Goal: Communication & Community: Answer question/provide support

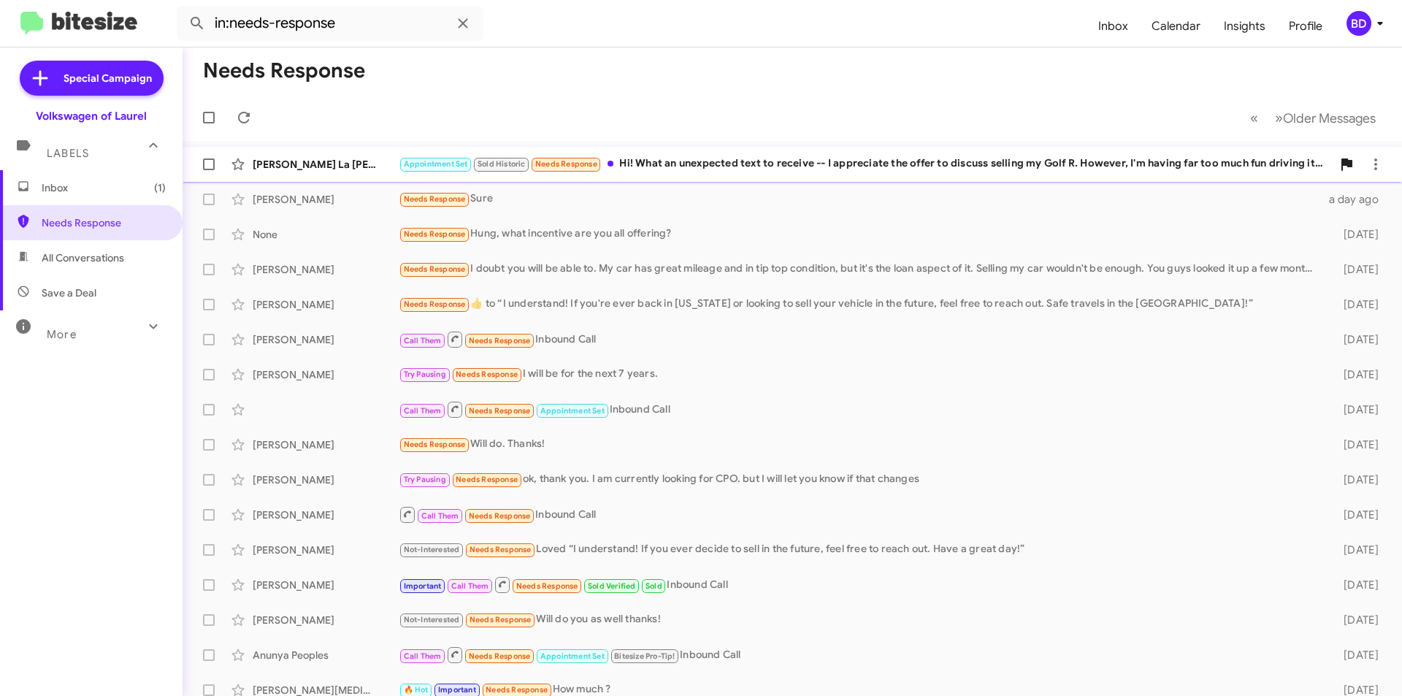
click at [729, 161] on div "Appointment Set Sold Historic Needs Response Hi! What an unexpected text to rec…" at bounding box center [865, 164] width 933 height 17
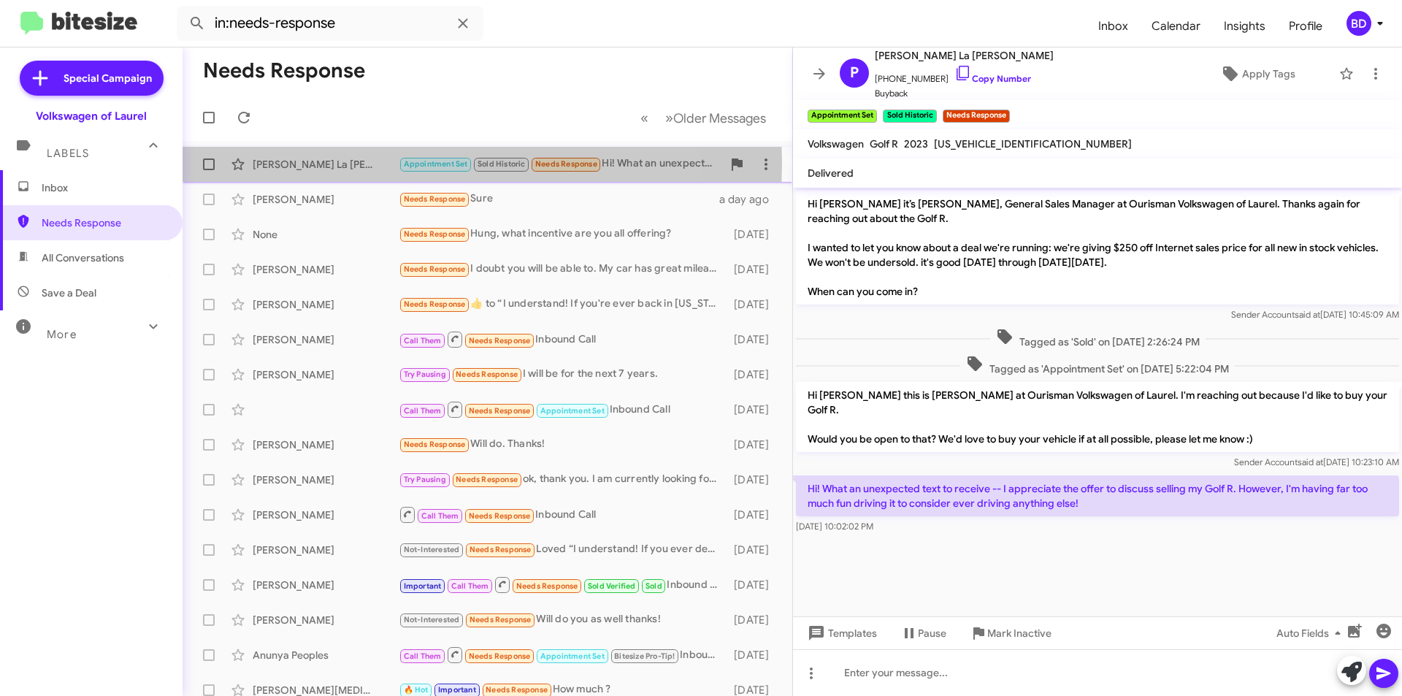
click at [371, 164] on div "[PERSON_NAME] La [PERSON_NAME]" at bounding box center [326, 164] width 146 height 15
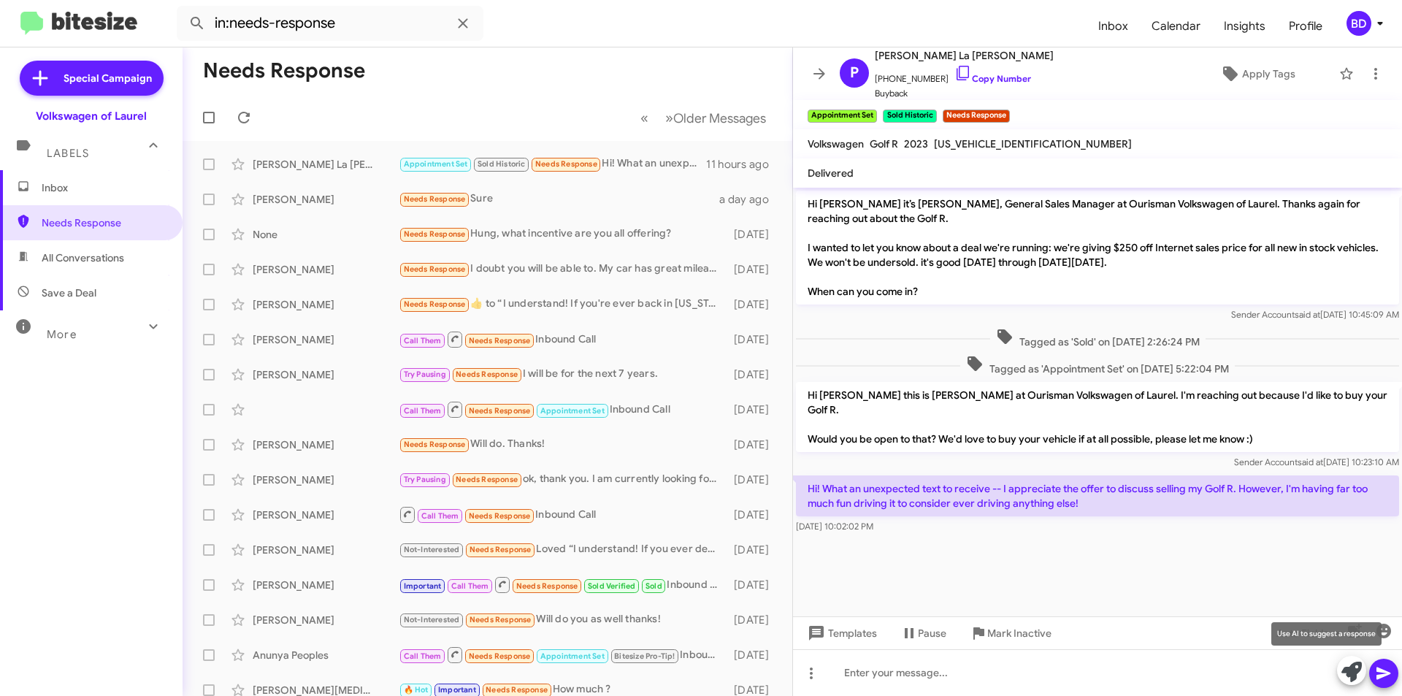
click at [1351, 676] on icon at bounding box center [1351, 672] width 20 height 20
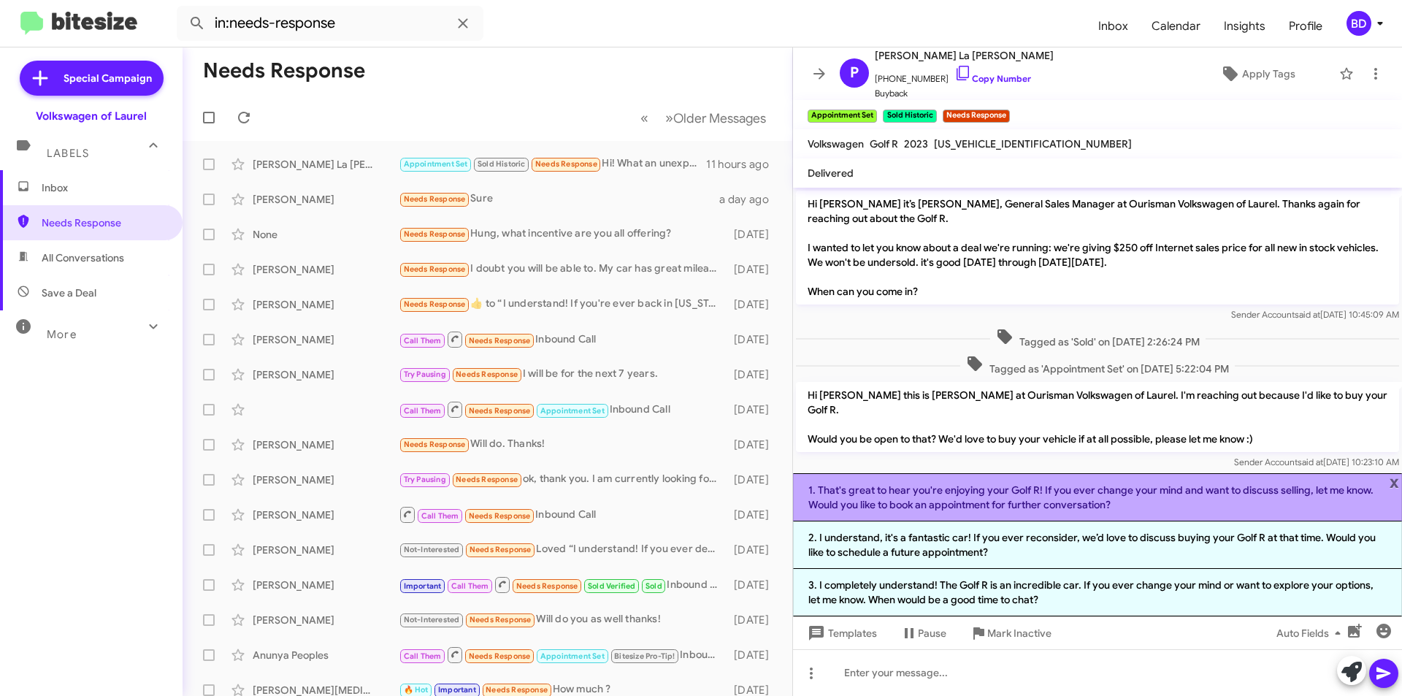
click at [968, 491] on li "1. That's great to hear you're enjoying your Golf R! If you ever change your mi…" at bounding box center [1097, 497] width 609 height 48
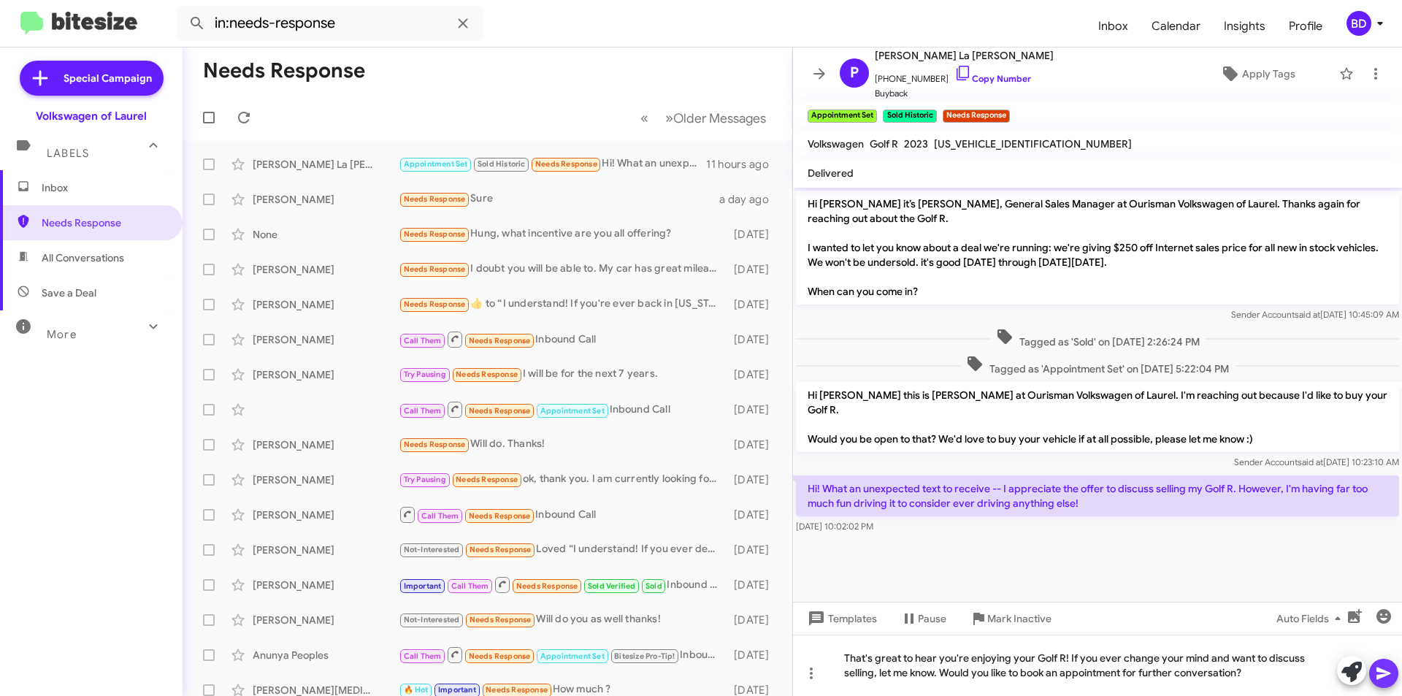
click at [1387, 673] on icon at bounding box center [1383, 673] width 14 height 12
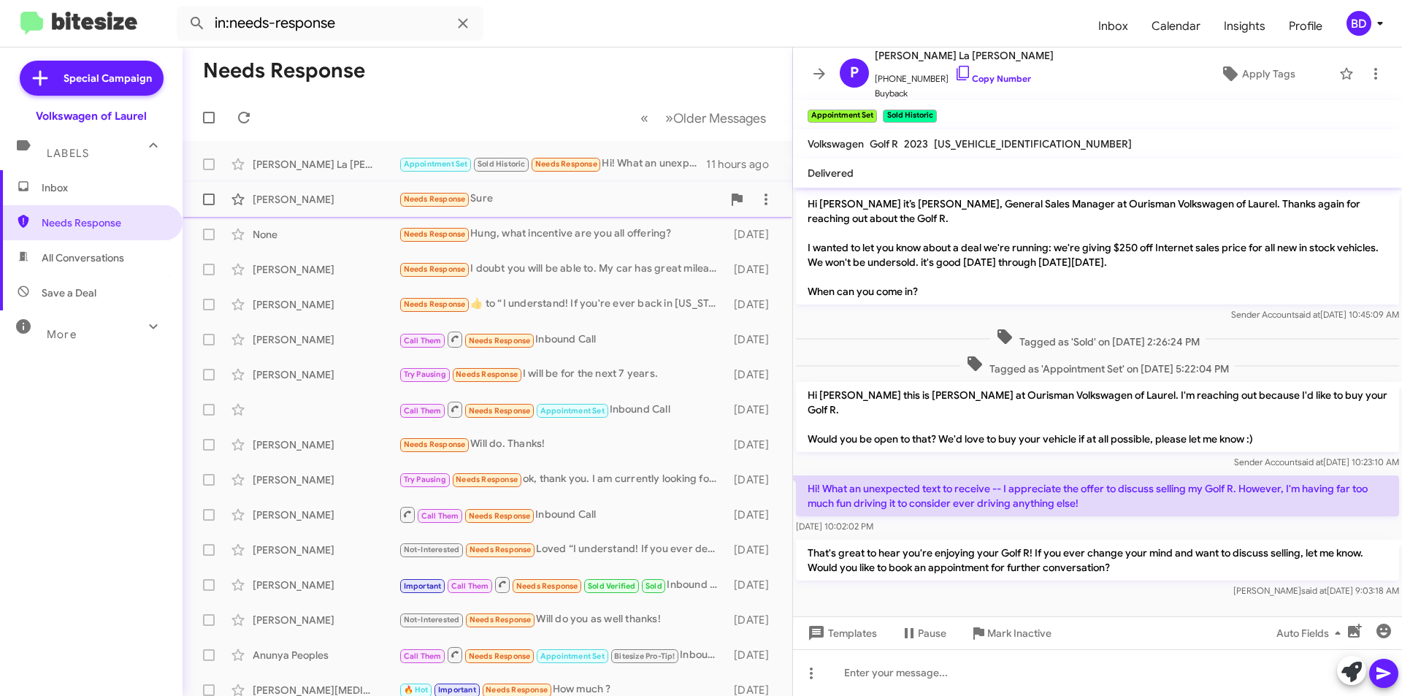
click at [361, 194] on div "[PERSON_NAME]" at bounding box center [326, 199] width 146 height 15
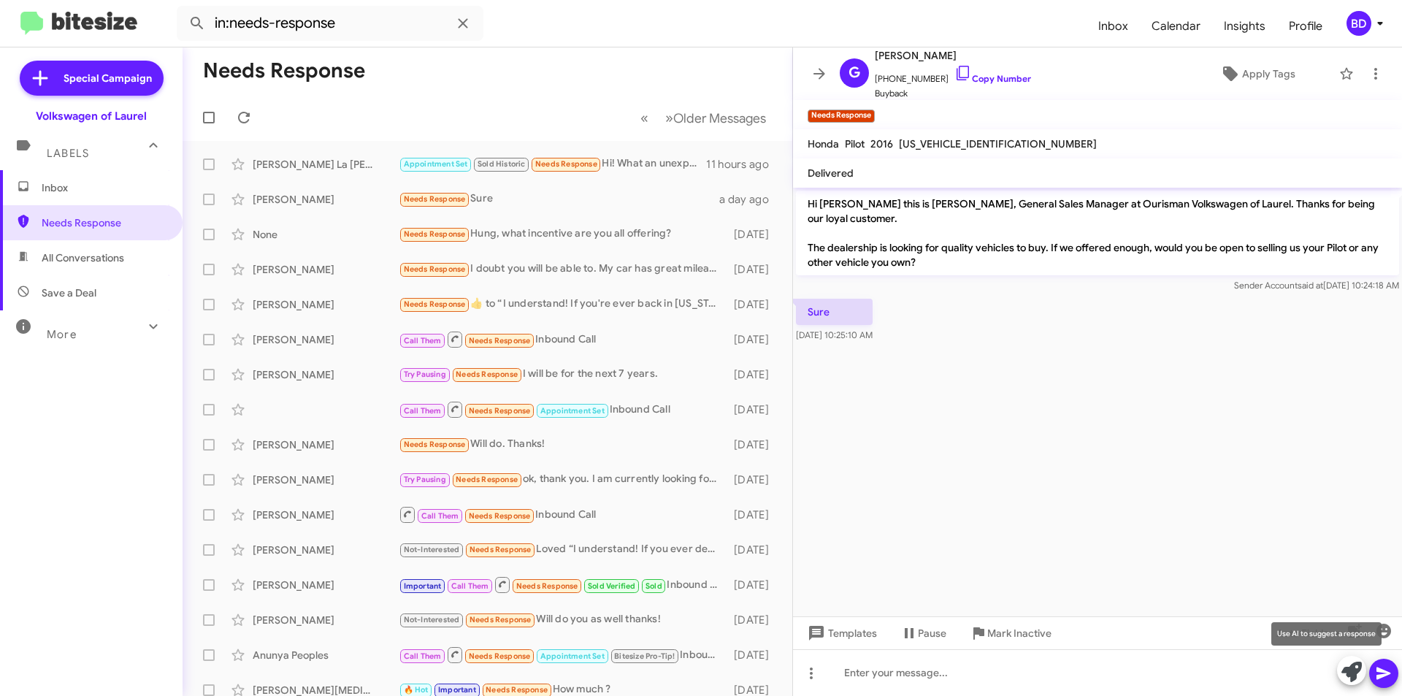
click at [1347, 667] on icon at bounding box center [1351, 672] width 20 height 20
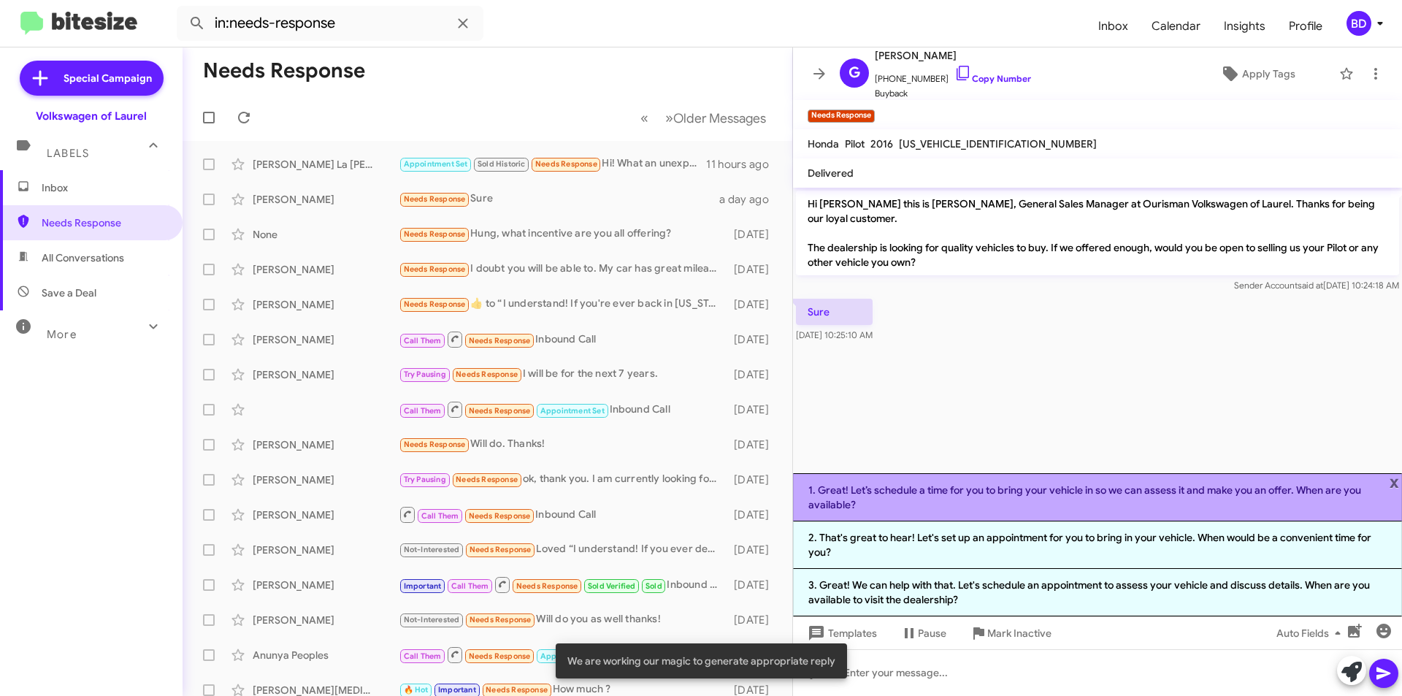
click at [1075, 500] on li "1. Great! Let’s schedule a time for you to bring your vehicle in so we can asse…" at bounding box center [1097, 497] width 609 height 48
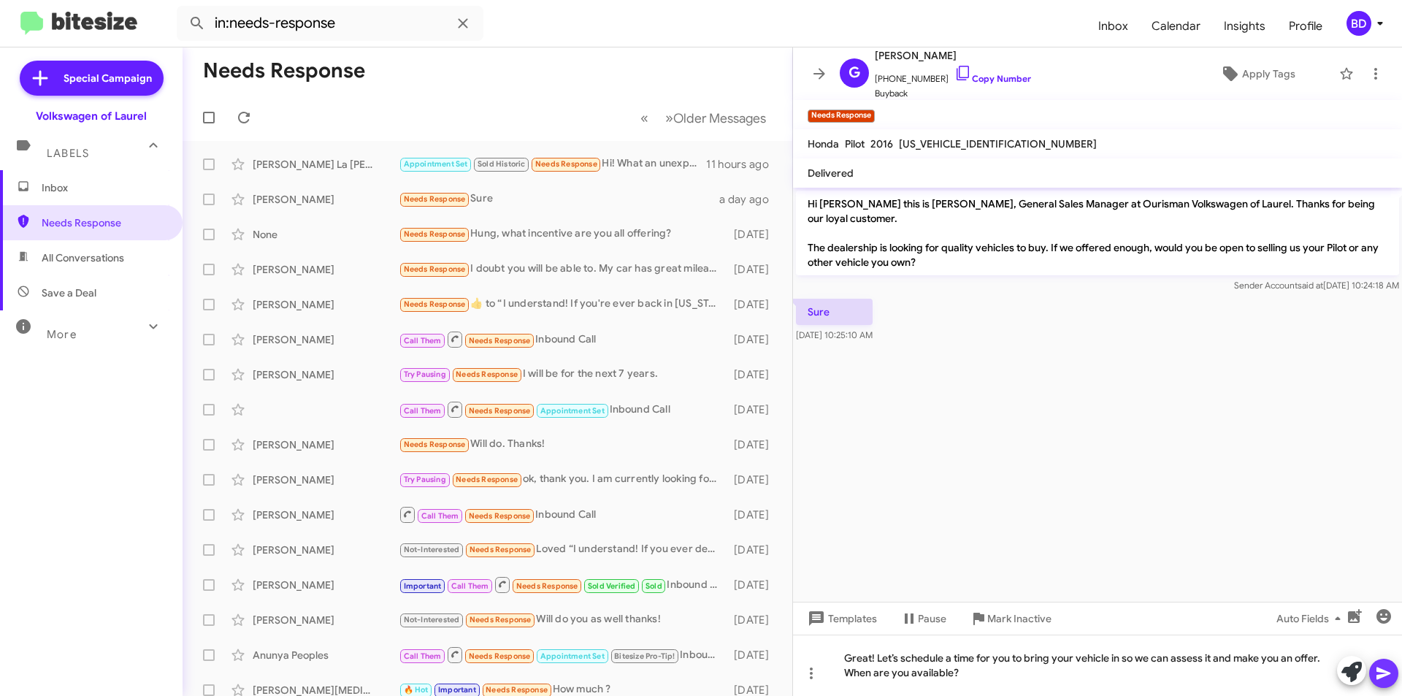
click at [1385, 674] on icon at bounding box center [1383, 673] width 14 height 12
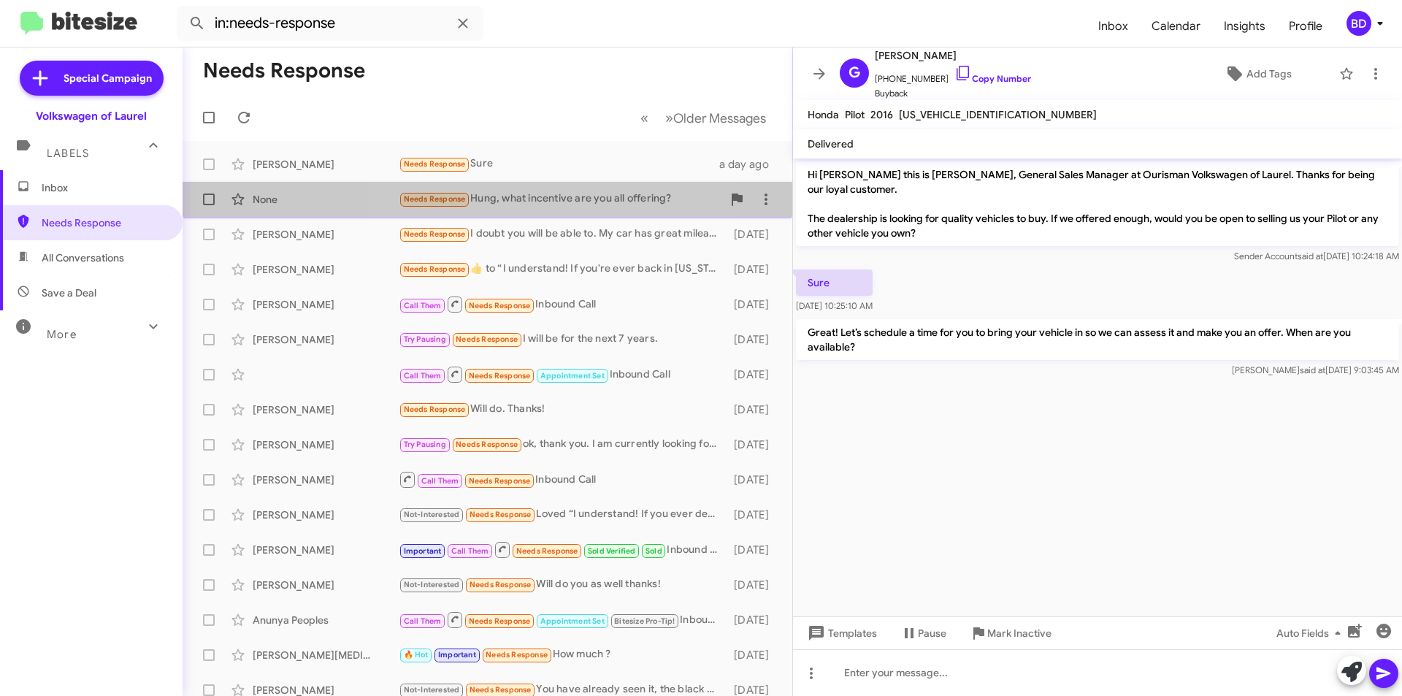
click at [521, 198] on div "Needs Response Hung, what incentive are you all offering?" at bounding box center [560, 199] width 323 height 17
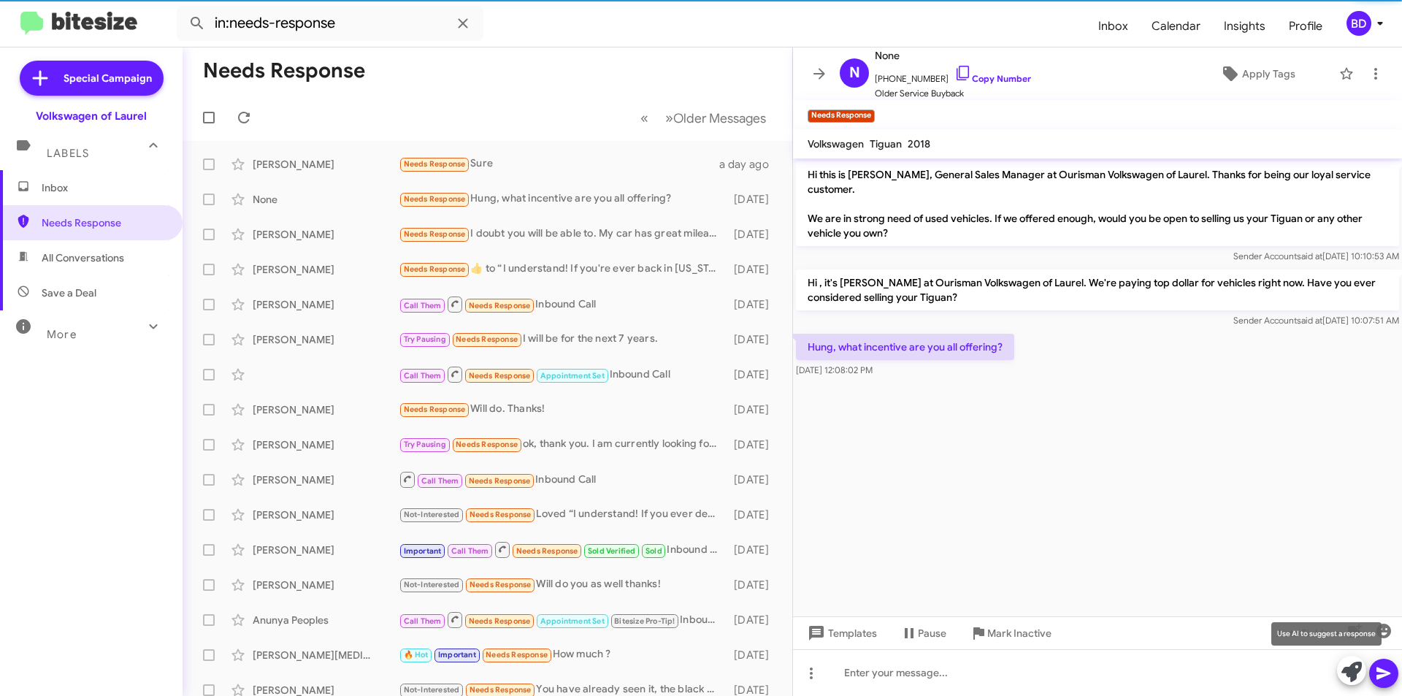
click at [1354, 679] on icon at bounding box center [1351, 672] width 20 height 20
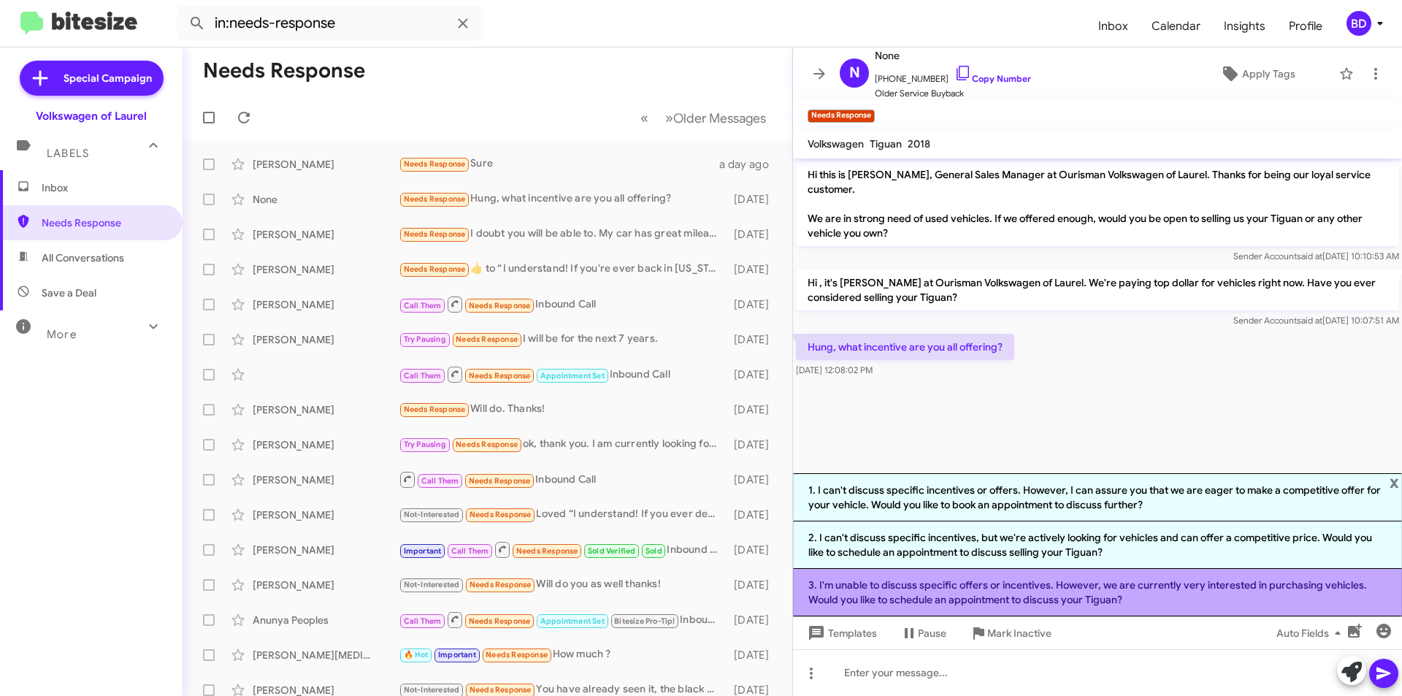
click at [973, 591] on li "3. I'm unable to discuss specific offers or incentives. However, we are current…" at bounding box center [1097, 592] width 609 height 47
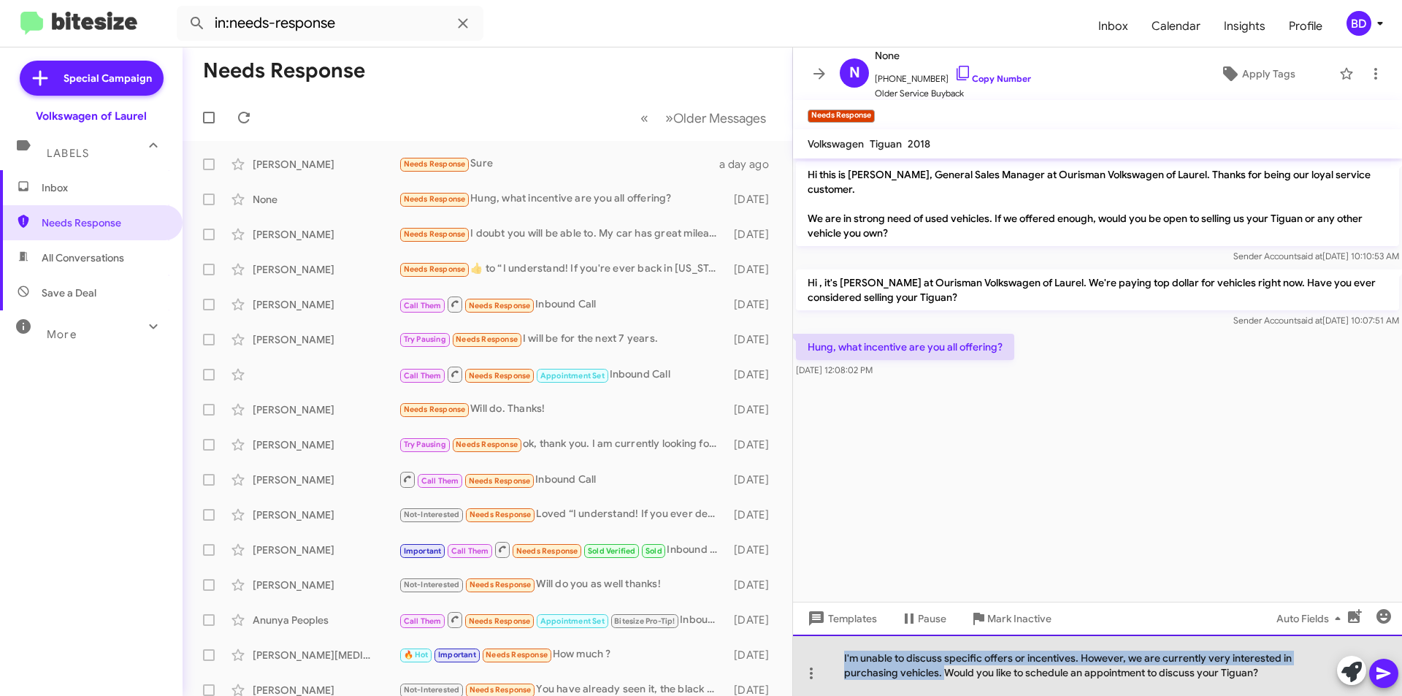
drag, startPoint x: 839, startPoint y: 659, endPoint x: 944, endPoint y: 674, distance: 106.2
click at [944, 675] on div "I'm unable to discuss specific offers or incentives. However, we are currently …" at bounding box center [1097, 665] width 609 height 61
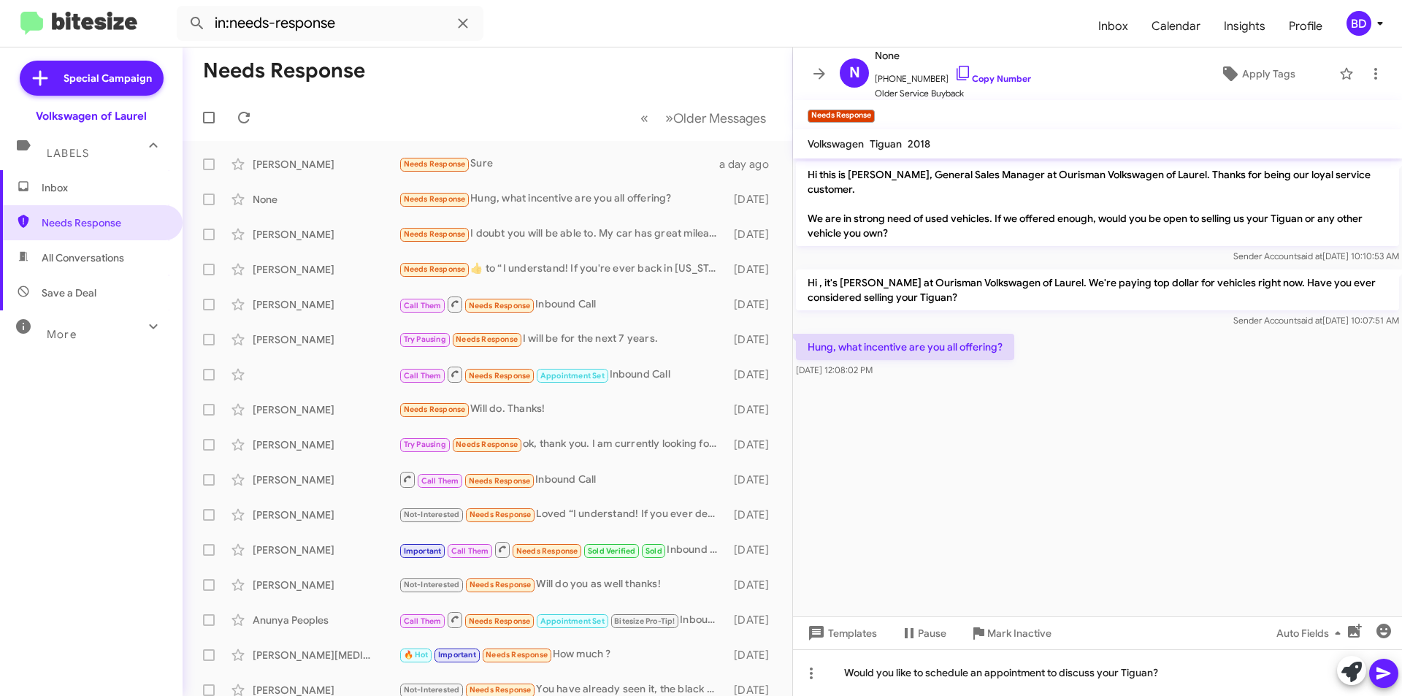
click at [1387, 671] on icon at bounding box center [1384, 673] width 18 height 18
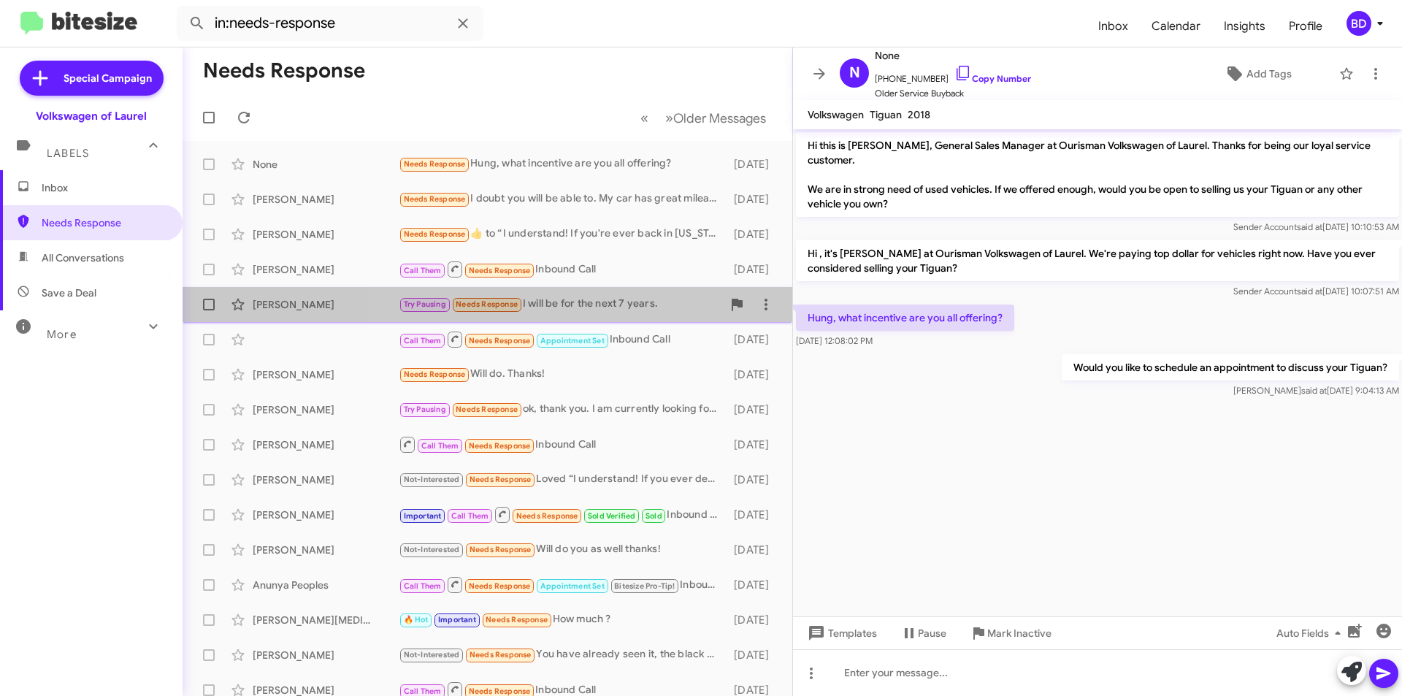
click at [597, 307] on div "Try Pausing Needs Response I will be for the next 7 years." at bounding box center [560, 304] width 323 height 17
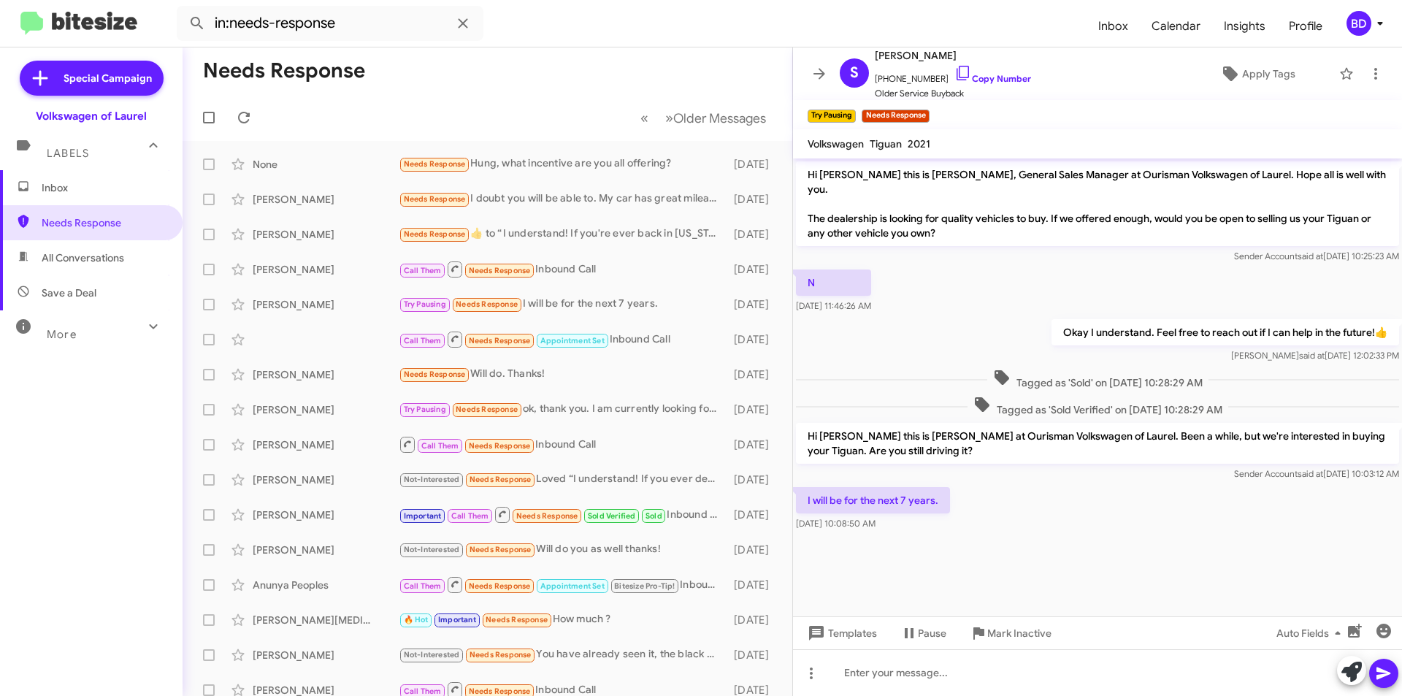
click at [117, 264] on span "All Conversations" at bounding box center [83, 257] width 83 height 15
type input "in:all-conversations"
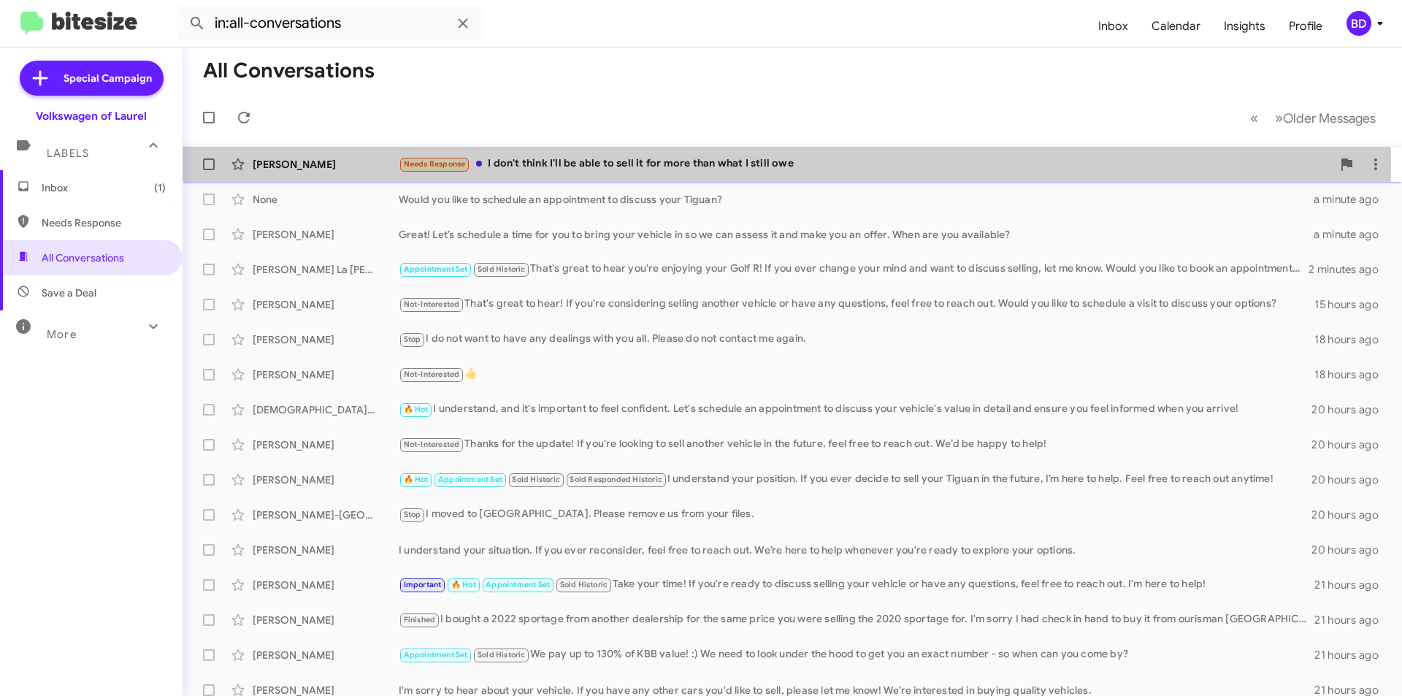
click at [570, 165] on div "Needs Response I don't think I'll be able to sell it for more than what I still…" at bounding box center [865, 164] width 933 height 17
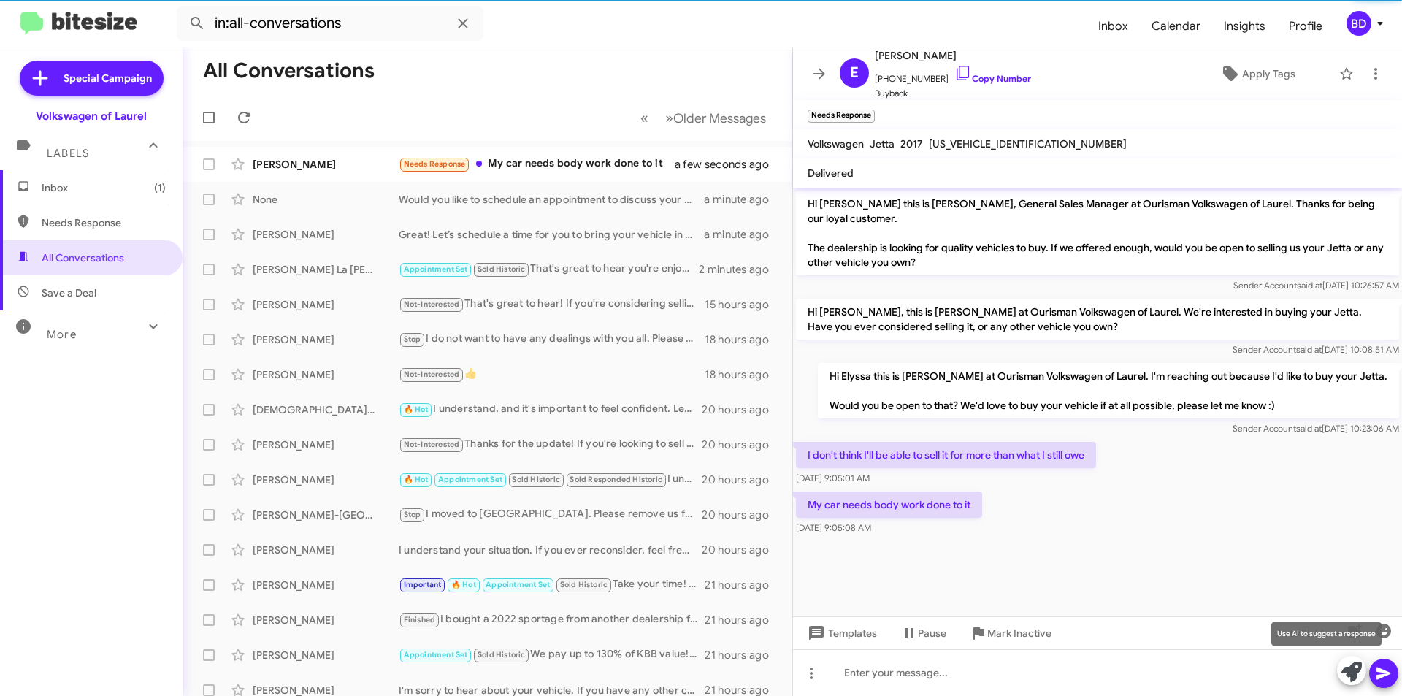
click at [1357, 671] on icon at bounding box center [1351, 672] width 20 height 20
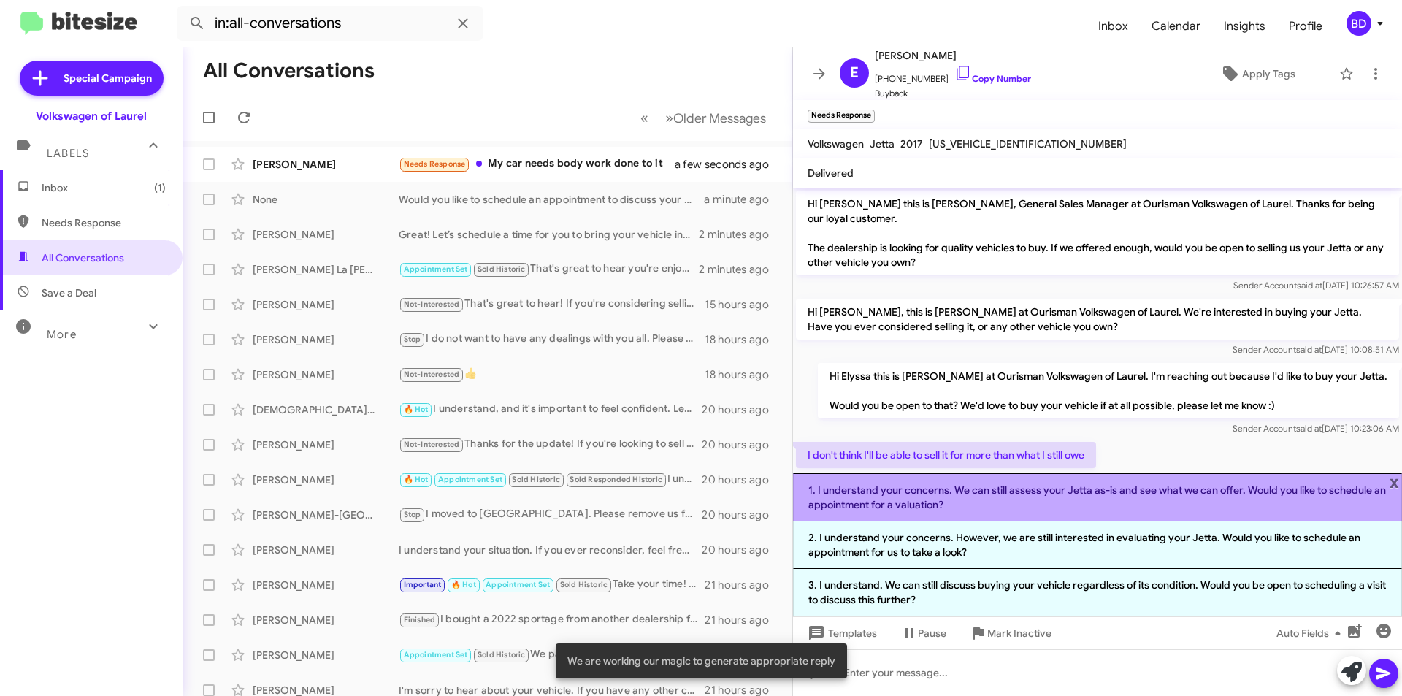
click at [1097, 502] on li "1. I understand your concerns. We can still assess your Jetta as-is and see wha…" at bounding box center [1097, 497] width 609 height 48
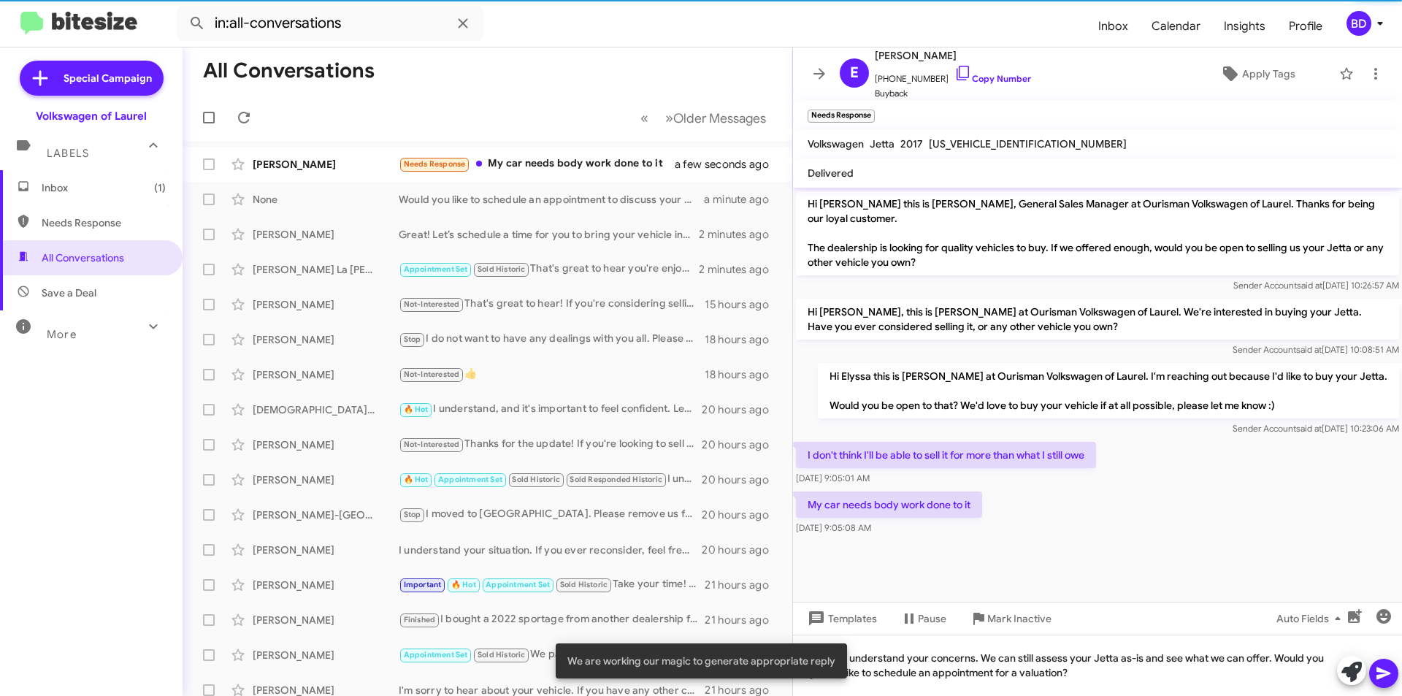
click at [1383, 682] on span at bounding box center [1384, 673] width 18 height 29
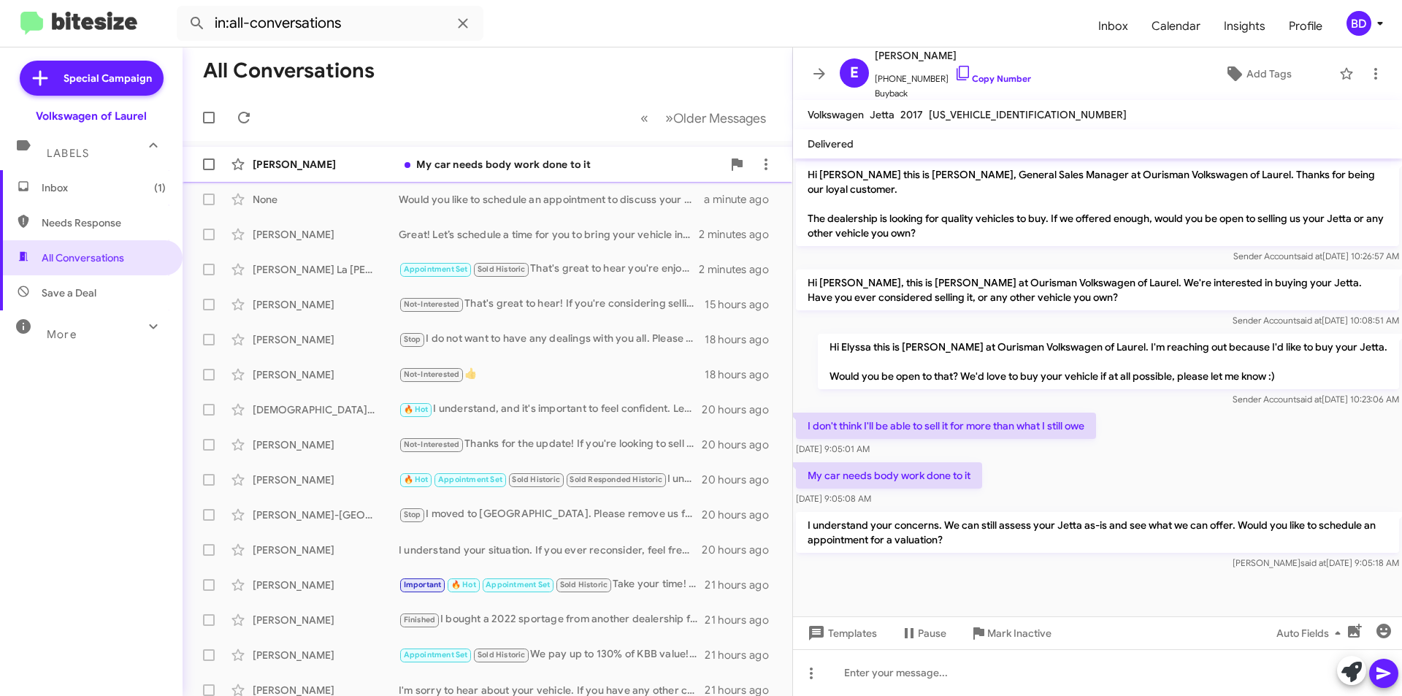
click at [443, 164] on div "My car needs body work done to it" at bounding box center [560, 164] width 323 height 15
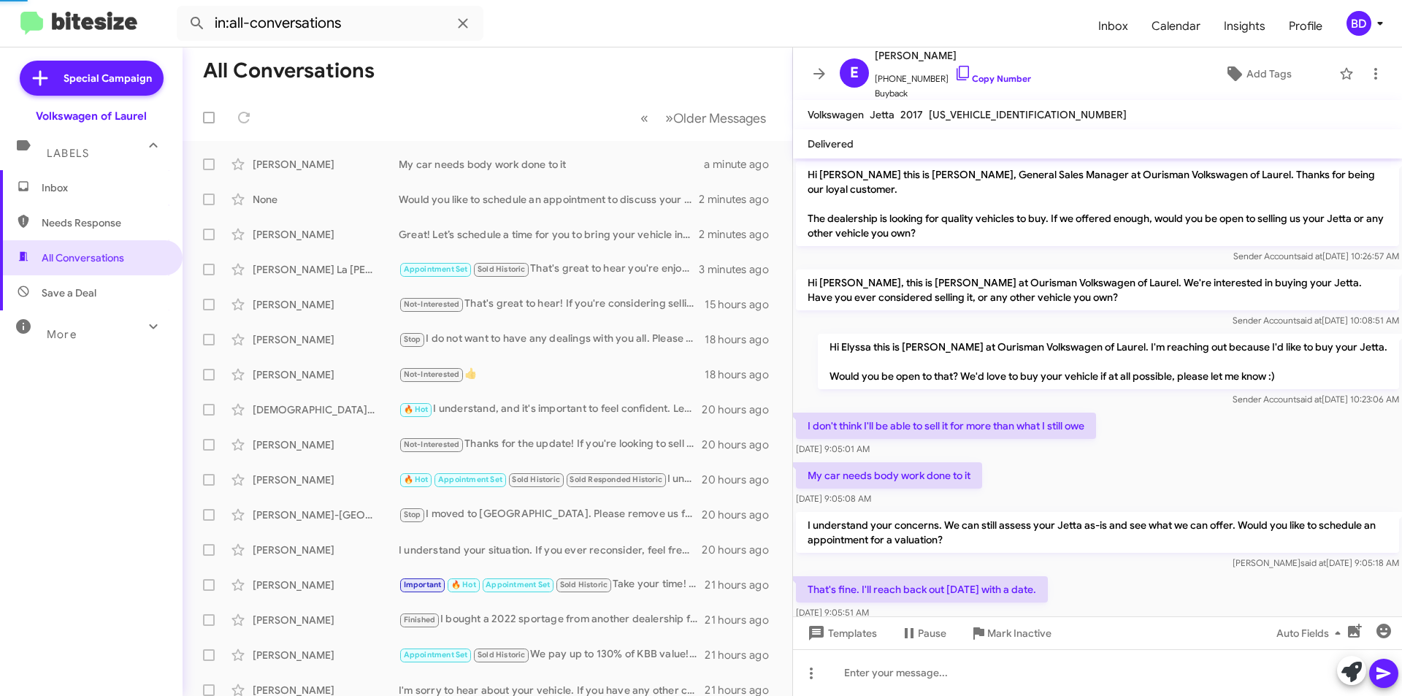
scroll to position [32, 0]
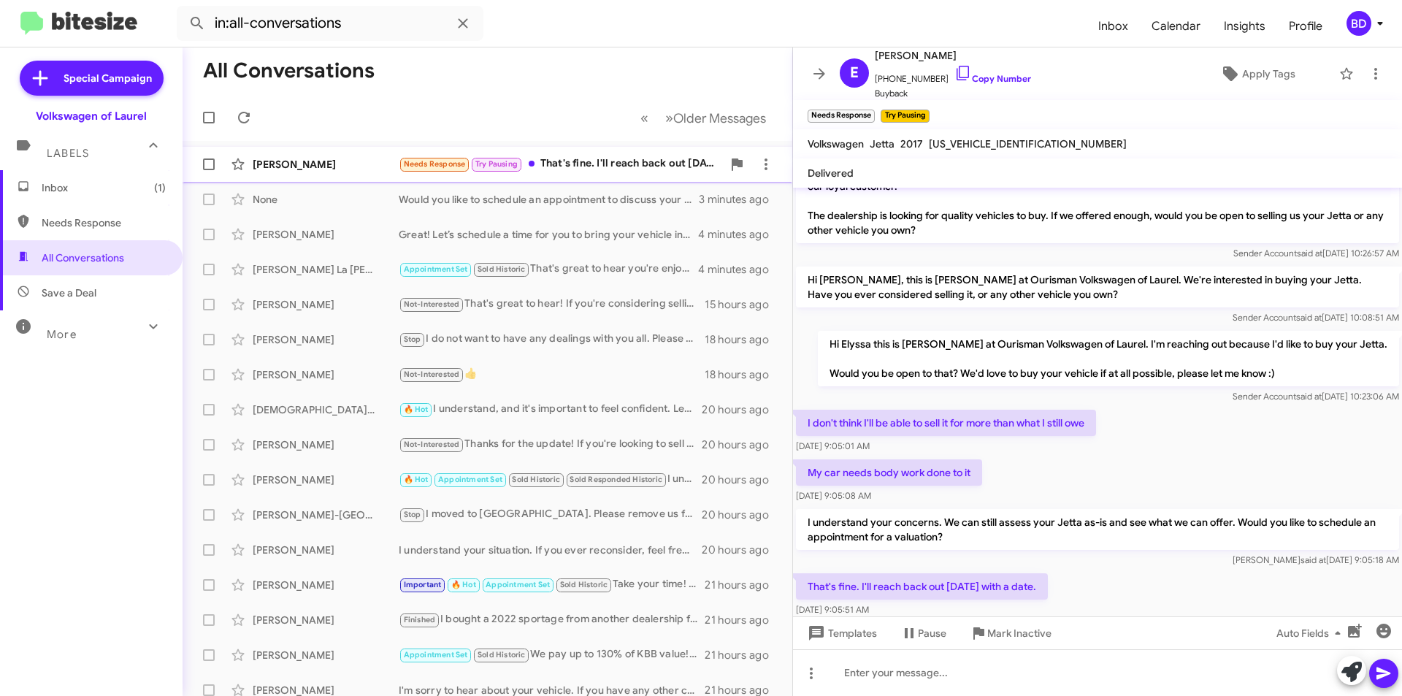
click at [370, 163] on div "[PERSON_NAME]" at bounding box center [326, 164] width 146 height 15
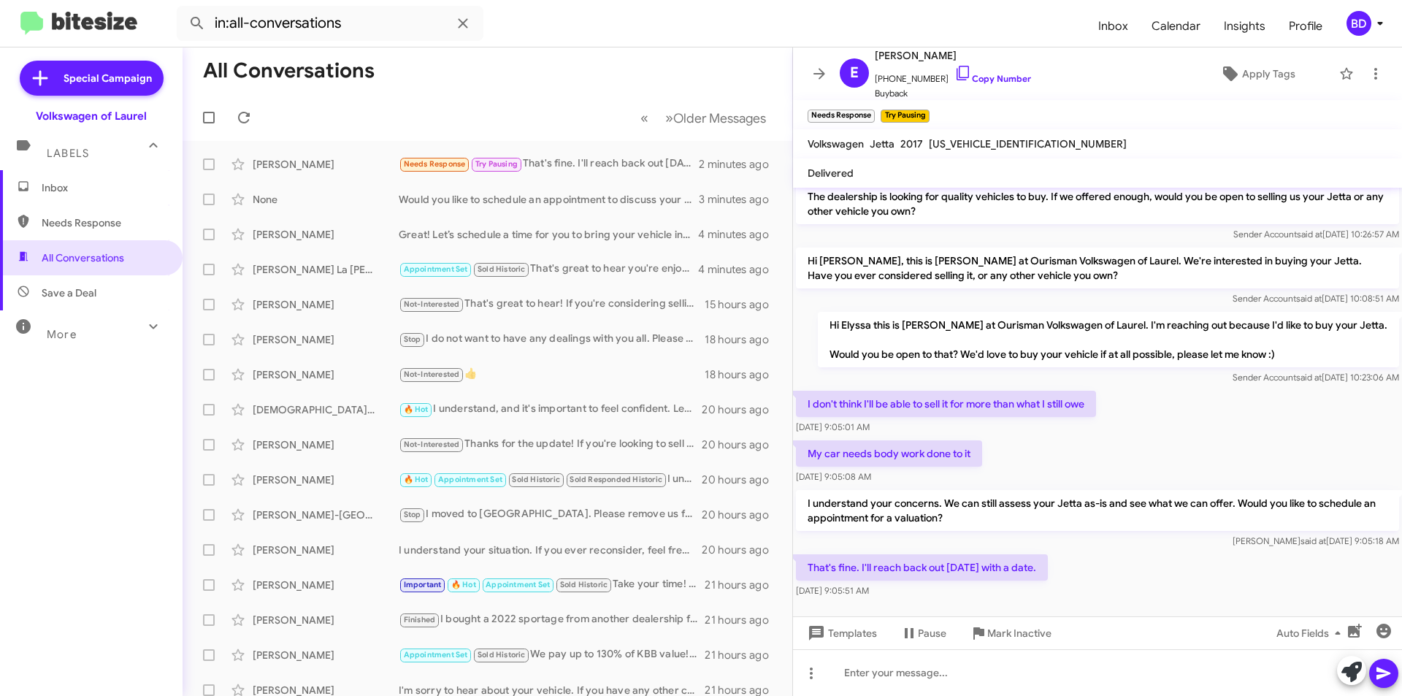
scroll to position [61, 0]
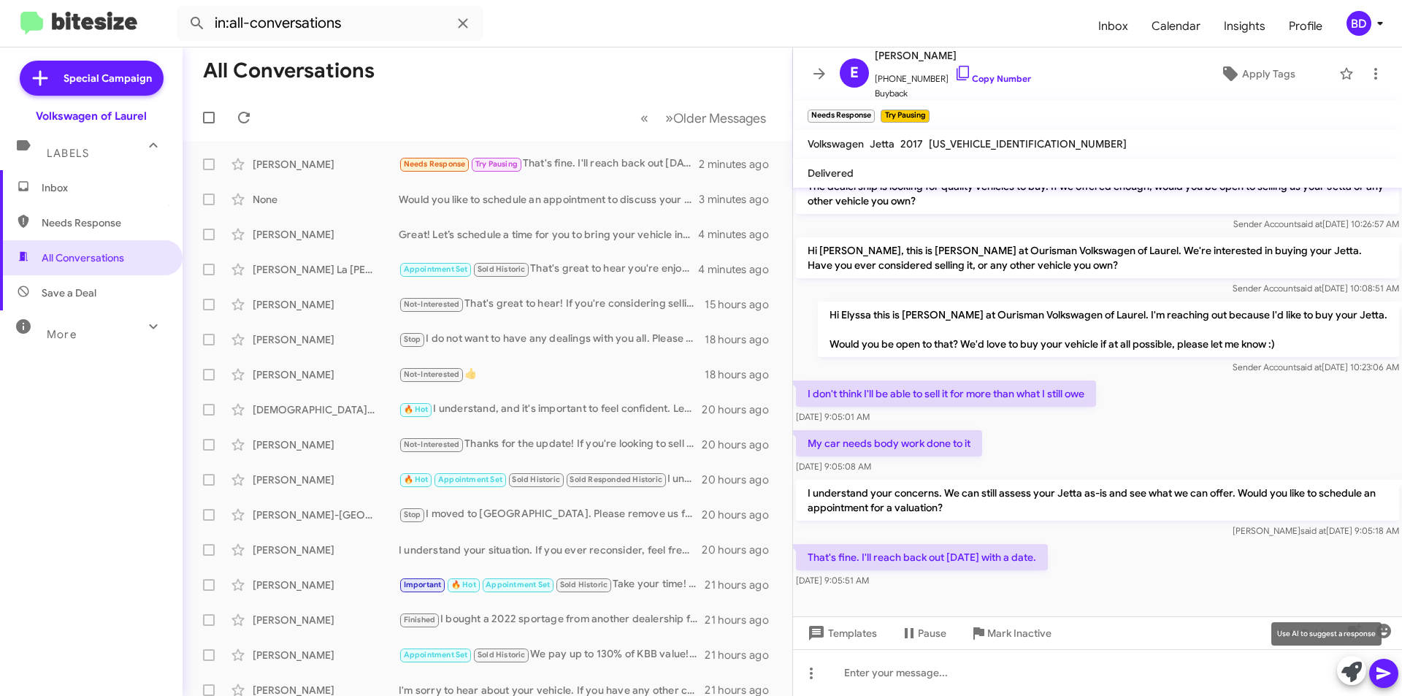
click at [1356, 677] on icon at bounding box center [1351, 672] width 20 height 20
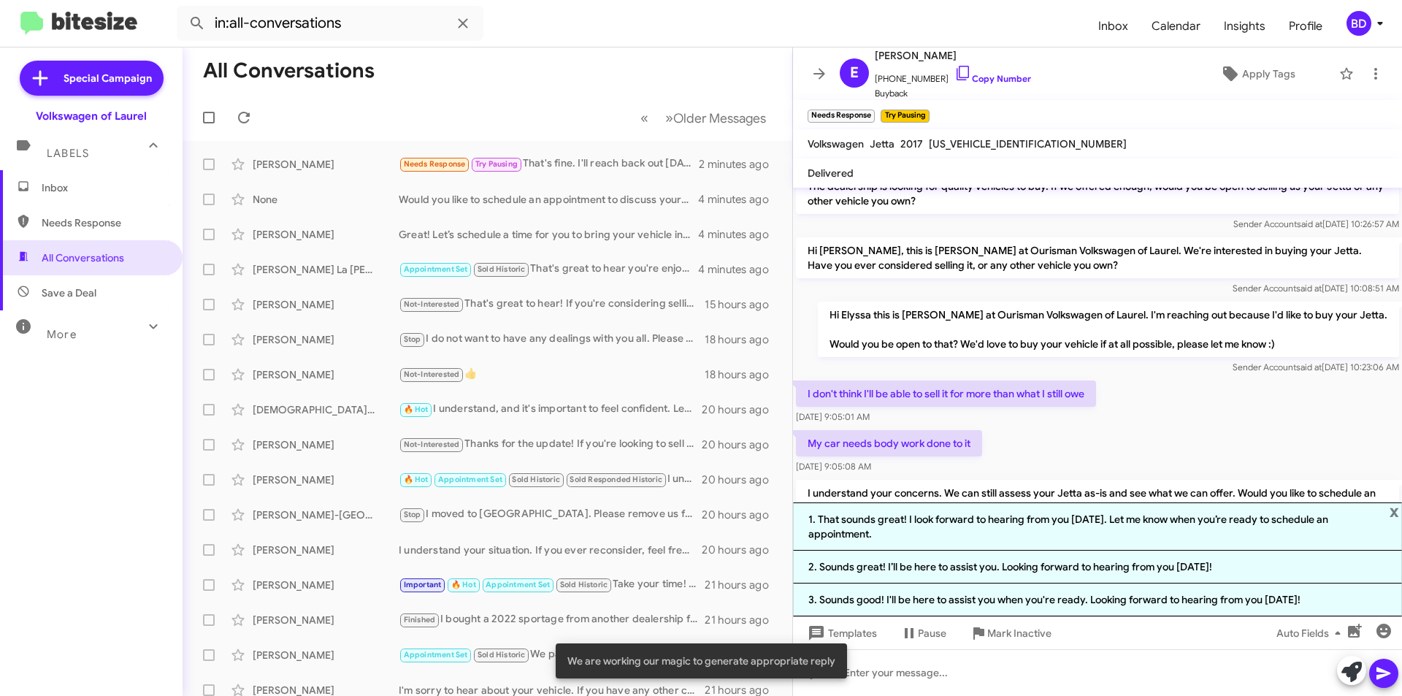
click at [1070, 523] on li "1. That sounds great! I look forward to hearing from you on Friday. Let me know…" at bounding box center [1097, 526] width 609 height 48
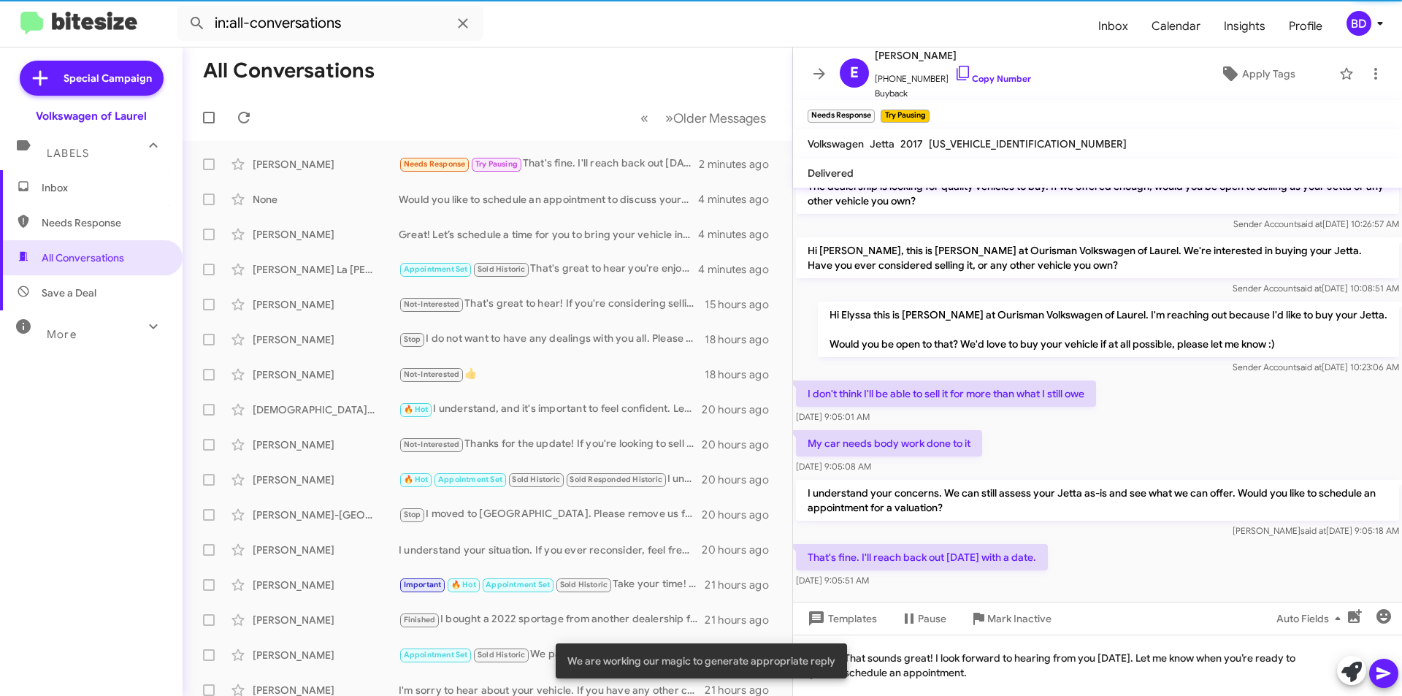
click at [1386, 674] on icon at bounding box center [1383, 673] width 14 height 12
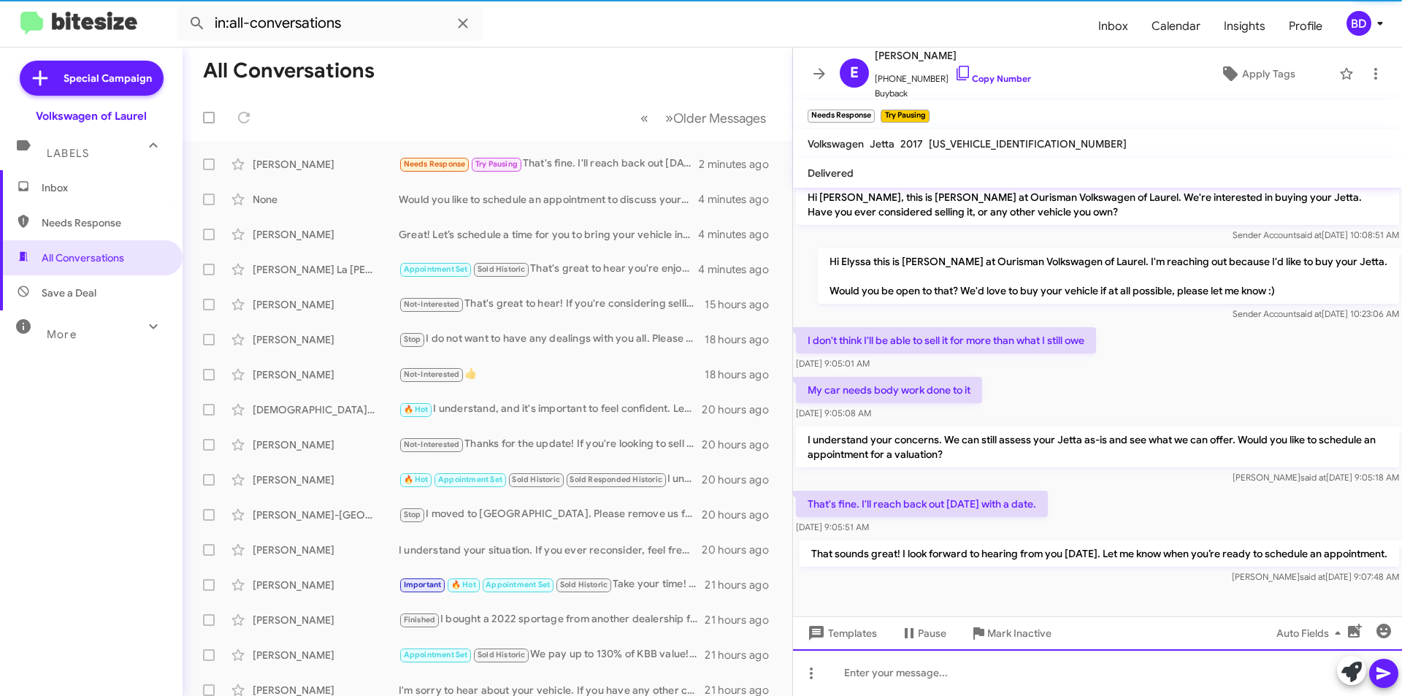
scroll to position [129, 0]
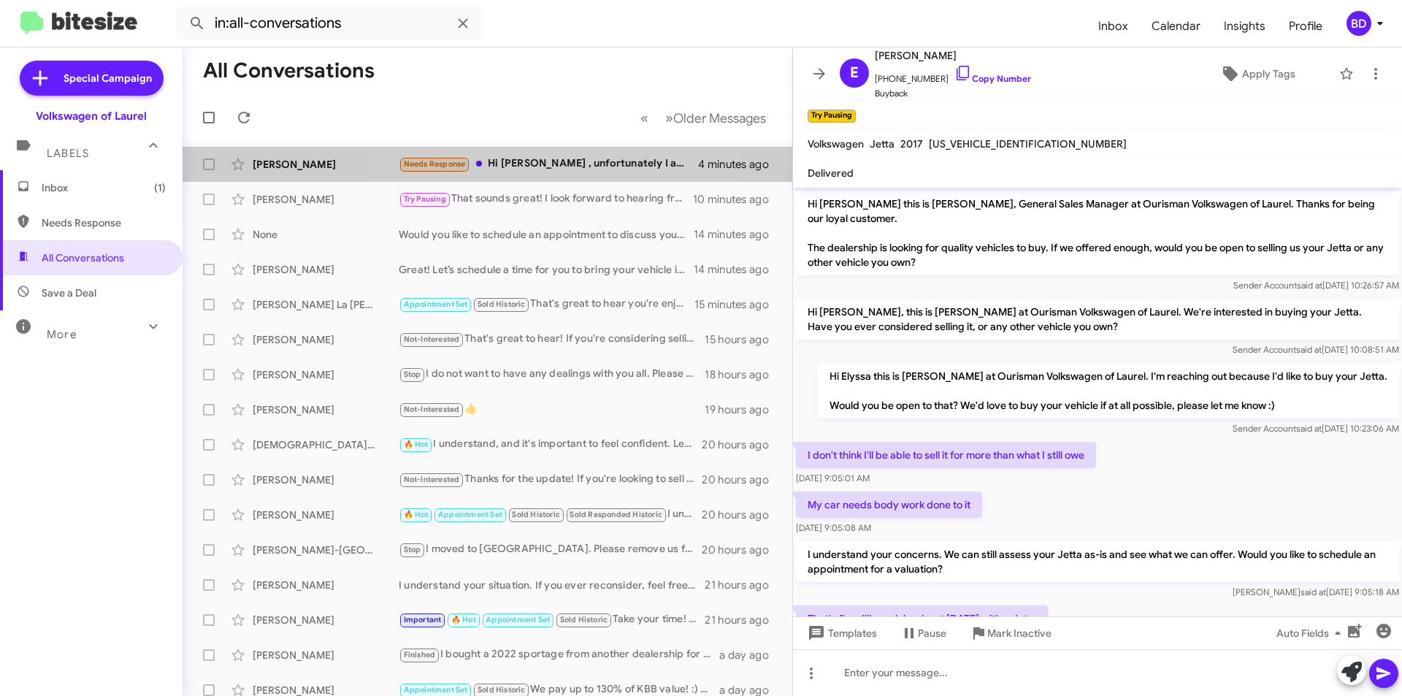
click at [529, 157] on div "Needs Response Hi Hung , unfortunately I am in NJ , so it d be a bit far for me…" at bounding box center [548, 164] width 299 height 17
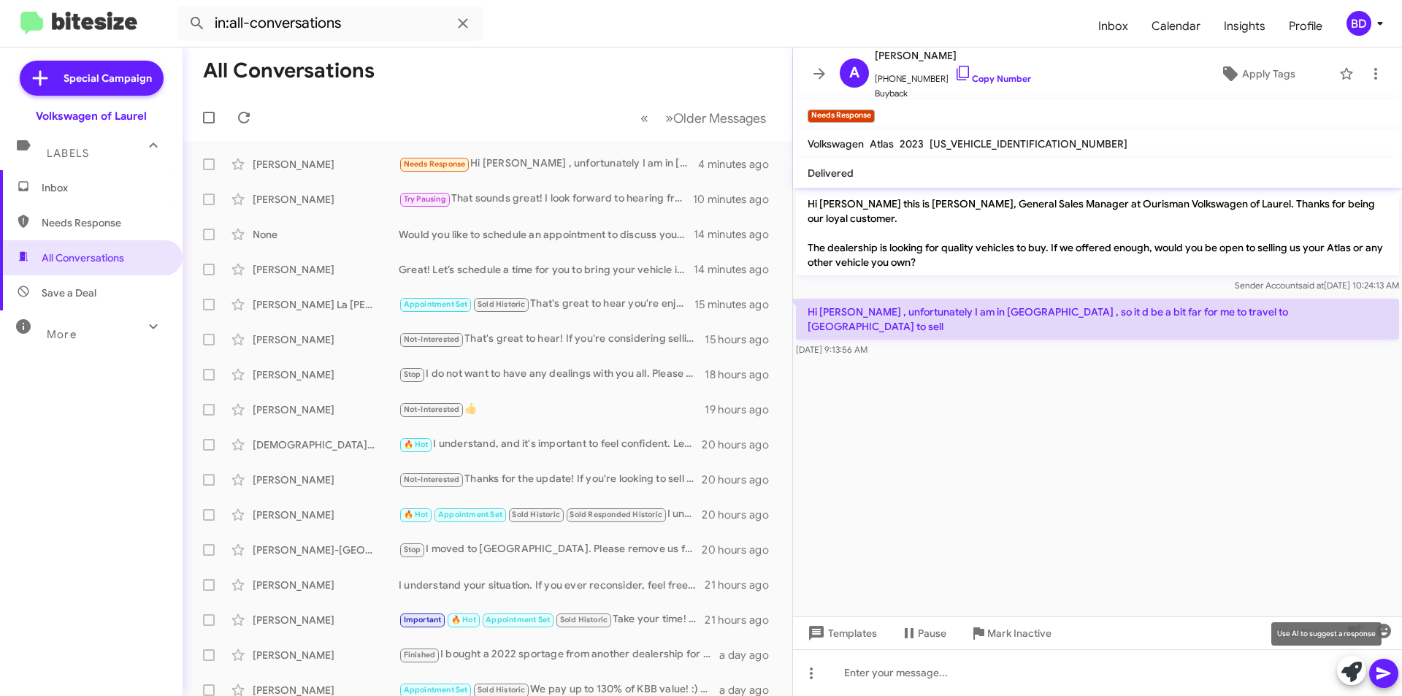
click at [1352, 677] on icon at bounding box center [1351, 672] width 20 height 20
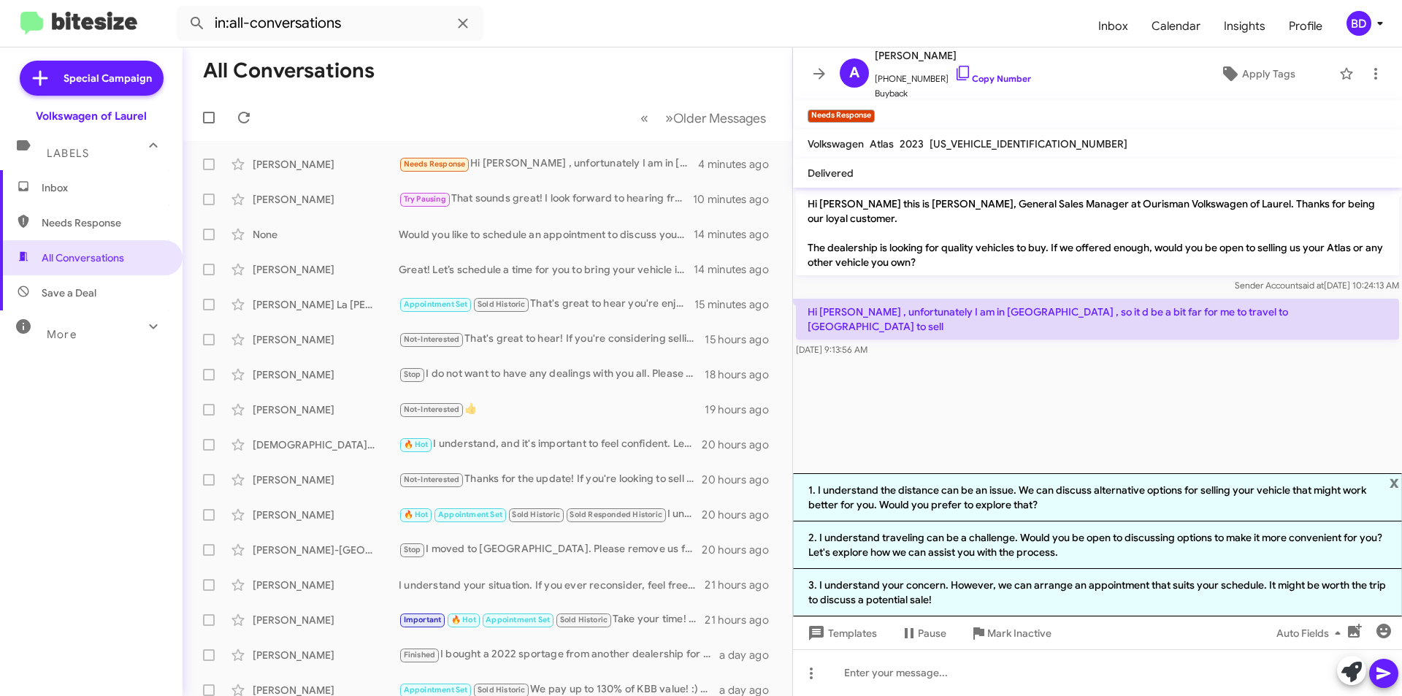
click at [1092, 546] on li "2. I understand traveling can be a challenge. Would you be open to discussing o…" at bounding box center [1097, 544] width 609 height 47
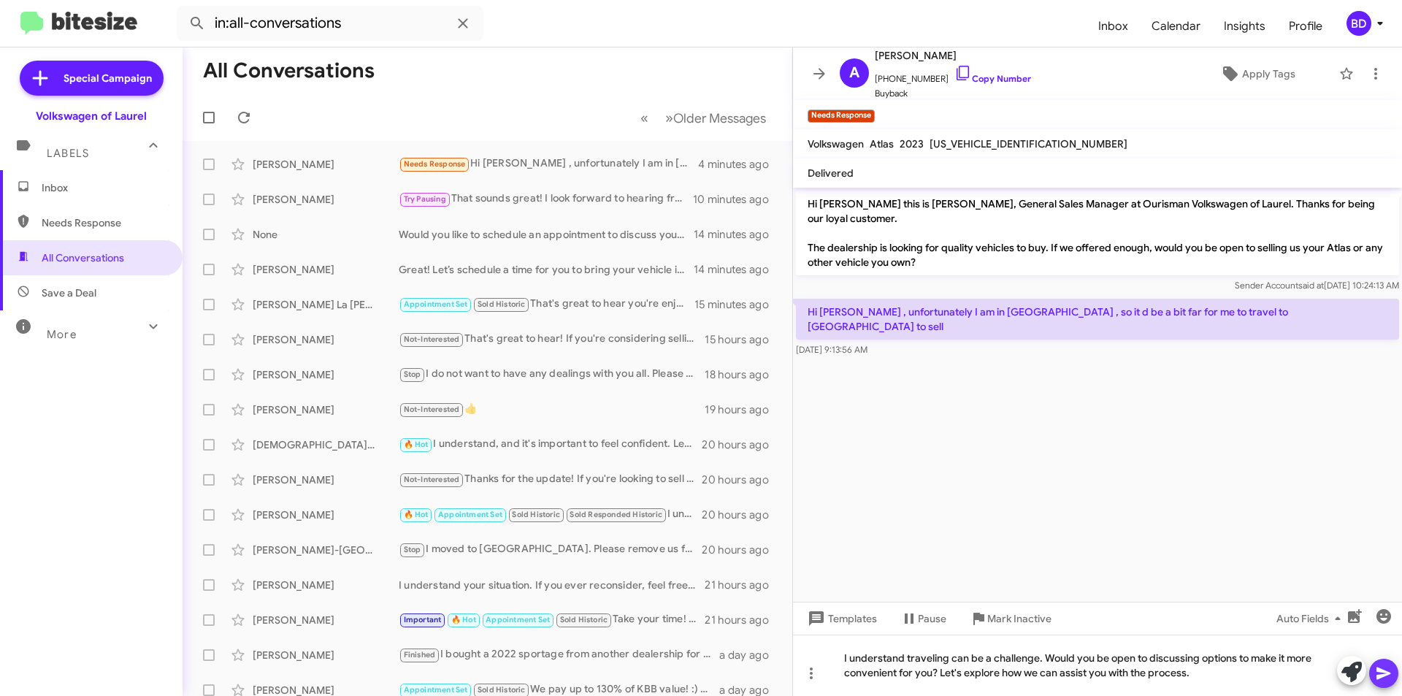
click at [1385, 668] on icon at bounding box center [1384, 673] width 18 height 18
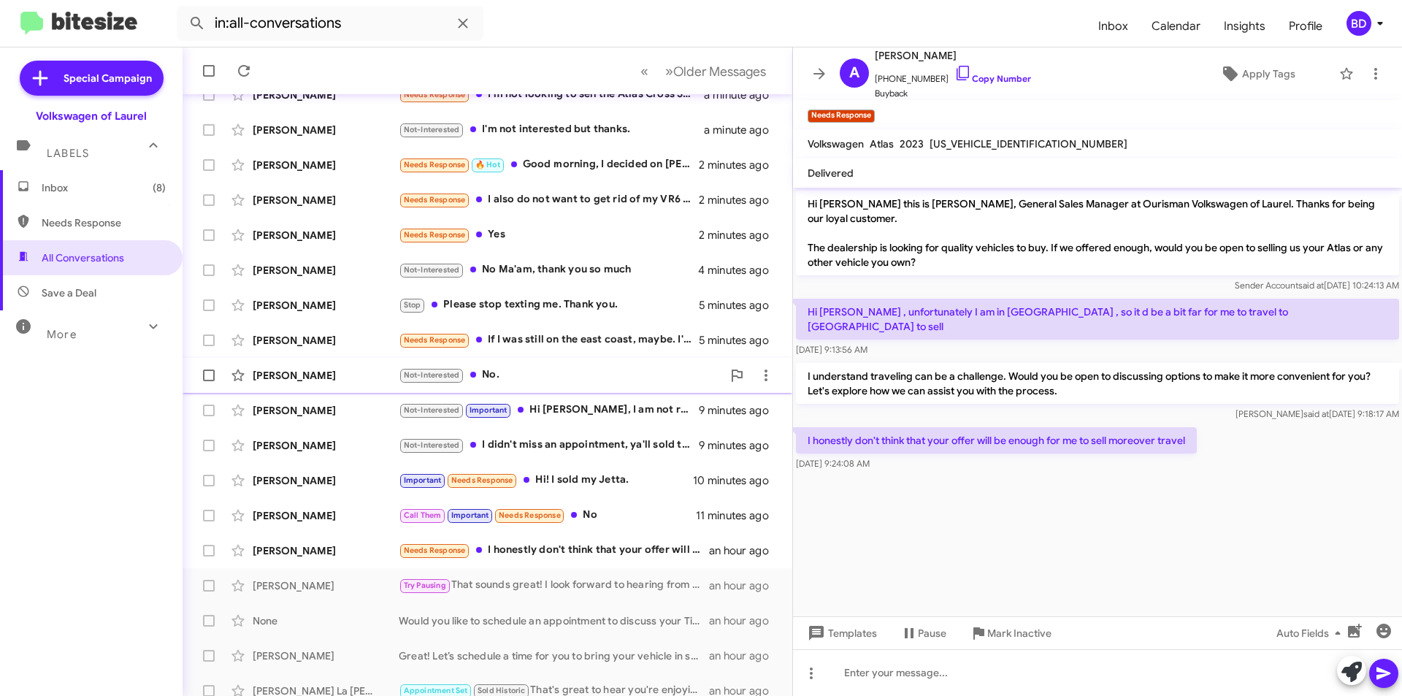
scroll to position [152, 0]
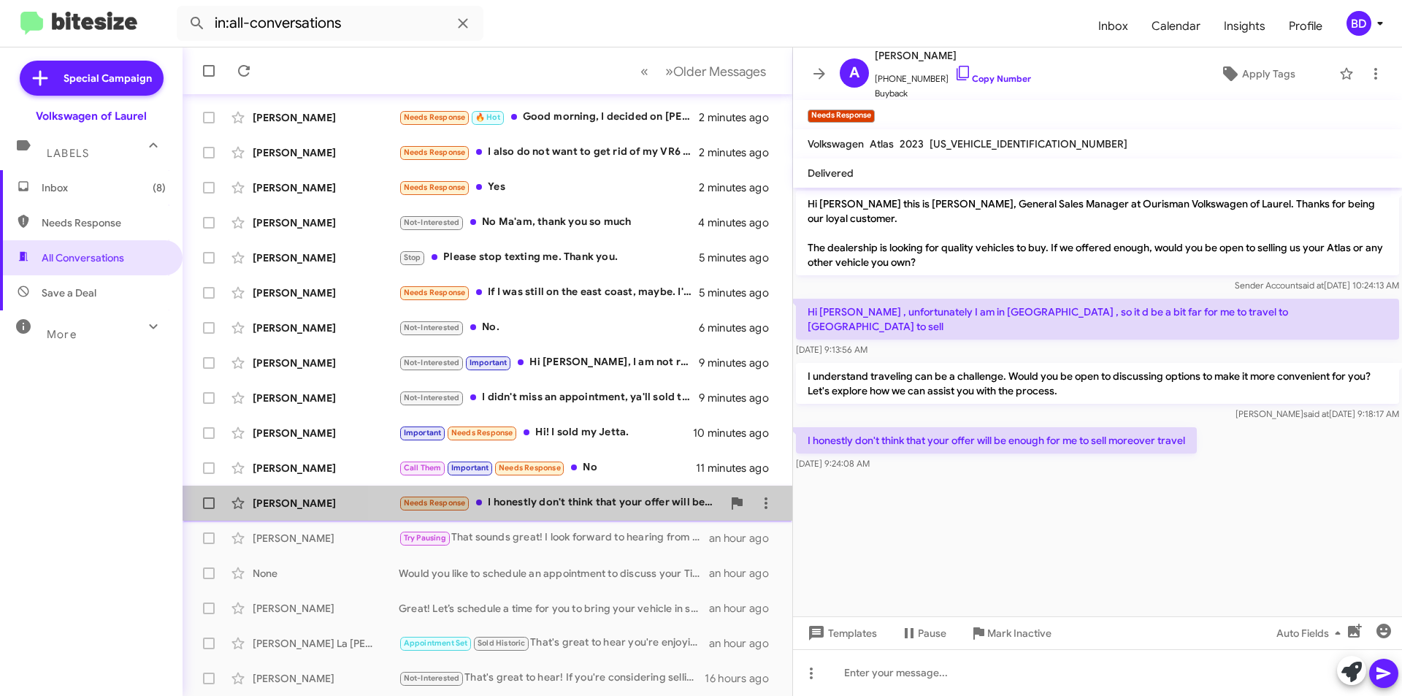
click at [624, 505] on div "Needs Response I honestly don't think that your offer will be enough for me to …" at bounding box center [560, 502] width 323 height 17
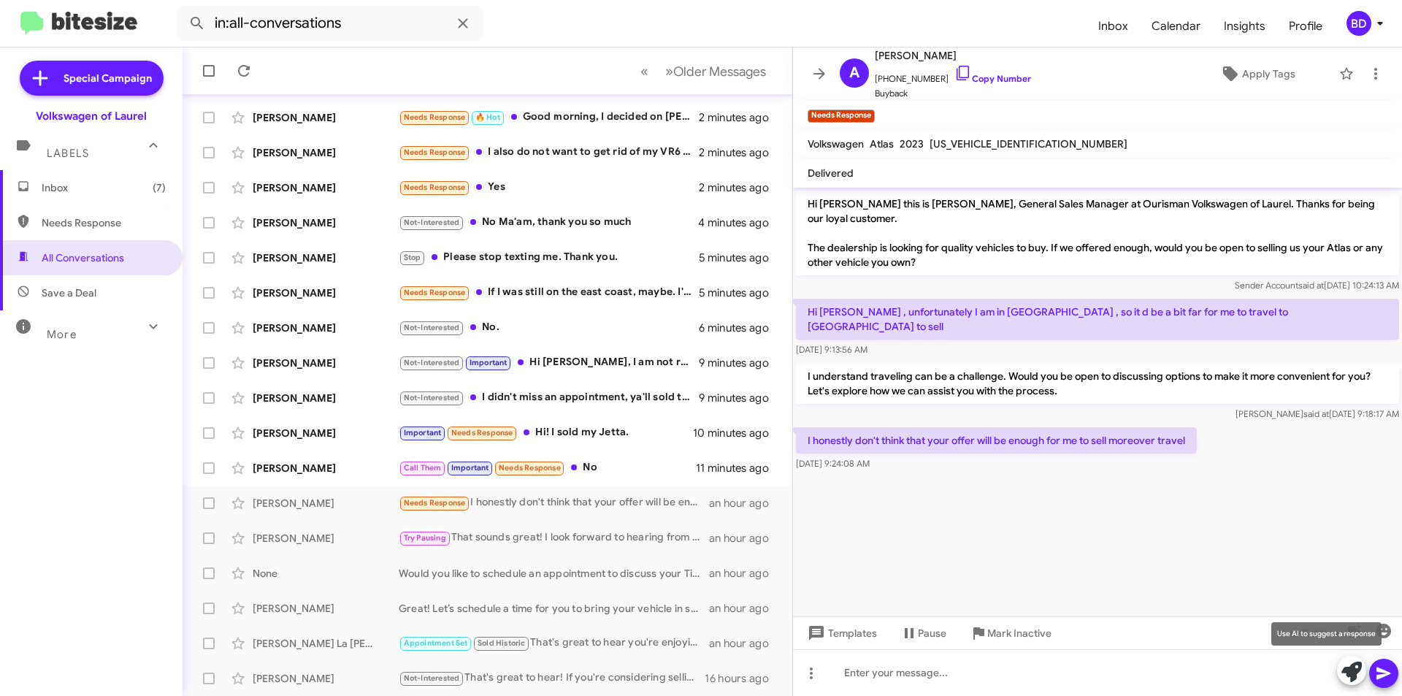
click at [1353, 676] on icon at bounding box center [1351, 672] width 20 height 20
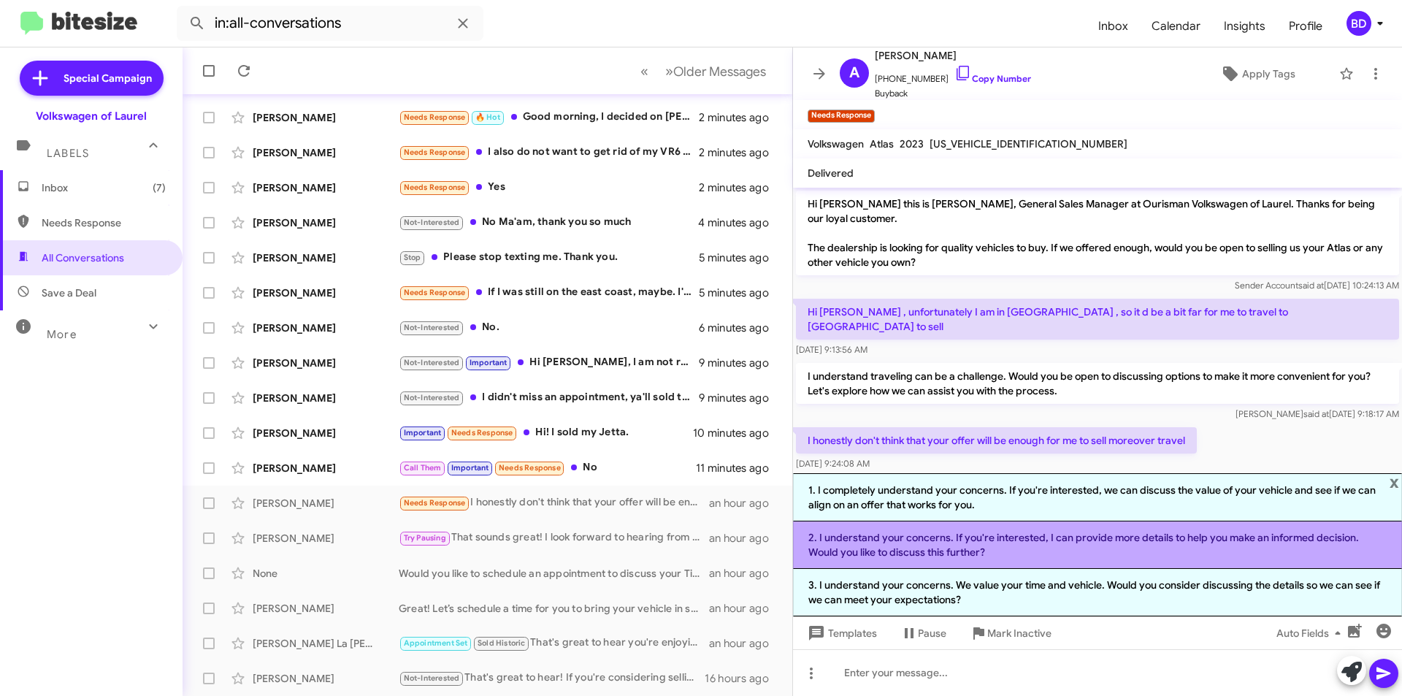
click at [1012, 548] on li "2. I understand your concerns. If you're interested, I can provide more details…" at bounding box center [1097, 544] width 609 height 47
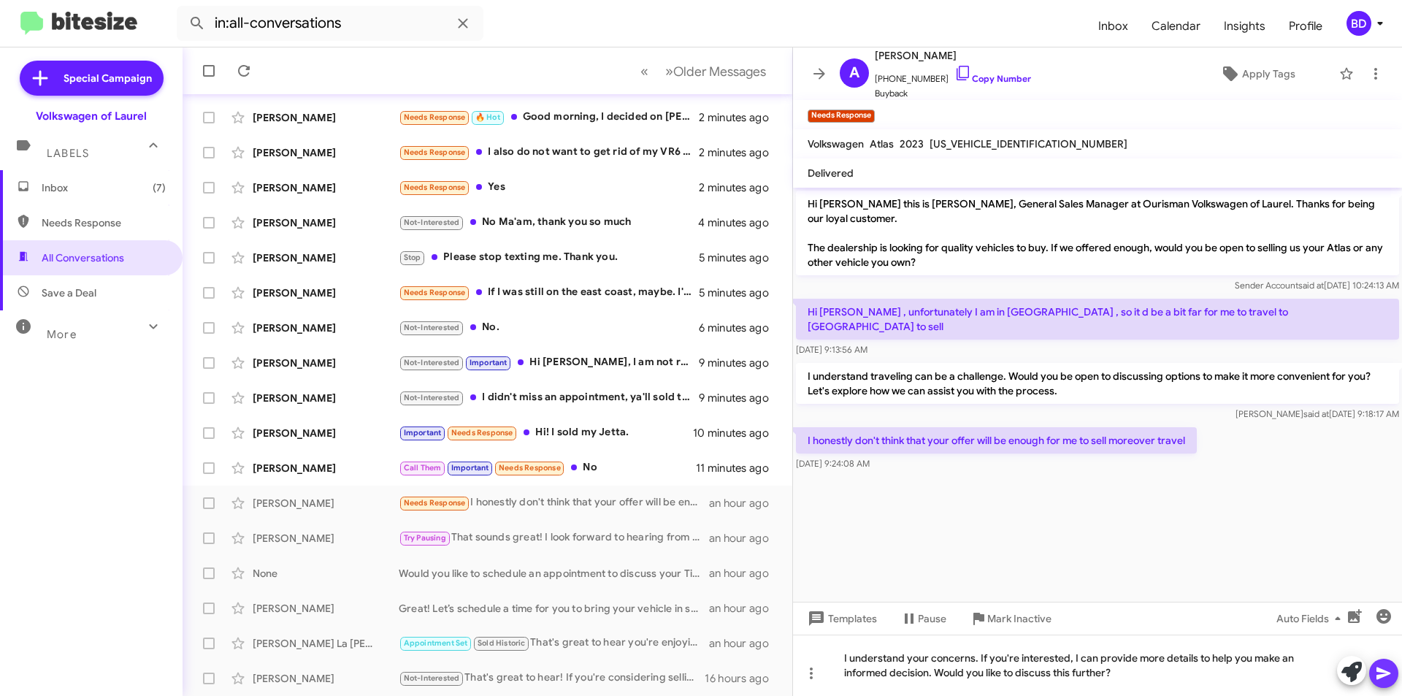
click at [1389, 665] on icon at bounding box center [1384, 673] width 18 height 18
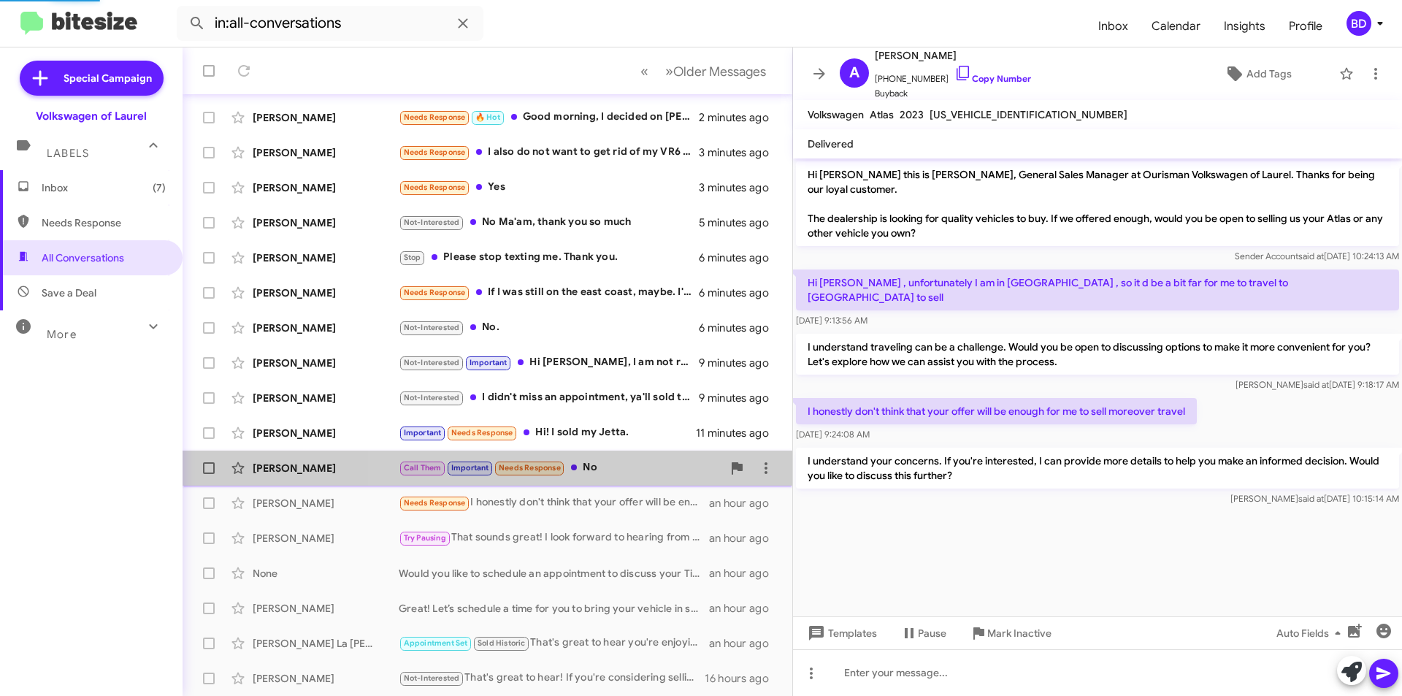
click at [626, 470] on div "Call Them Important Needs Response No" at bounding box center [560, 467] width 323 height 17
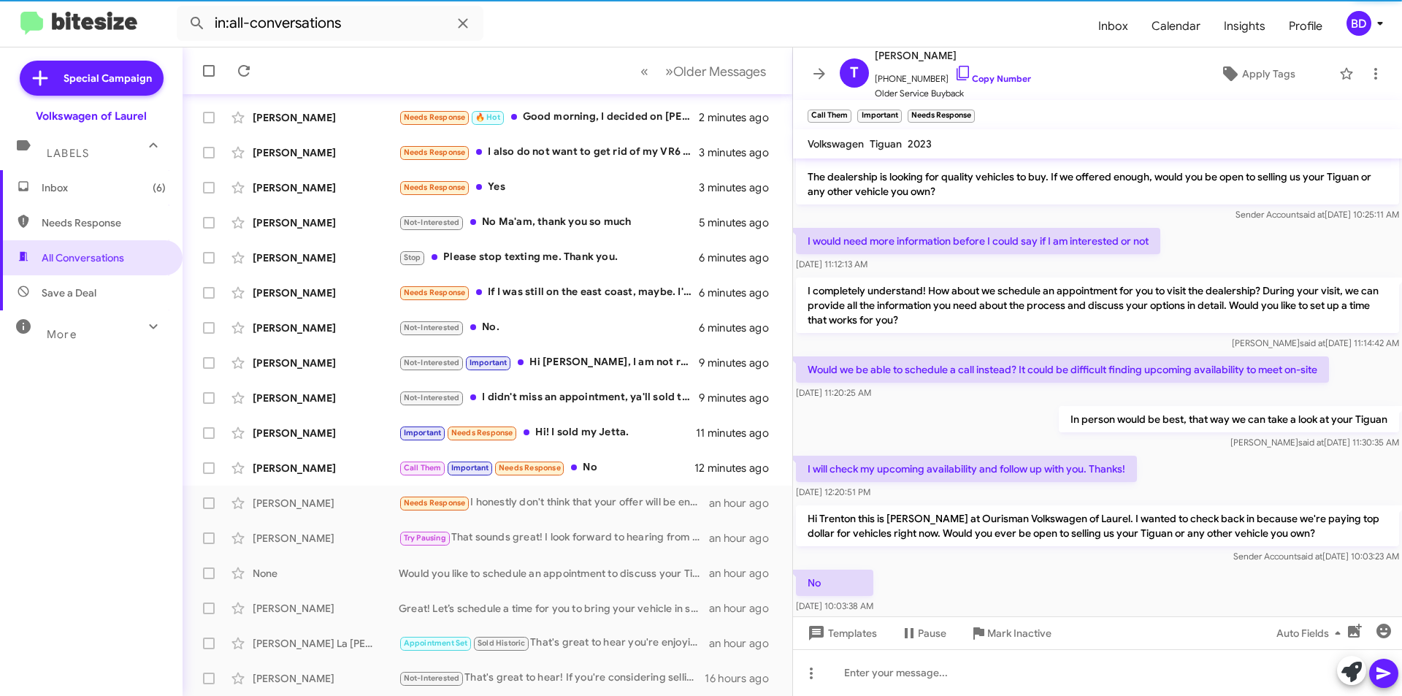
scroll to position [71, 0]
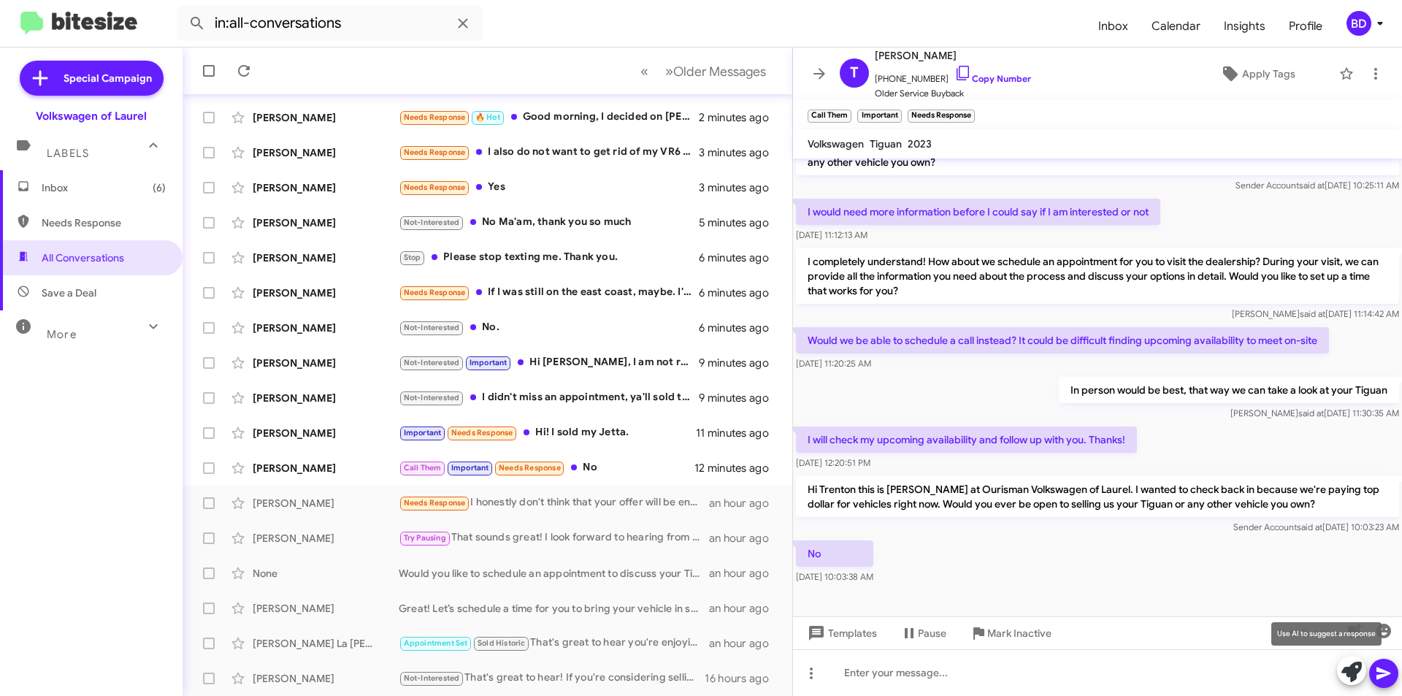
click at [1351, 667] on icon at bounding box center [1351, 672] width 20 height 20
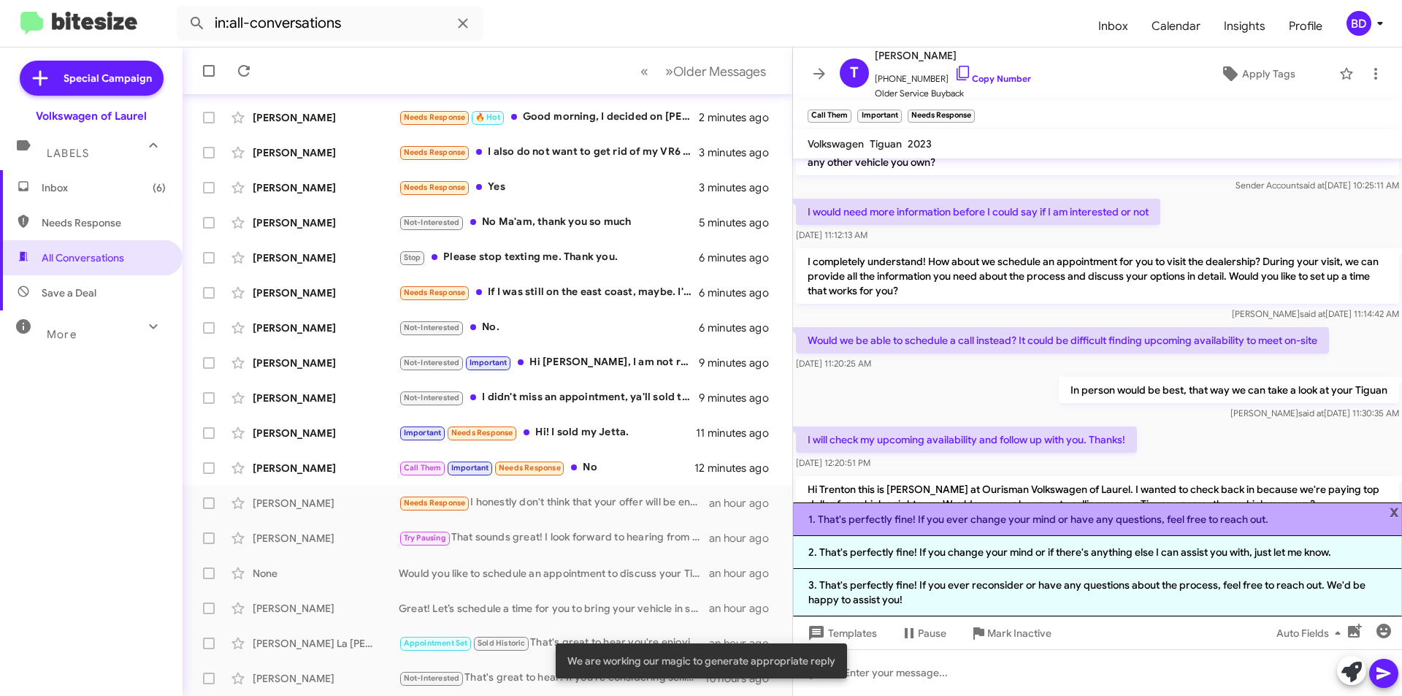
click at [1011, 526] on li "1. That's perfectly fine! If you ever change your mind or have any questions, f…" at bounding box center [1097, 519] width 609 height 34
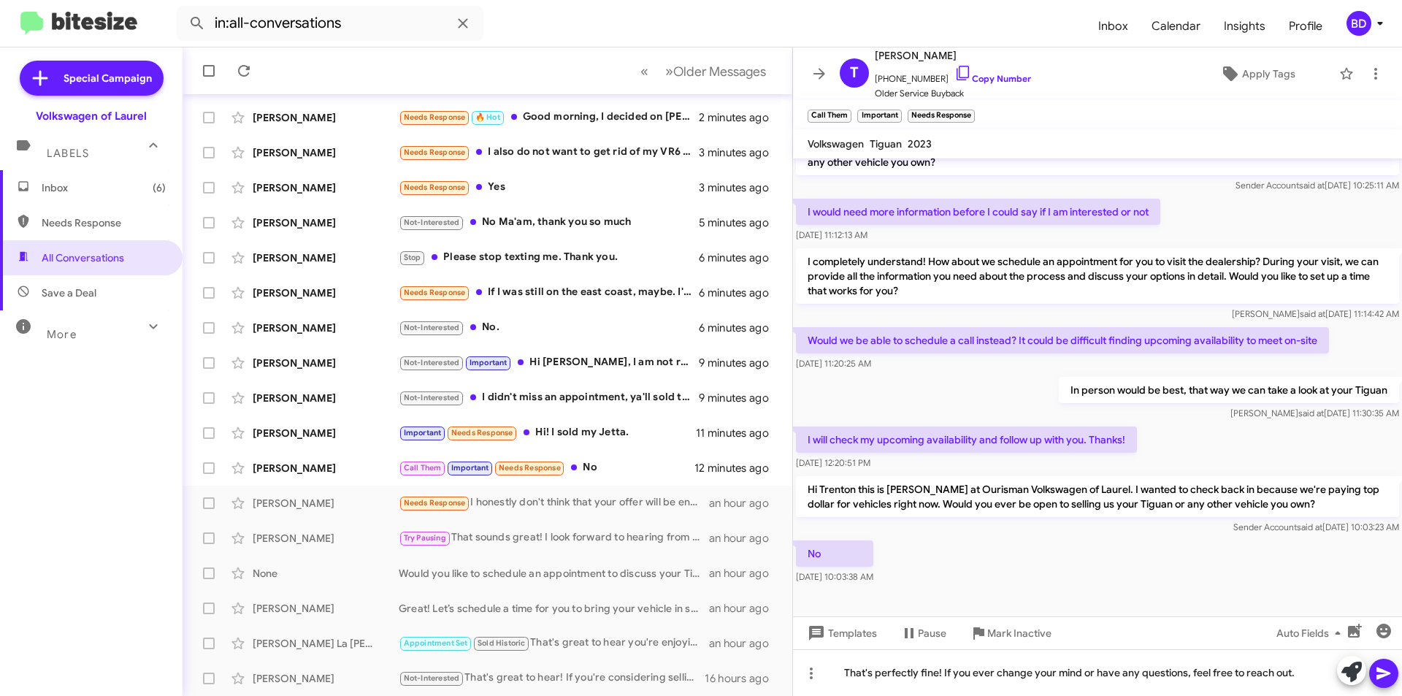
click at [1382, 671] on icon at bounding box center [1383, 673] width 14 height 12
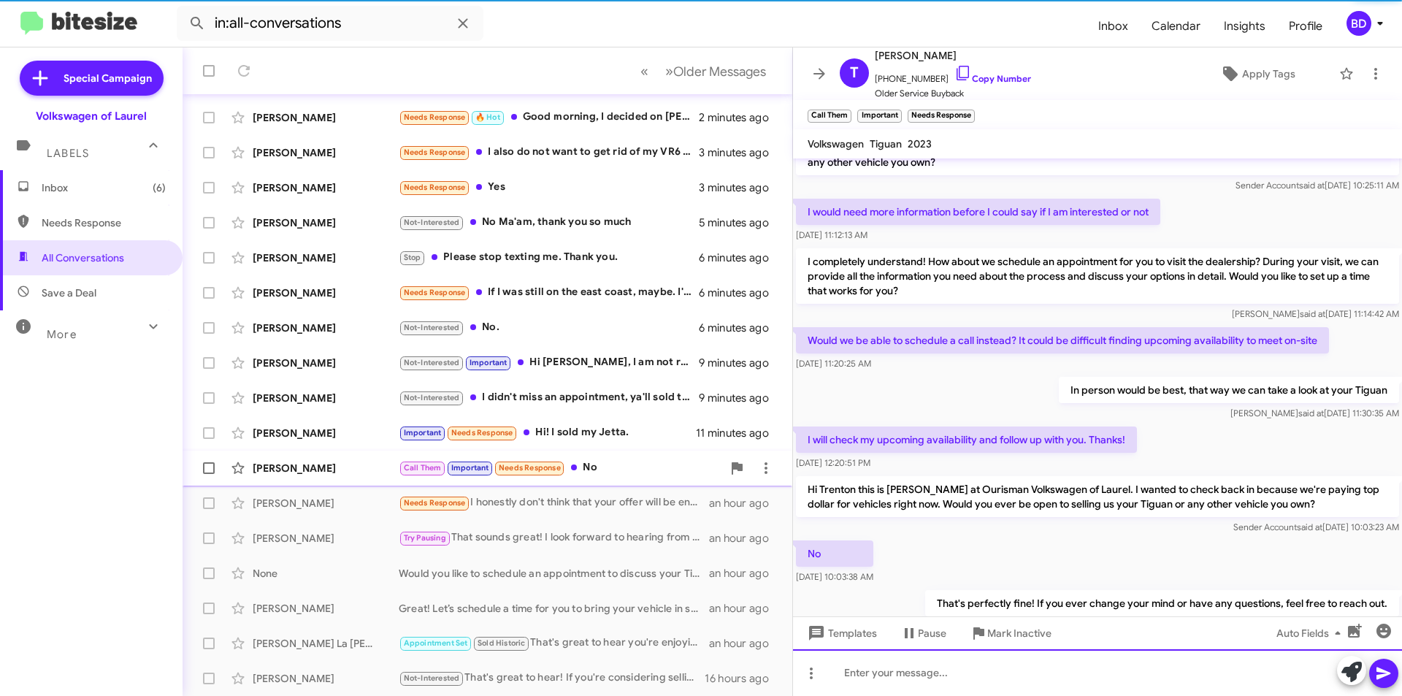
scroll to position [124, 0]
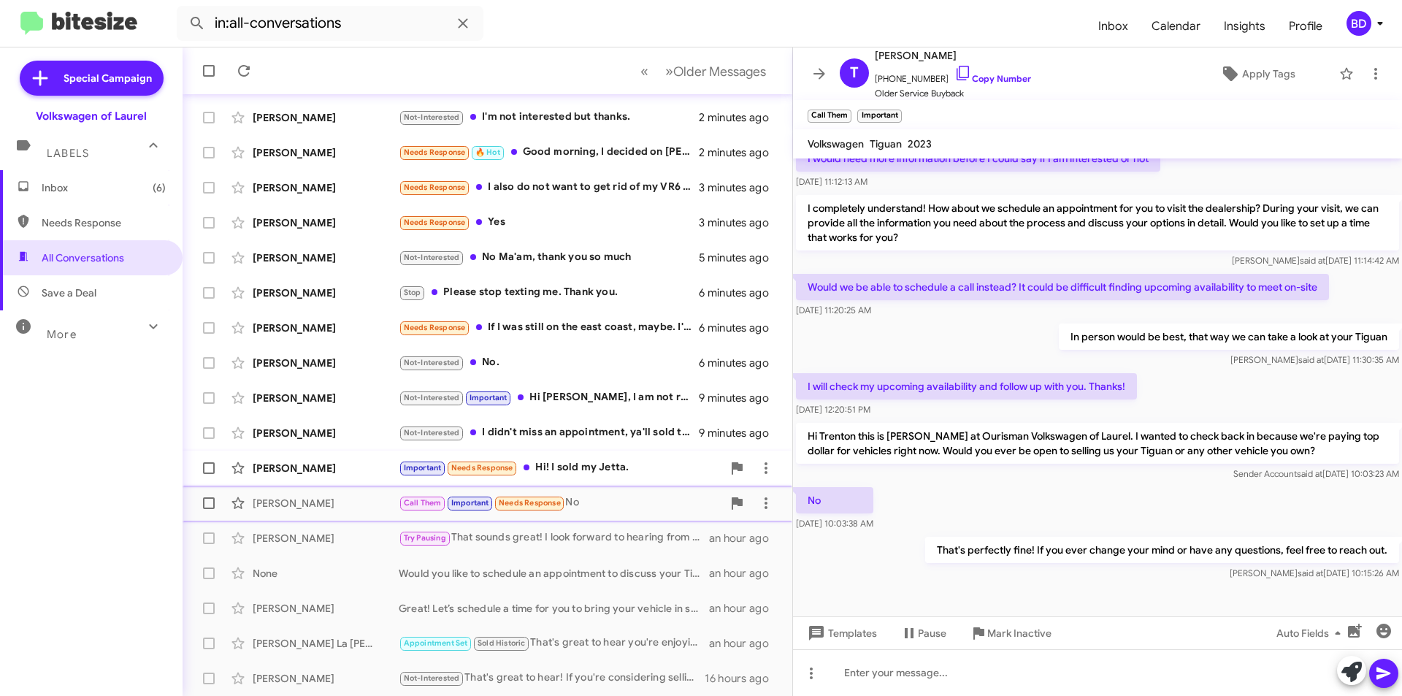
click at [595, 469] on div "Important Needs Response Hi! I sold my Jetta." at bounding box center [560, 467] width 323 height 17
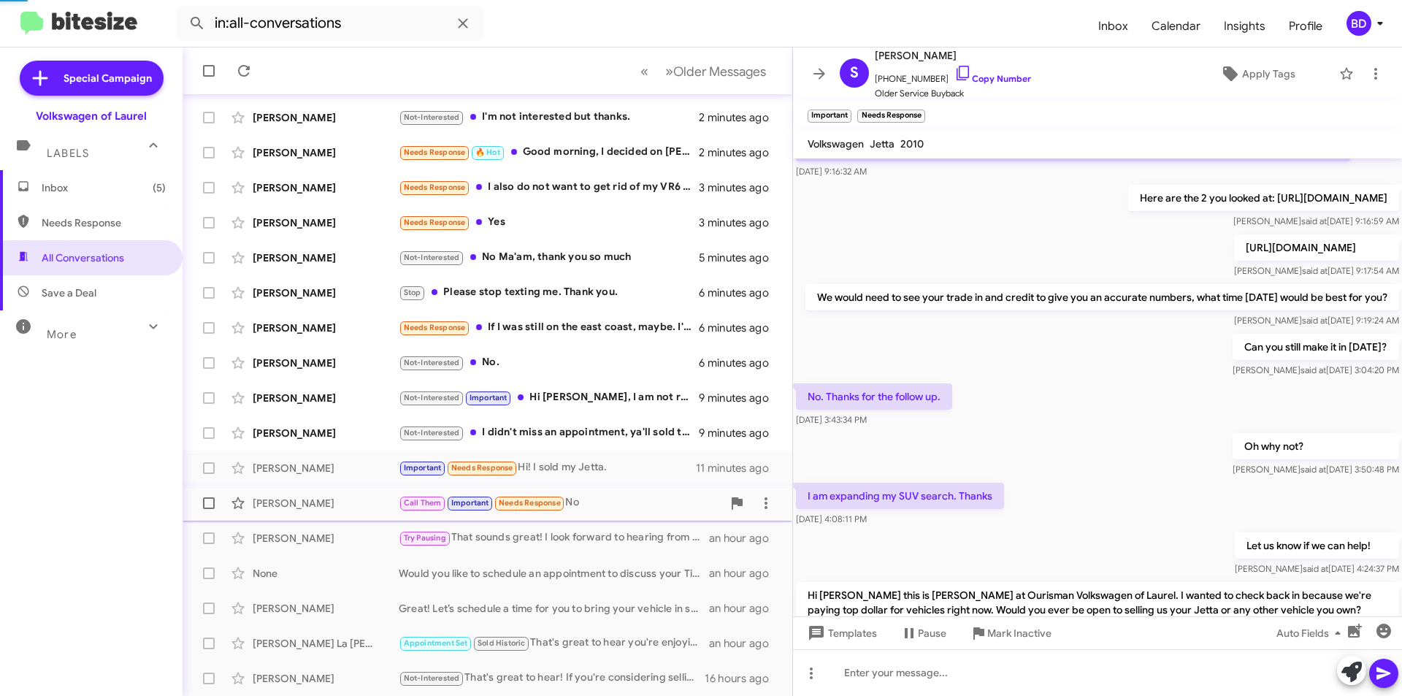
scroll to position [638, 0]
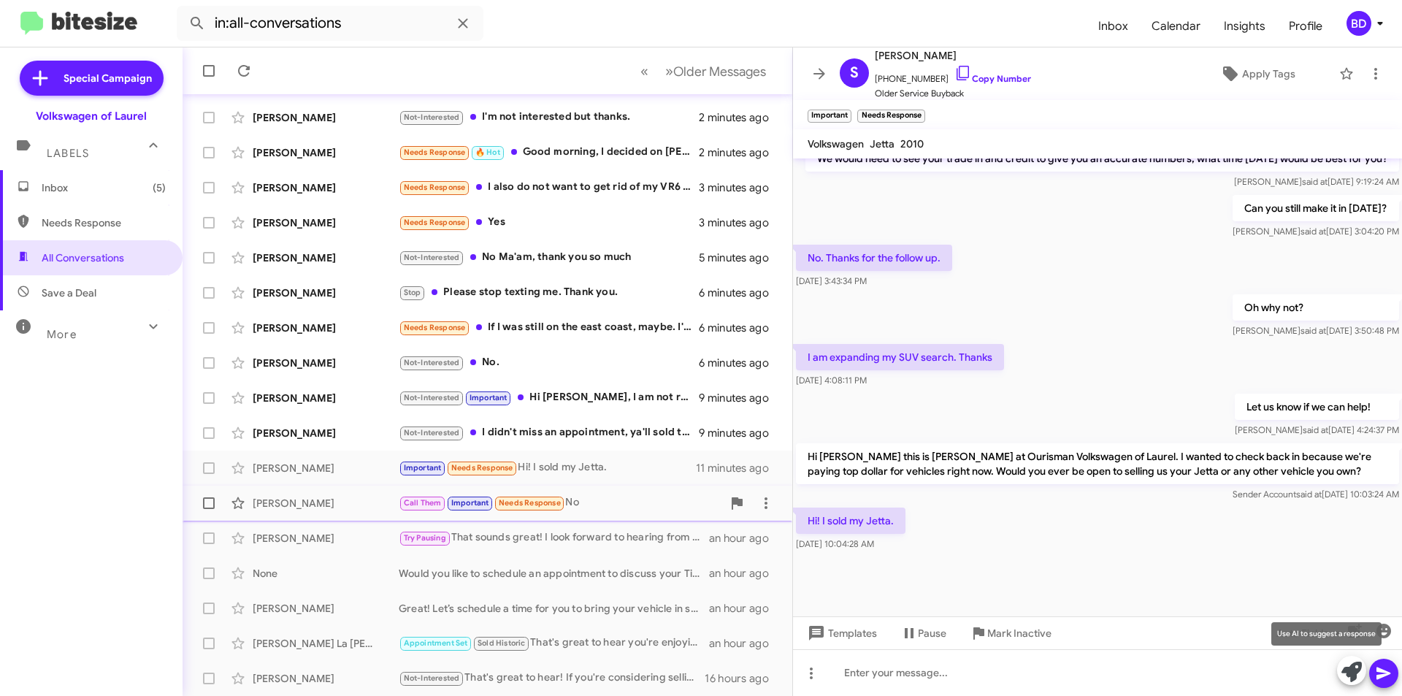
click at [1347, 672] on icon at bounding box center [1351, 672] width 20 height 20
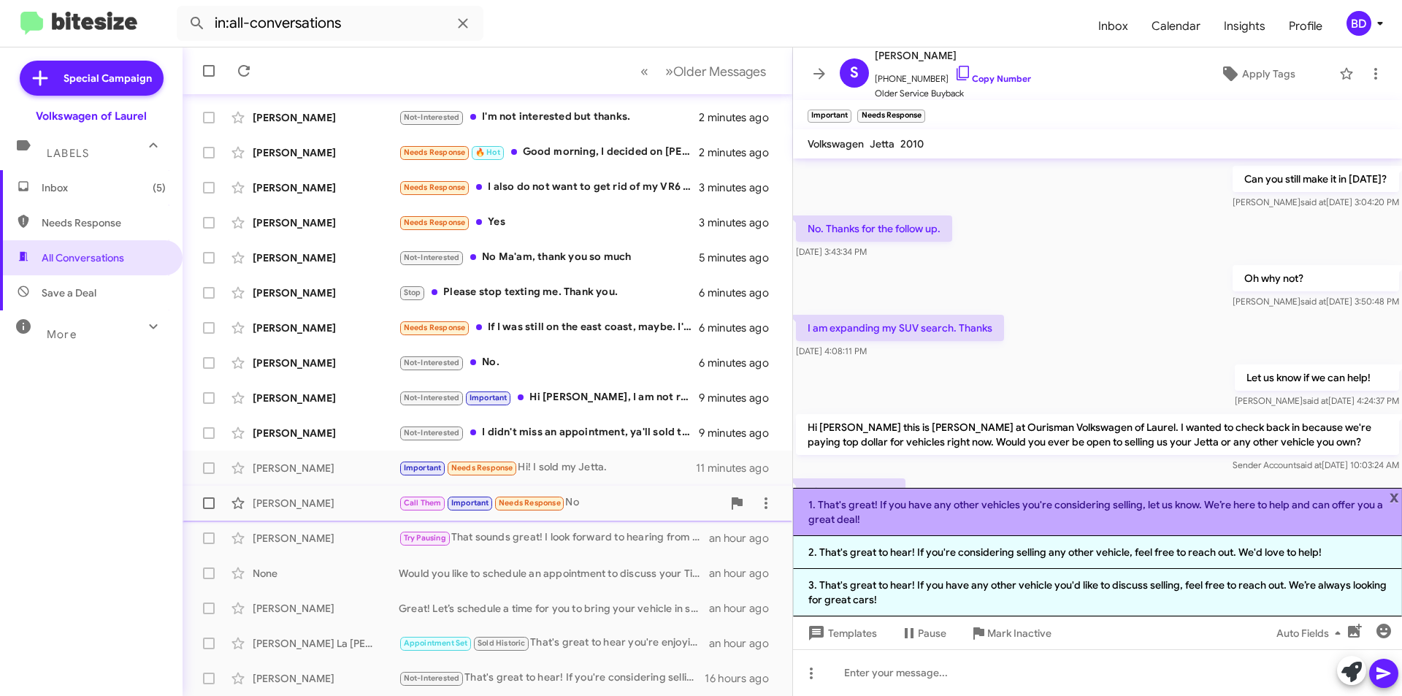
click at [1103, 508] on li "1. That's great! If you have any other vehicles you're considering selling, let…" at bounding box center [1097, 512] width 609 height 48
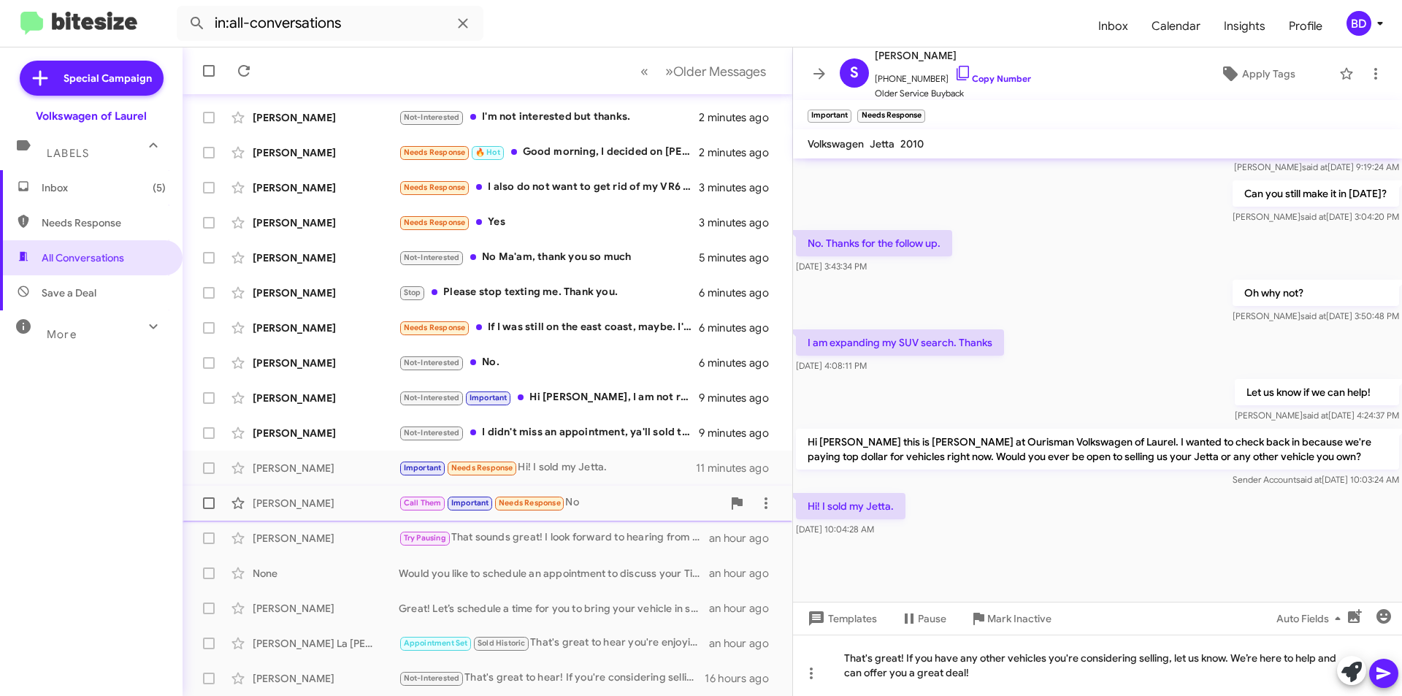
click at [1379, 684] on span at bounding box center [1384, 673] width 18 height 29
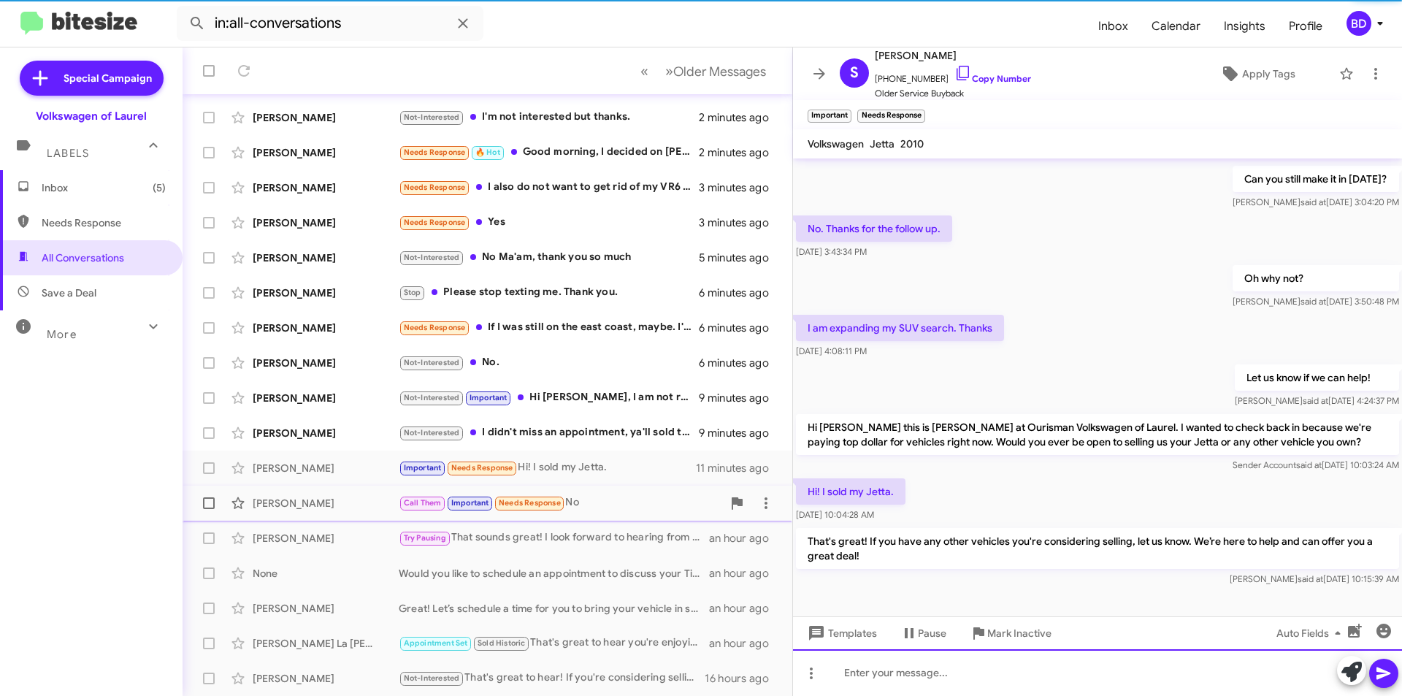
scroll to position [0, 0]
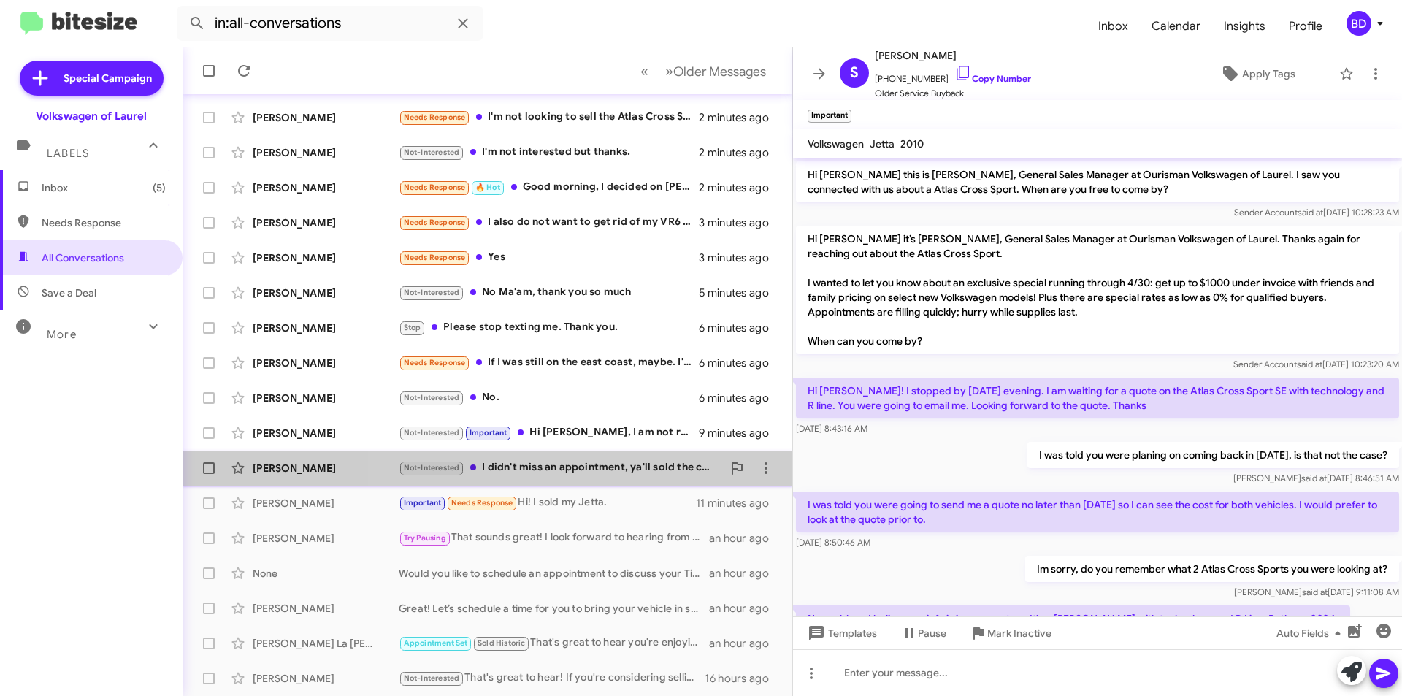
click at [608, 471] on div "Not-Interested I didn't miss an appointment, ya'll sold the car i wanted to som…" at bounding box center [560, 467] width 323 height 17
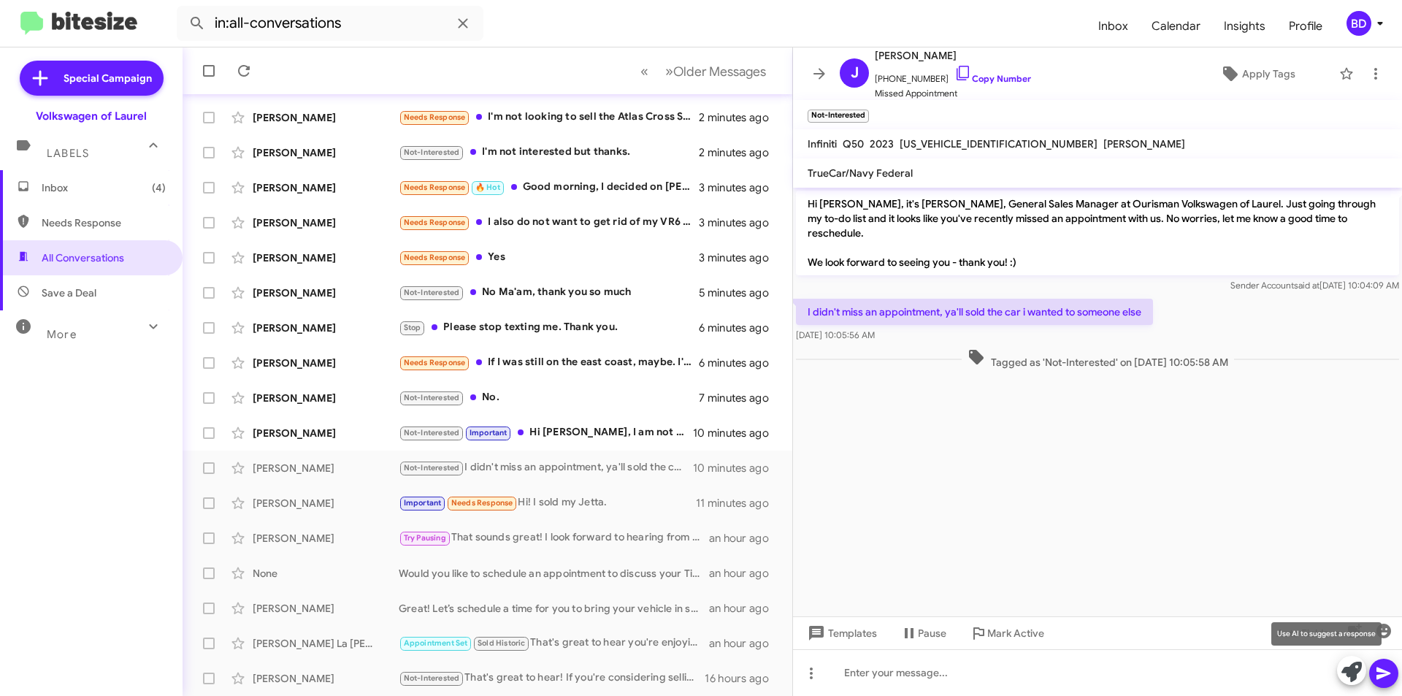
click at [1350, 674] on icon at bounding box center [1351, 672] width 20 height 20
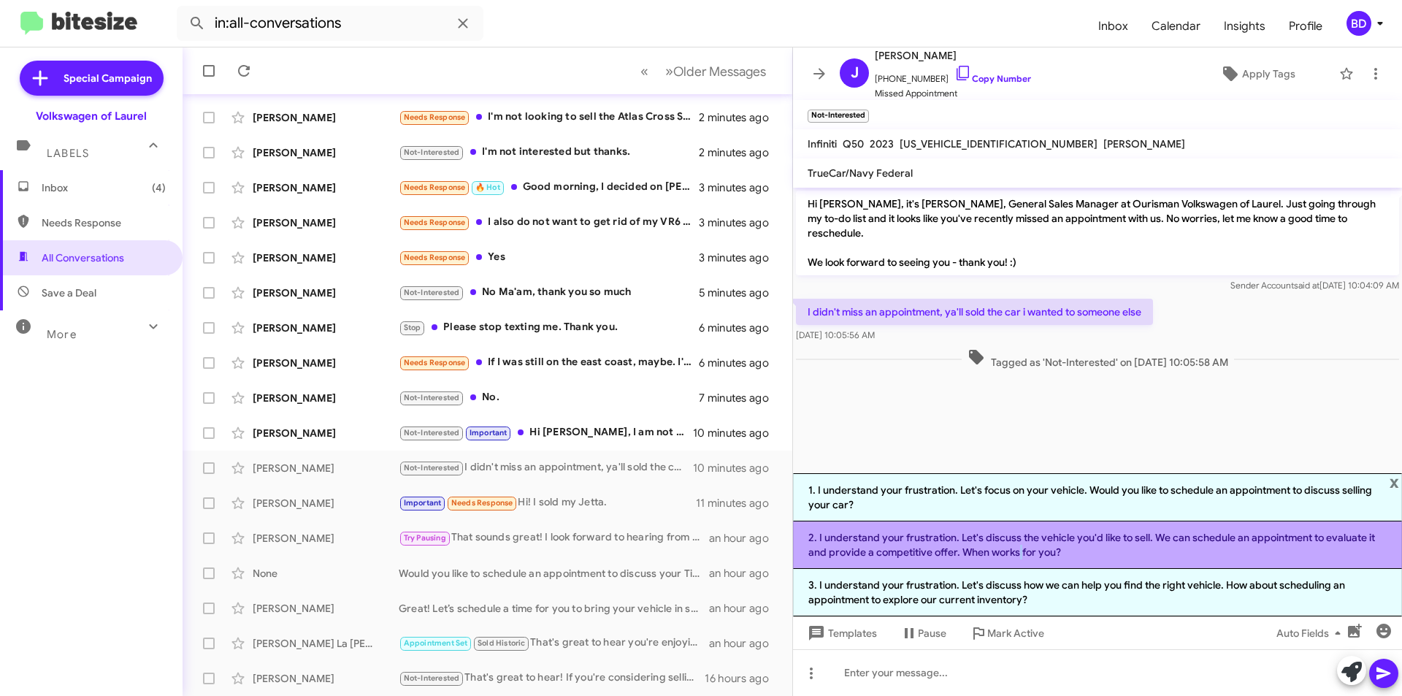
click at [1017, 548] on li "2. I understand your frustration. Let's discuss the vehicle you'd like to sell.…" at bounding box center [1097, 544] width 609 height 47
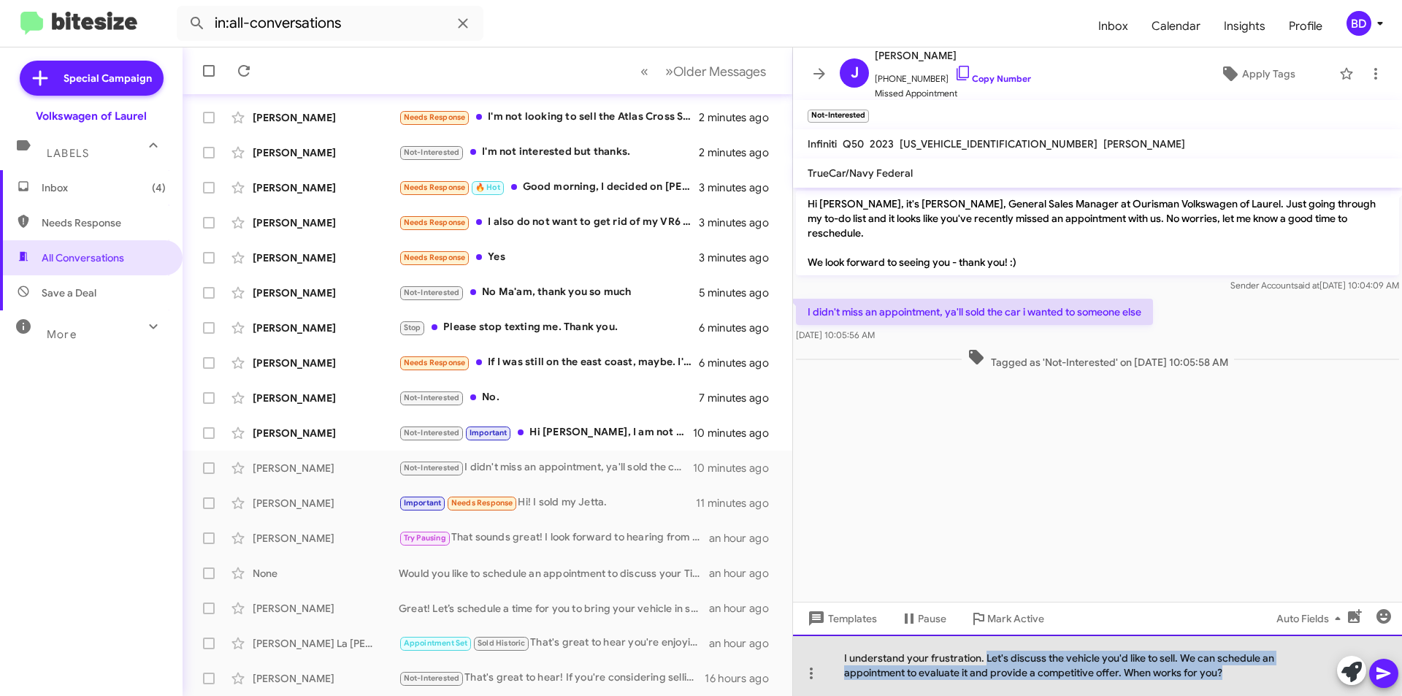
drag, startPoint x: 984, startPoint y: 658, endPoint x: 1234, endPoint y: 677, distance: 250.5
click at [1235, 677] on div "I understand your frustration. Let's discuss the vehicle you'd like to sell. We…" at bounding box center [1097, 665] width 609 height 61
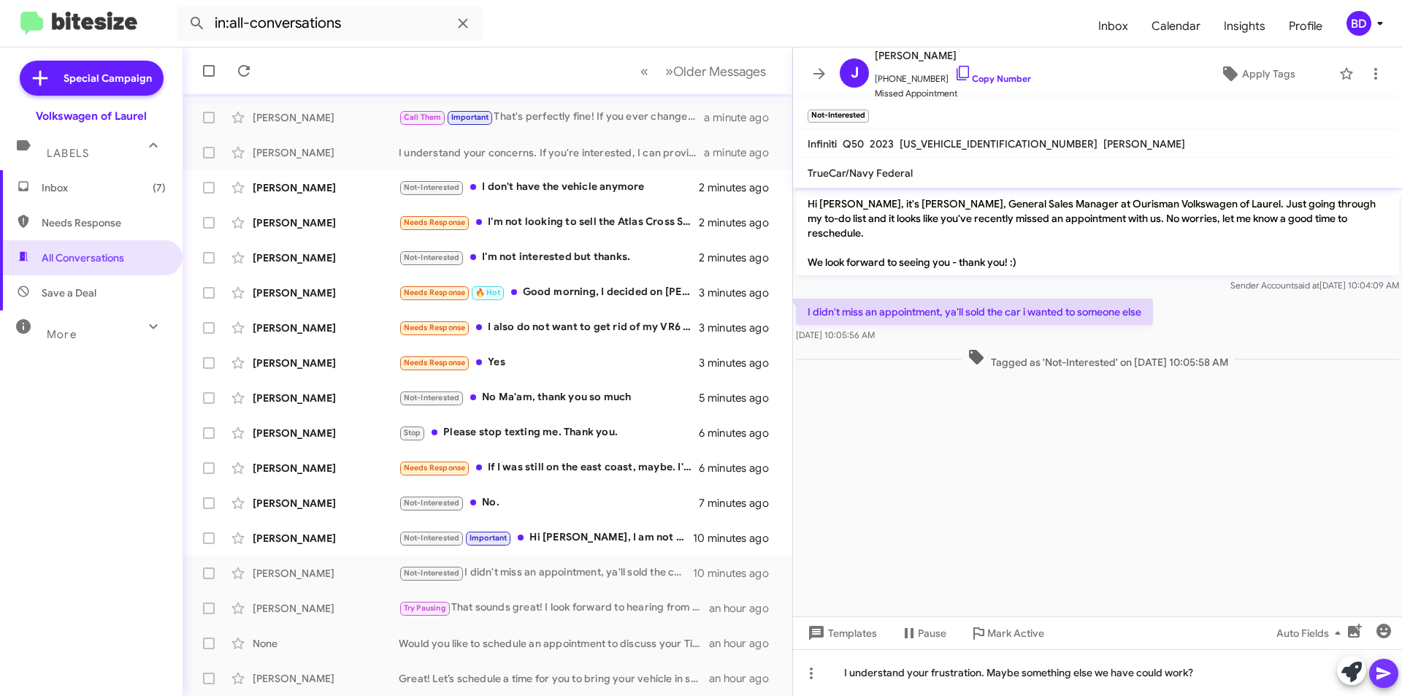
click at [1380, 671] on icon at bounding box center [1383, 673] width 14 height 12
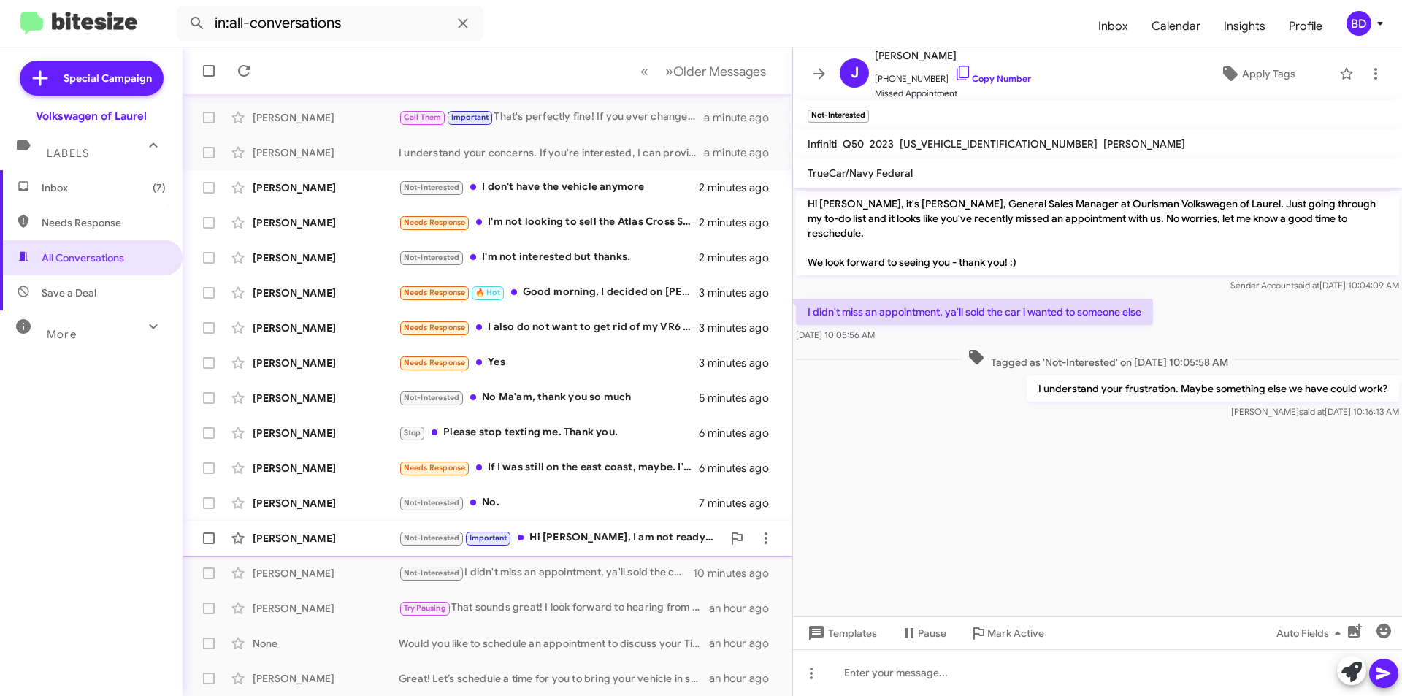
click at [594, 539] on div "Not-Interested Important Hi [PERSON_NAME], I am not ready to do anything at thi…" at bounding box center [560, 537] width 323 height 17
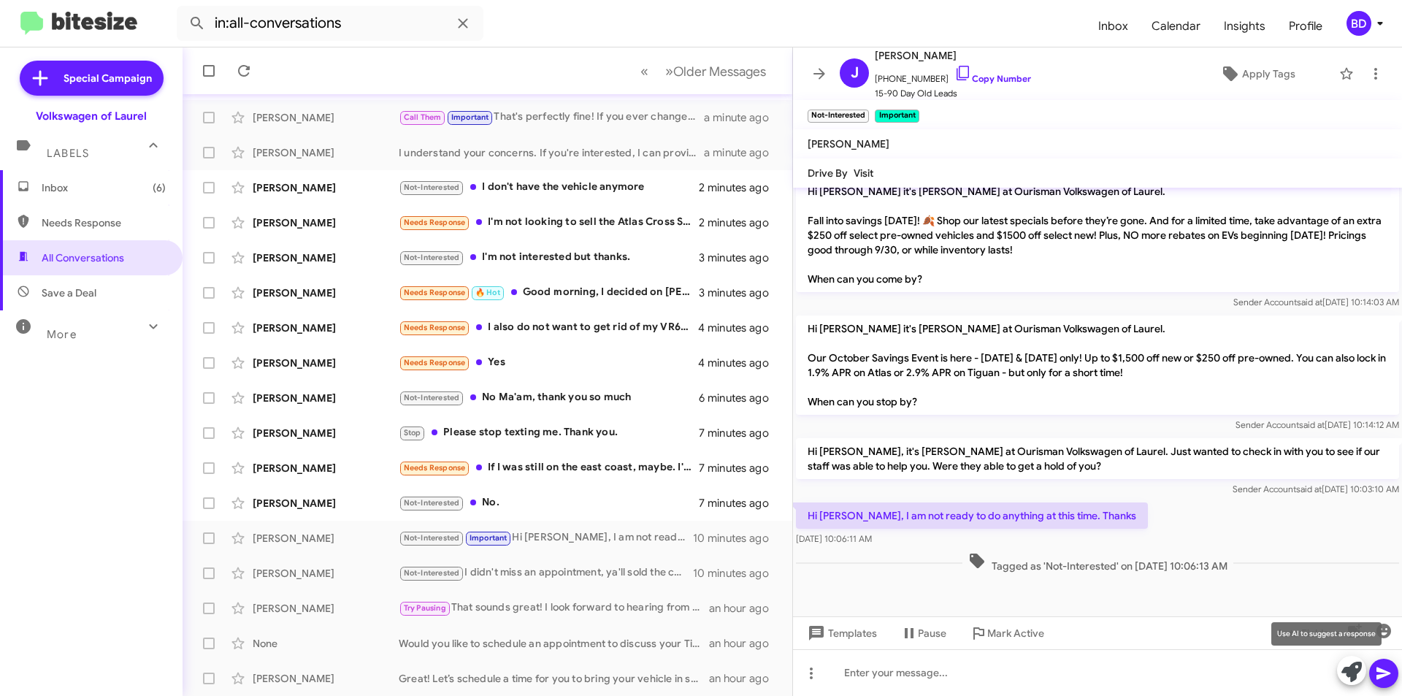
click at [1352, 666] on icon at bounding box center [1351, 672] width 20 height 20
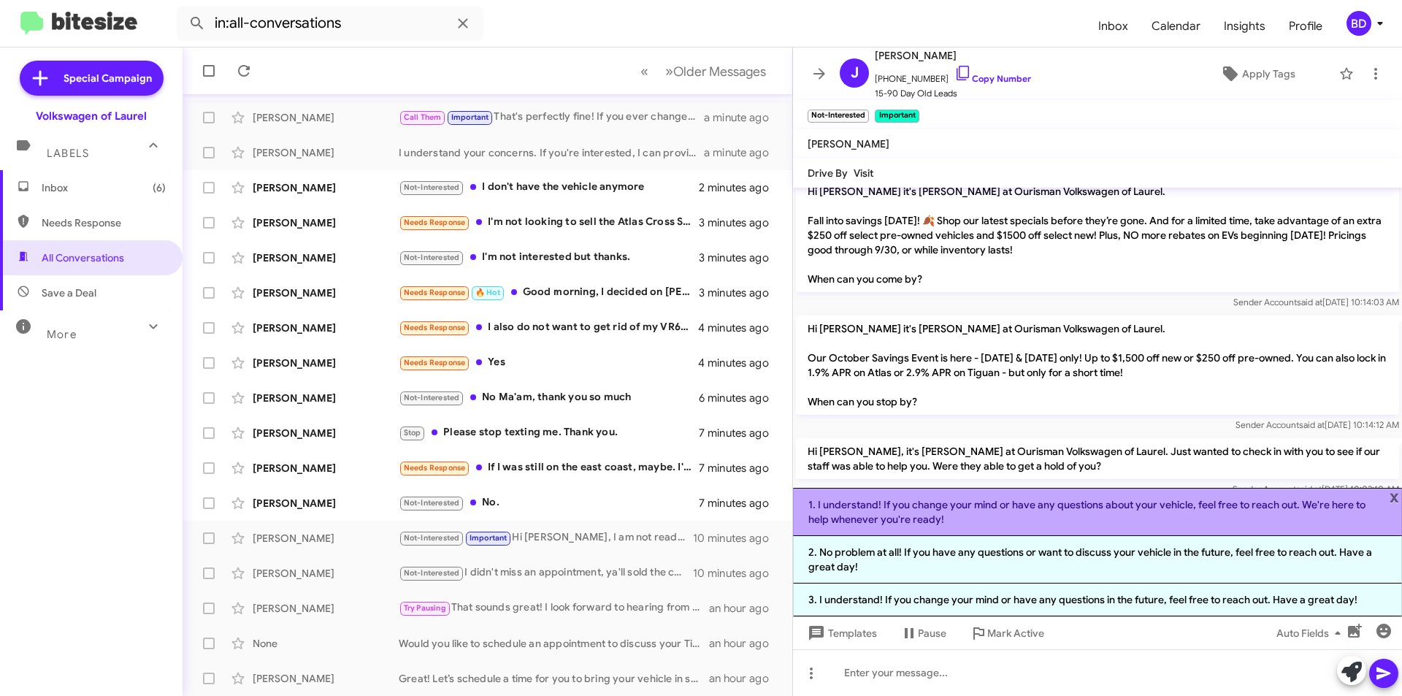
click at [1044, 512] on li "1. I understand! If you change your mind or have any questions about your vehic…" at bounding box center [1097, 512] width 609 height 48
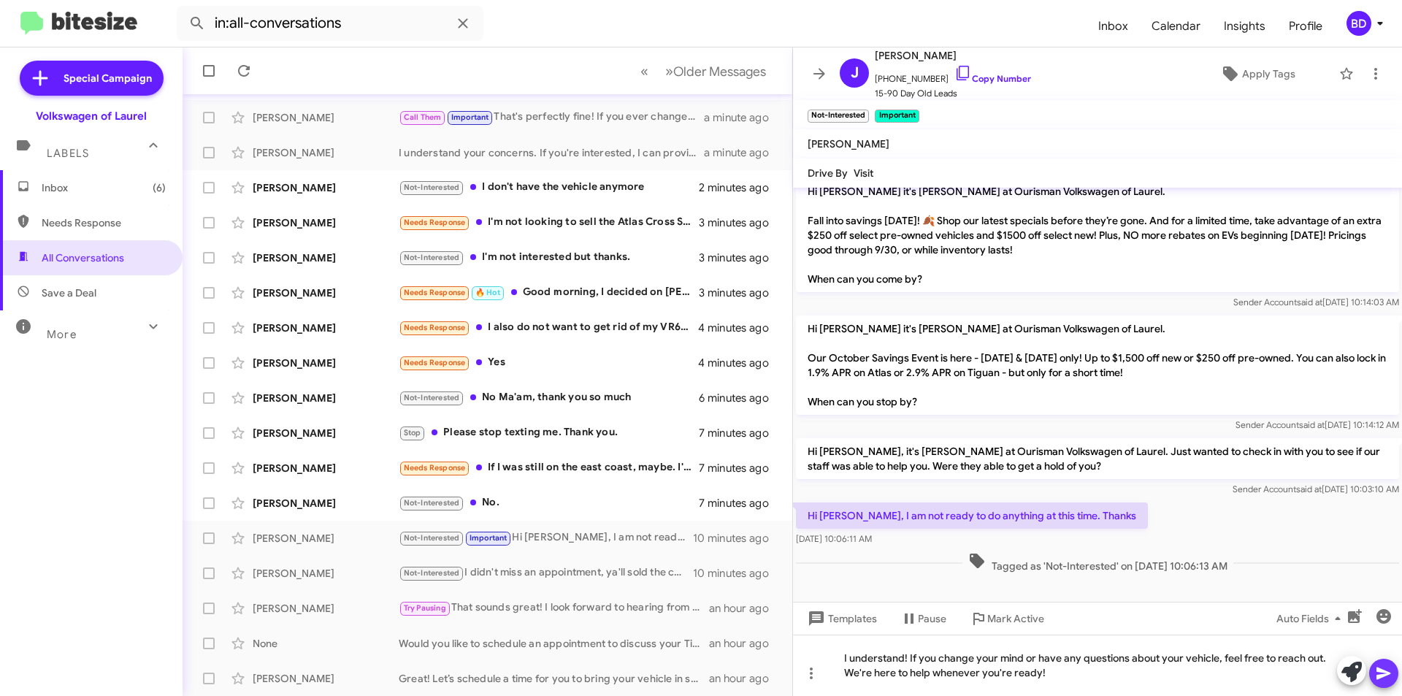
click at [1386, 673] on icon at bounding box center [1383, 673] width 14 height 12
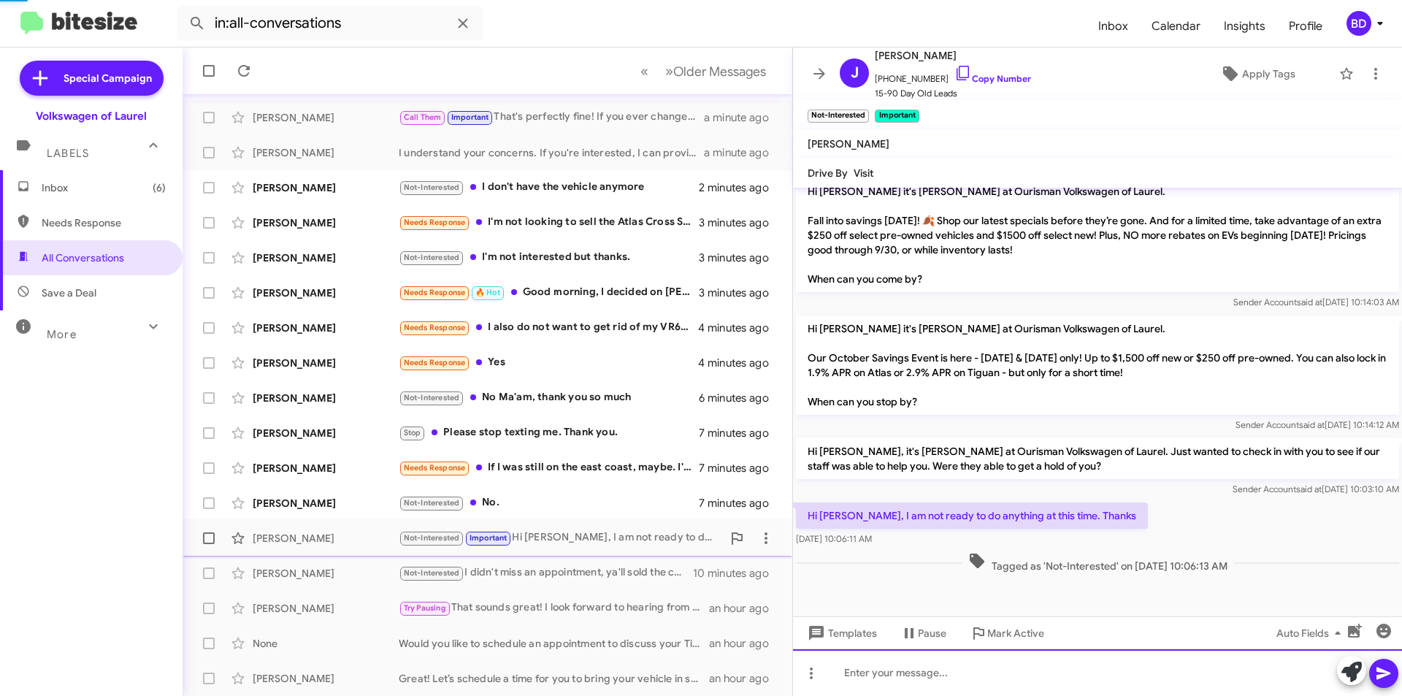
scroll to position [0, 0]
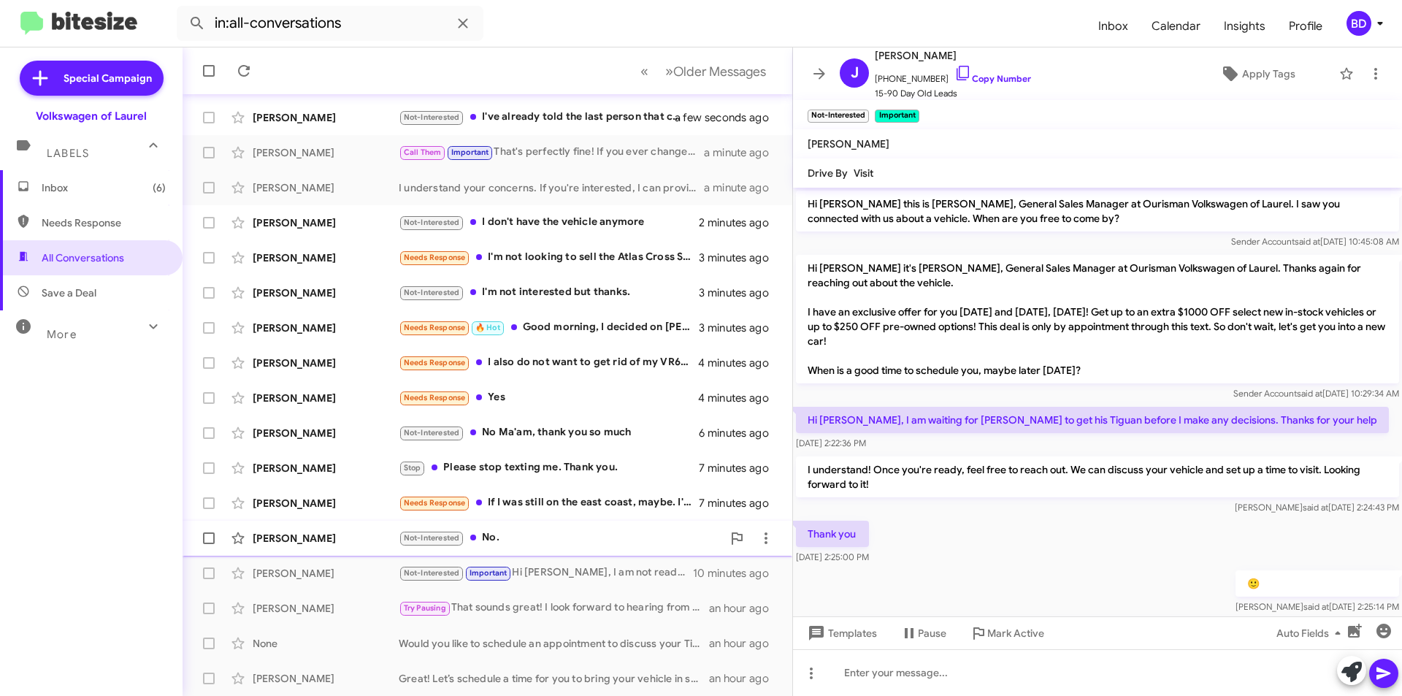
click at [581, 534] on div "Not-Interested No." at bounding box center [560, 537] width 323 height 17
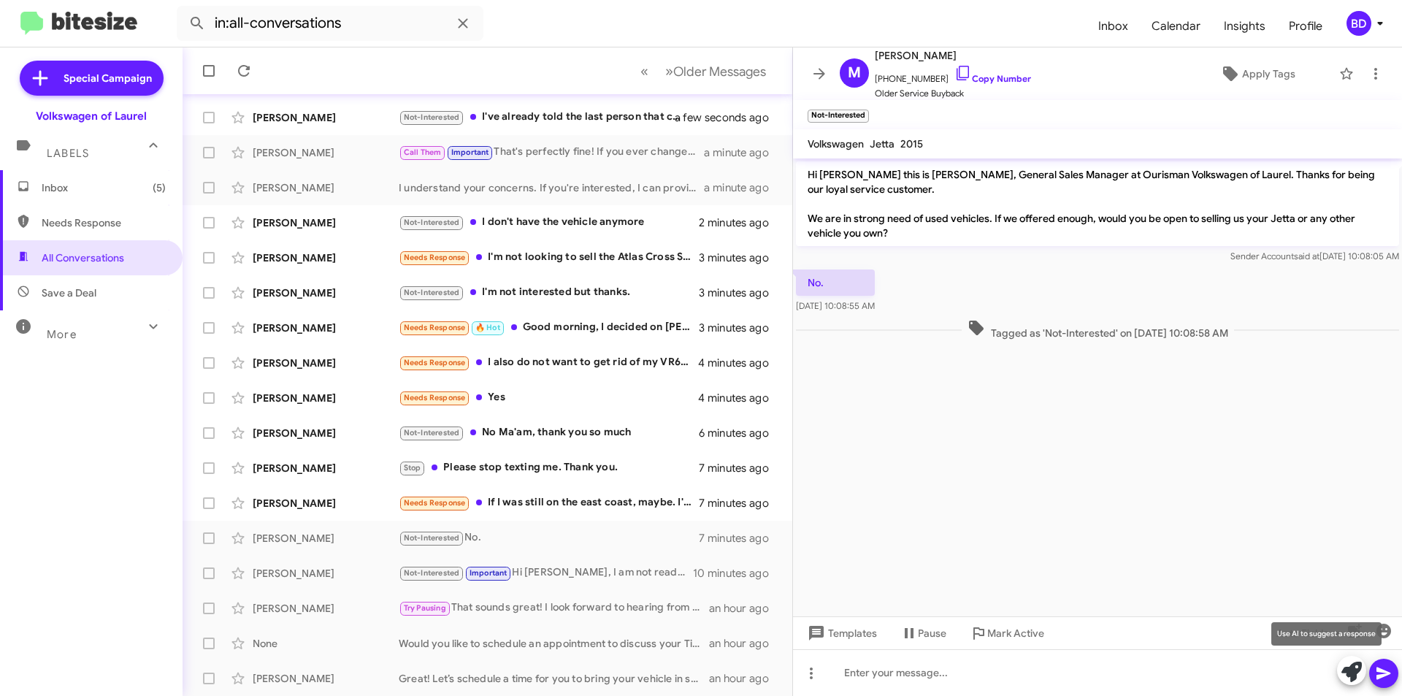
click at [1348, 665] on icon at bounding box center [1351, 672] width 20 height 20
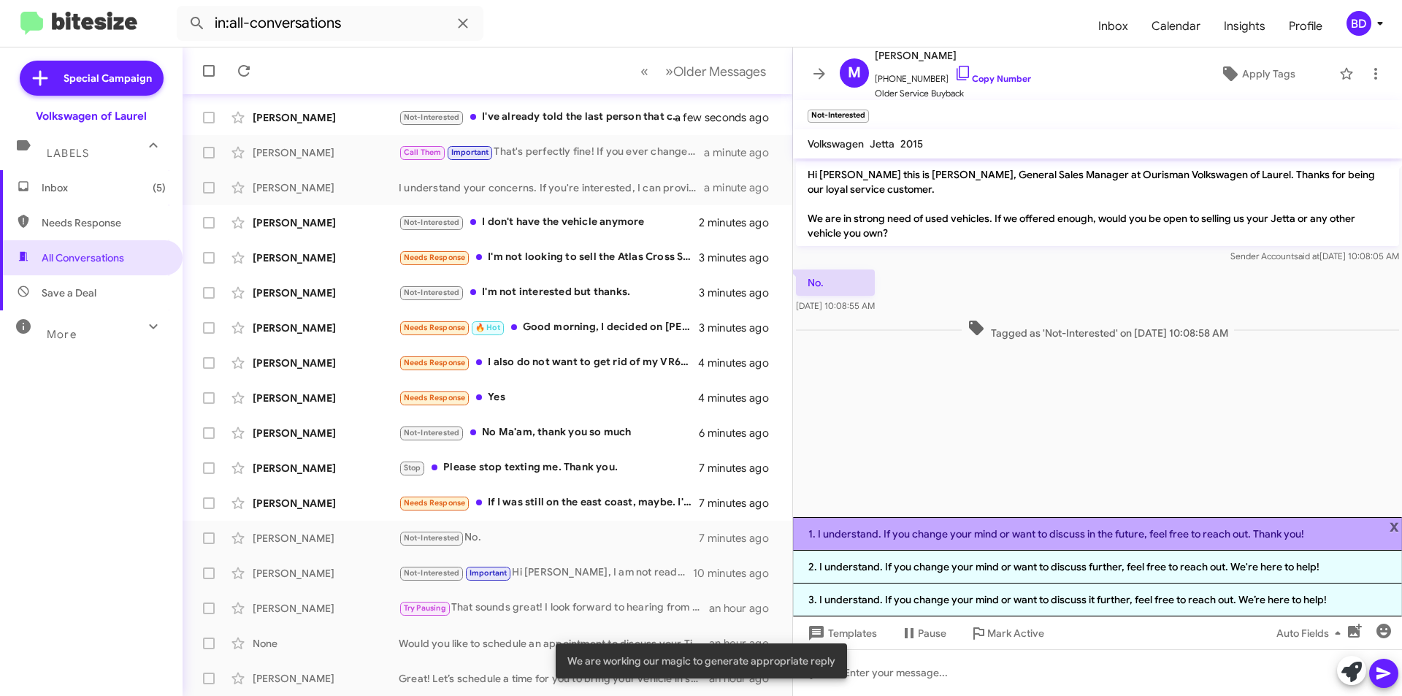
click at [984, 537] on li "1. I understand. If you change your mind or want to discuss in the future, feel…" at bounding box center [1097, 534] width 609 height 34
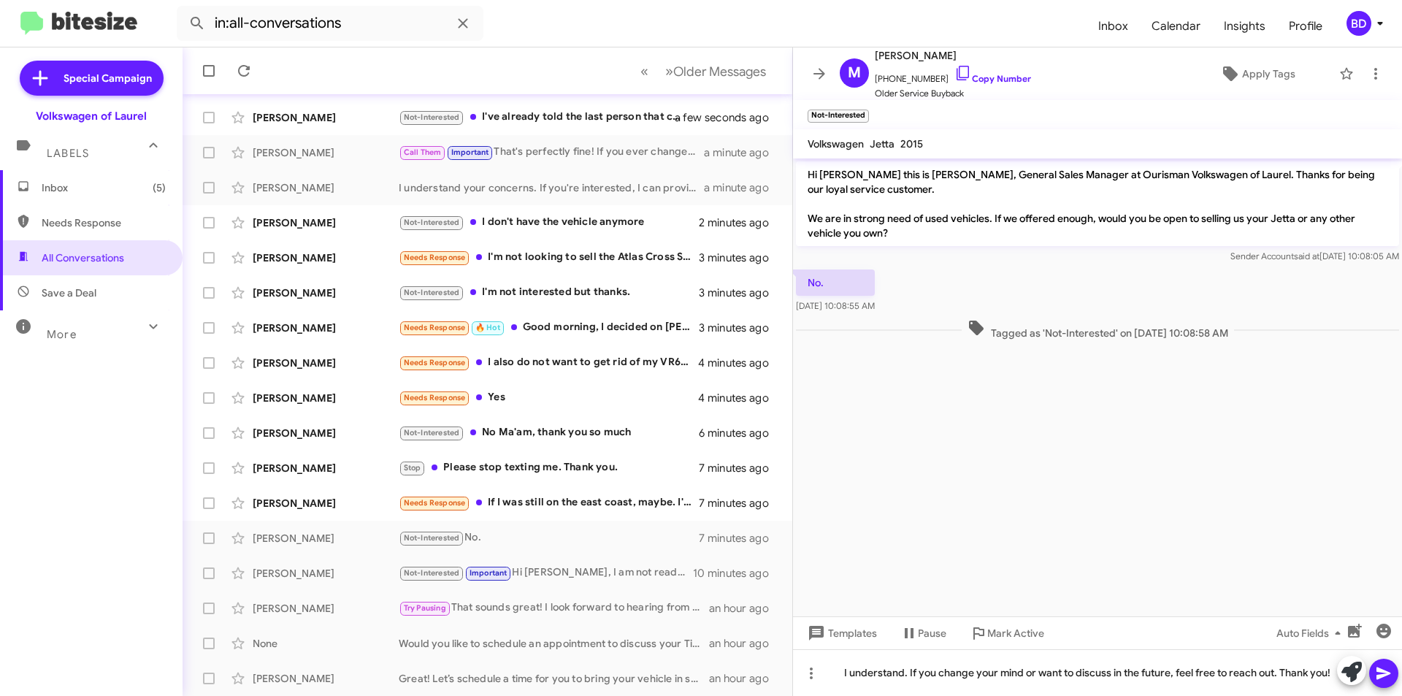
click at [1386, 667] on icon at bounding box center [1384, 673] width 18 height 18
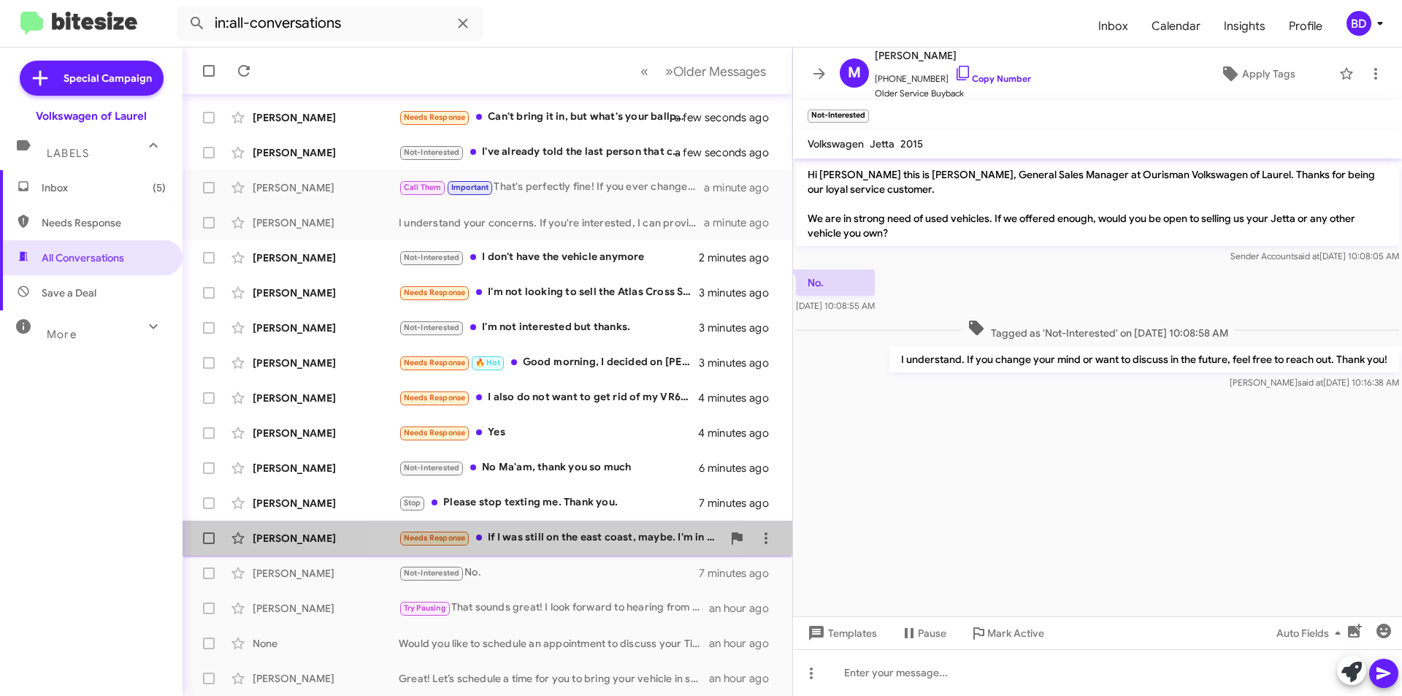
click at [569, 540] on div "Needs Response If I was still on the east coast, maybe. I'm in [US_STATE] now, …" at bounding box center [560, 537] width 323 height 17
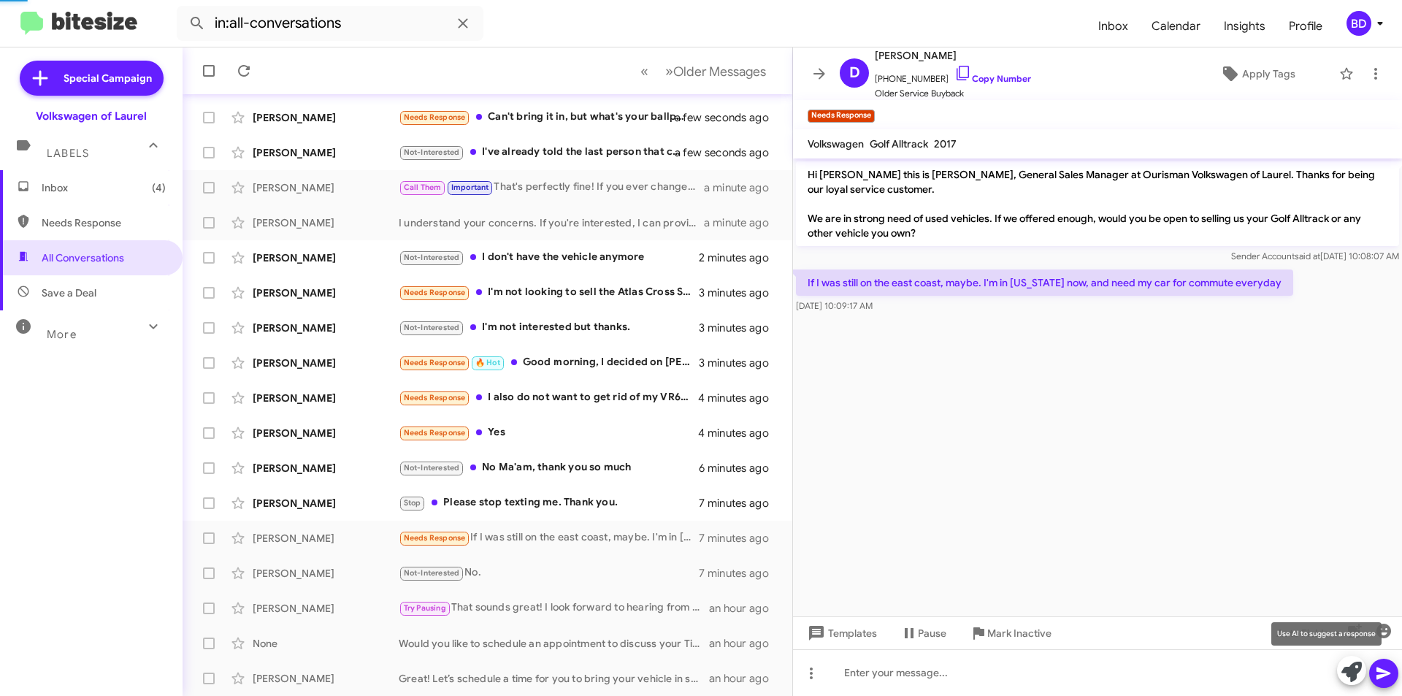
click at [1357, 670] on icon at bounding box center [1351, 672] width 20 height 20
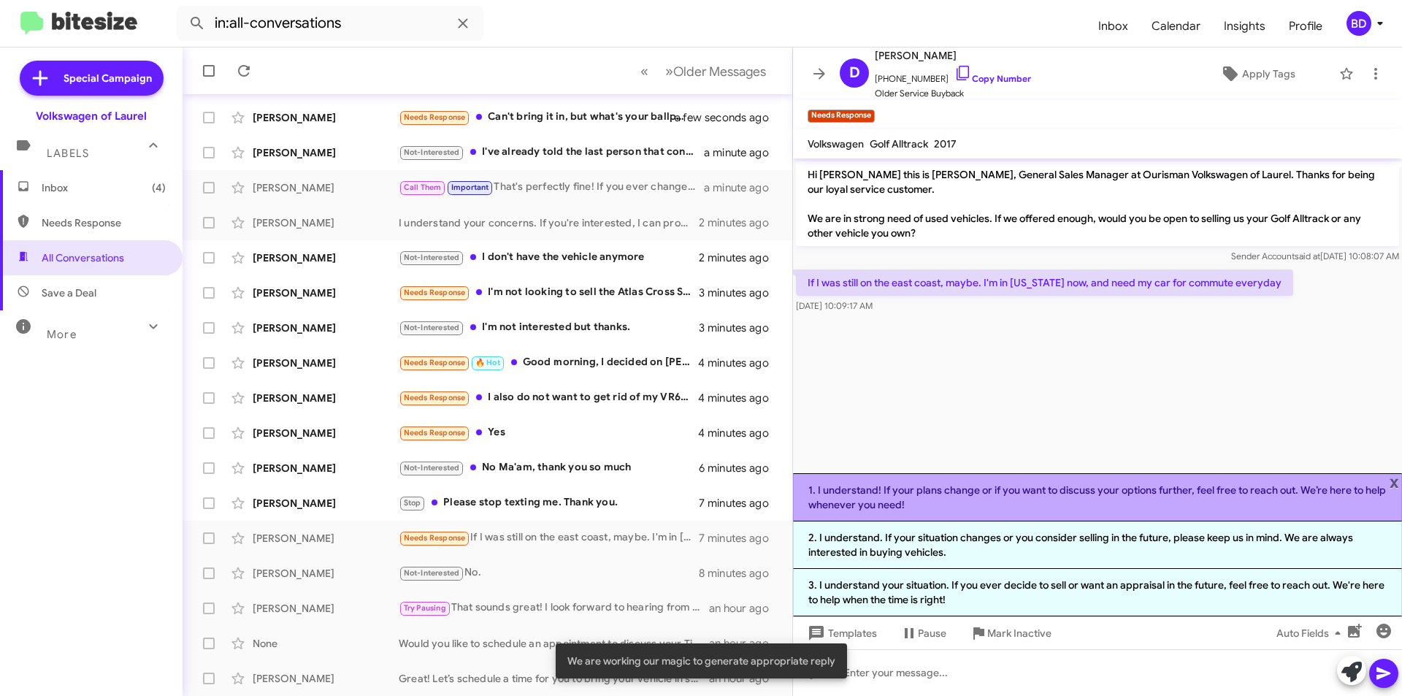
click at [1046, 499] on li "1. I understand! If your plans change or if you want to discuss your options fu…" at bounding box center [1097, 497] width 609 height 48
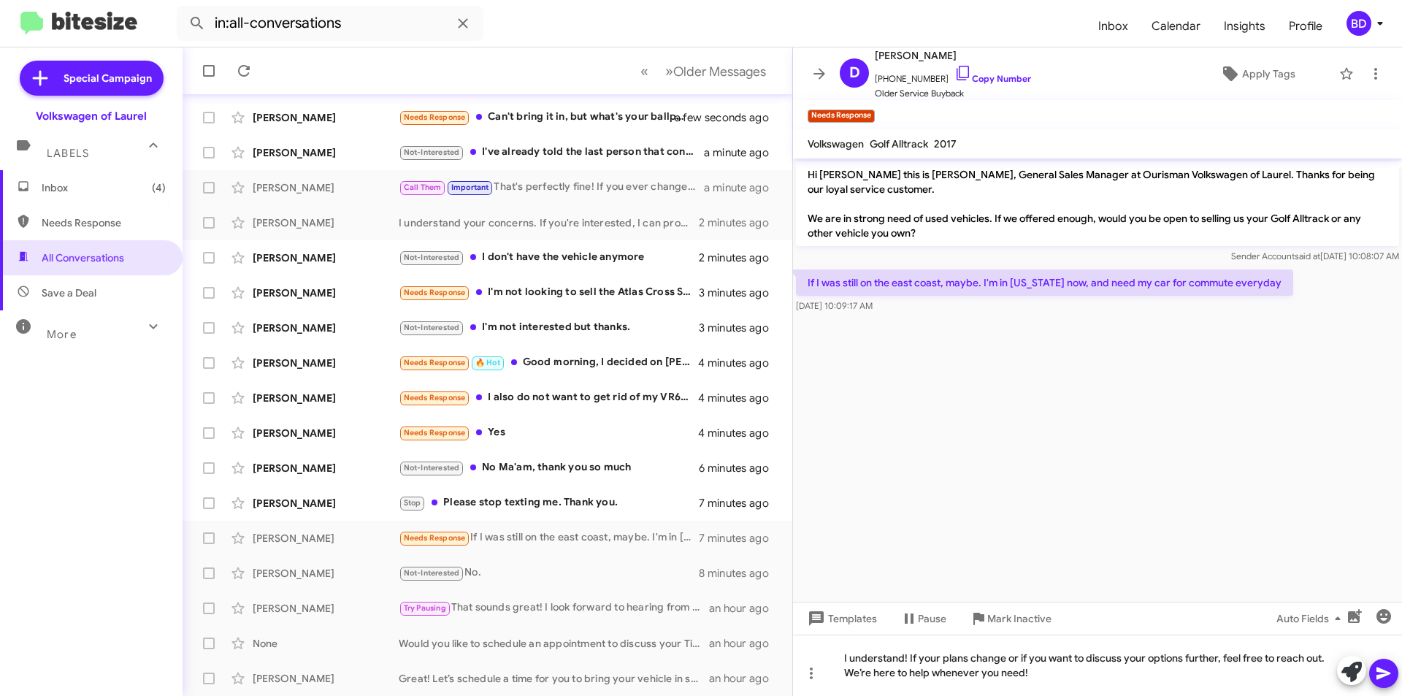
click at [1393, 676] on button at bounding box center [1383, 673] width 29 height 29
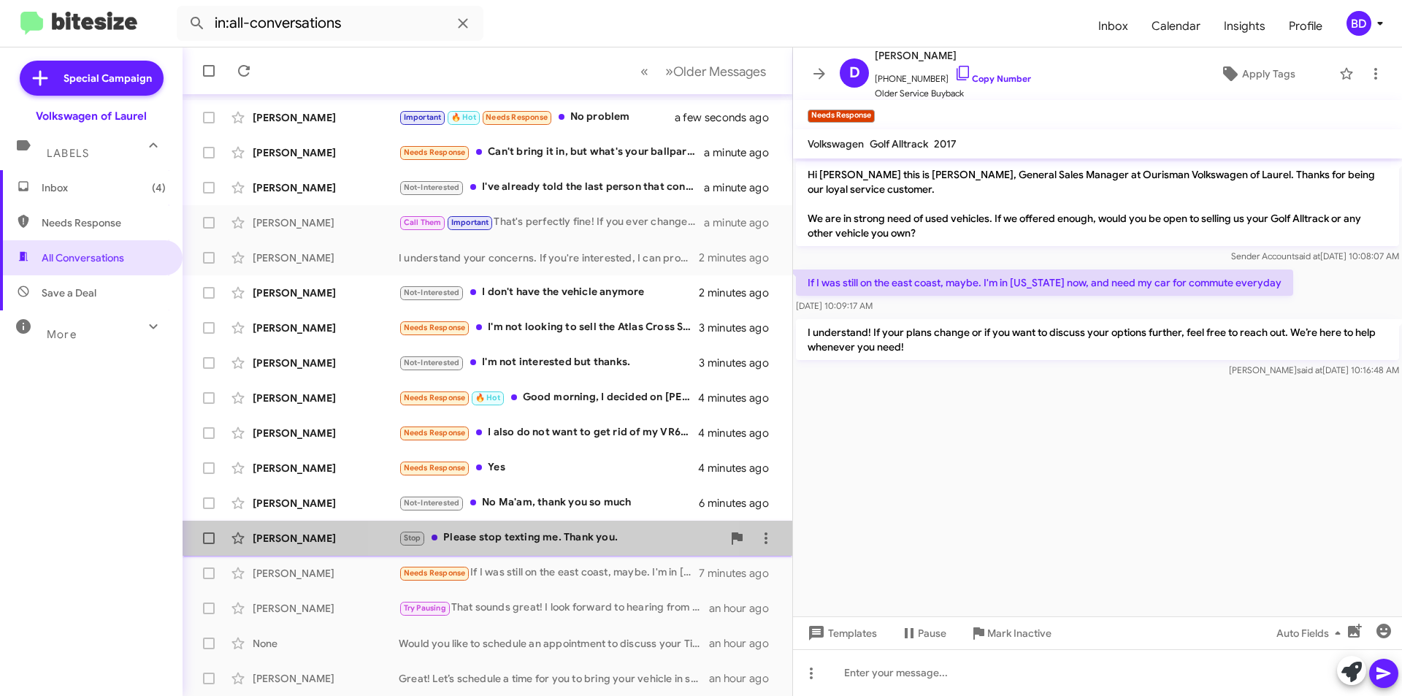
click at [566, 544] on div "Stop Please stop texting me. Thank you." at bounding box center [560, 537] width 323 height 17
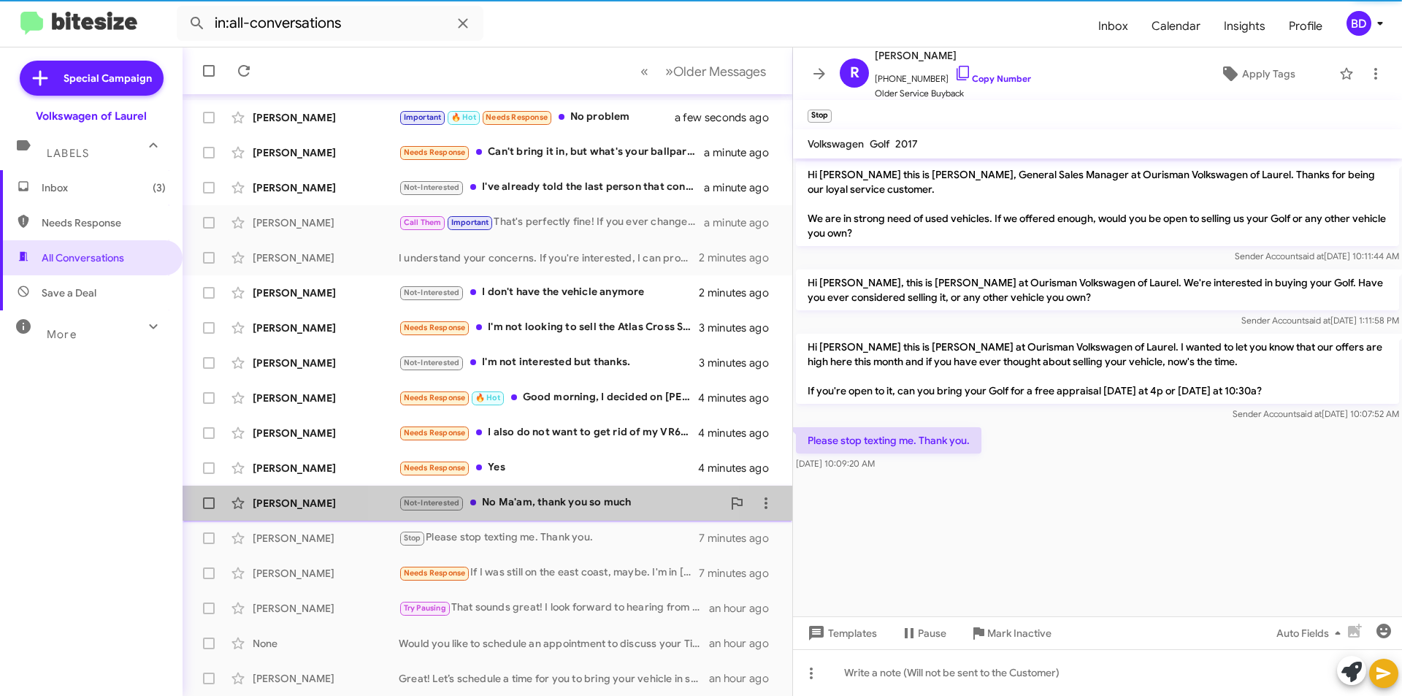
click at [567, 504] on div "Not-Interested No Ma'am, thank you so much" at bounding box center [560, 502] width 323 height 17
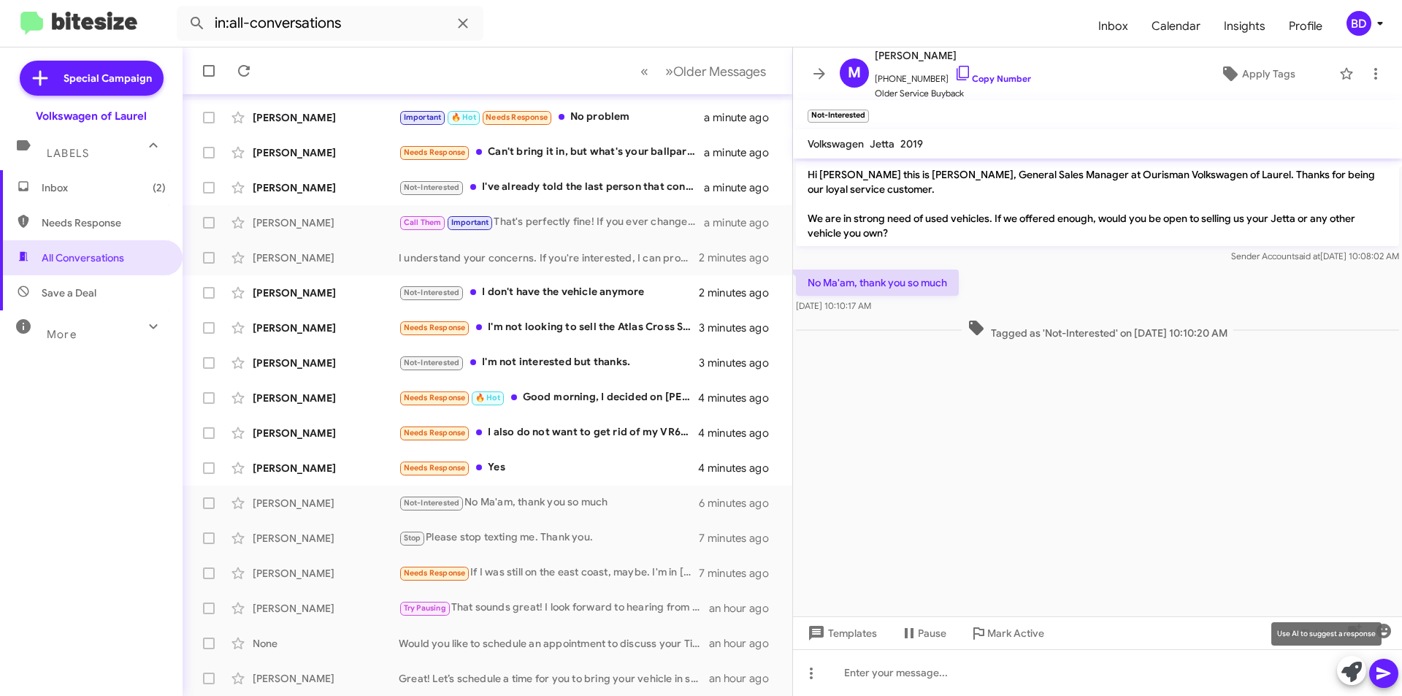
click at [1354, 667] on icon at bounding box center [1351, 672] width 20 height 20
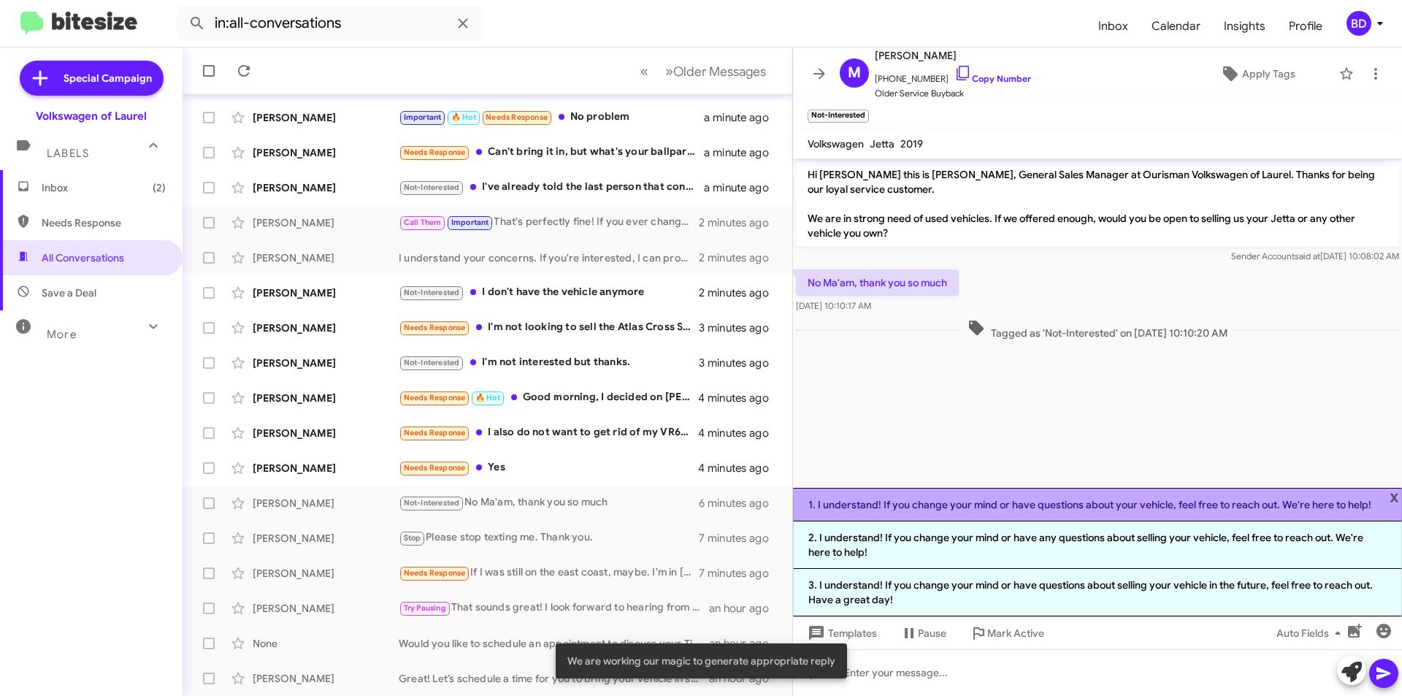
click at [1016, 507] on li "1. I understand! If you change your mind or have questions about your vehicle, …" at bounding box center [1097, 505] width 609 height 34
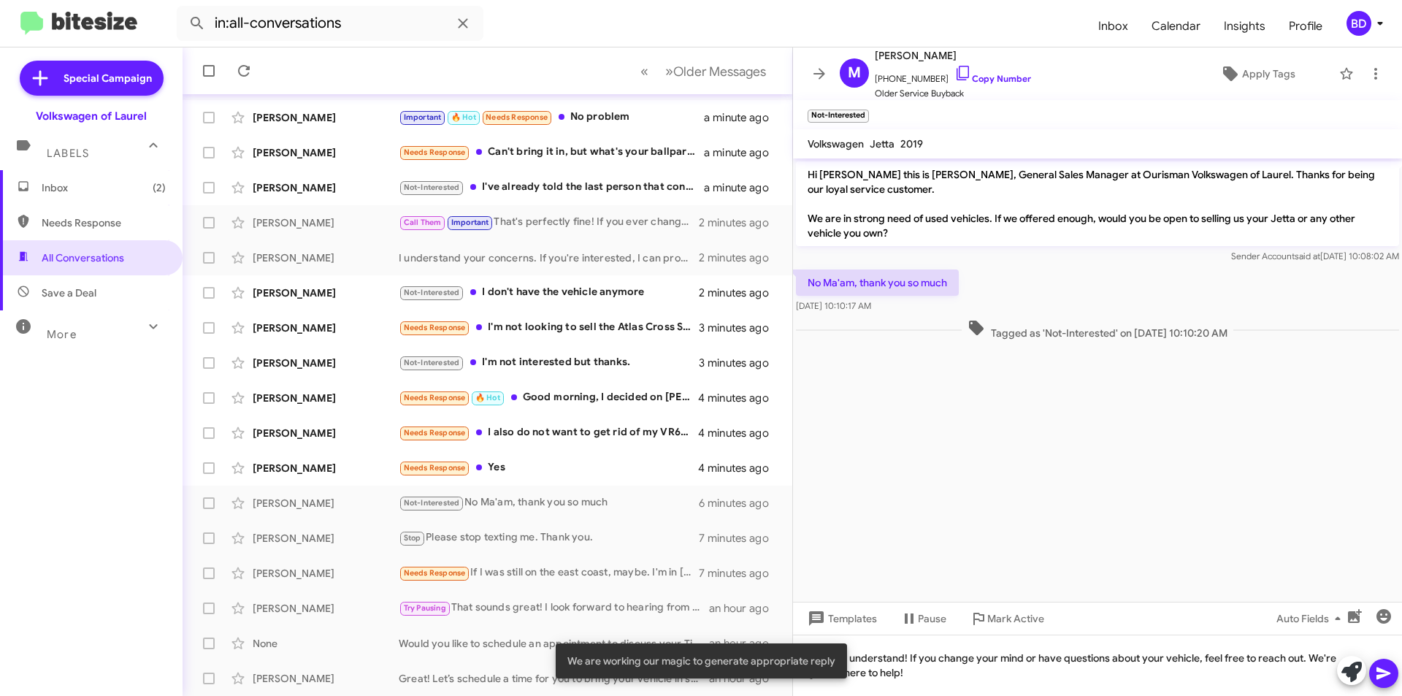
click at [1382, 671] on icon at bounding box center [1383, 673] width 14 height 12
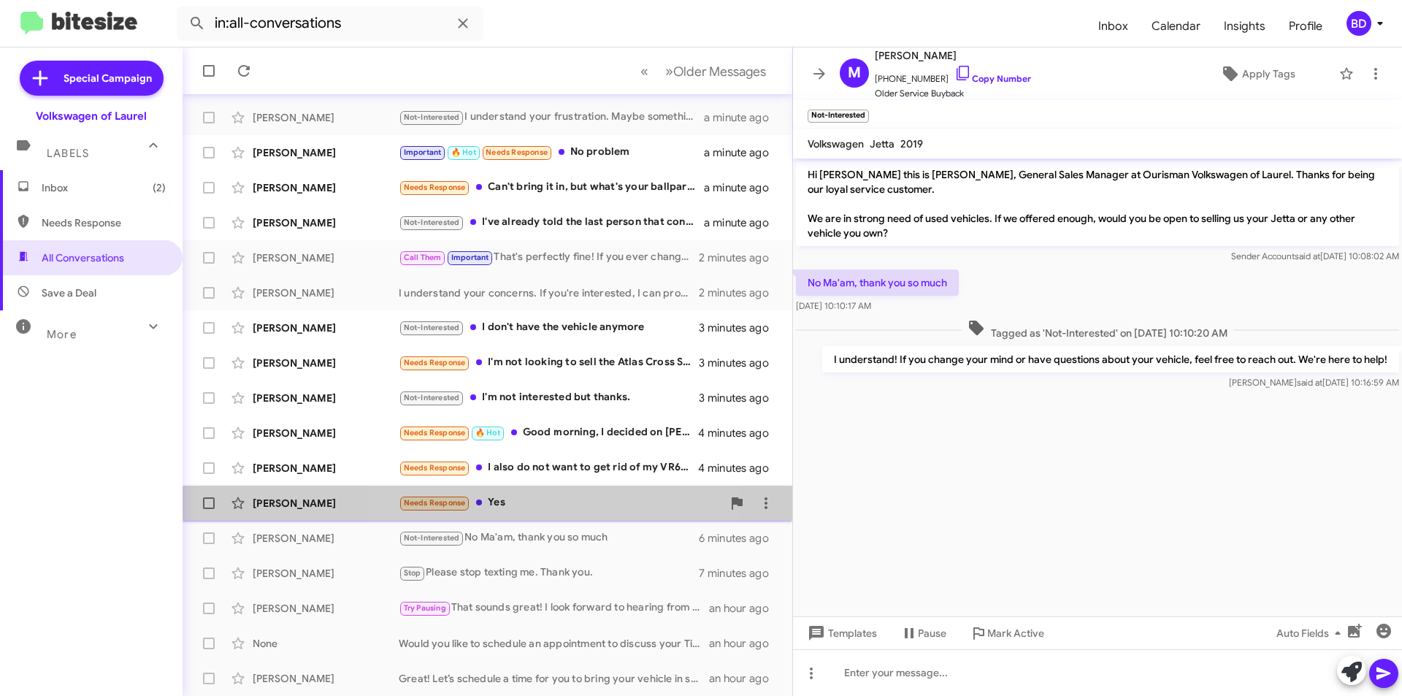
click at [513, 509] on div "Needs Response Yes" at bounding box center [560, 502] width 323 height 17
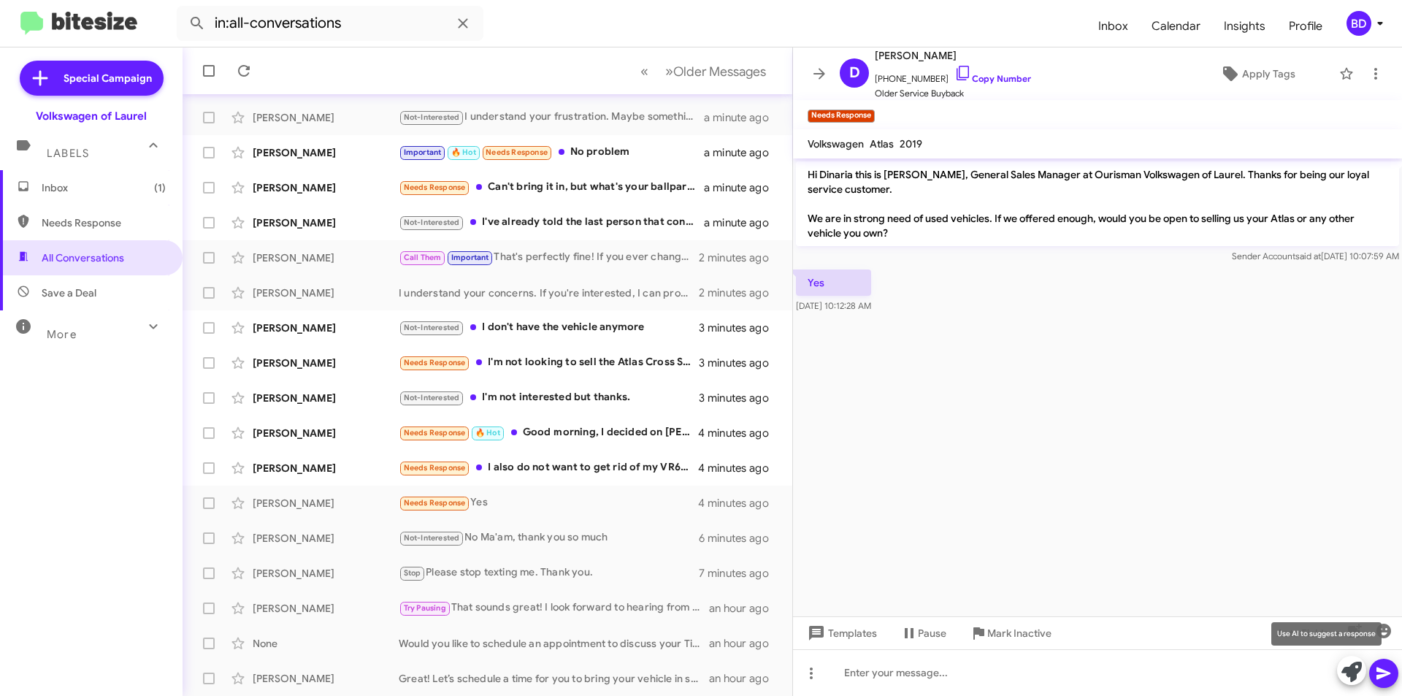
click at [1355, 667] on icon at bounding box center [1351, 672] width 20 height 20
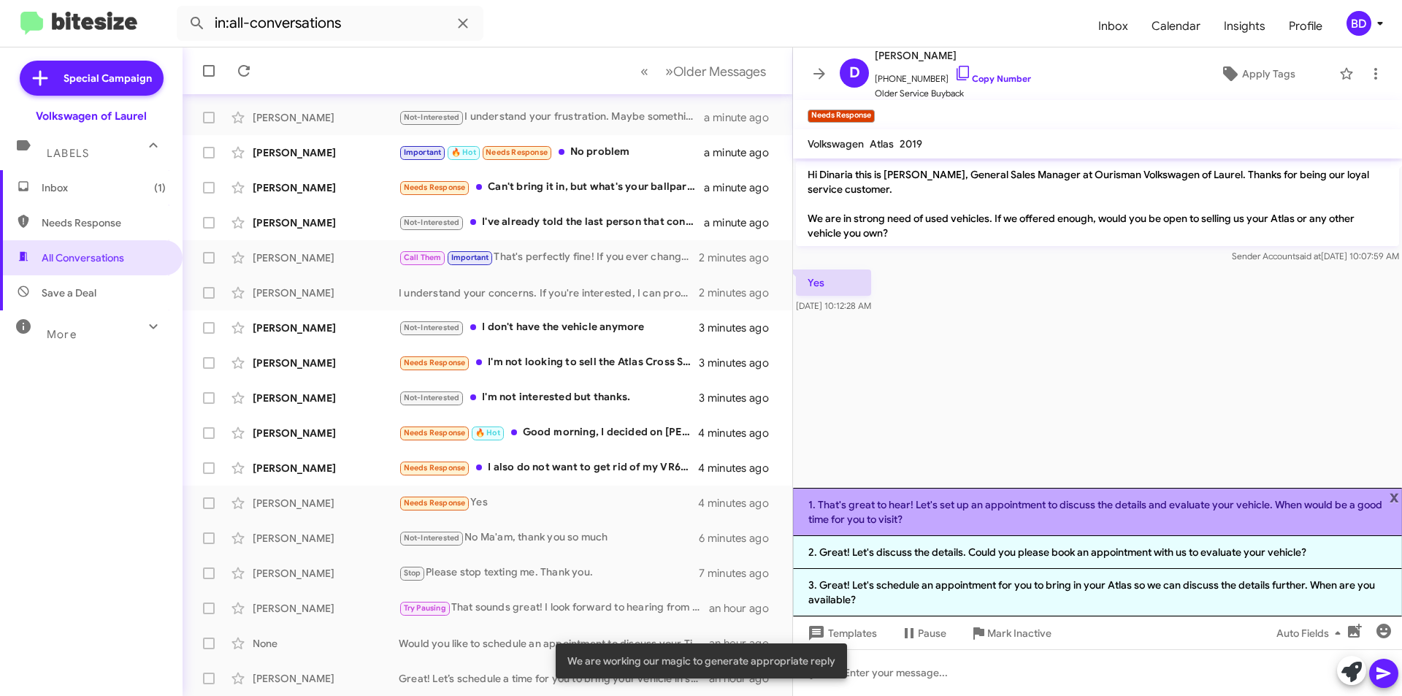
click at [1087, 507] on li "1. That's great to hear! Let's set up an appointment to discuss the details and…" at bounding box center [1097, 512] width 609 height 48
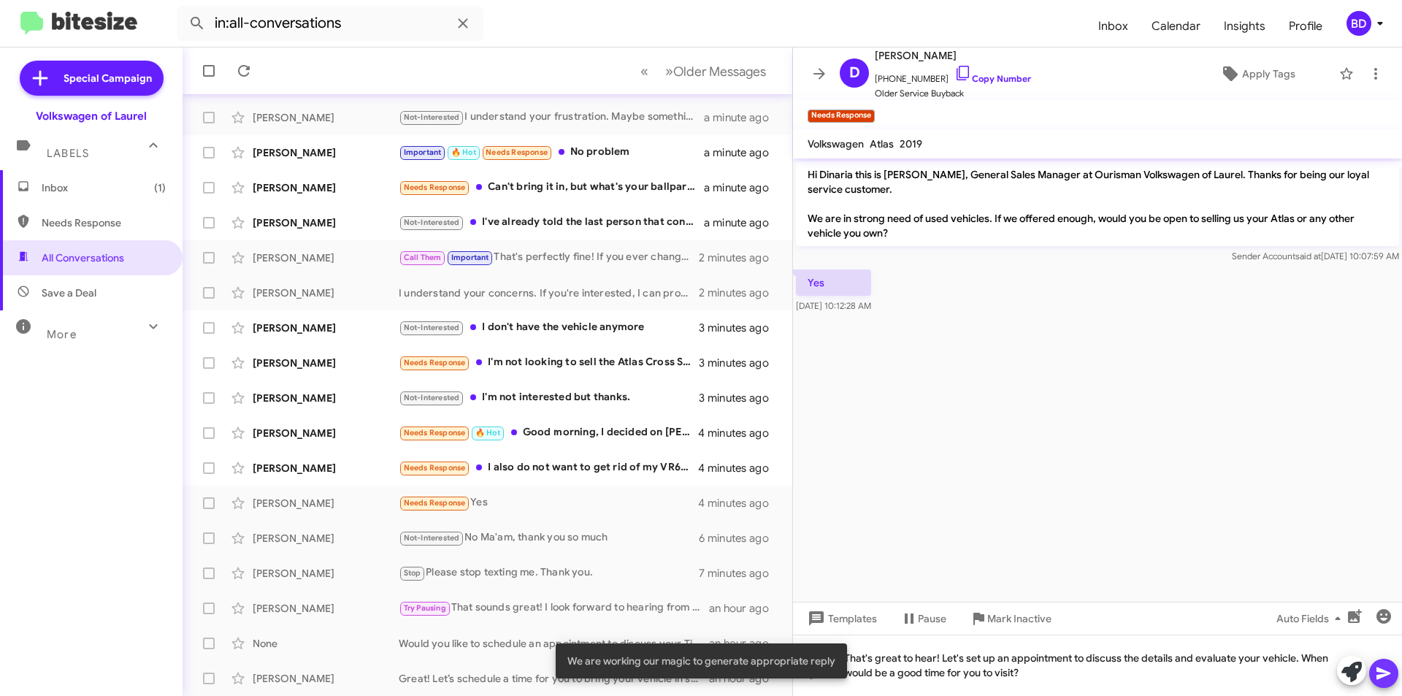
click at [1387, 675] on icon at bounding box center [1384, 673] width 18 height 18
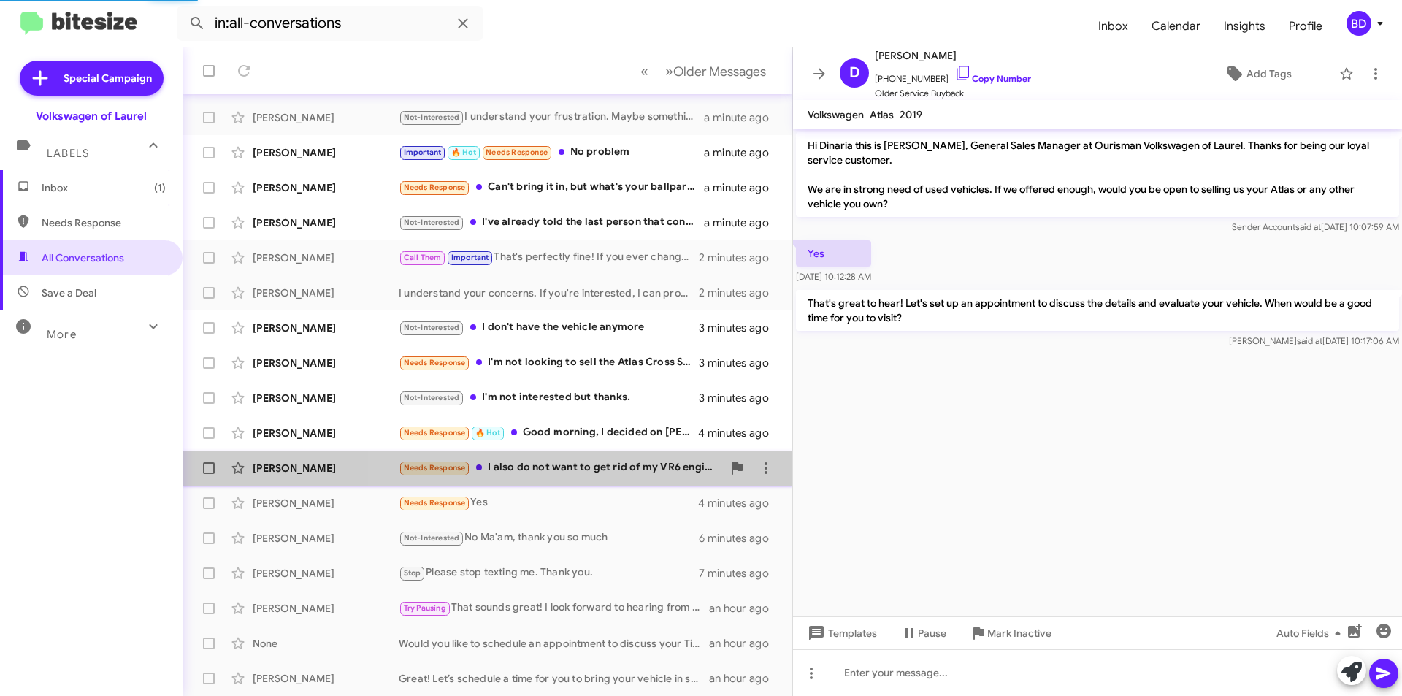
click at [597, 464] on div "Needs Response I also do not want to get rid of my VR6 engine." at bounding box center [560, 467] width 323 height 17
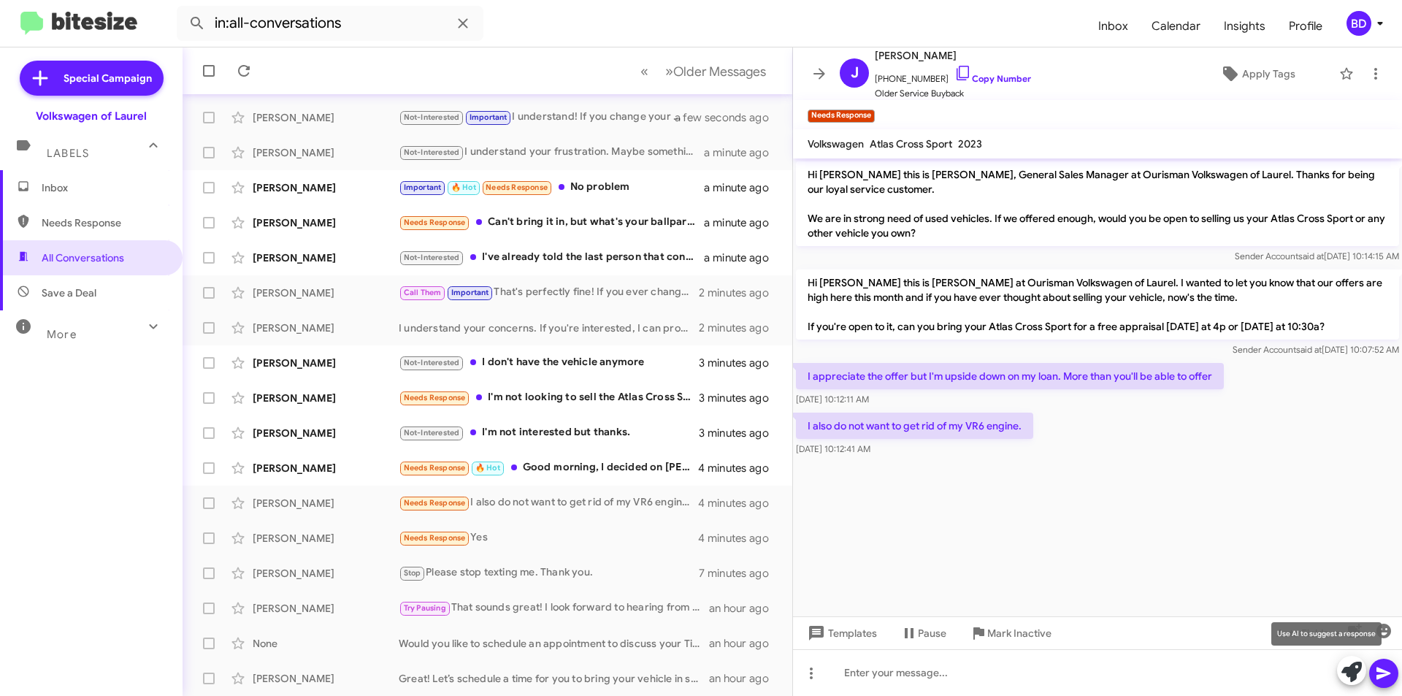
click at [1340, 671] on button at bounding box center [1351, 670] width 29 height 29
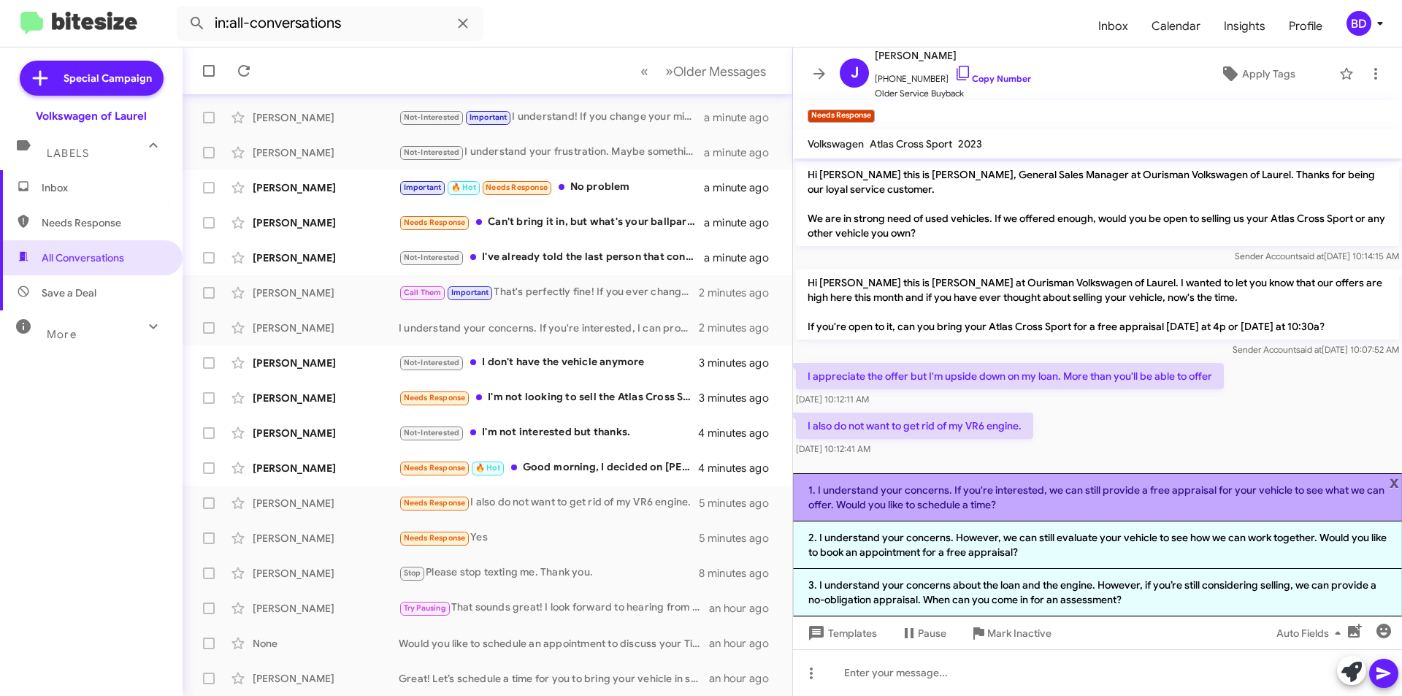
click at [984, 497] on li "1. I understand your concerns. If you're interested, we can still provide a fre…" at bounding box center [1097, 497] width 609 height 48
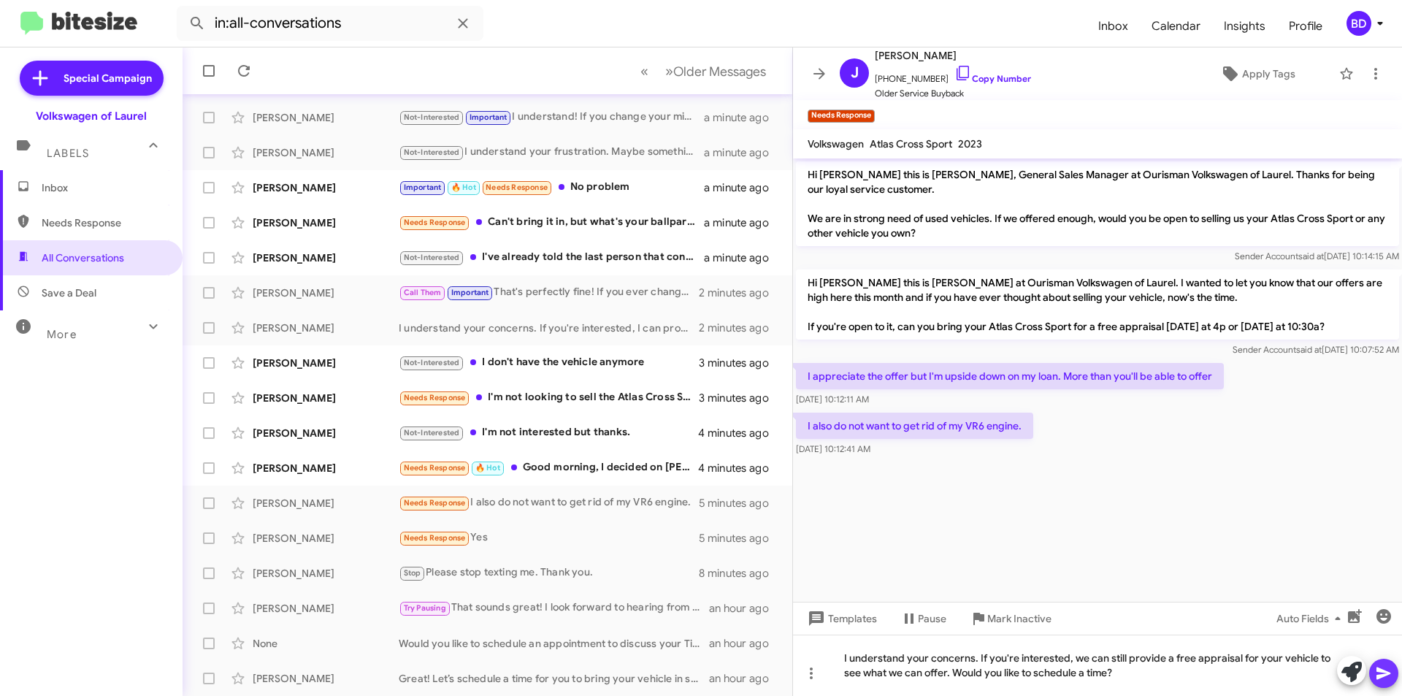
click at [1382, 681] on icon at bounding box center [1384, 673] width 18 height 18
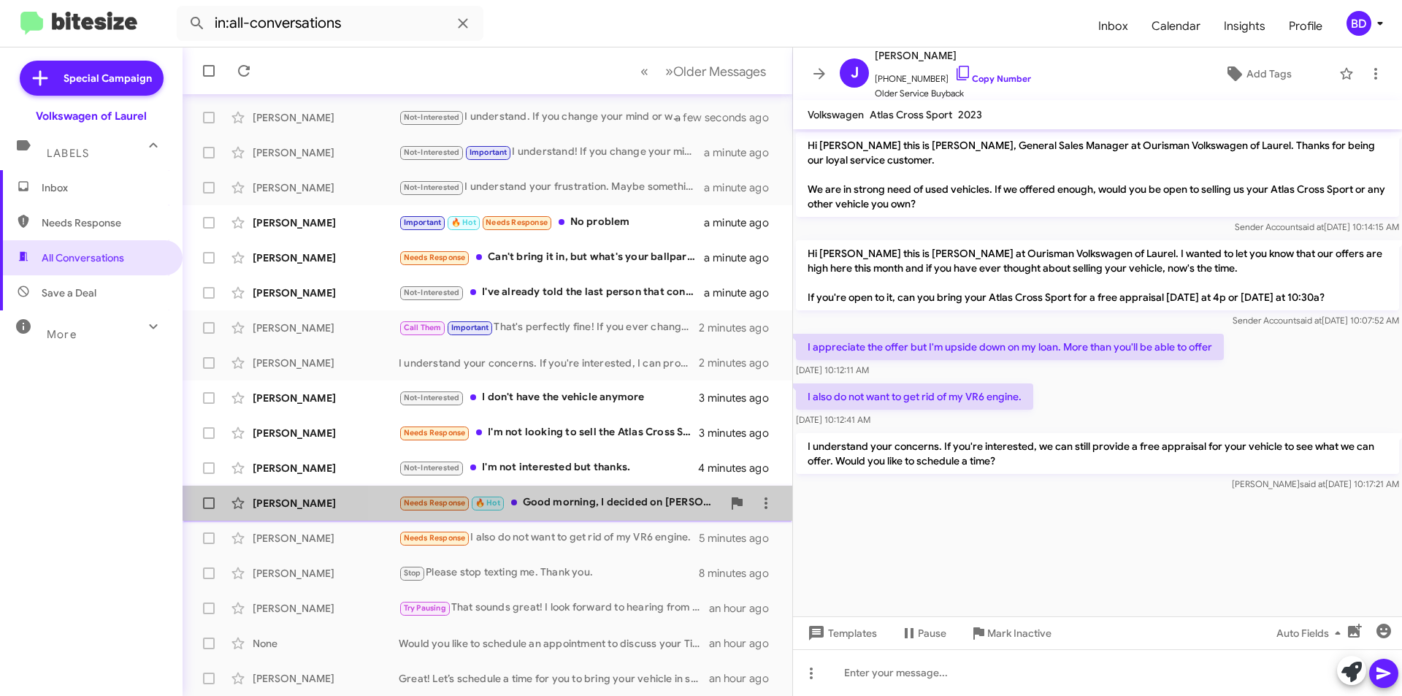
click at [594, 505] on div "Needs Response 🔥 Hot Good morning, I decided on [PERSON_NAME] my other vehicle.…" at bounding box center [560, 502] width 323 height 17
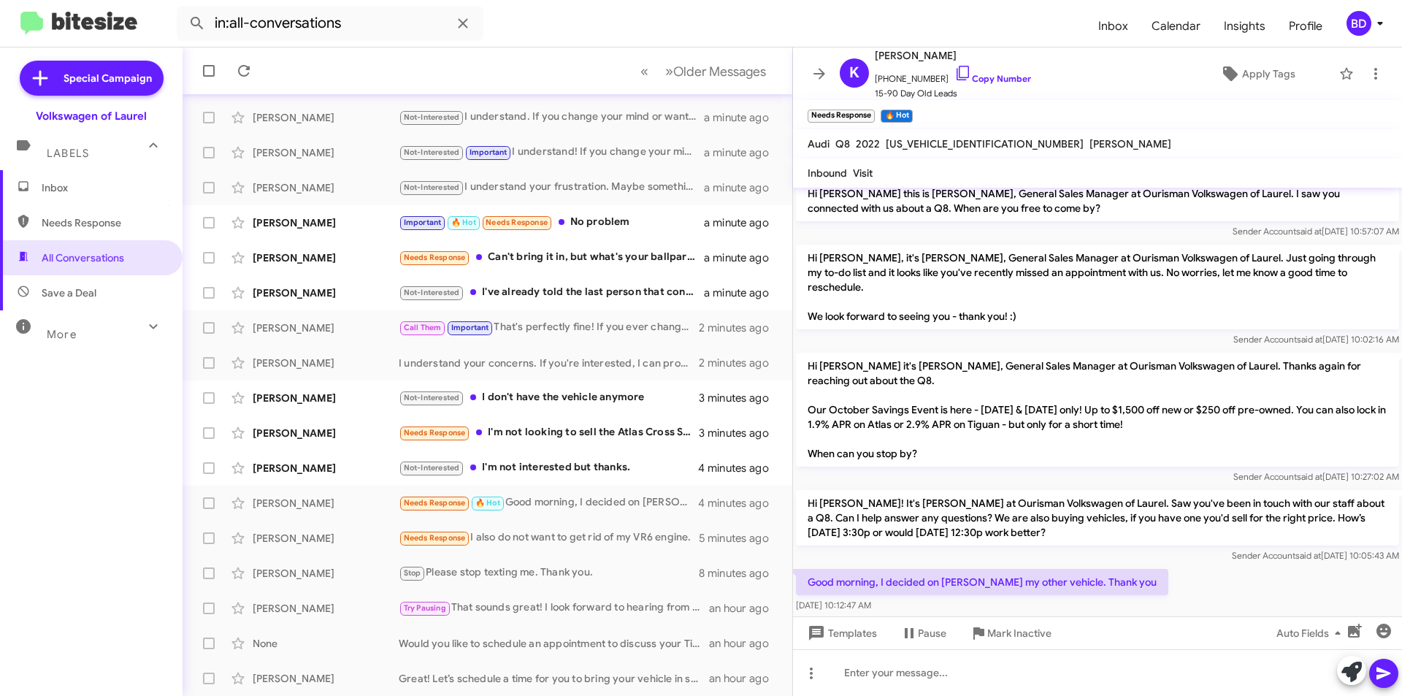
scroll to position [13, 0]
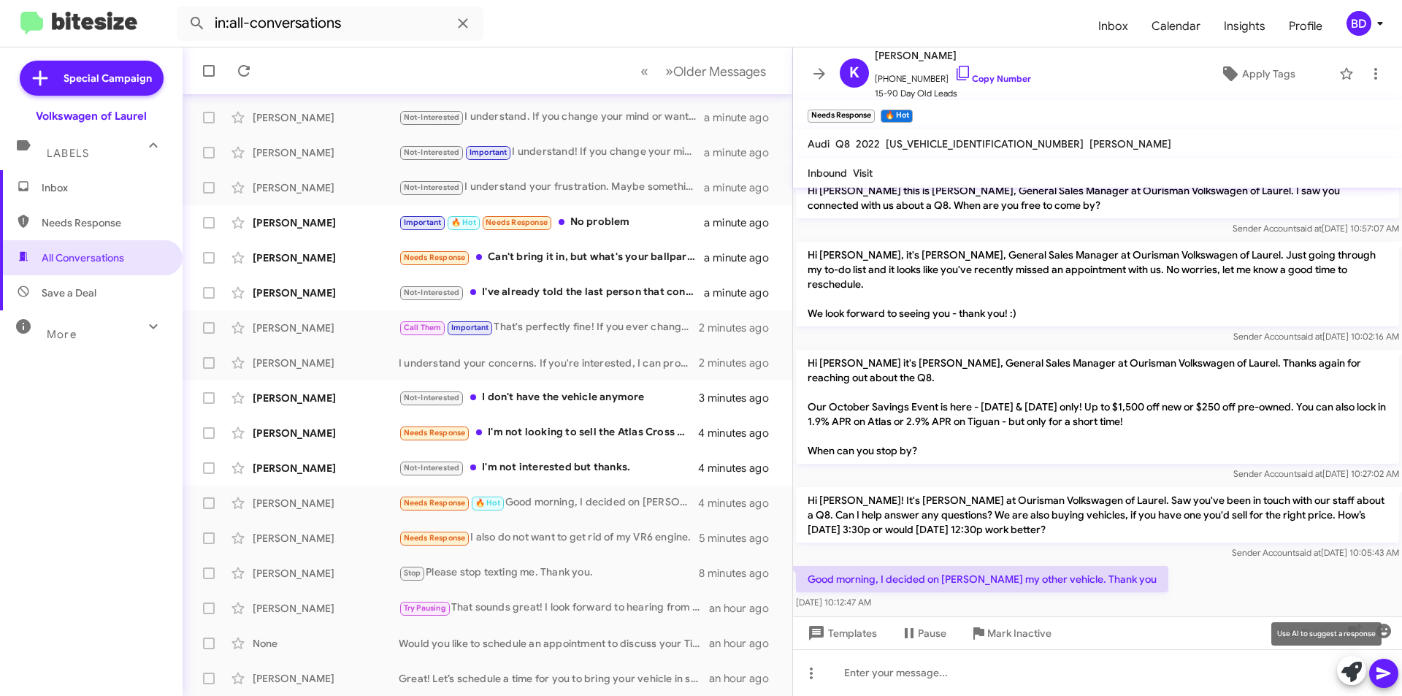
click at [1345, 673] on icon at bounding box center [1351, 672] width 20 height 20
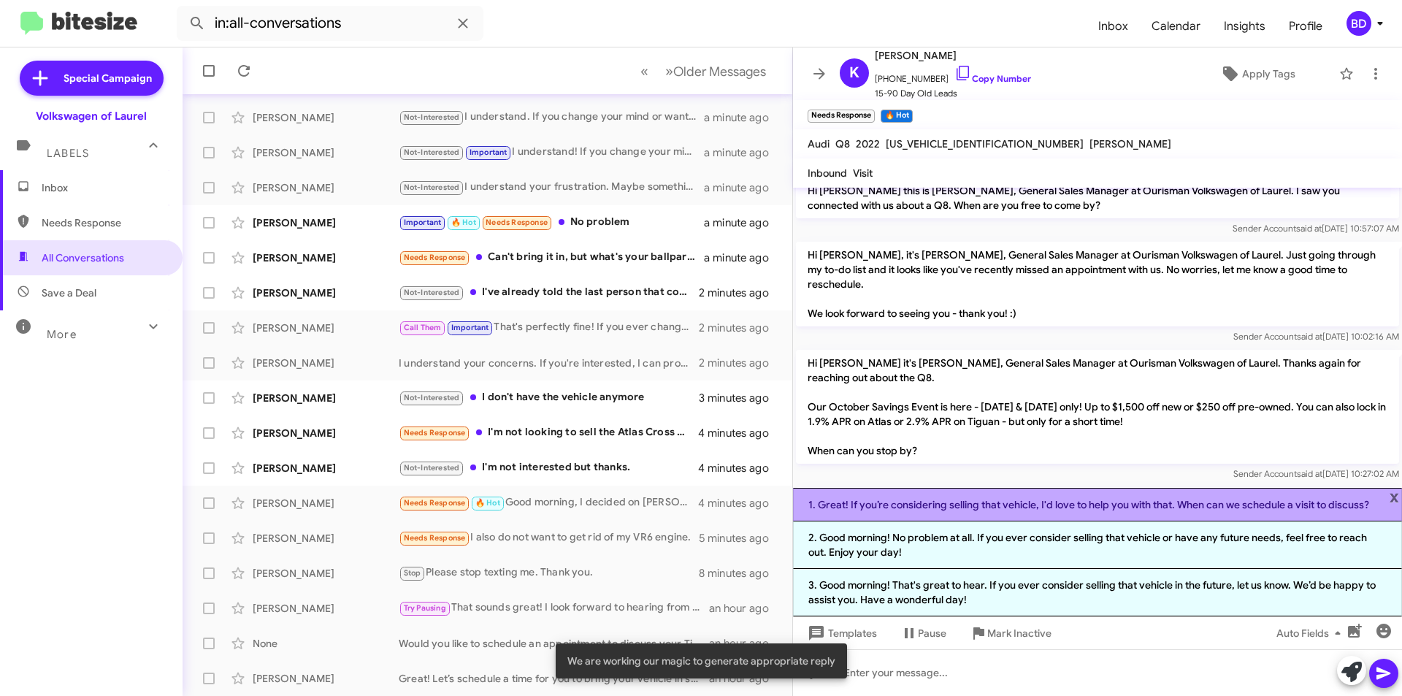
click at [1037, 508] on li "1. Great! If you’re considering selling that vehicle, I'd love to help you with…" at bounding box center [1097, 505] width 609 height 34
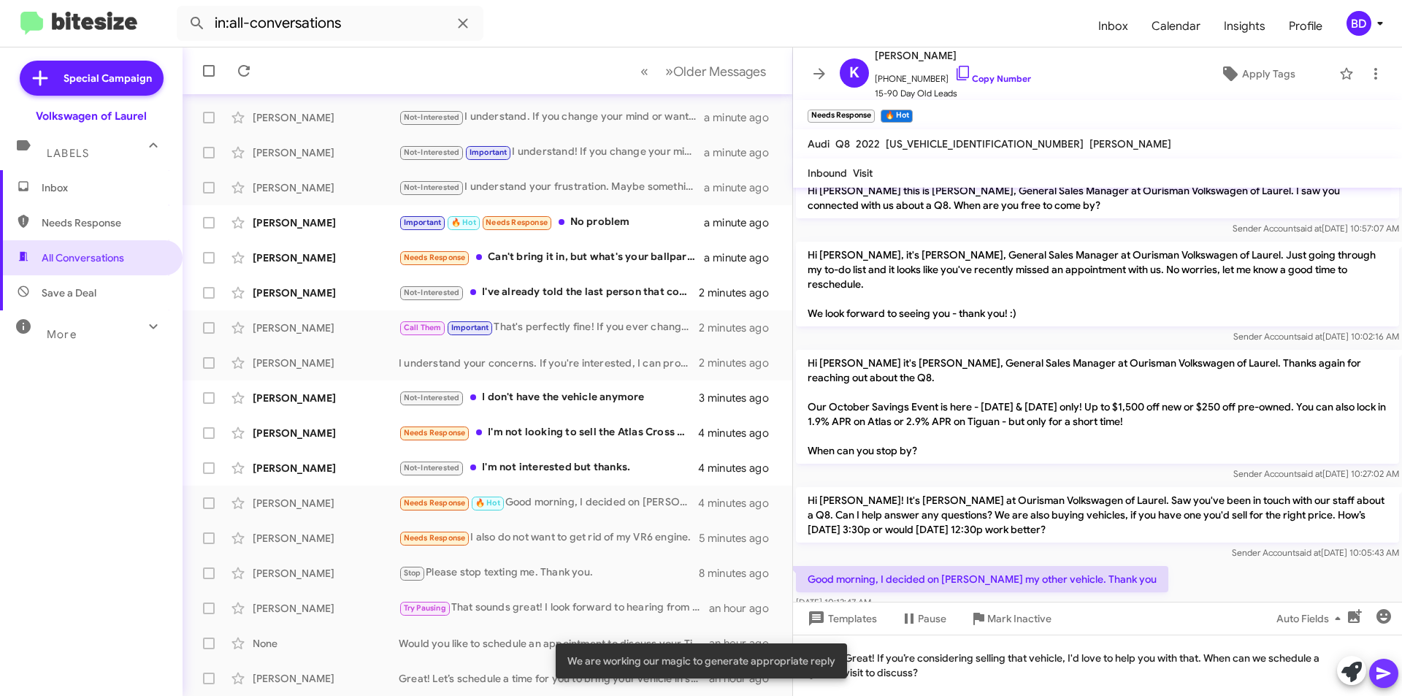
click at [1382, 675] on icon at bounding box center [1383, 673] width 14 height 12
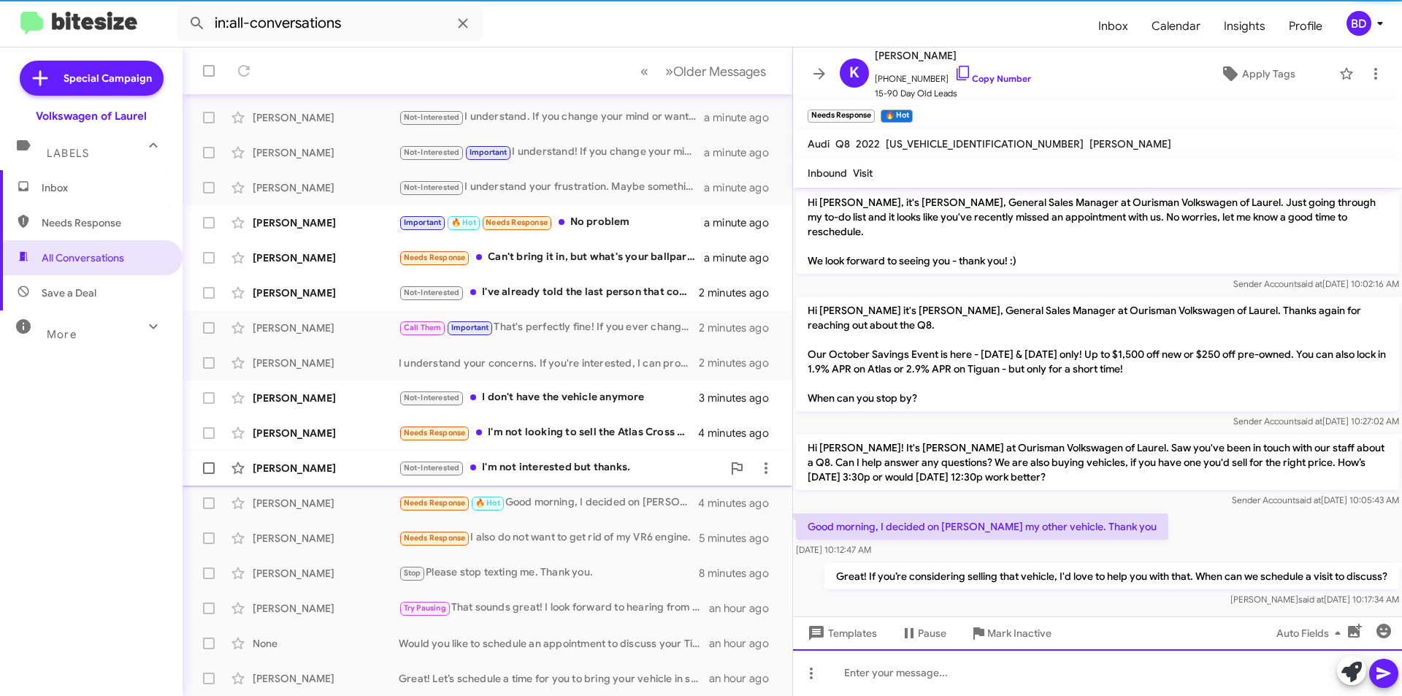
scroll to position [66, 0]
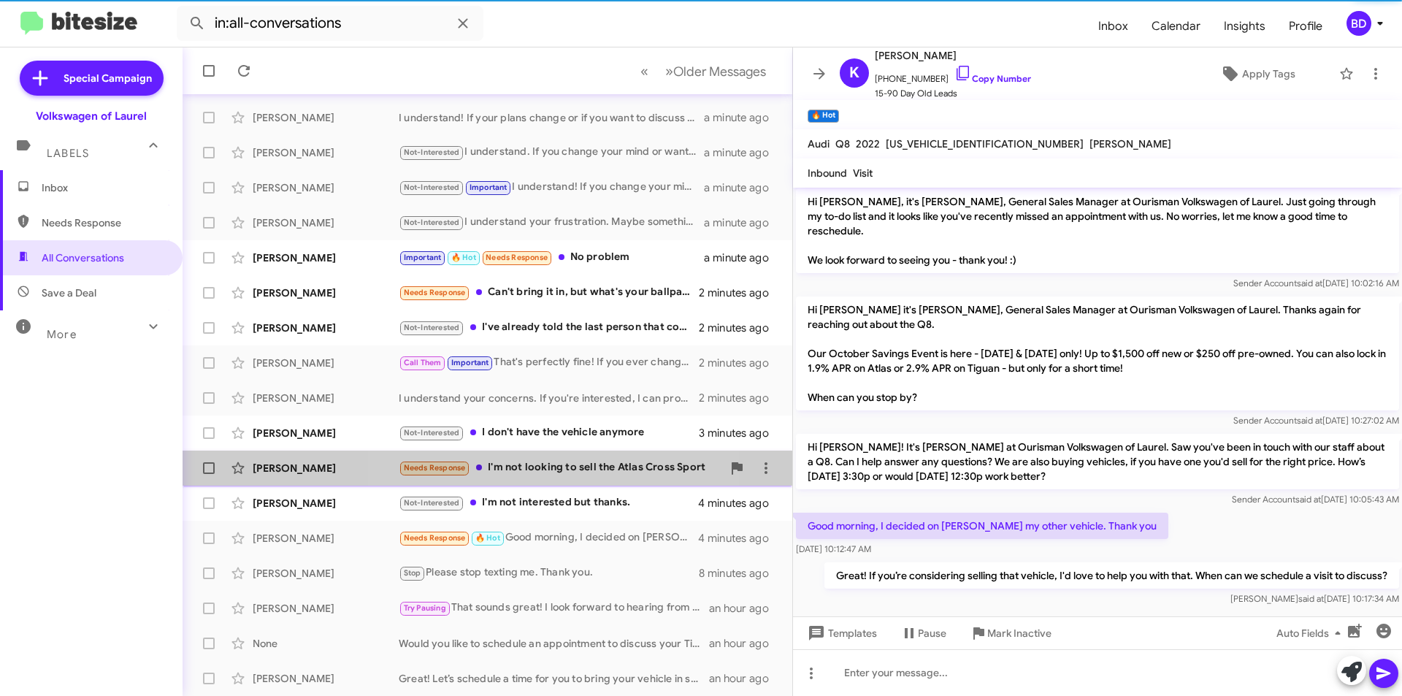
click at [562, 470] on div "Needs Response I'm not looking to sell the Atlas Cross Sport" at bounding box center [560, 467] width 323 height 17
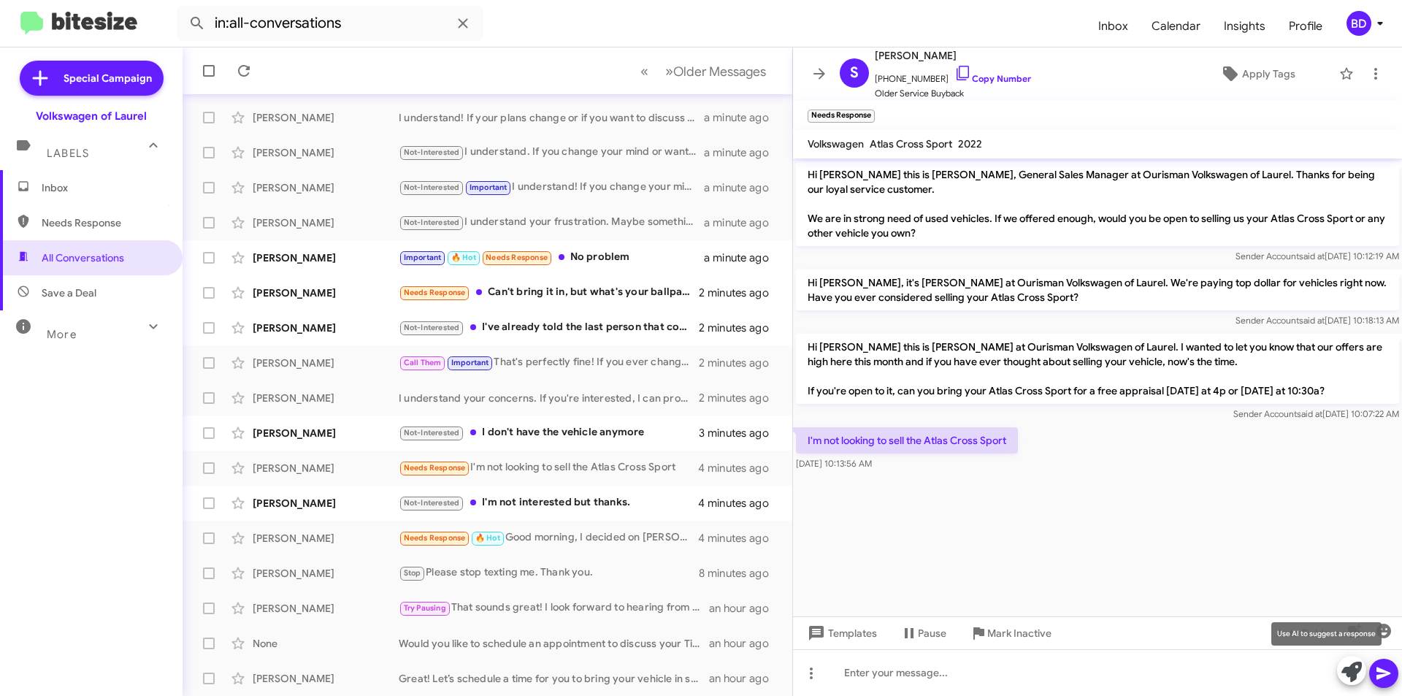
click at [1359, 678] on icon at bounding box center [1351, 672] width 20 height 20
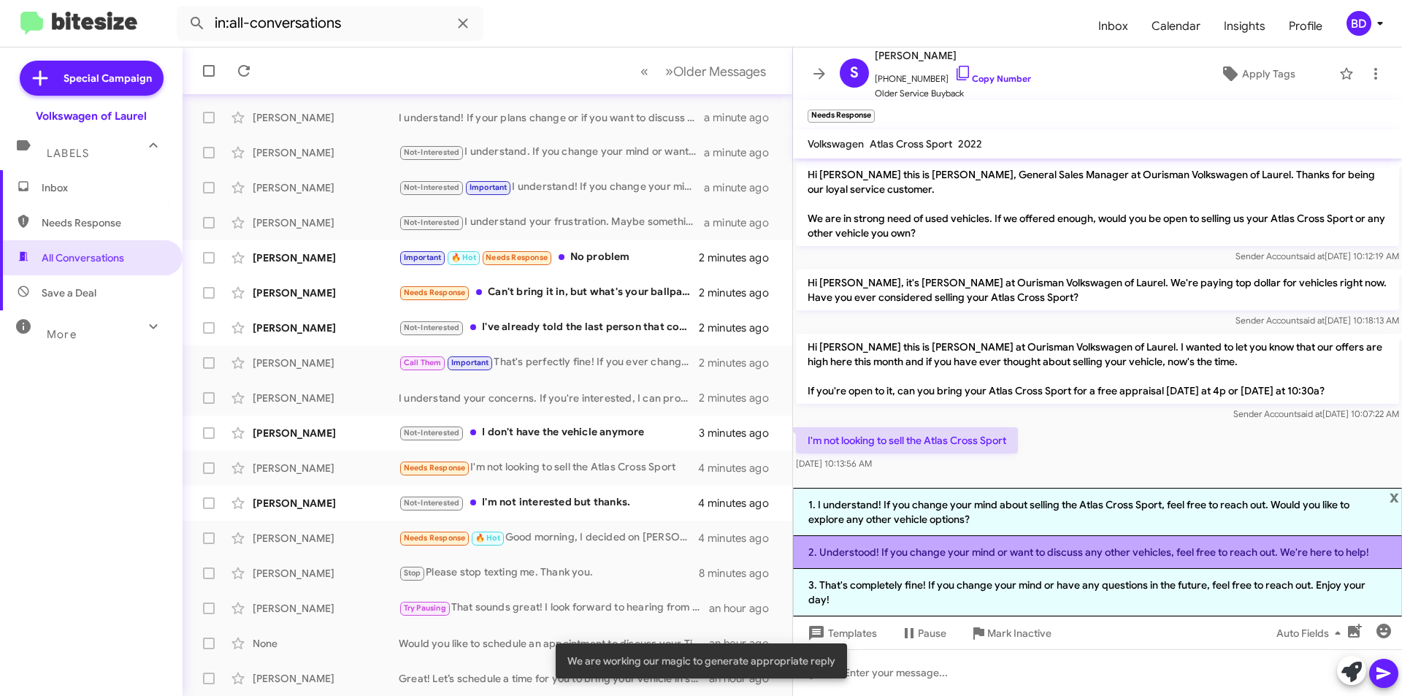
click at [1035, 553] on li "2. Understood! If you change your mind or want to discuss any other vehicles, f…" at bounding box center [1097, 552] width 609 height 33
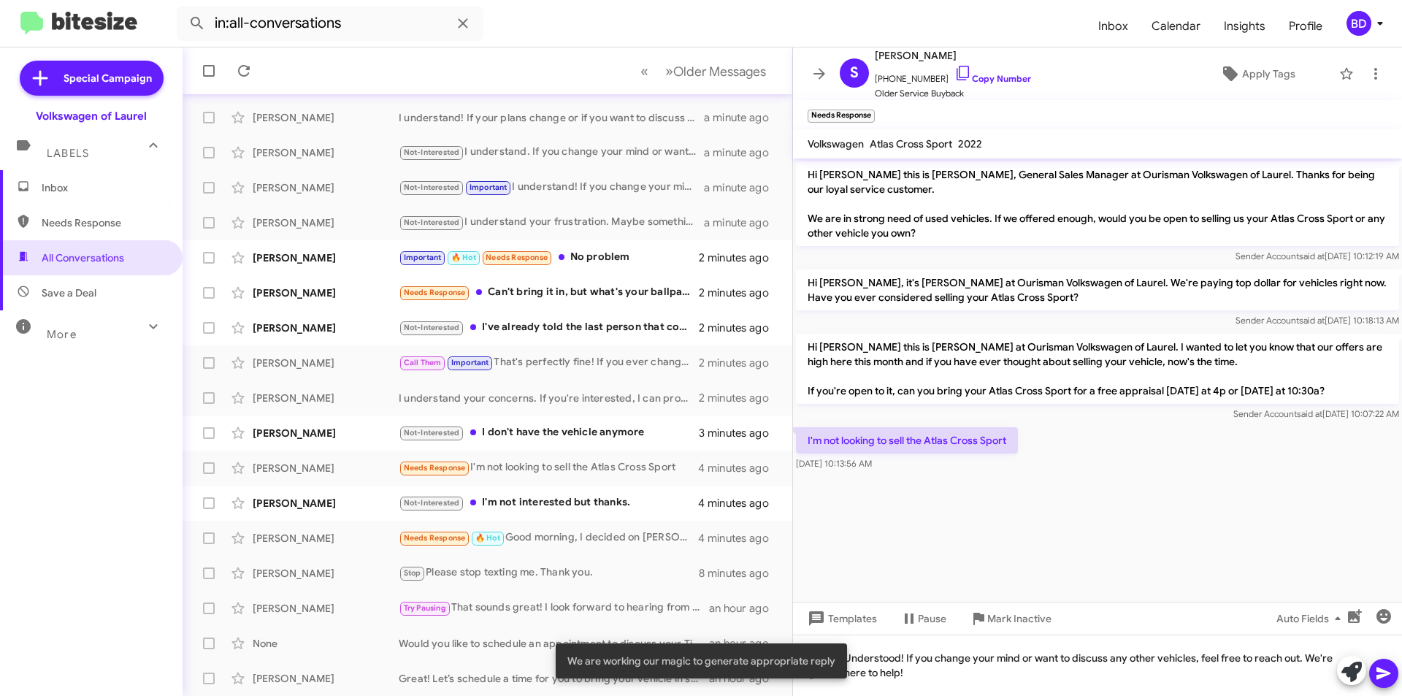
click at [1391, 672] on icon at bounding box center [1384, 673] width 18 height 18
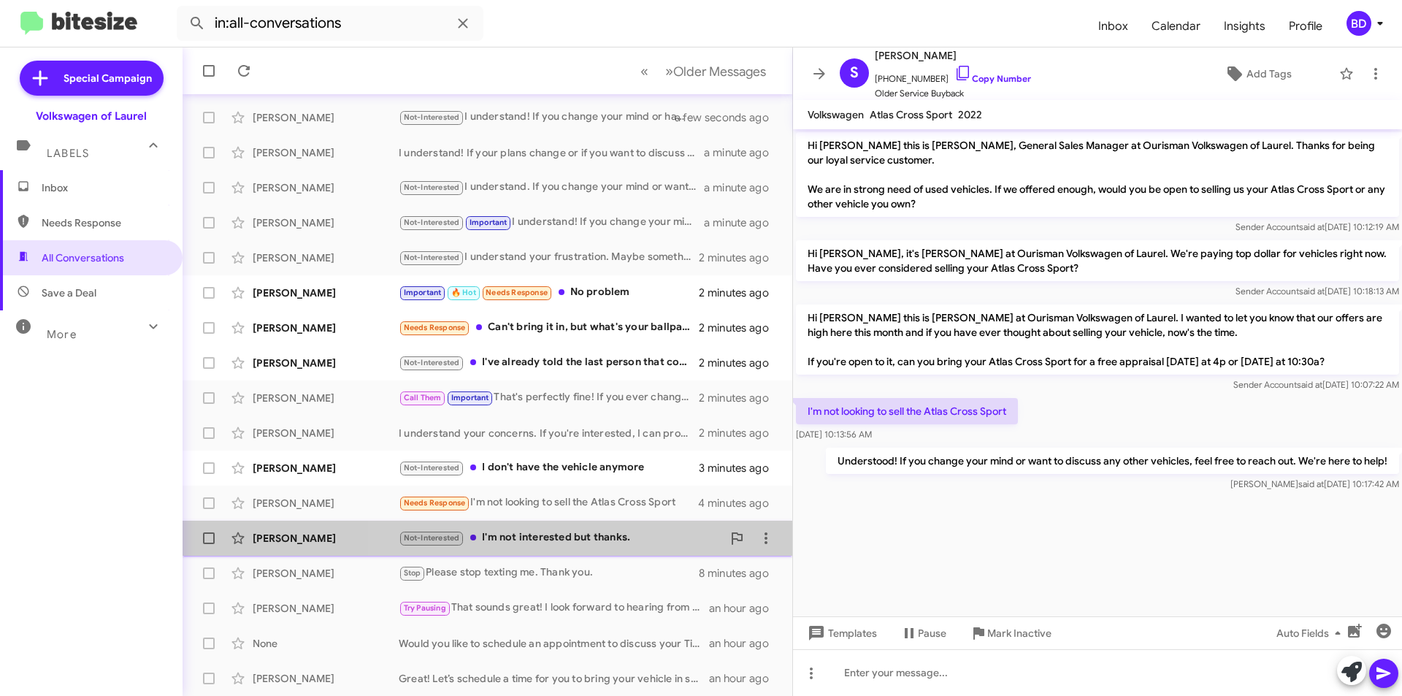
click at [594, 540] on div "Not-Interested I'm not interested but thanks." at bounding box center [560, 537] width 323 height 17
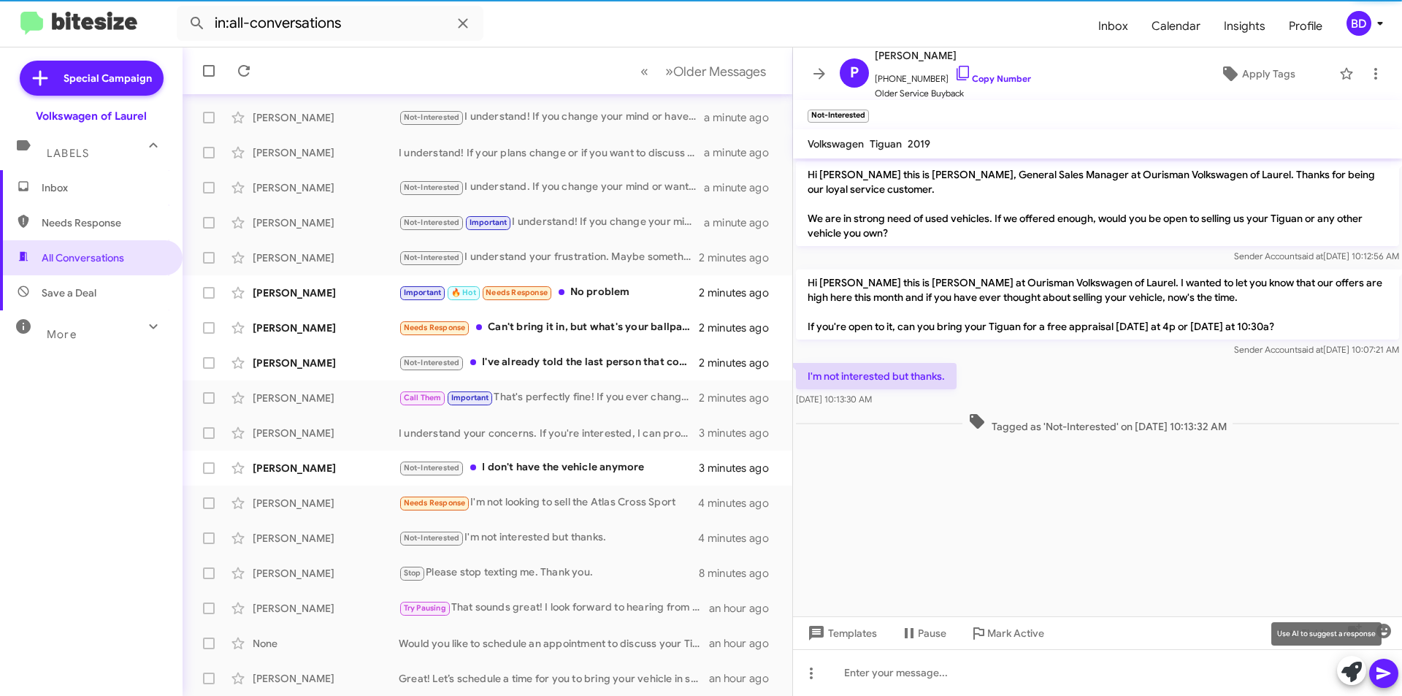
click at [1352, 667] on icon at bounding box center [1351, 672] width 20 height 20
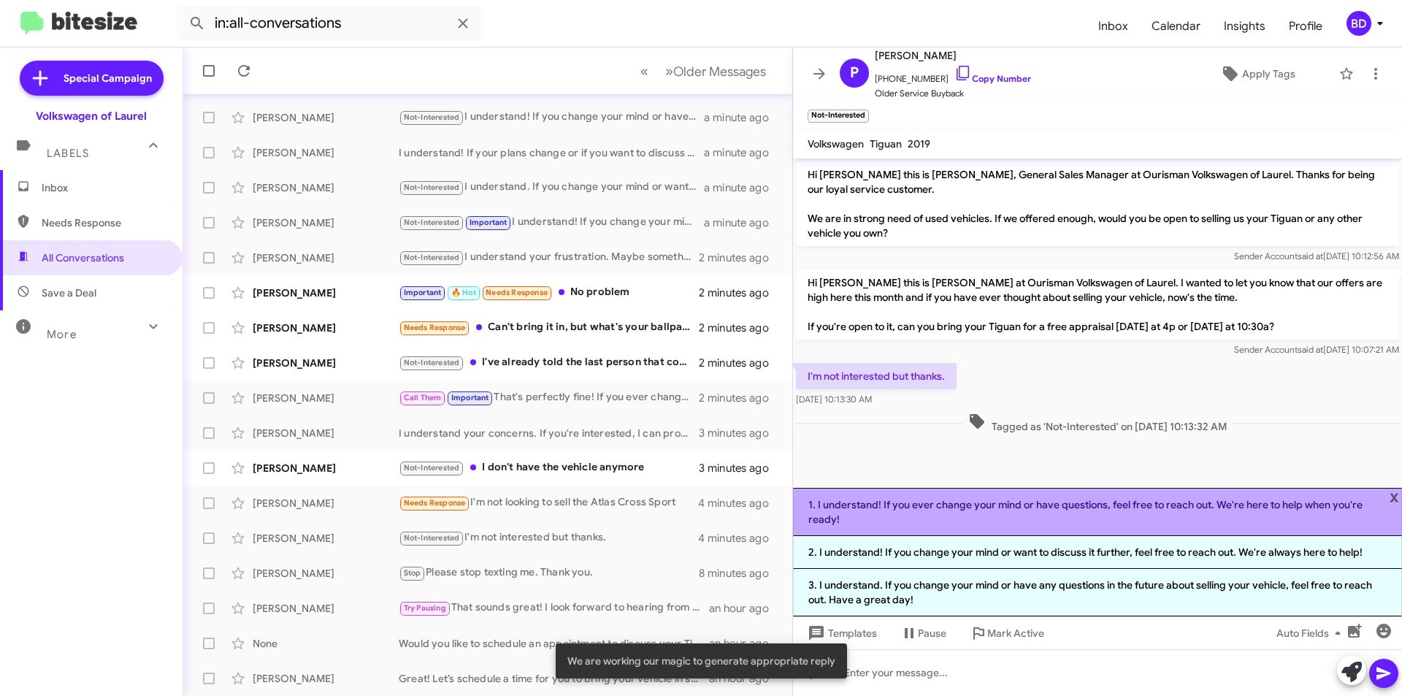
click at [984, 511] on li "1. I understand! If you ever change your mind or have questions, feel free to r…" at bounding box center [1097, 512] width 609 height 48
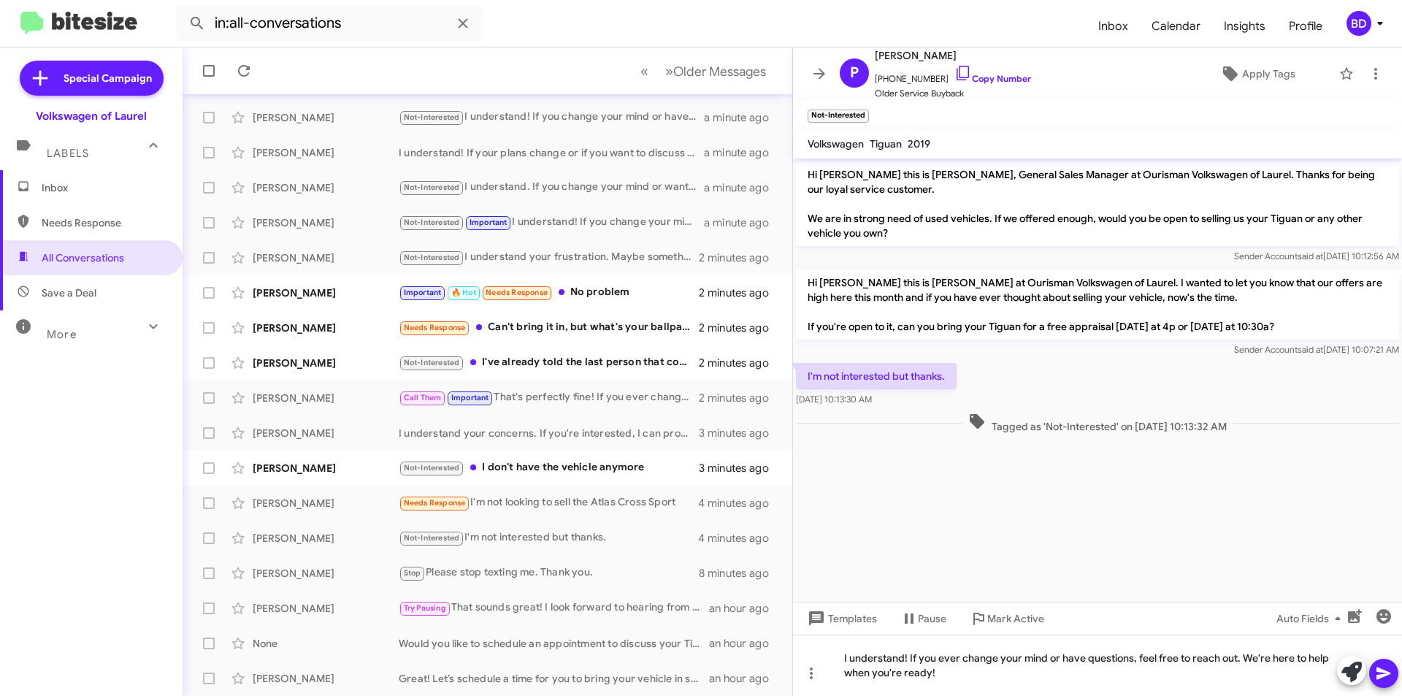
click at [1379, 672] on icon at bounding box center [1383, 673] width 14 height 12
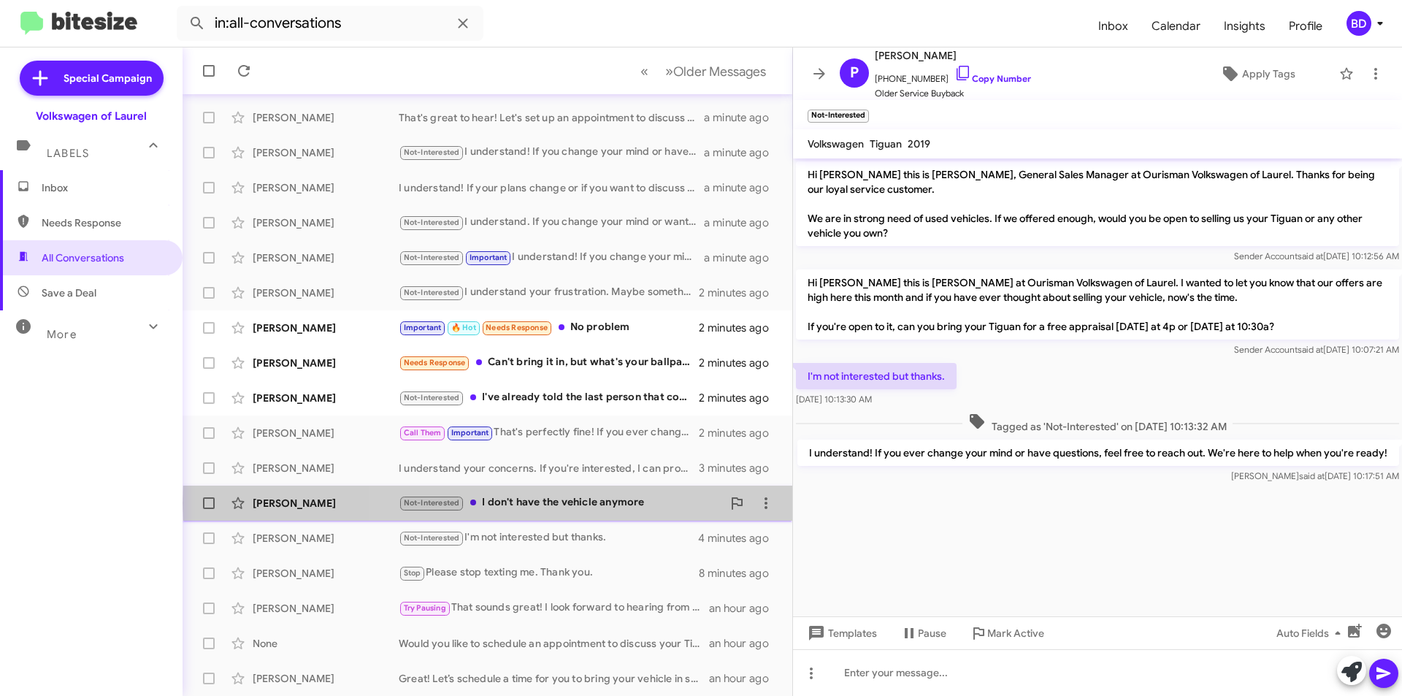
click at [608, 503] on div "Not-Interested I don't have the vehicle anymore" at bounding box center [560, 502] width 323 height 17
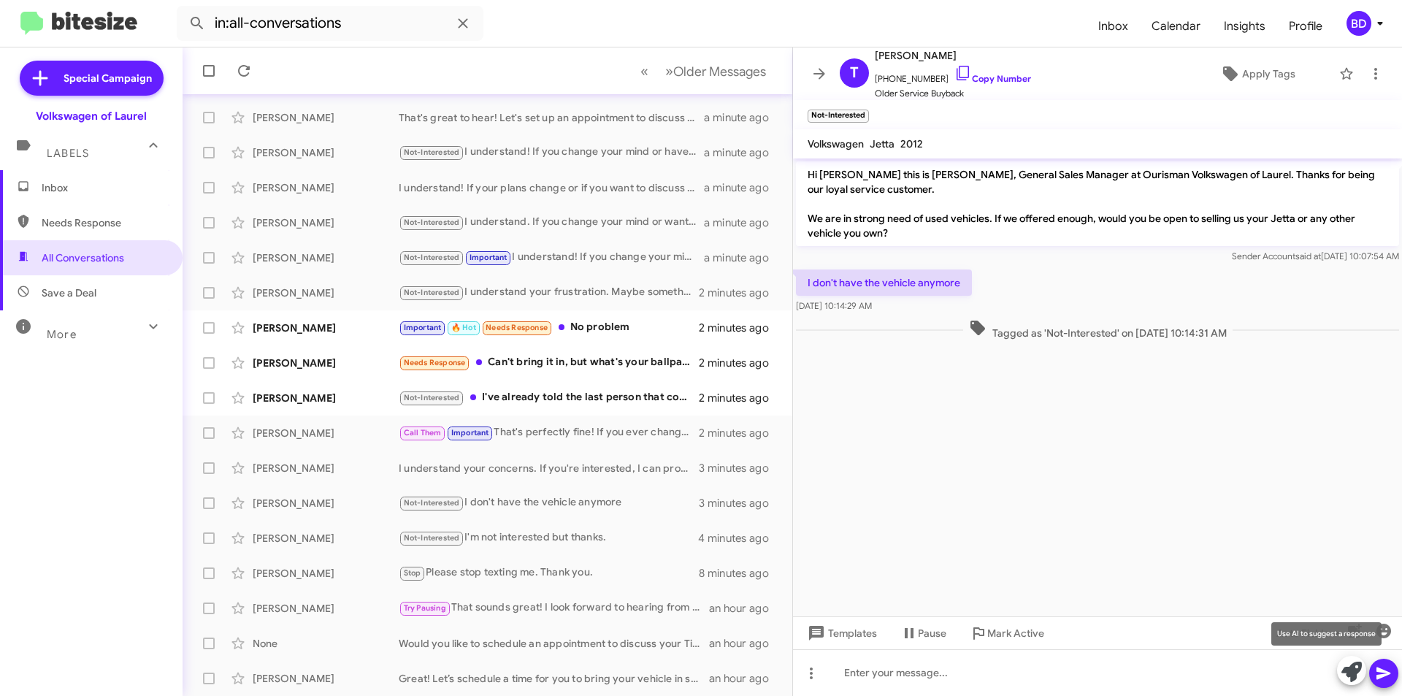
click at [1360, 673] on icon at bounding box center [1351, 672] width 20 height 20
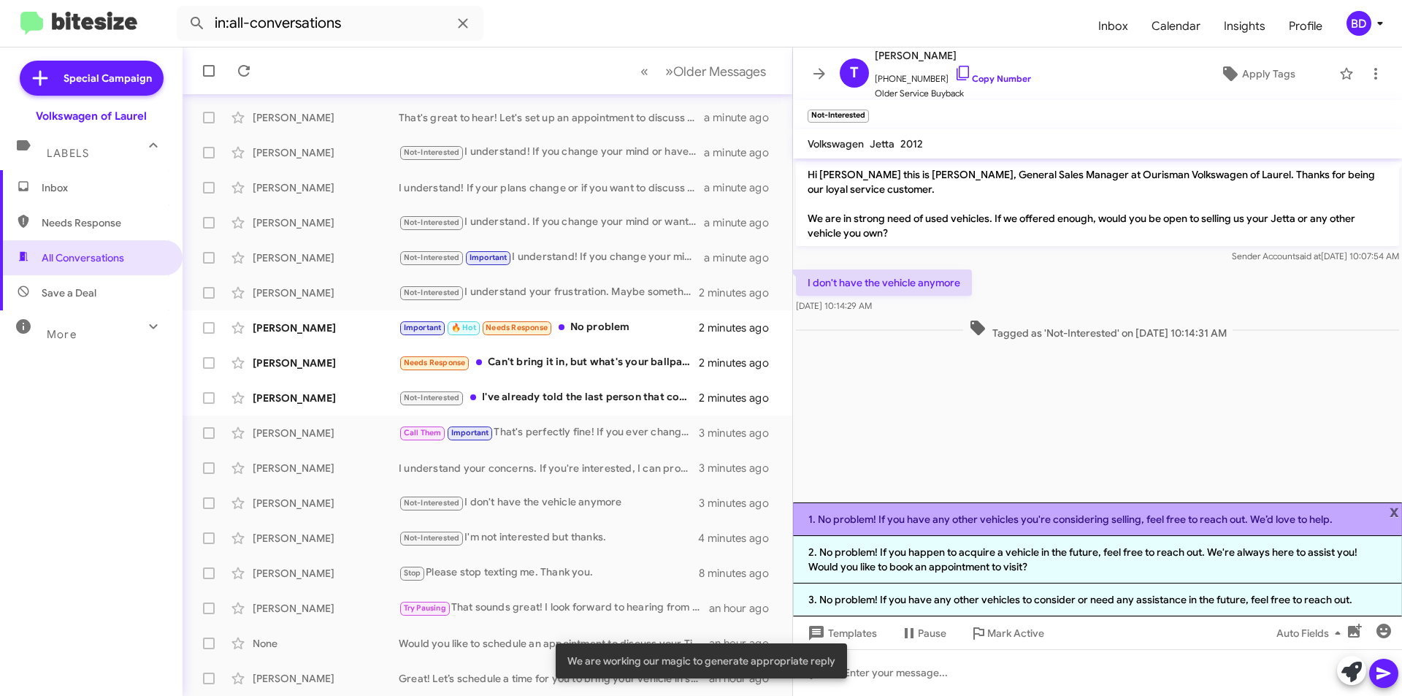
click at [1087, 521] on li "1. No problem! If you have any other vehicles you're considering selling, feel …" at bounding box center [1097, 519] width 609 height 34
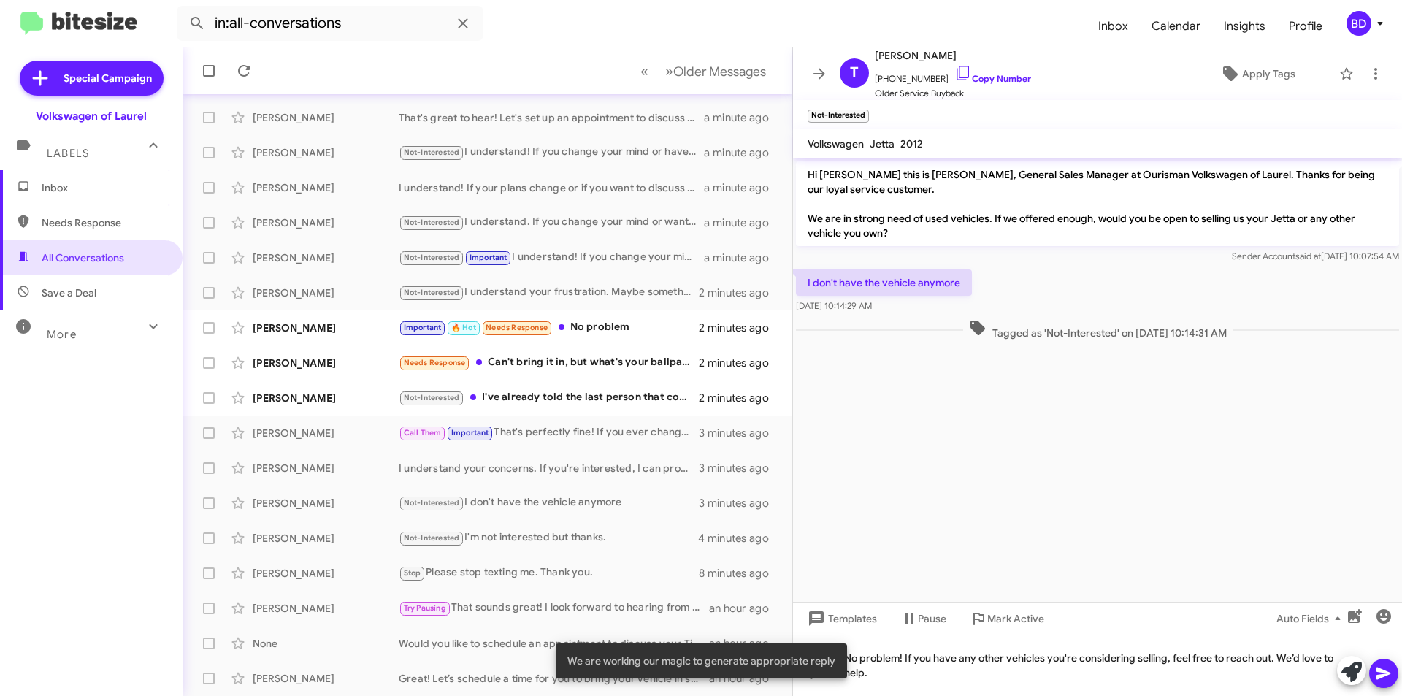
click at [1376, 675] on icon at bounding box center [1384, 673] width 18 height 18
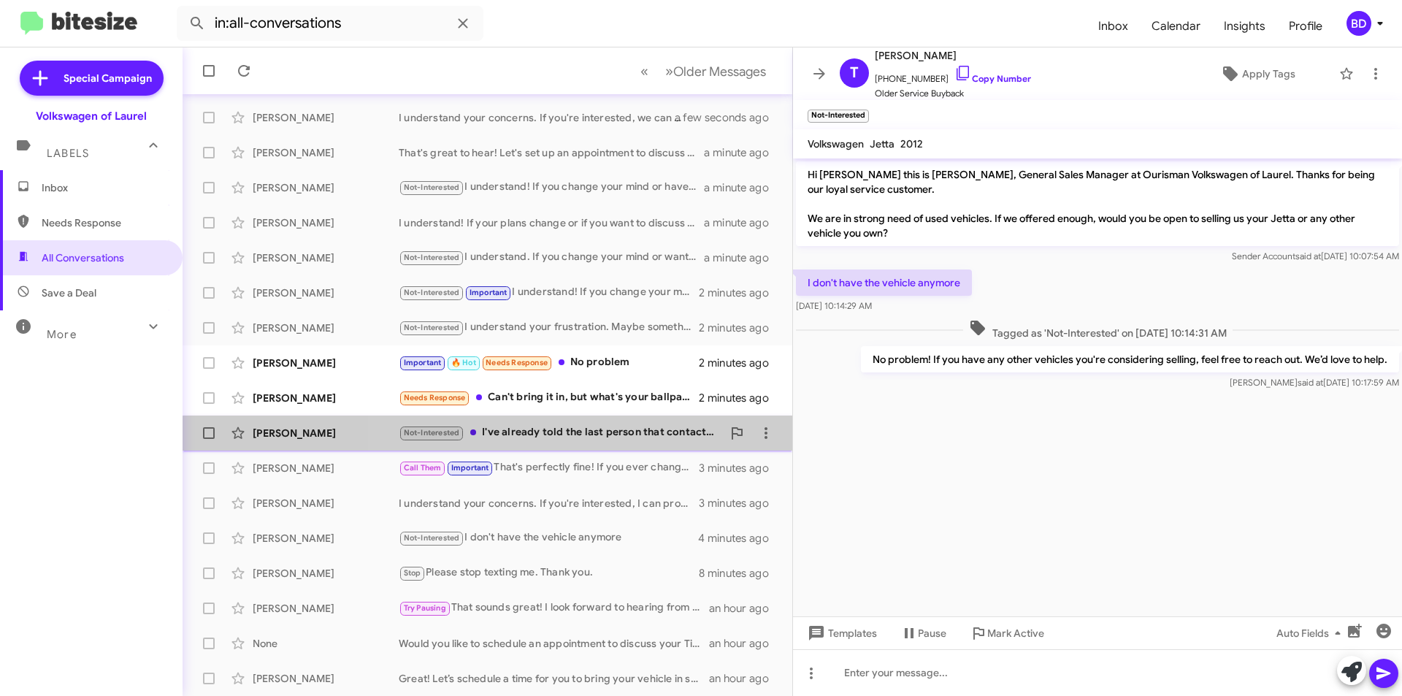
click at [595, 440] on div "Not-Interested I've already told the last person that contacted me that I sold …" at bounding box center [560, 432] width 323 height 17
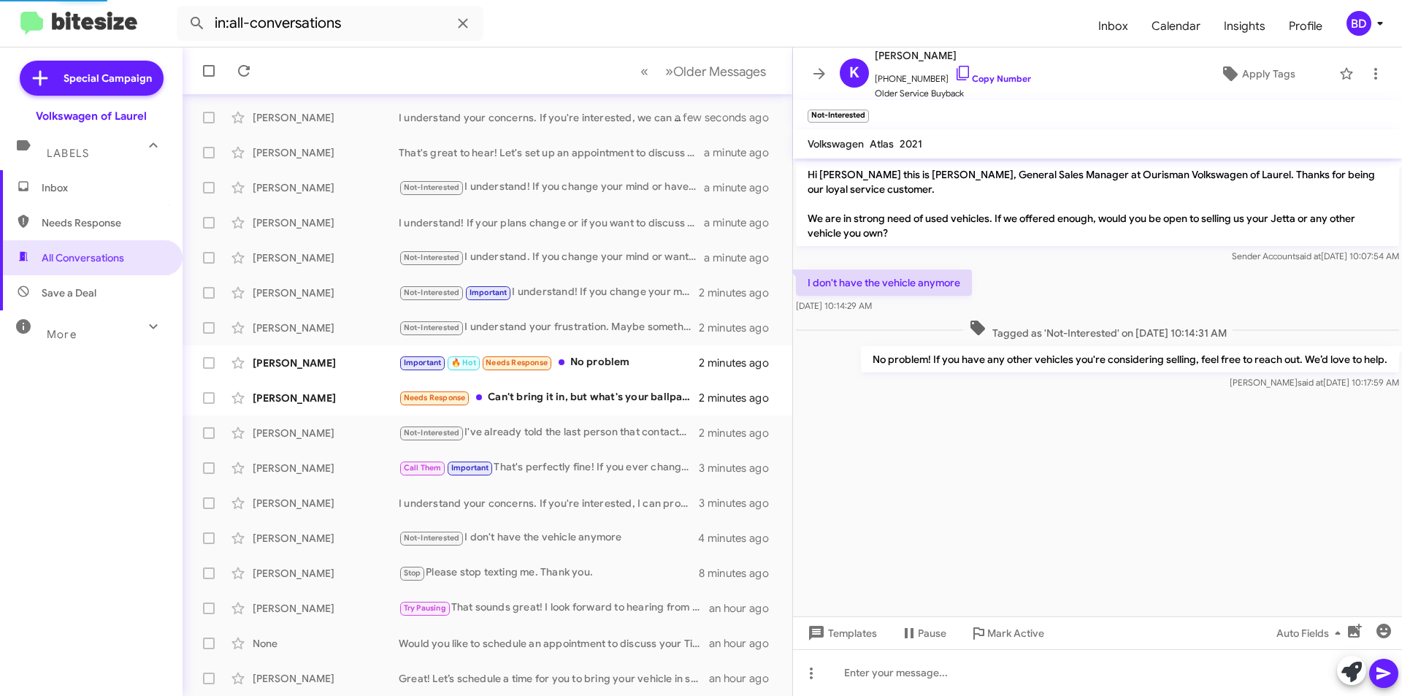
scroll to position [505, 0]
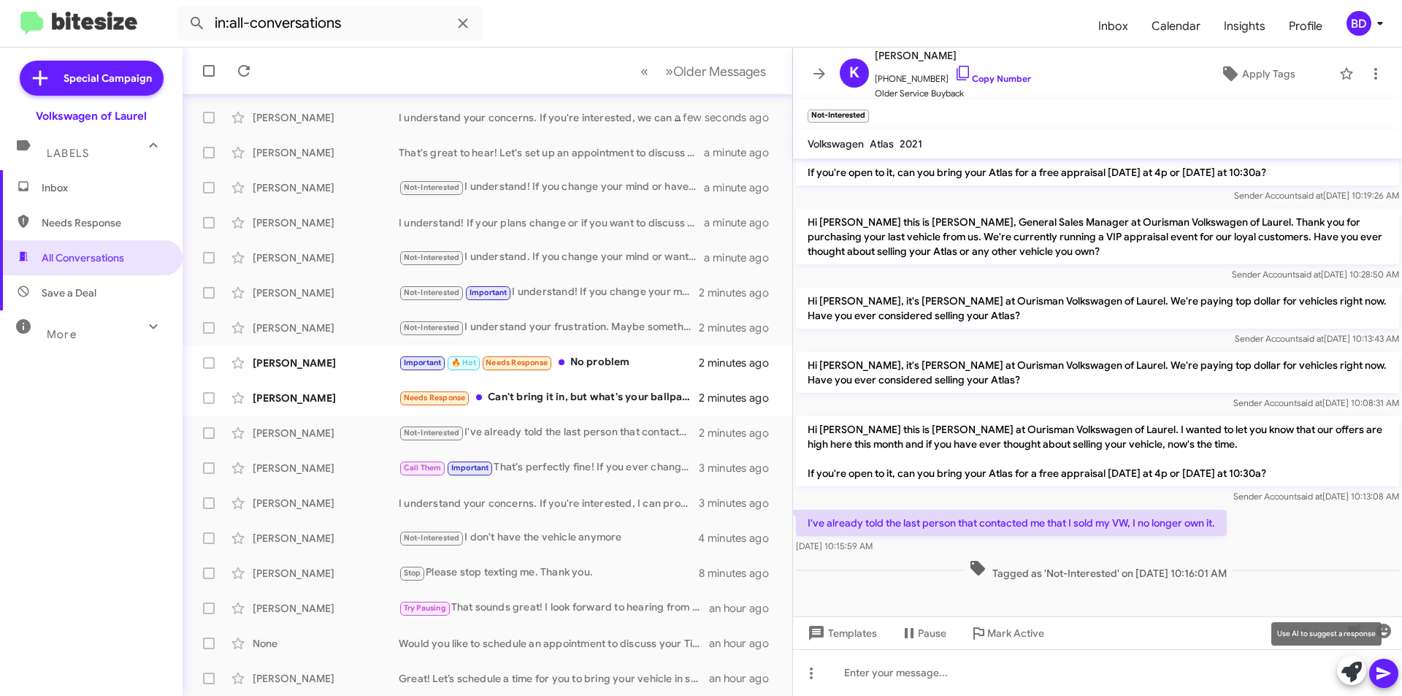
click at [1359, 667] on icon at bounding box center [1351, 672] width 20 height 20
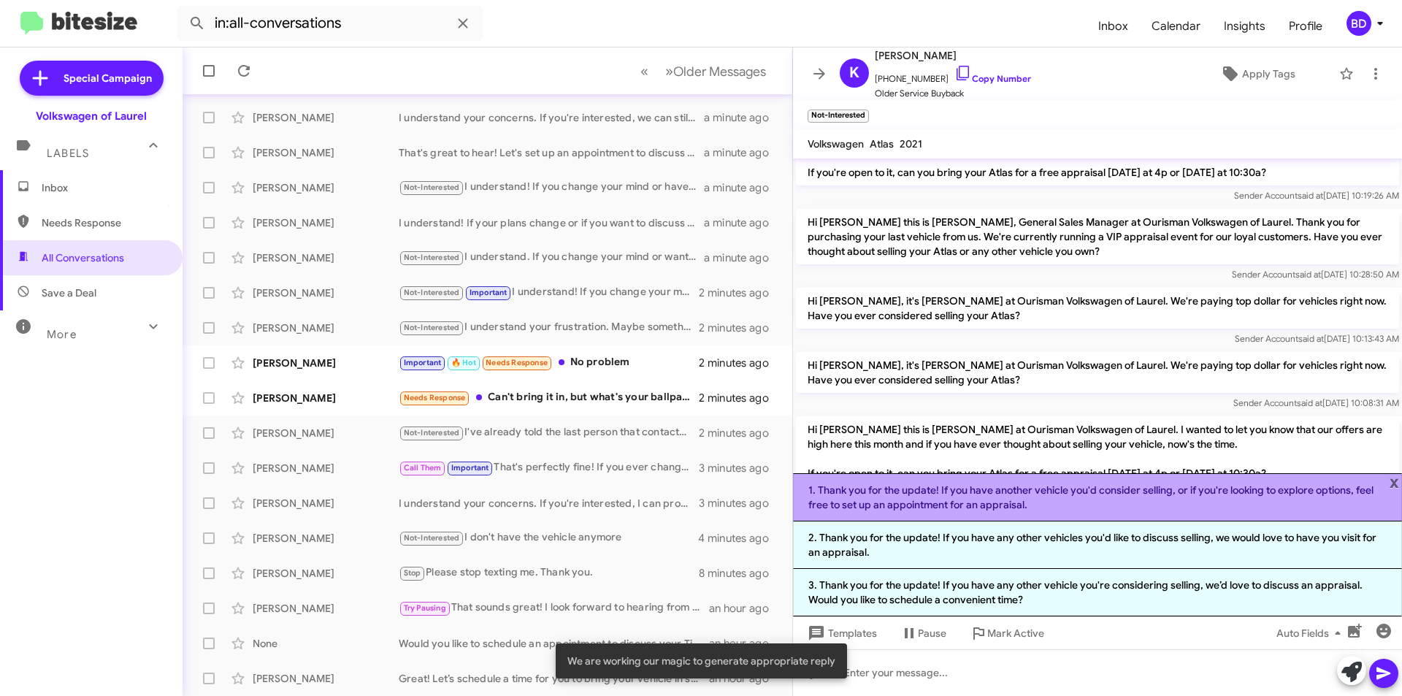
click at [1008, 499] on li "1. Thank you for the update! If you have another vehicle you'd consider selling…" at bounding box center [1097, 497] width 609 height 48
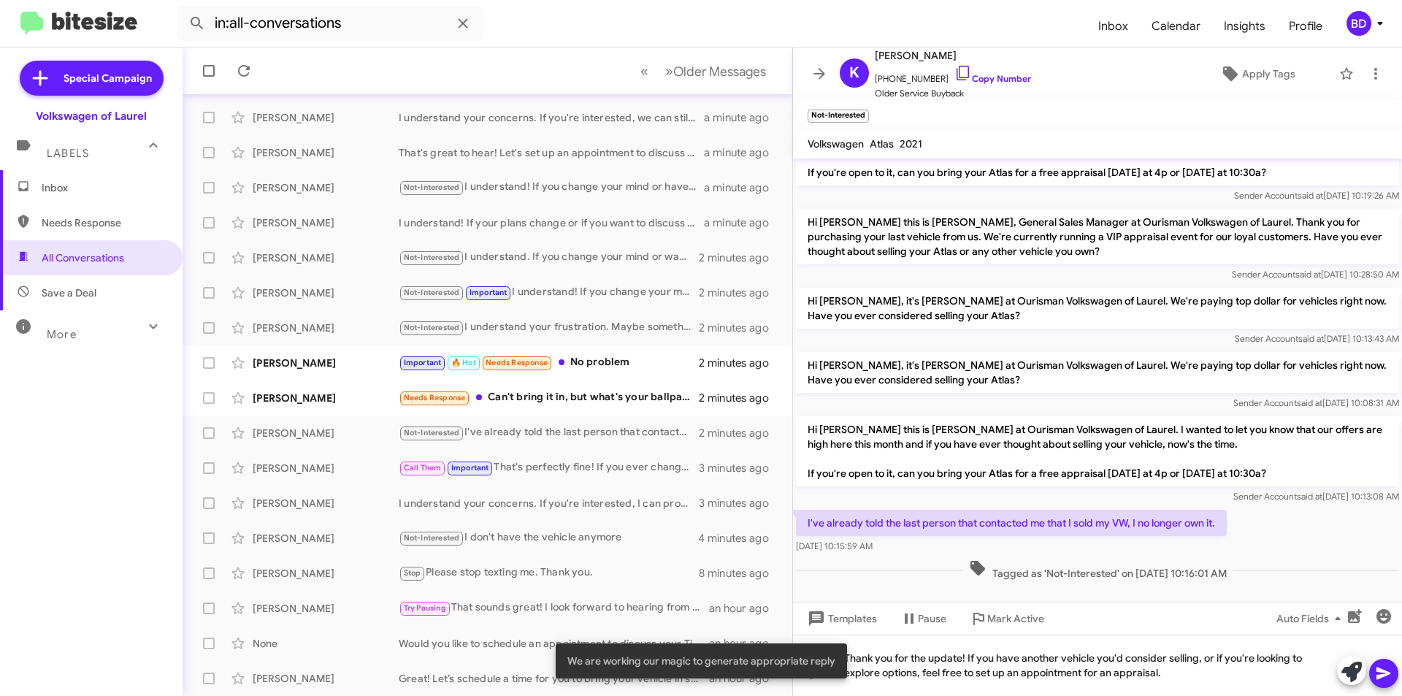
click at [1386, 671] on icon at bounding box center [1383, 673] width 14 height 12
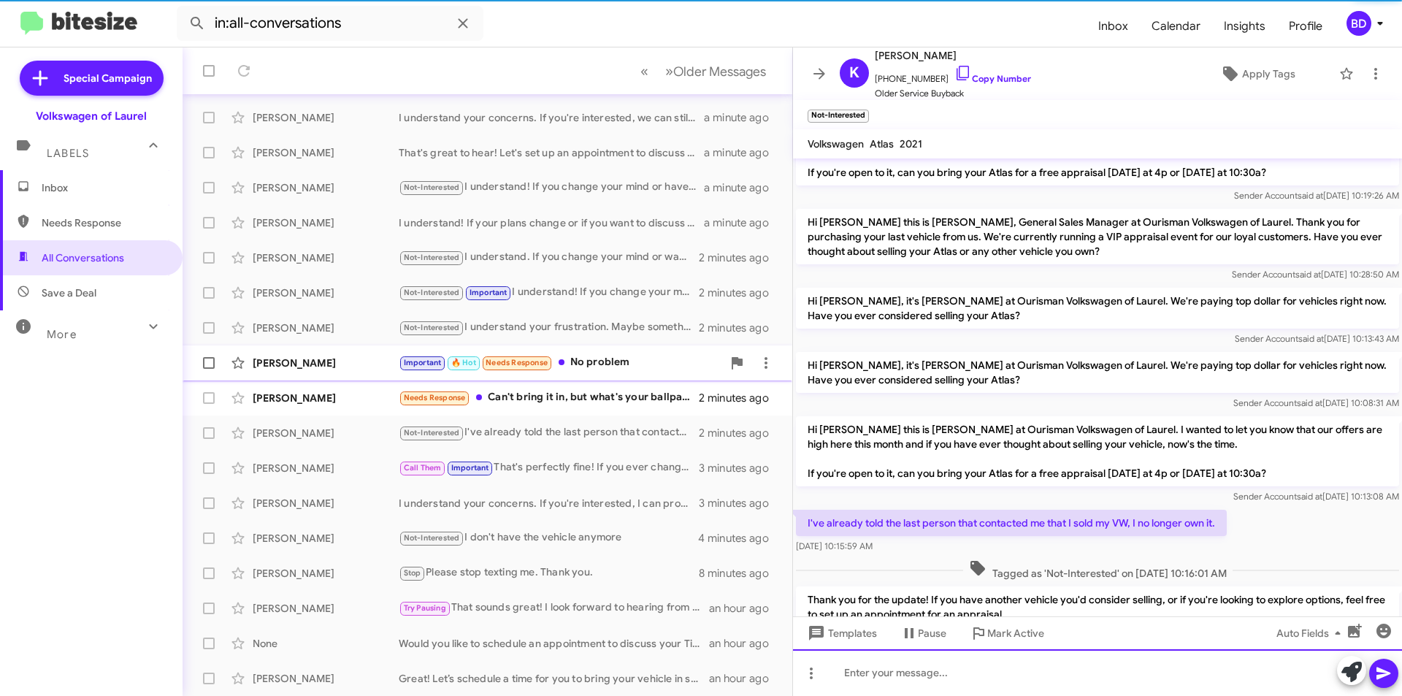
scroll to position [0, 0]
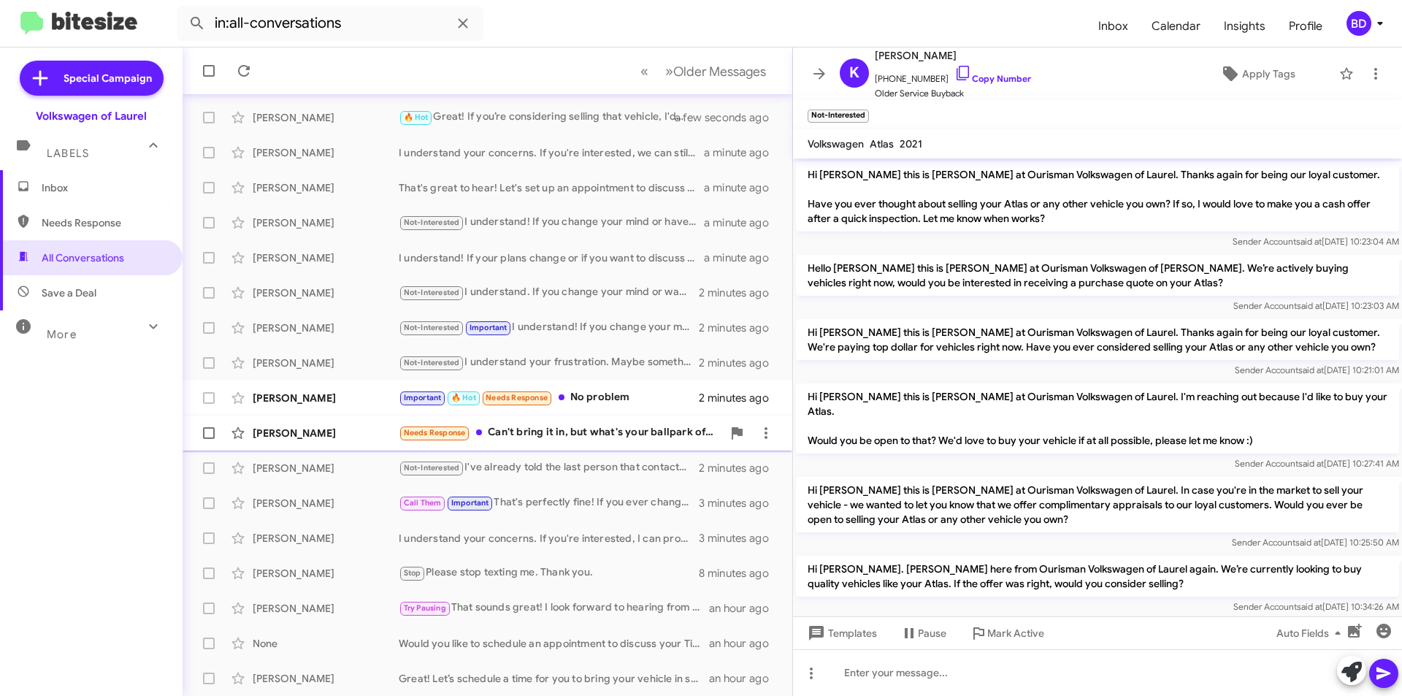
click at [586, 434] on div "Needs Response Can't bring it in, but what's your ballpark offer before I consi…" at bounding box center [560, 432] width 323 height 17
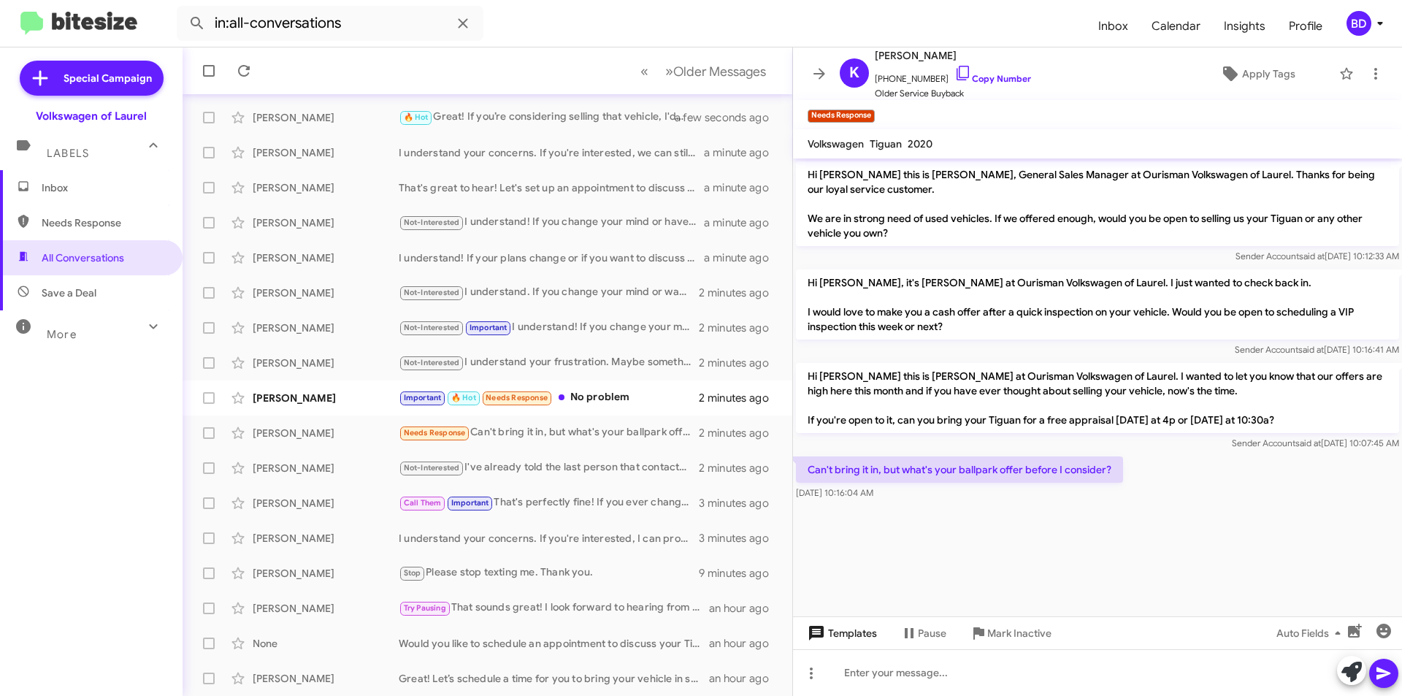
click at [846, 629] on span "Templates" at bounding box center [841, 633] width 72 height 26
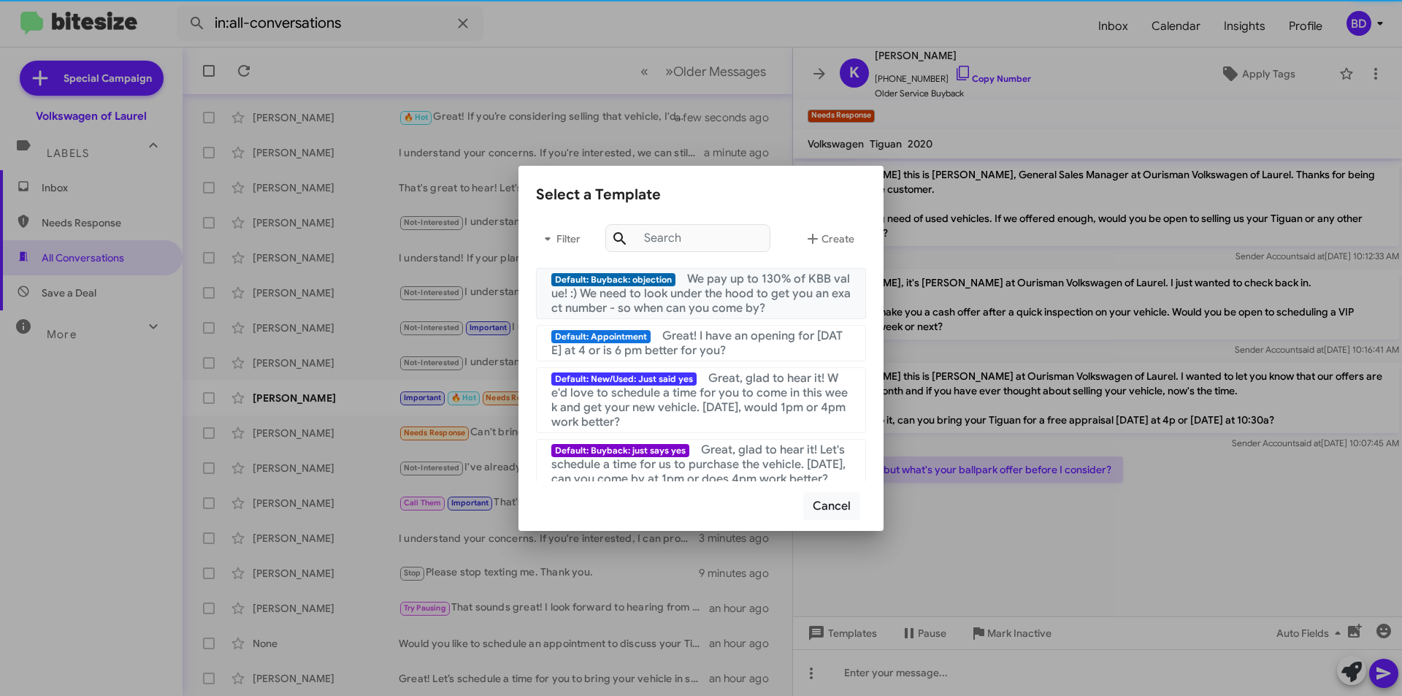
drag, startPoint x: 740, startPoint y: 289, endPoint x: 759, endPoint y: 290, distance: 18.3
click at [741, 289] on span "We pay up to 130% of KBB value! :) We need to look under the hood to get you an…" at bounding box center [700, 294] width 299 height 44
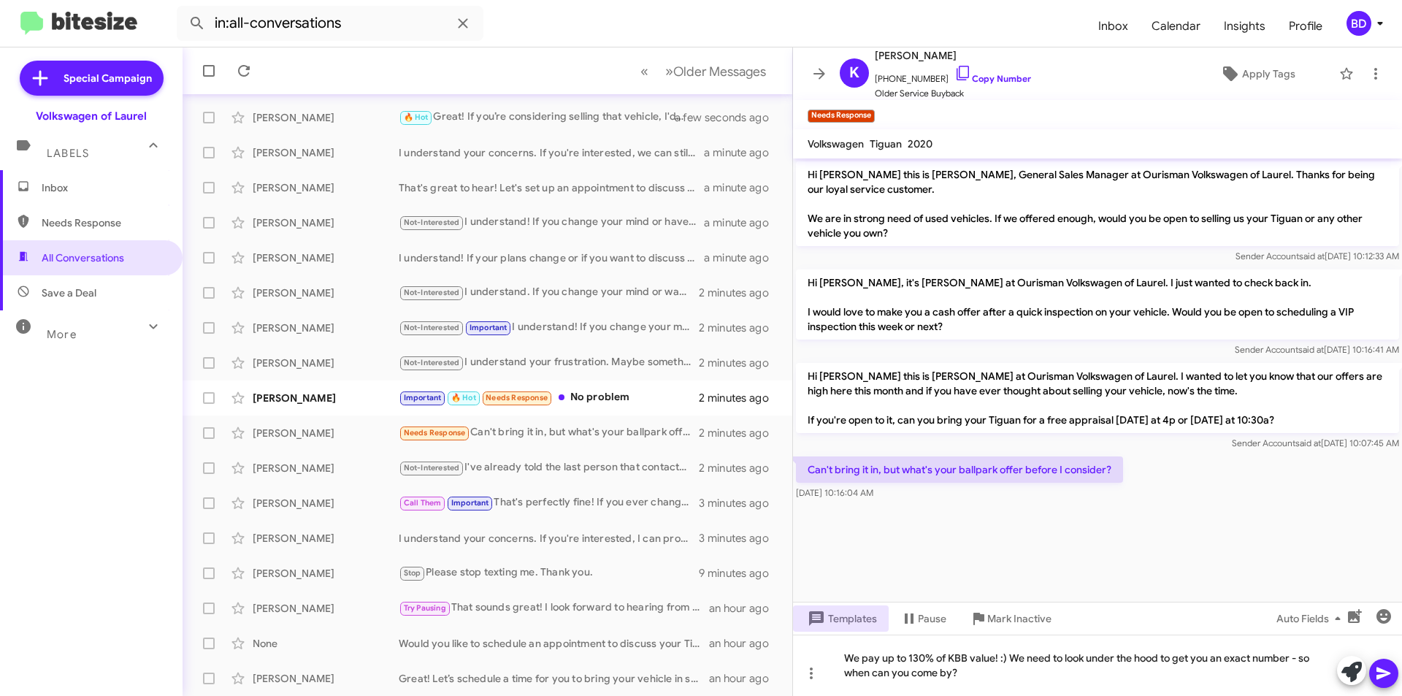
click at [1389, 676] on icon at bounding box center [1384, 673] width 18 height 18
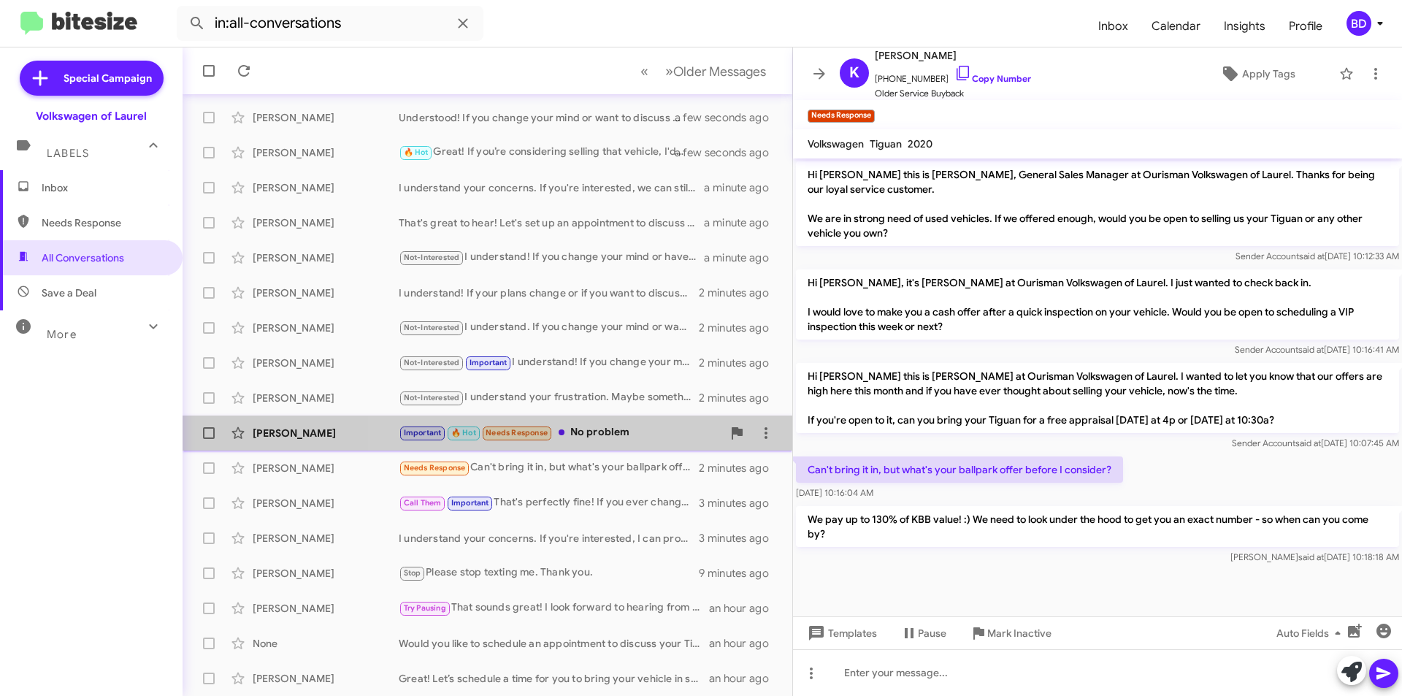
click at [589, 439] on div "Important 🔥 Hot Needs Response No problem" at bounding box center [560, 432] width 323 height 17
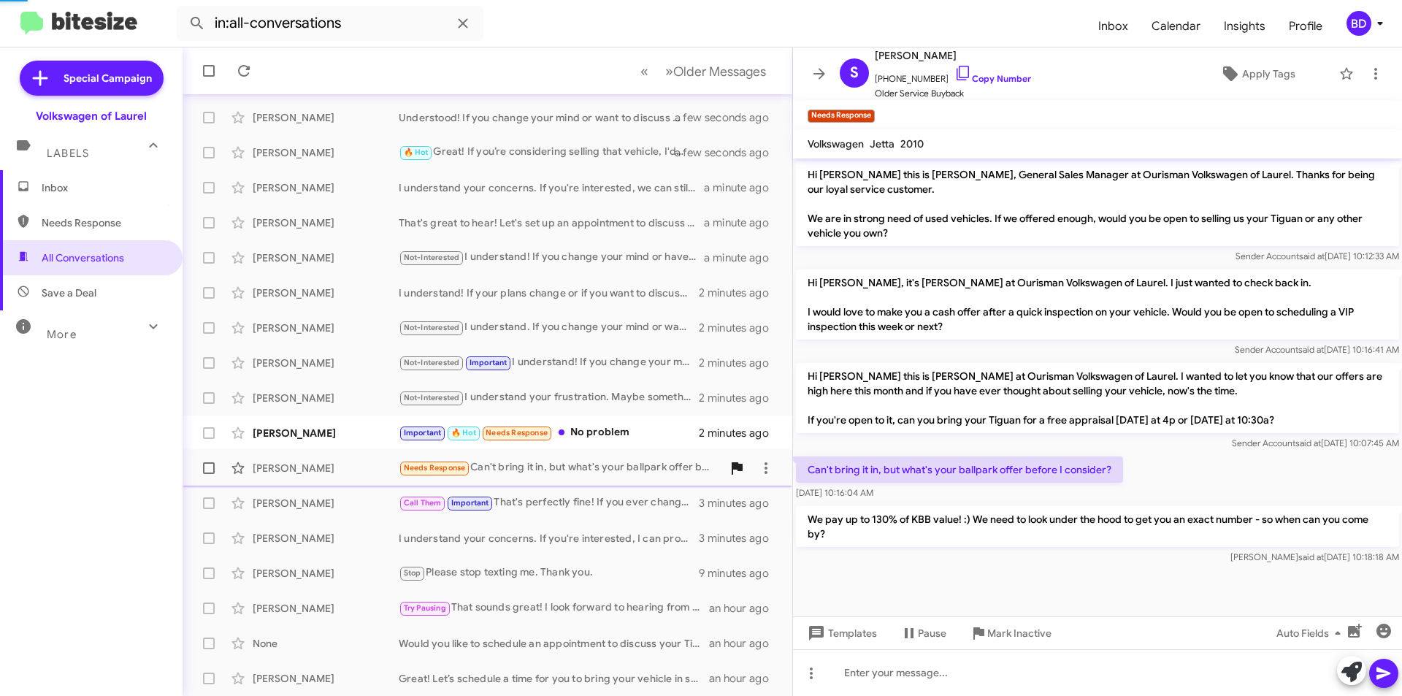
scroll to position [759, 0]
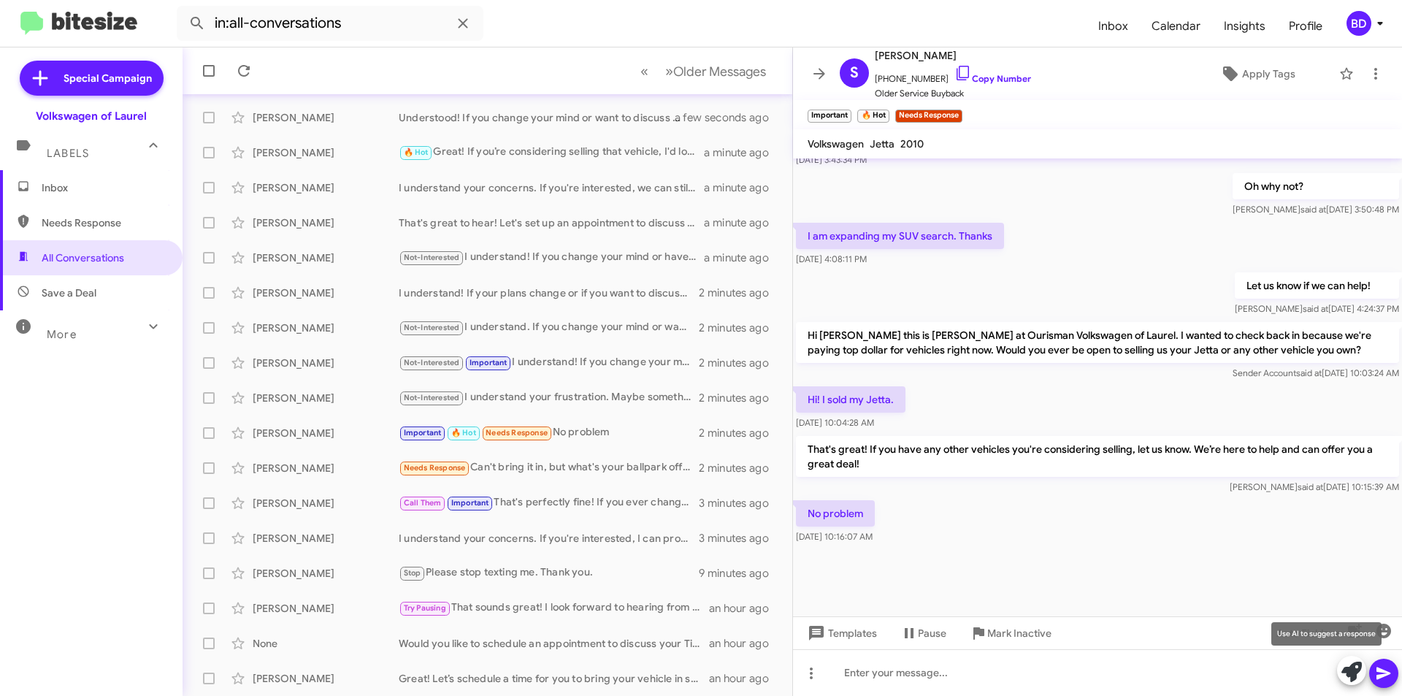
click at [1349, 668] on icon at bounding box center [1351, 672] width 20 height 20
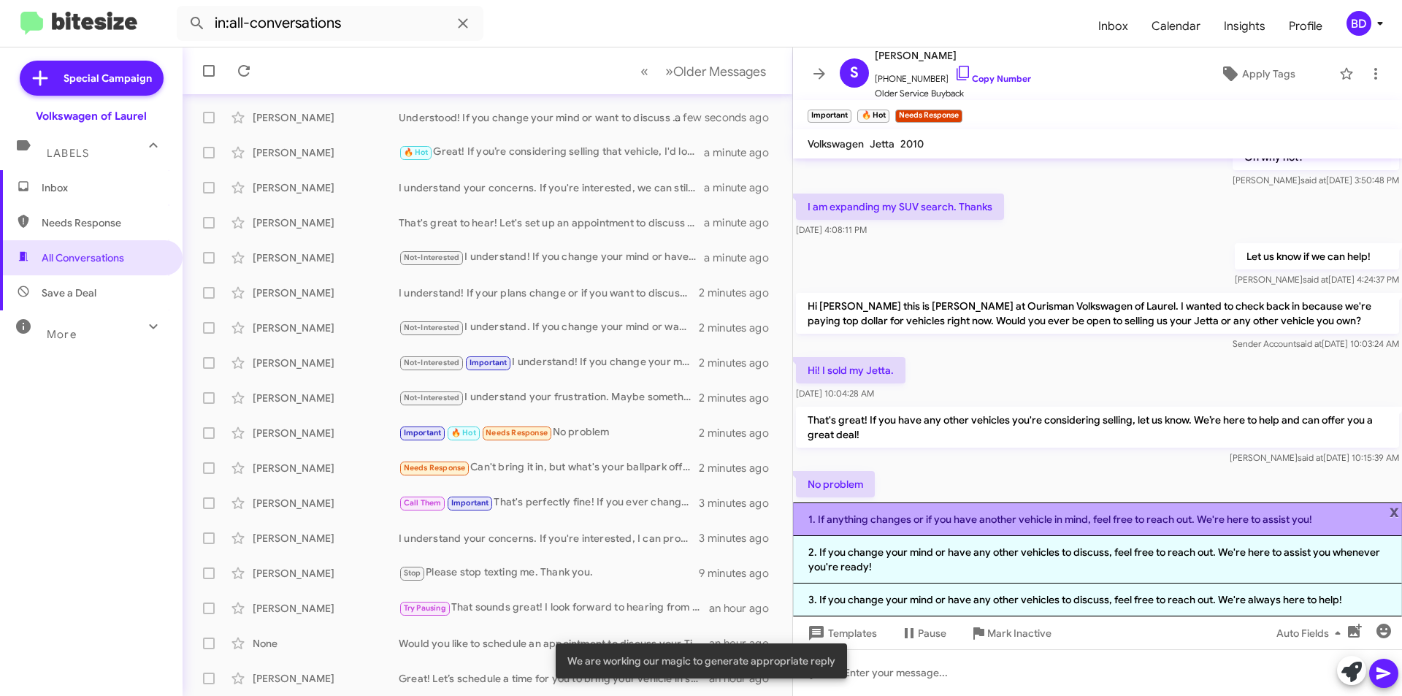
click at [1113, 521] on li "1. If anything changes or if you have another vehicle in mind, feel free to rea…" at bounding box center [1097, 519] width 609 height 34
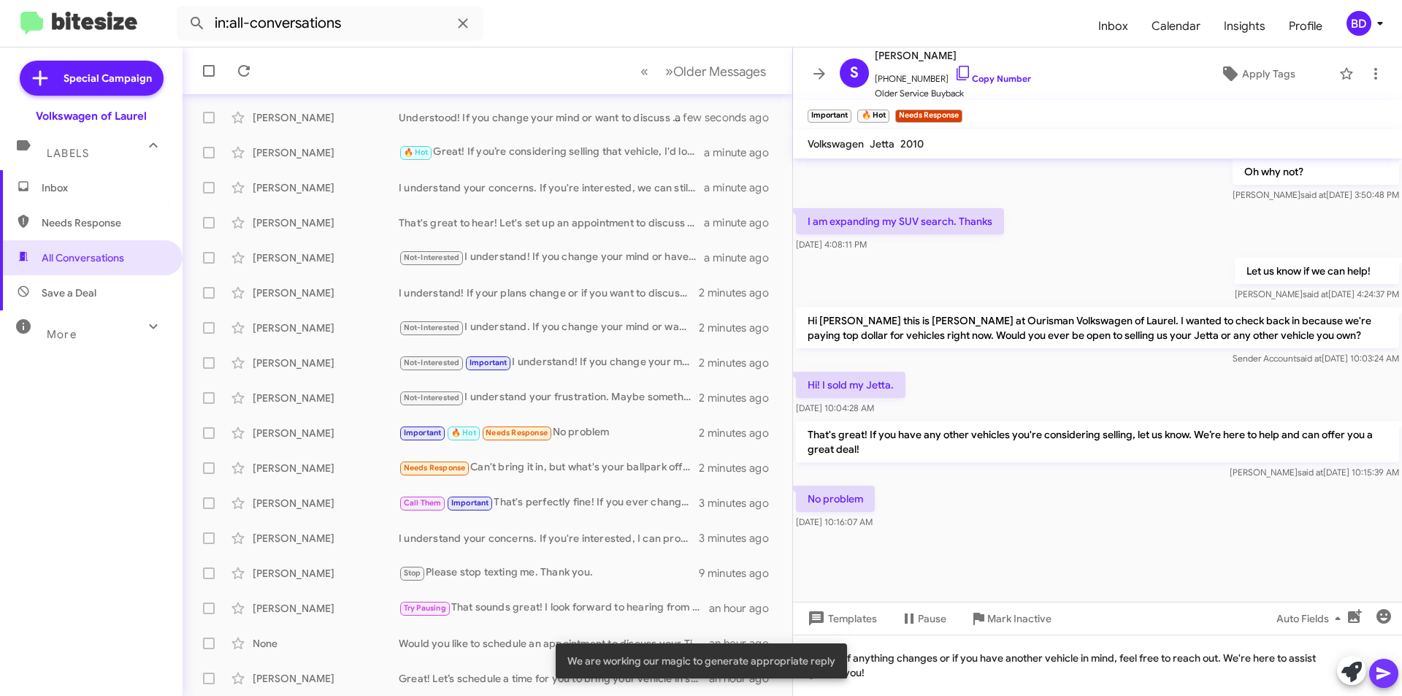
click at [1382, 673] on icon at bounding box center [1384, 673] width 18 height 18
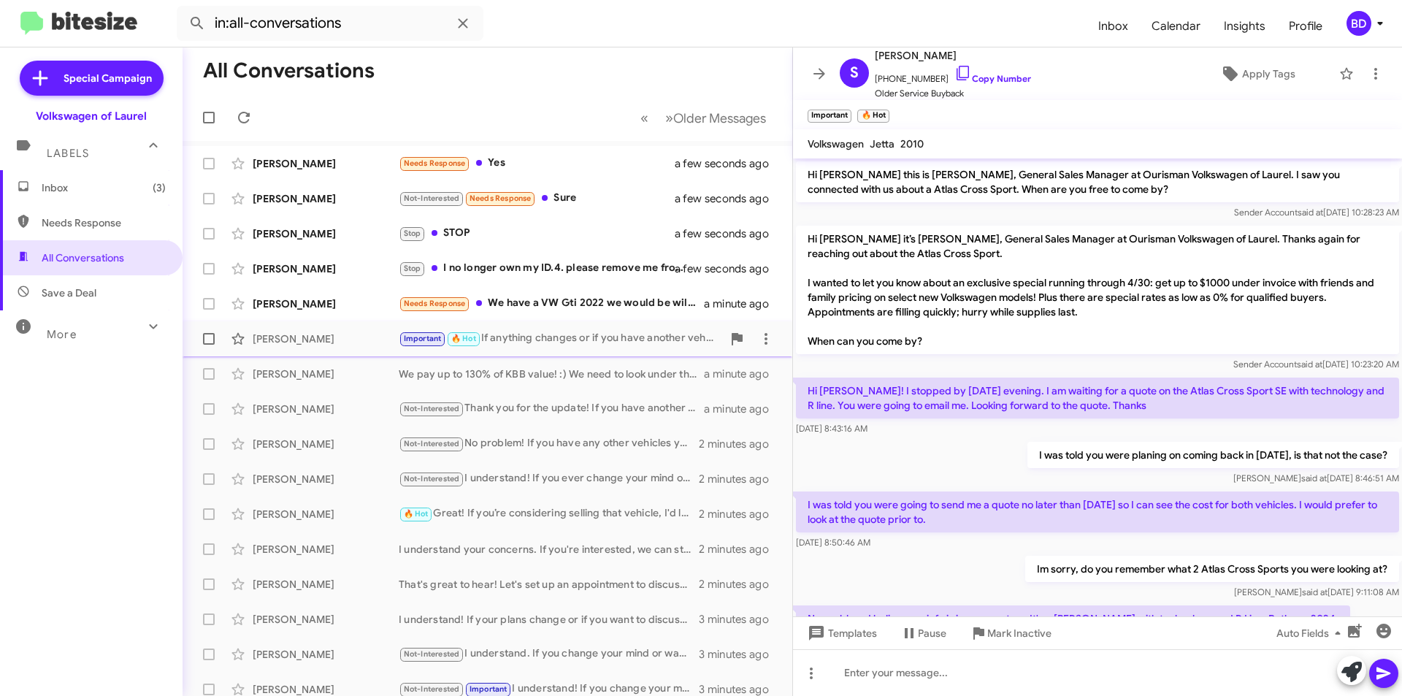
scroll to position [0, 0]
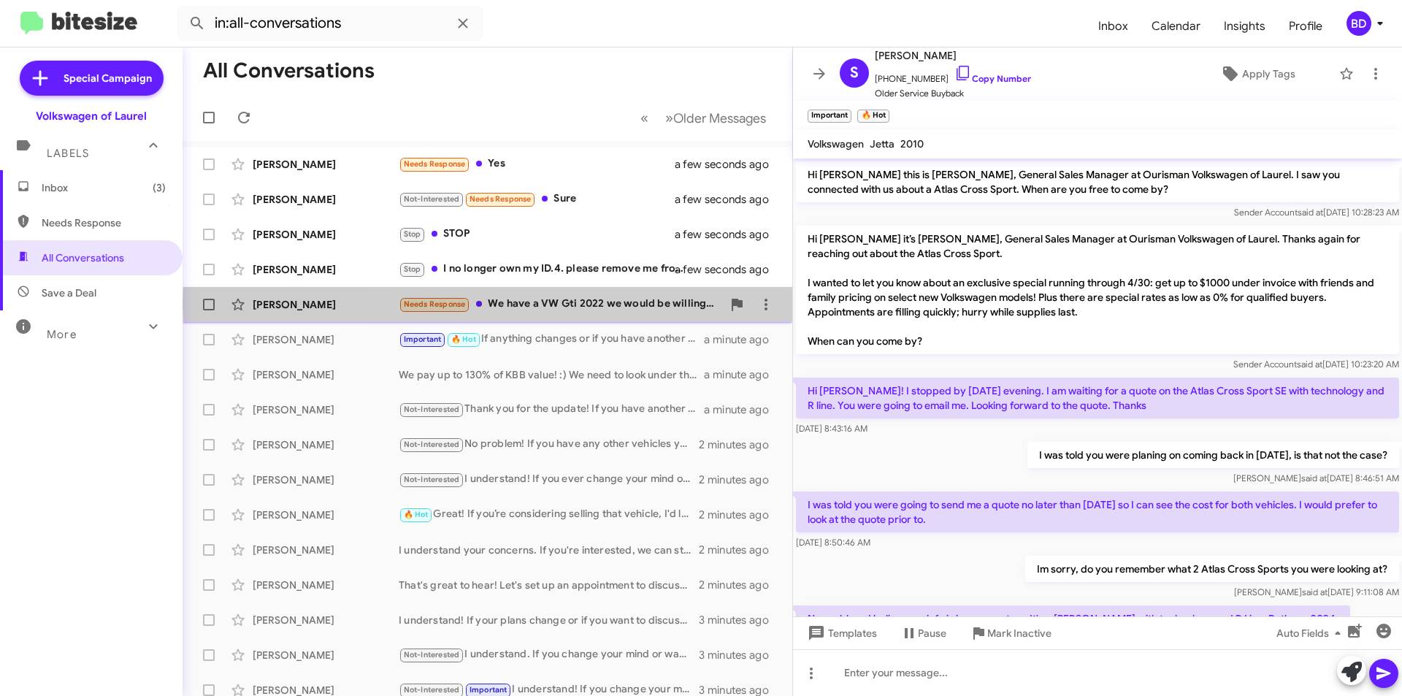
click at [621, 304] on div "Needs Response We have a VW Gti 2022 we would be willing to sell" at bounding box center [560, 304] width 323 height 17
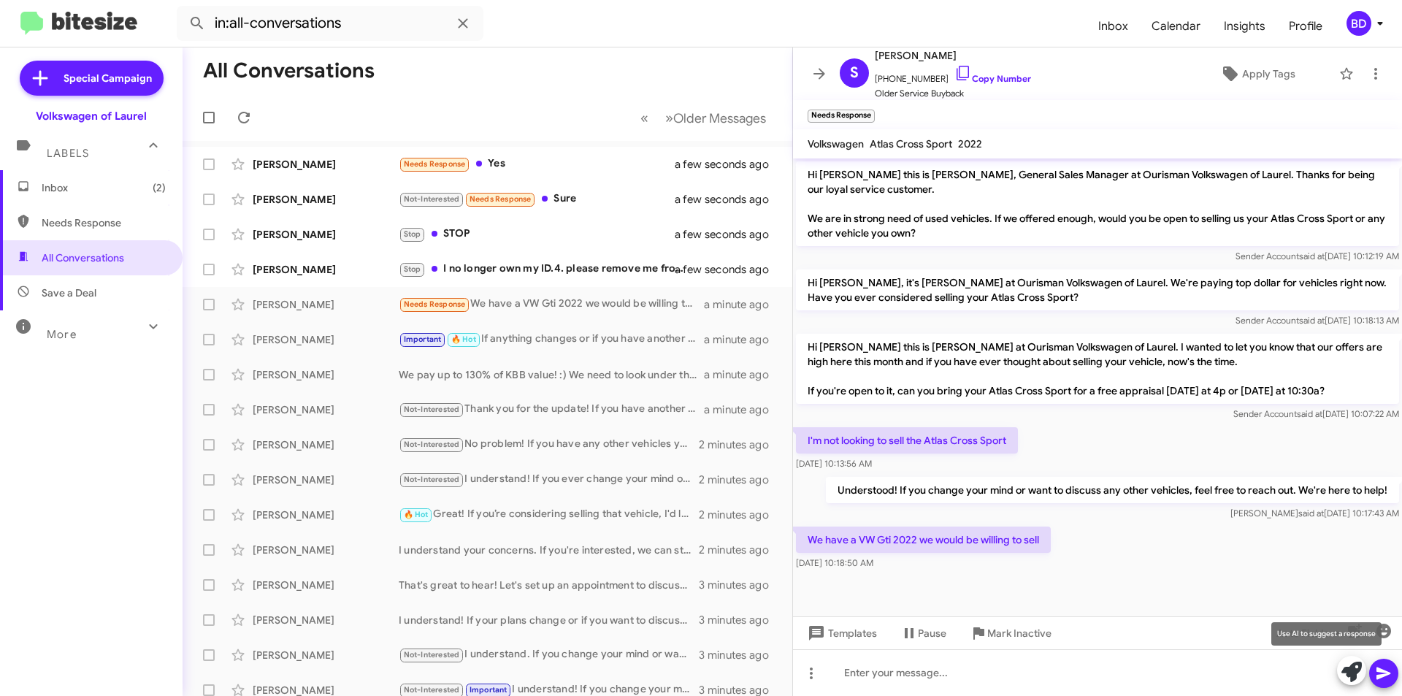
click at [1358, 671] on icon at bounding box center [1351, 672] width 20 height 20
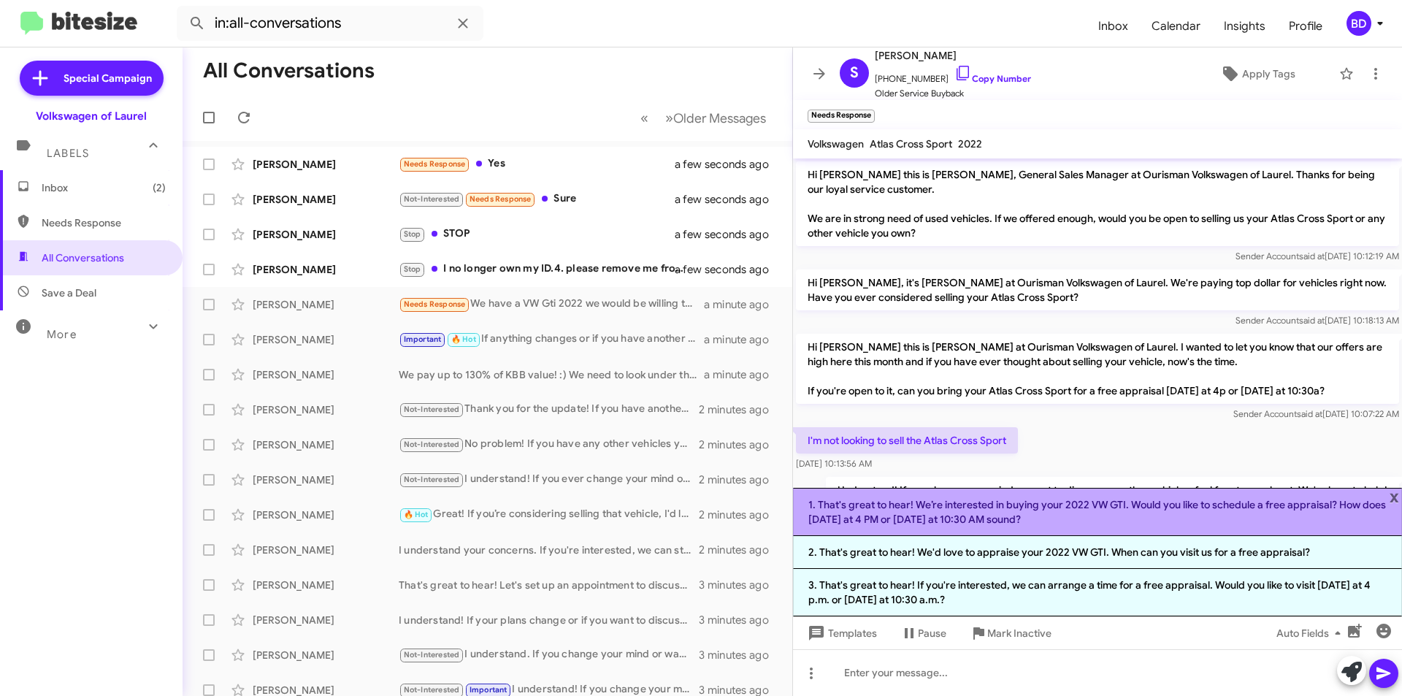
click at [1168, 511] on li "1. That's great to hear! We’re interested in buying your 2022 VW GTI. Would you…" at bounding box center [1097, 512] width 609 height 48
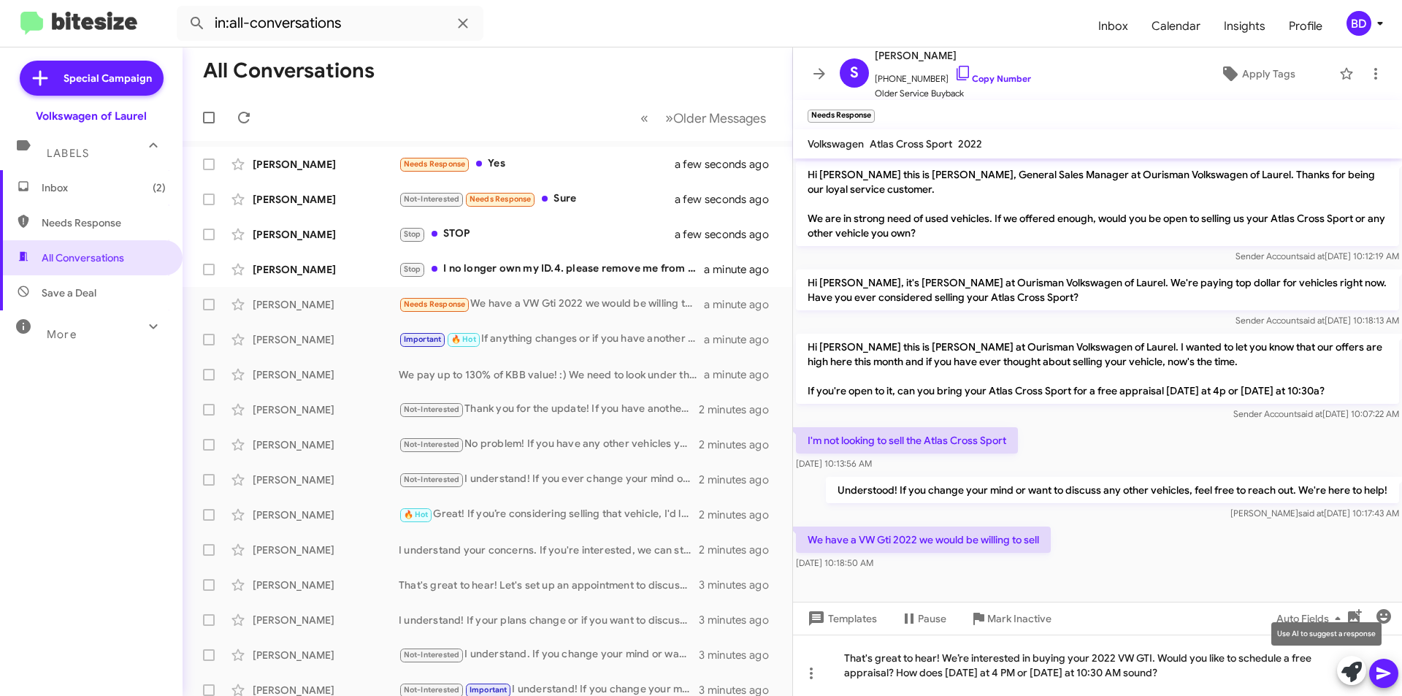
click at [1344, 678] on icon at bounding box center [1351, 672] width 20 height 20
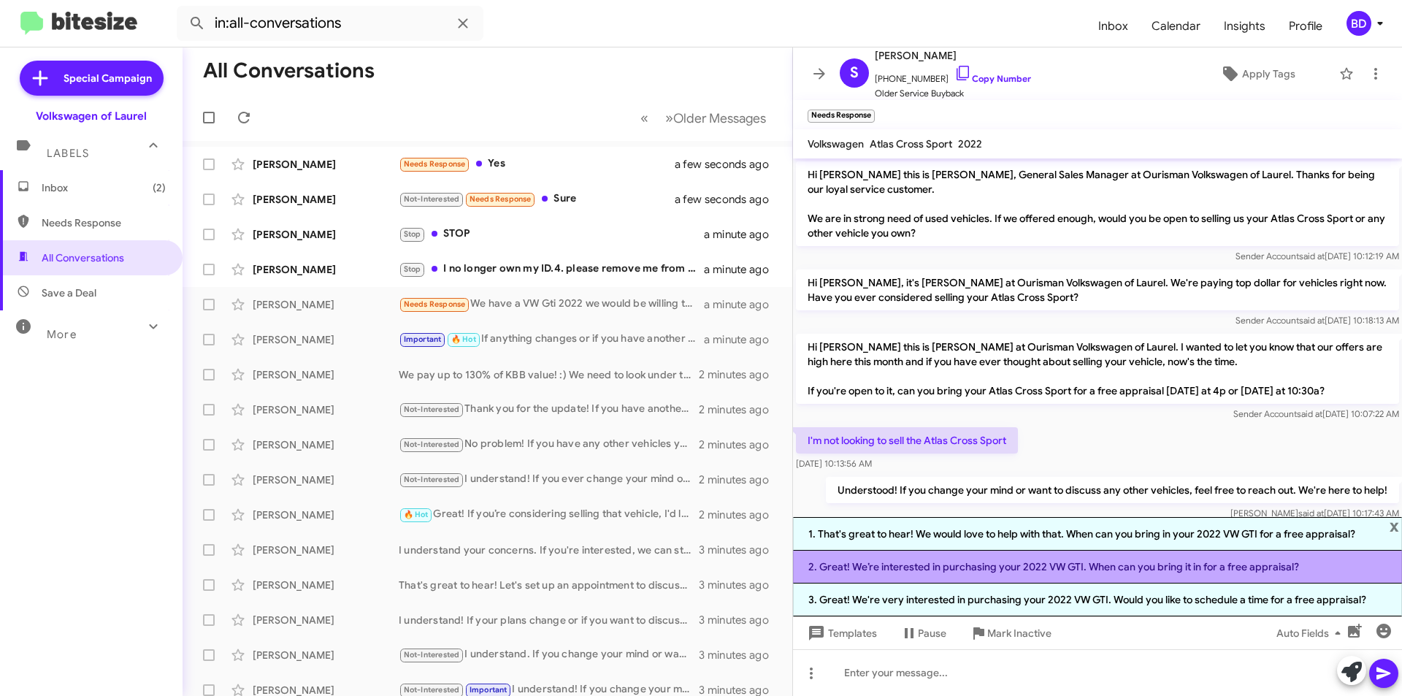
click at [994, 564] on li "2. Great! We’re interested in purchasing your 2022 VW GTI. When can you bring i…" at bounding box center [1097, 567] width 609 height 33
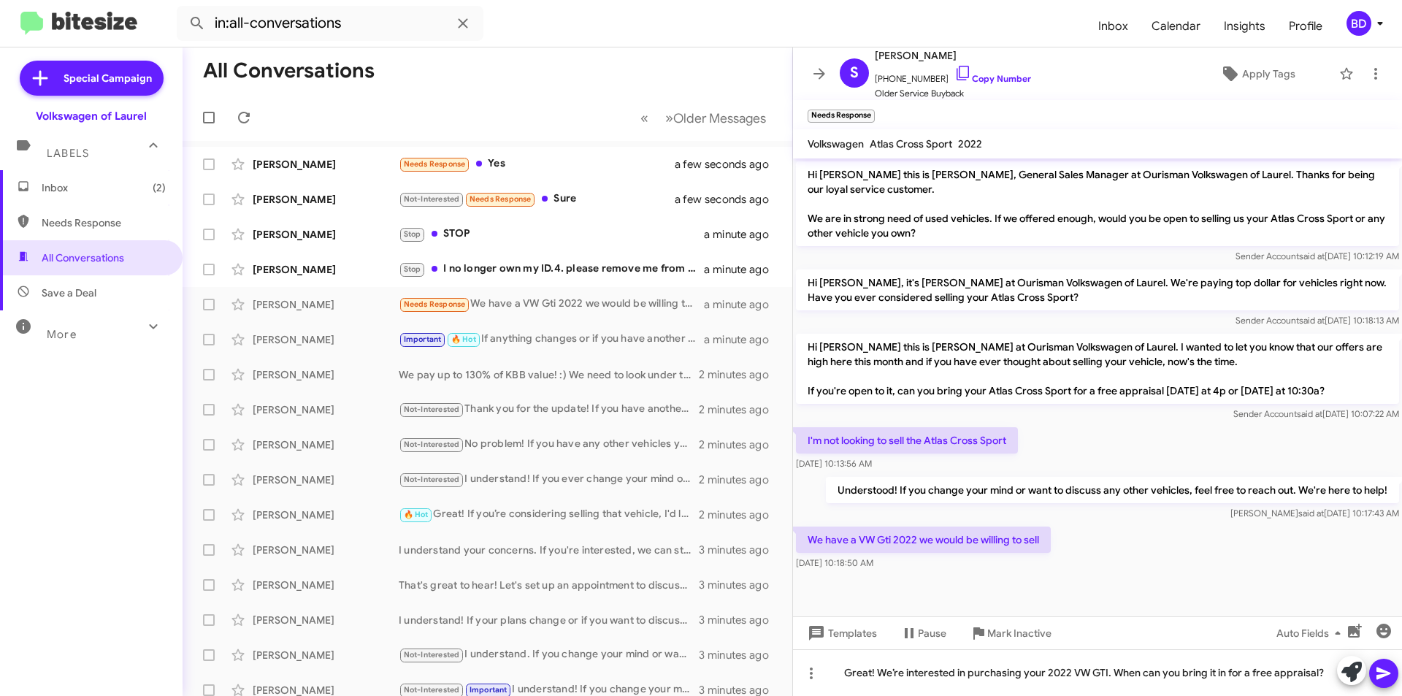
click at [1374, 669] on button at bounding box center [1383, 673] width 29 height 29
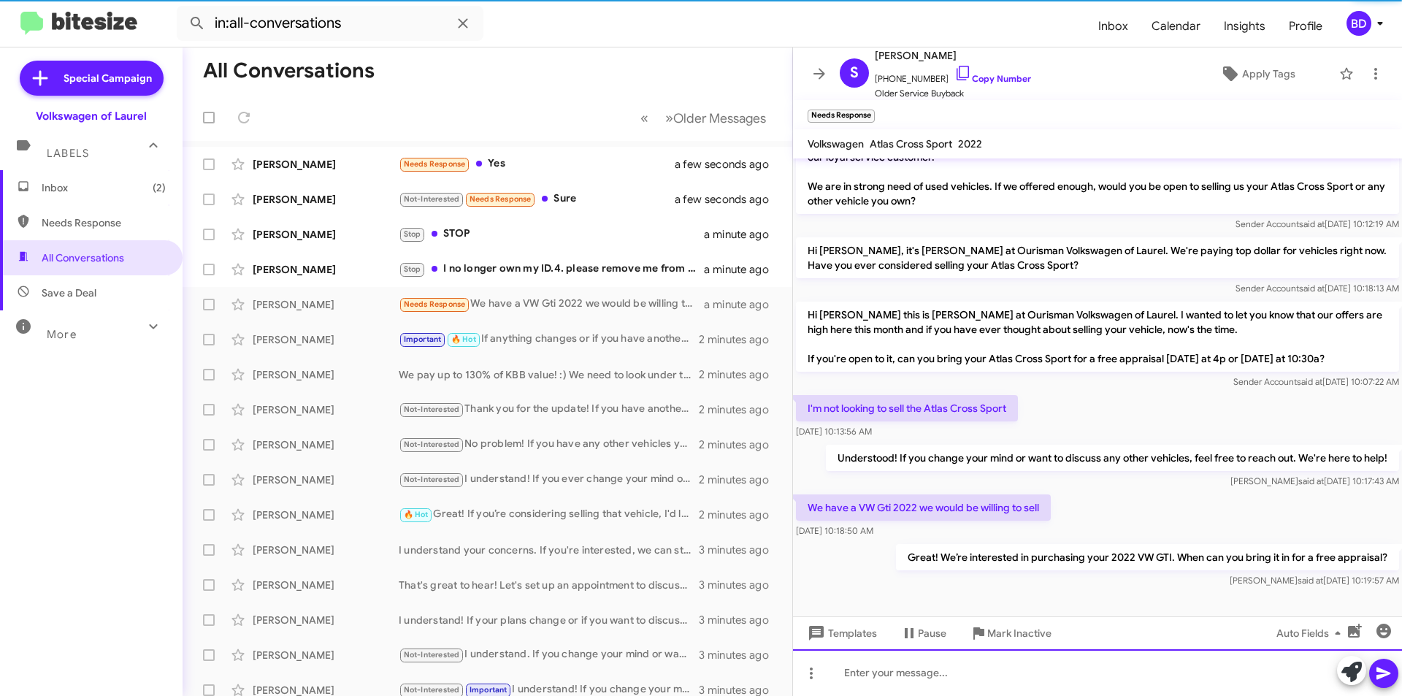
scroll to position [3, 0]
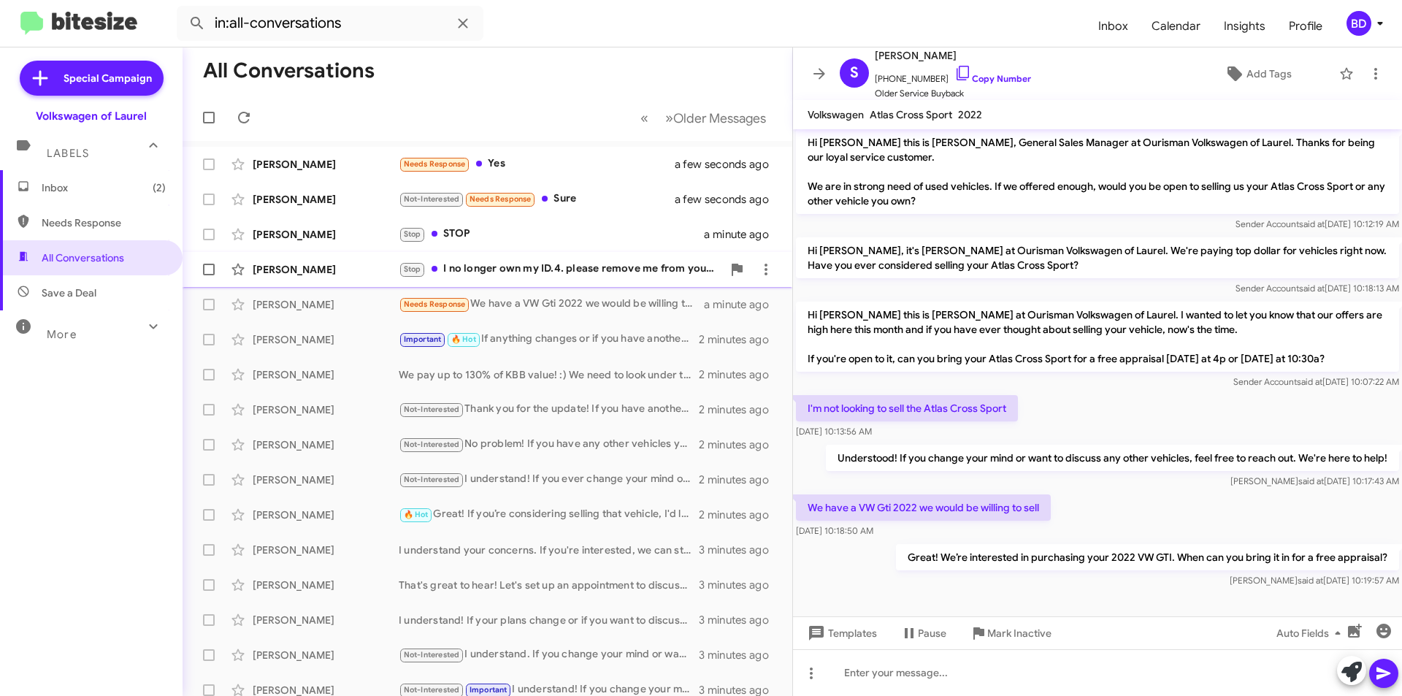
click at [488, 272] on div "Stop I no longer own my ID.4. please remove me from your messaging lists." at bounding box center [560, 269] width 323 height 17
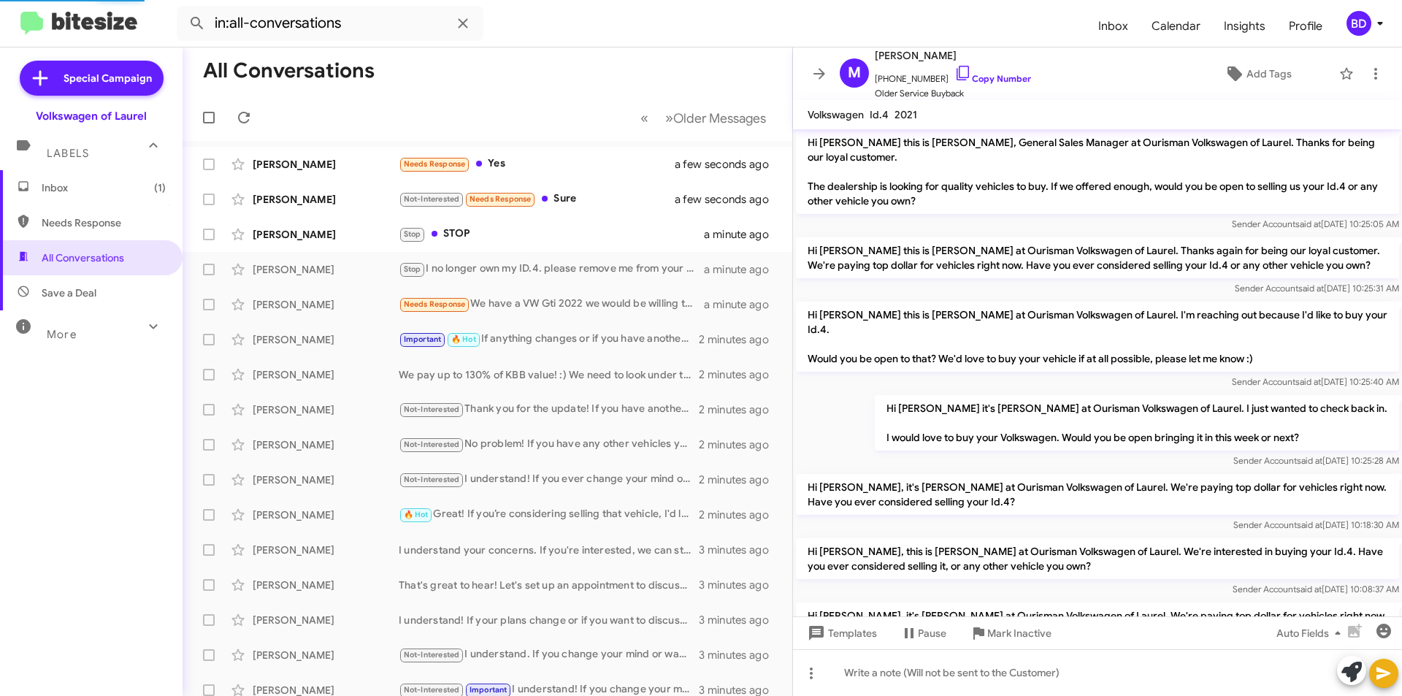
scroll to position [226, 0]
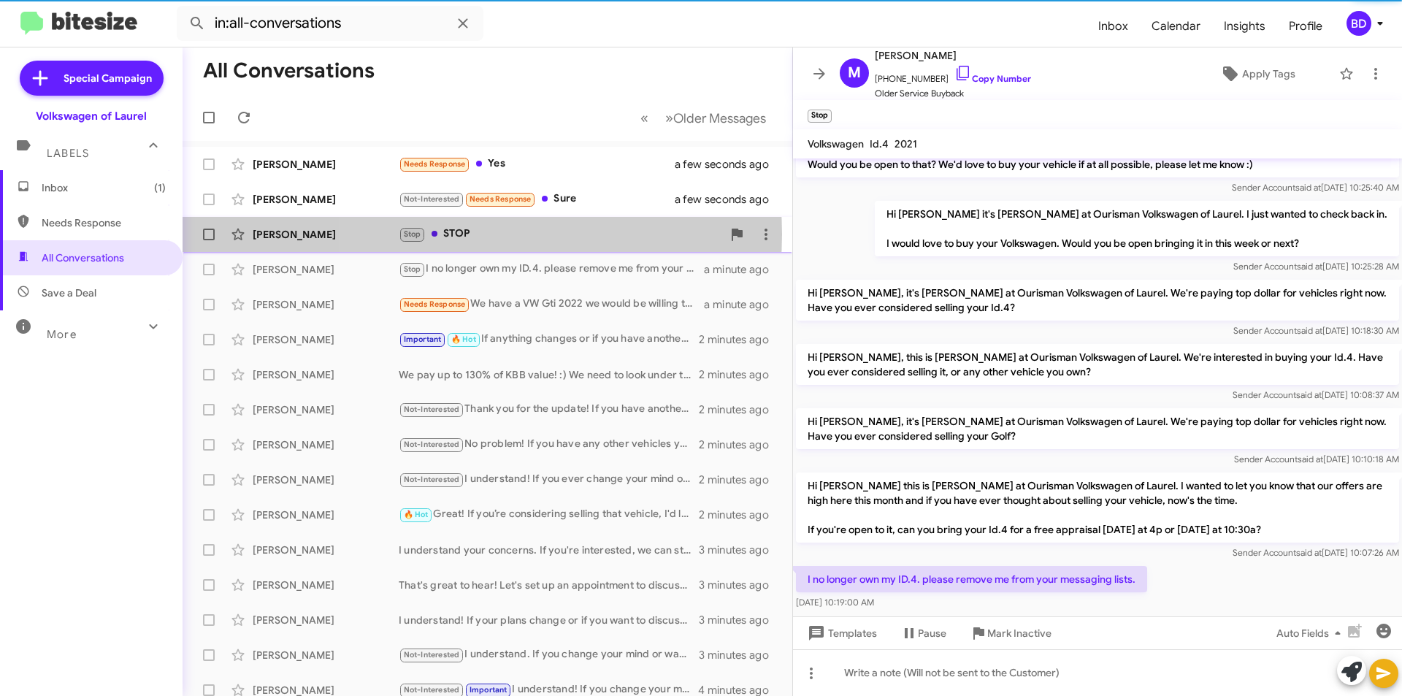
click at [467, 234] on div "Stop STOP" at bounding box center [560, 234] width 323 height 17
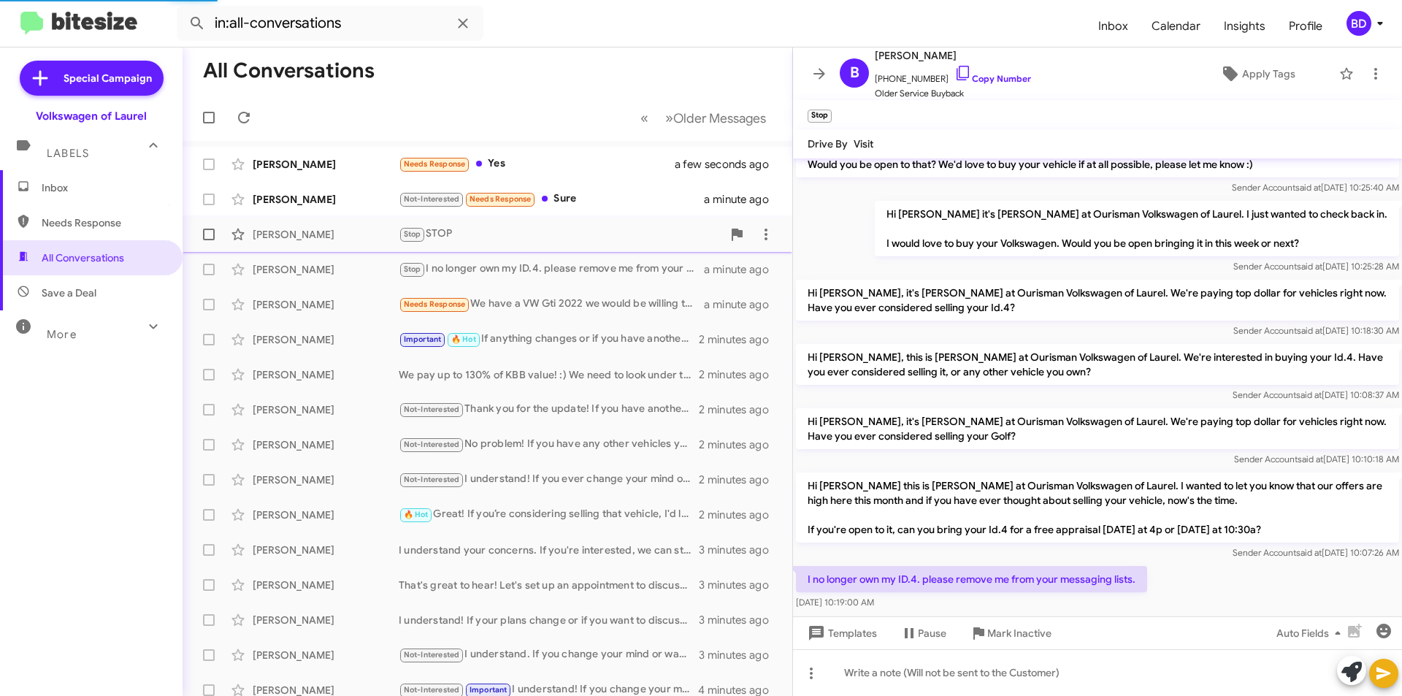
scroll to position [42, 0]
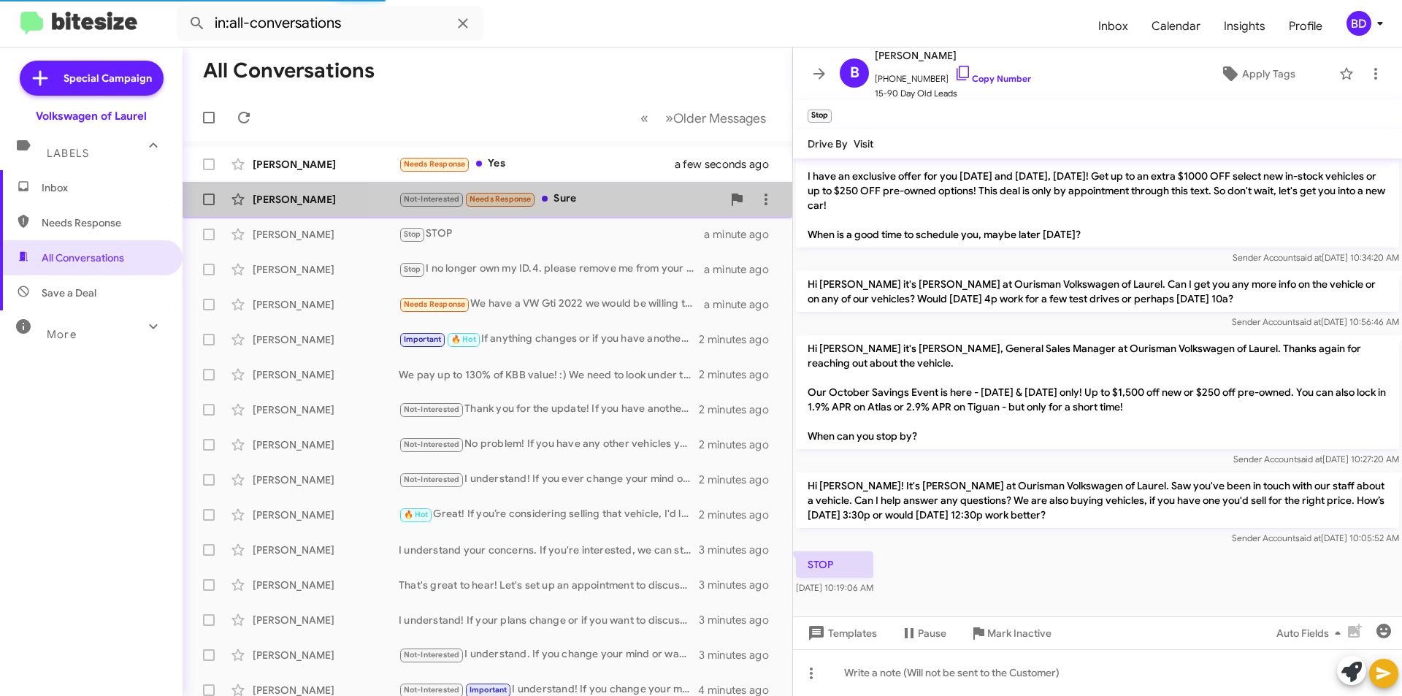
click at [585, 202] on div "Not-Interested Needs Response Sure" at bounding box center [560, 199] width 323 height 17
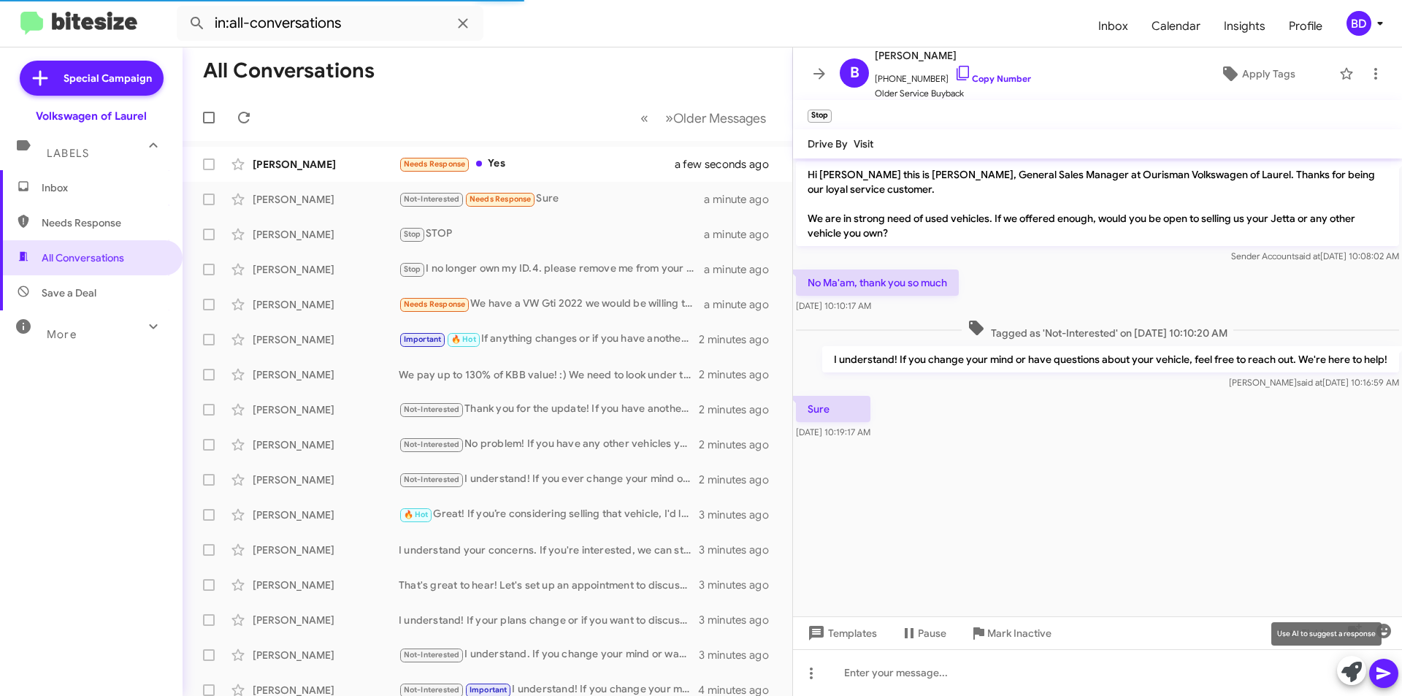
click at [1357, 667] on icon at bounding box center [1351, 672] width 20 height 20
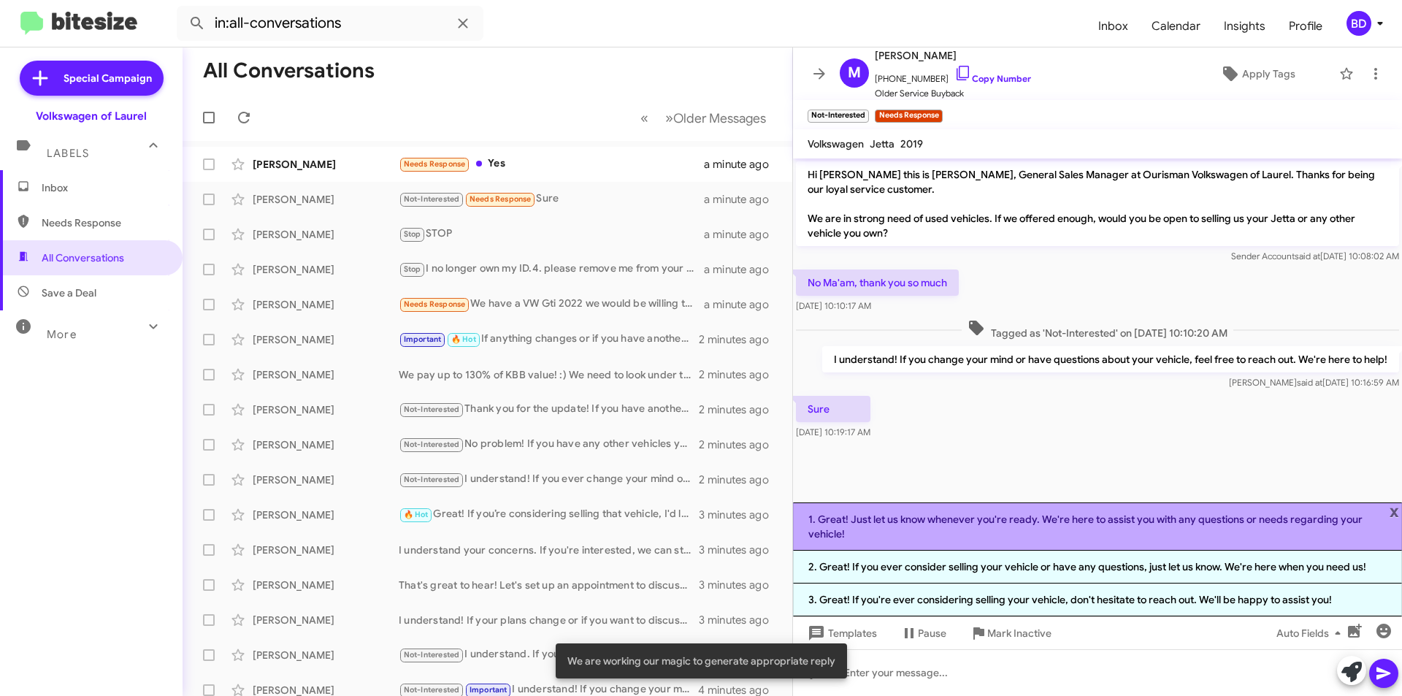
drag, startPoint x: 1033, startPoint y: 526, endPoint x: 1240, endPoint y: 580, distance: 213.6
click at [1033, 525] on li "1. Great! Just let us know whenever you're ready. We're here to assist you with…" at bounding box center [1097, 526] width 609 height 48
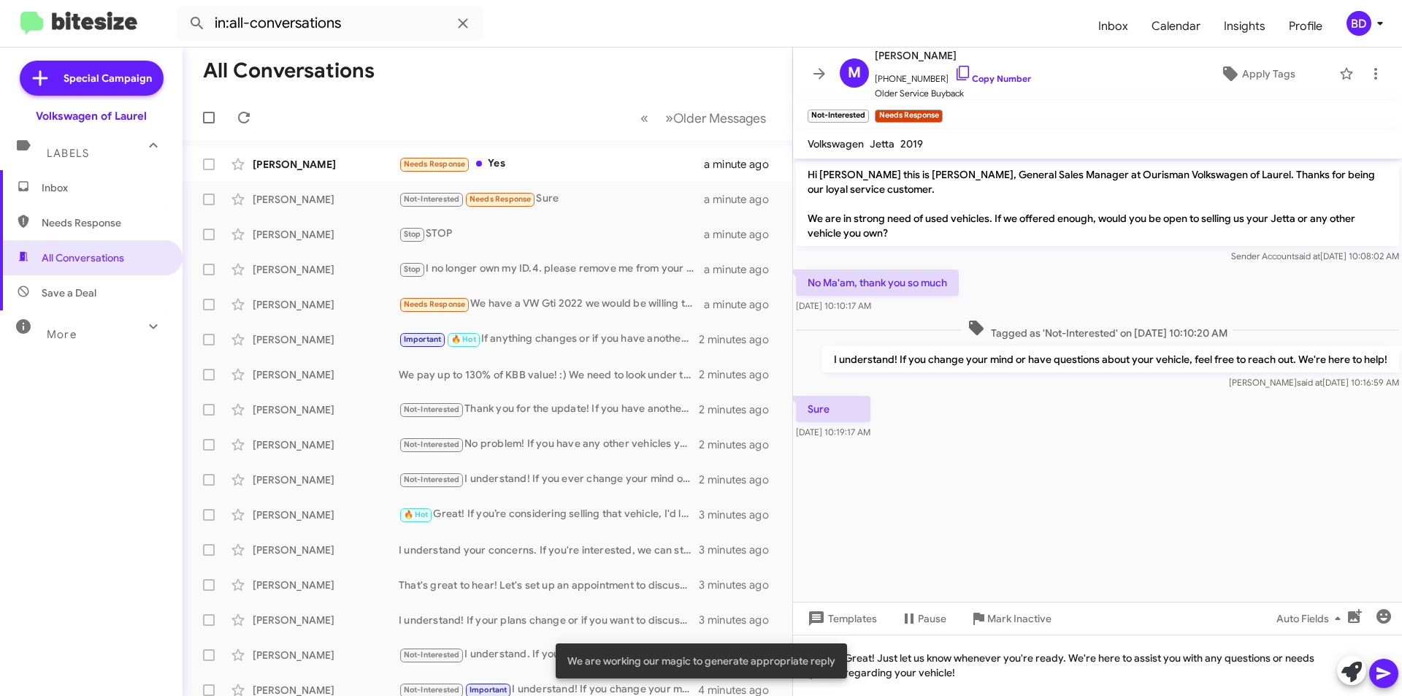
click at [1389, 675] on icon at bounding box center [1384, 673] width 18 height 18
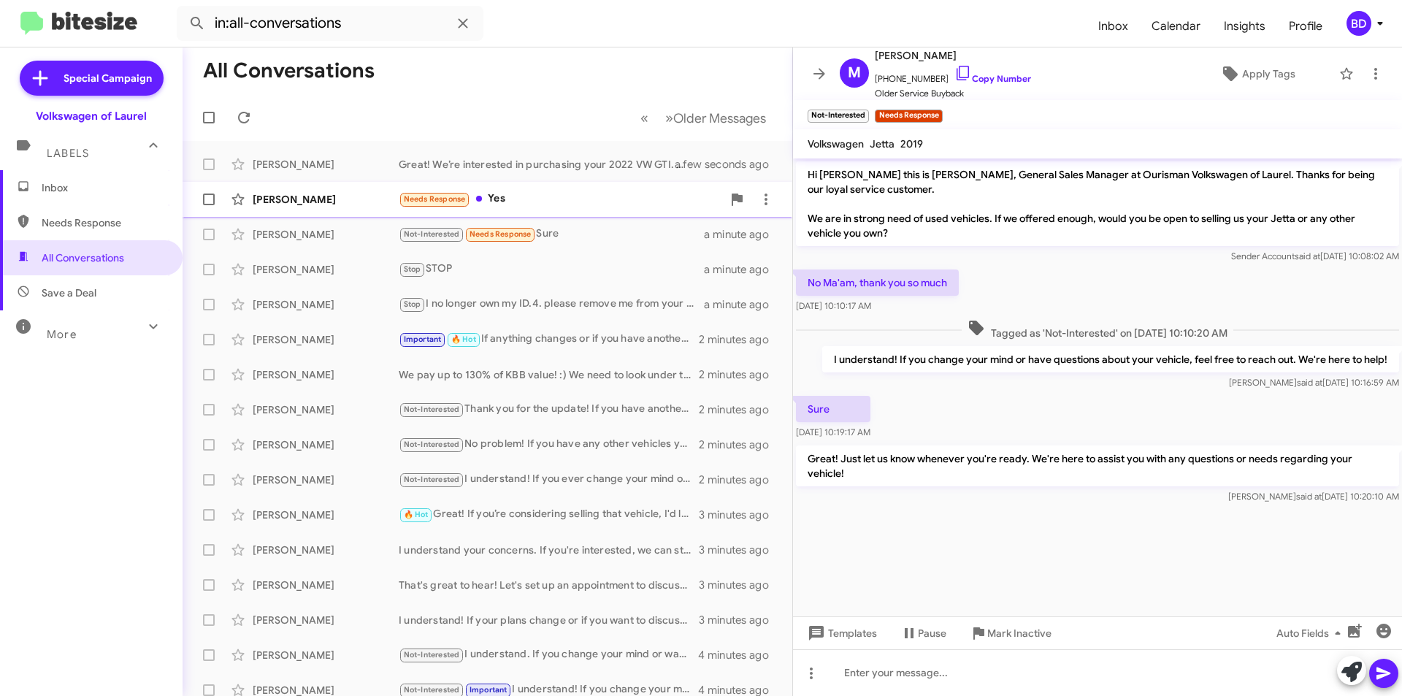
click at [548, 198] on div "Needs Response Yes" at bounding box center [560, 199] width 323 height 17
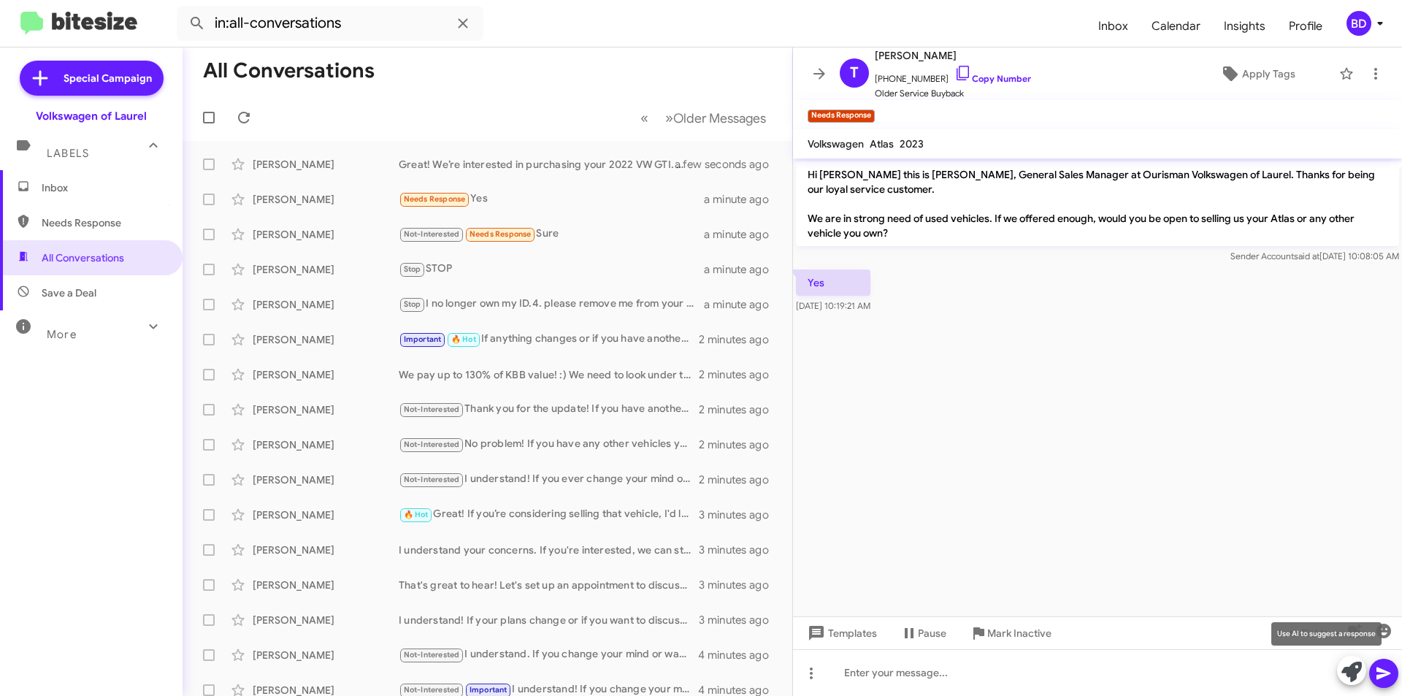
click at [1349, 664] on icon at bounding box center [1351, 672] width 20 height 20
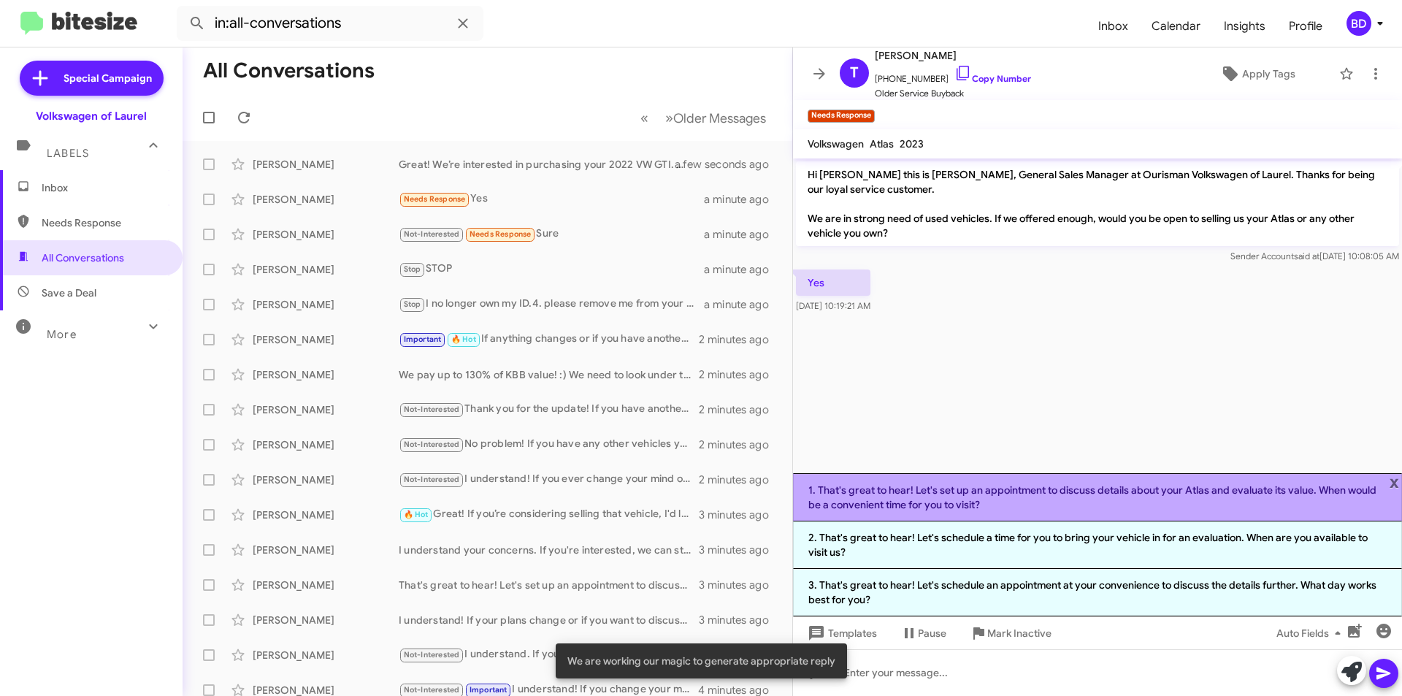
click at [1078, 497] on li "1. That's great to hear! Let's set up an appointment to discuss details about y…" at bounding box center [1097, 497] width 609 height 48
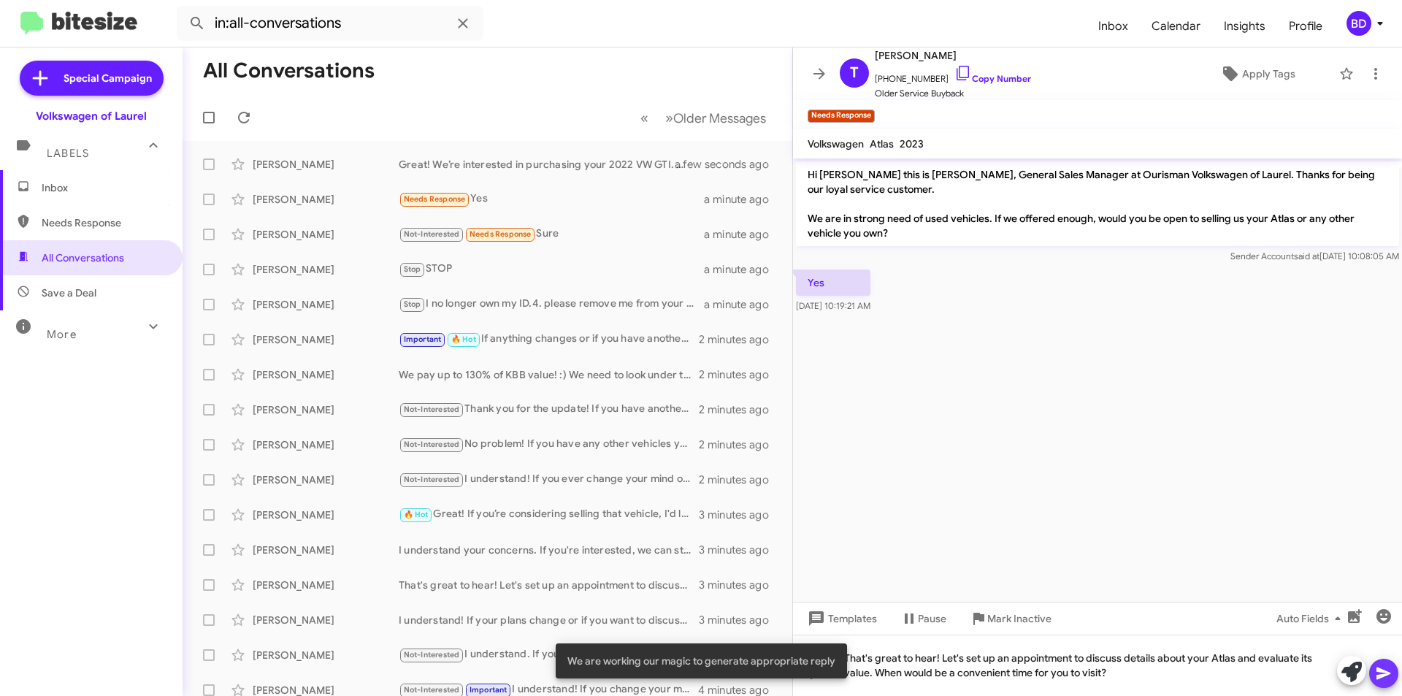
click at [1386, 676] on icon at bounding box center [1384, 673] width 18 height 18
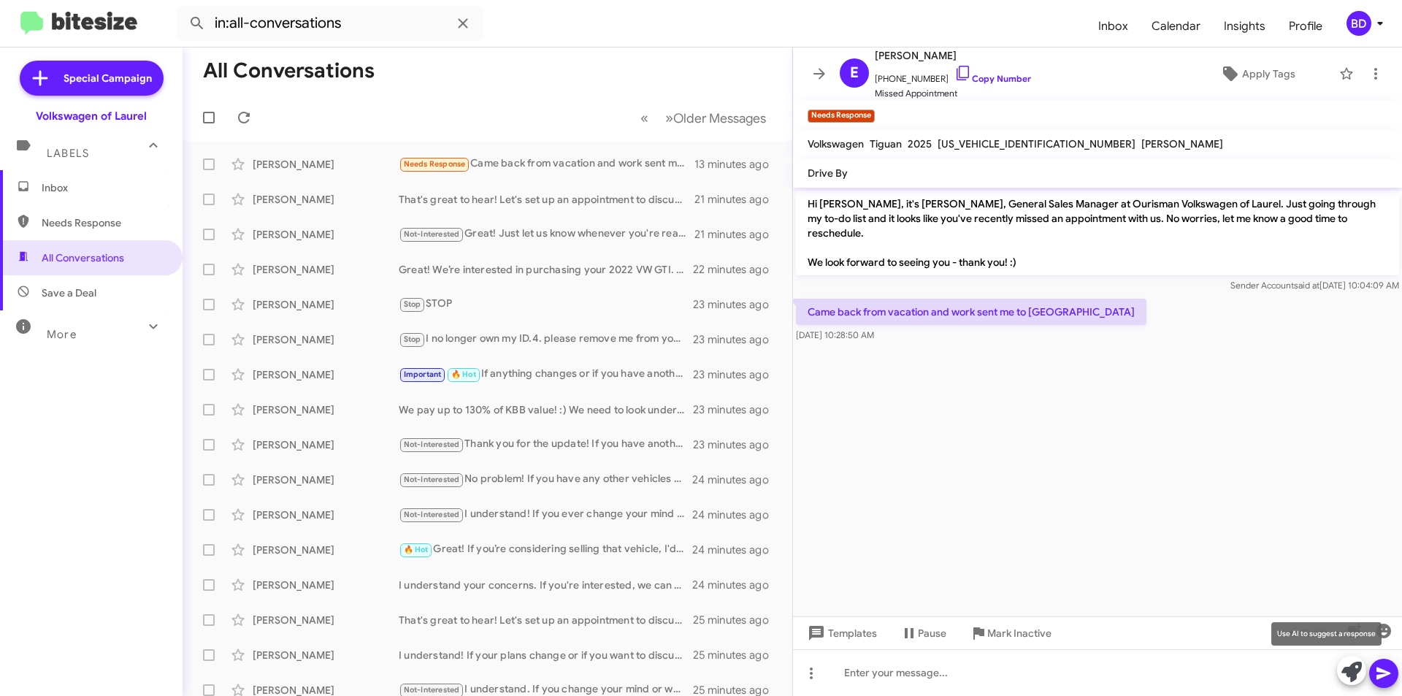
click at [1351, 667] on icon at bounding box center [1351, 672] width 20 height 20
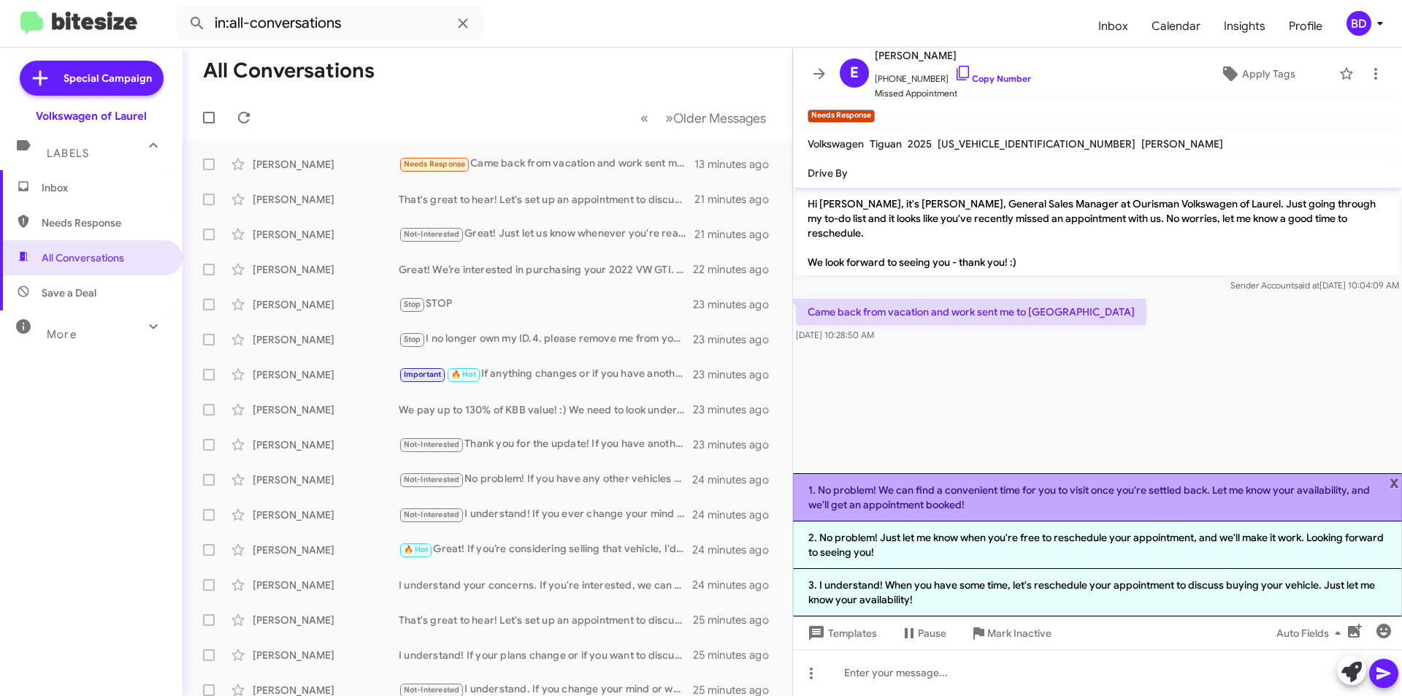
click at [1063, 497] on li "1. No problem! We can find a convenient time for you to visit once you're settl…" at bounding box center [1097, 497] width 609 height 48
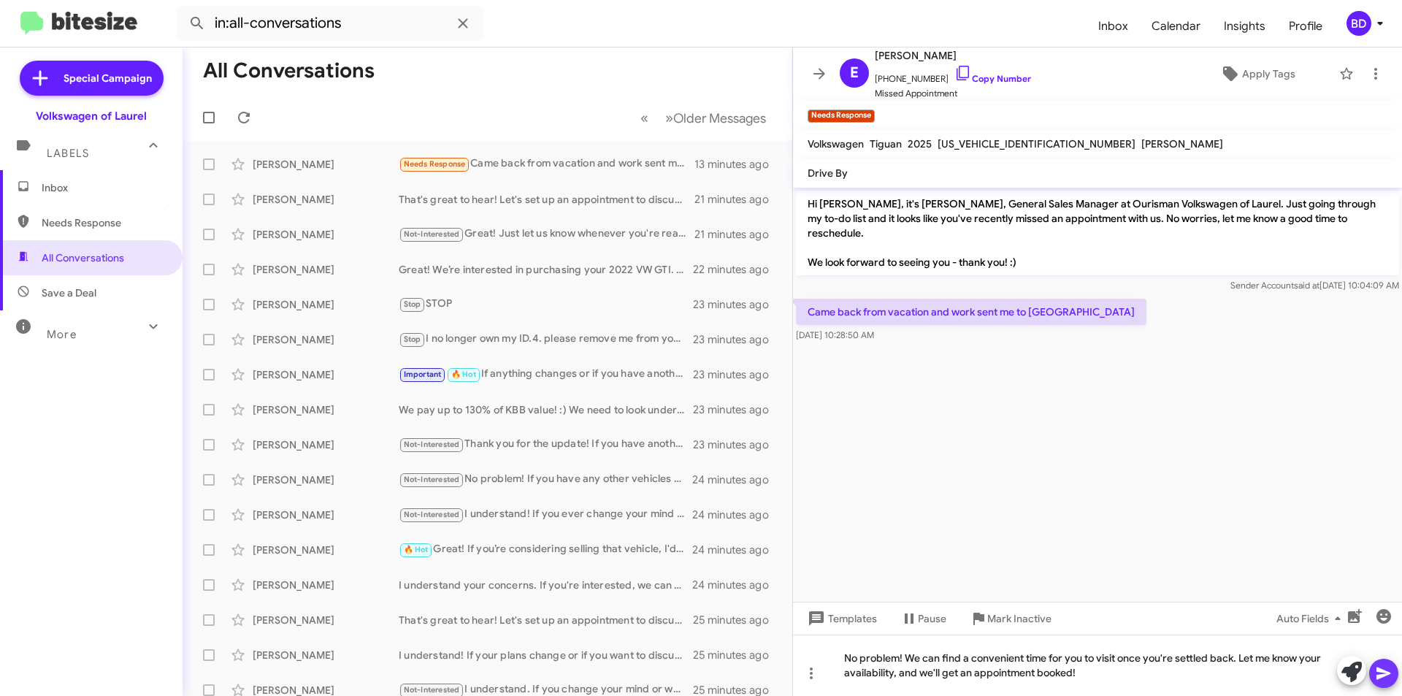
click at [1384, 667] on icon at bounding box center [1384, 673] width 18 height 18
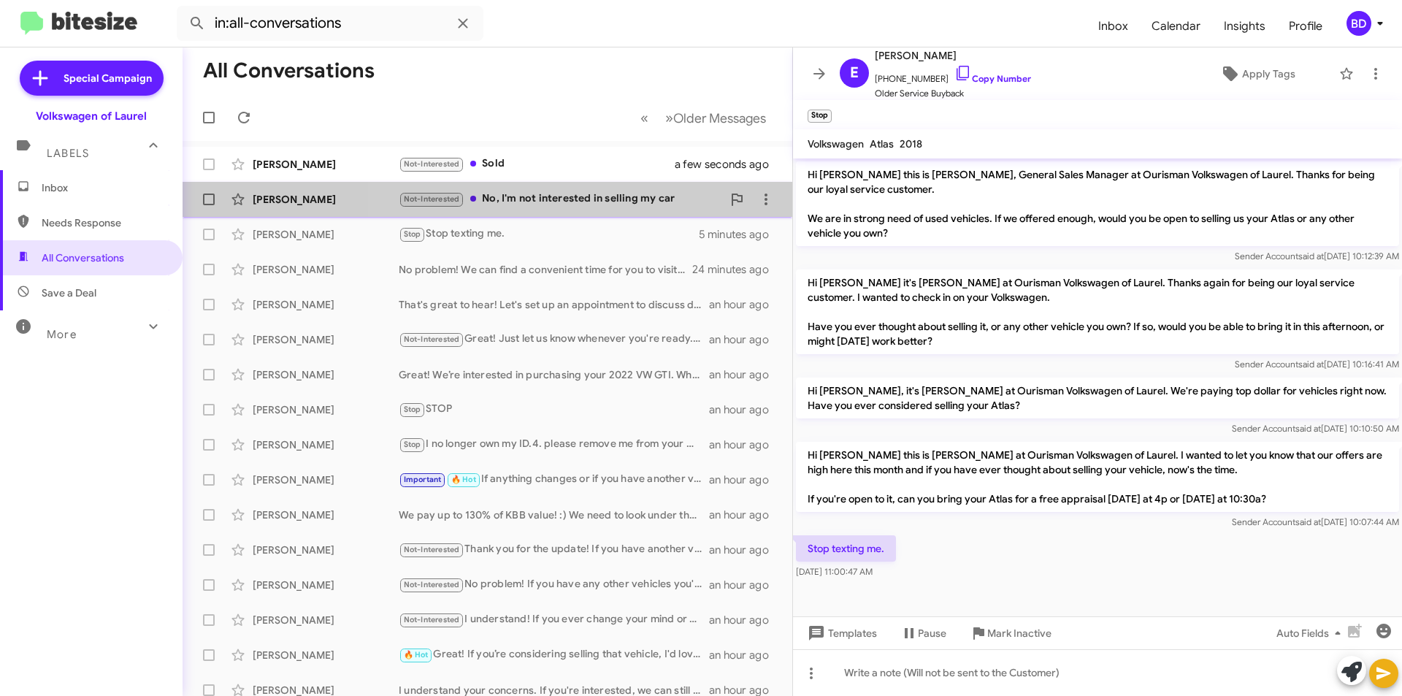
click at [602, 202] on div "Not-Interested No, I'm not interested in selling my car" at bounding box center [560, 199] width 323 height 17
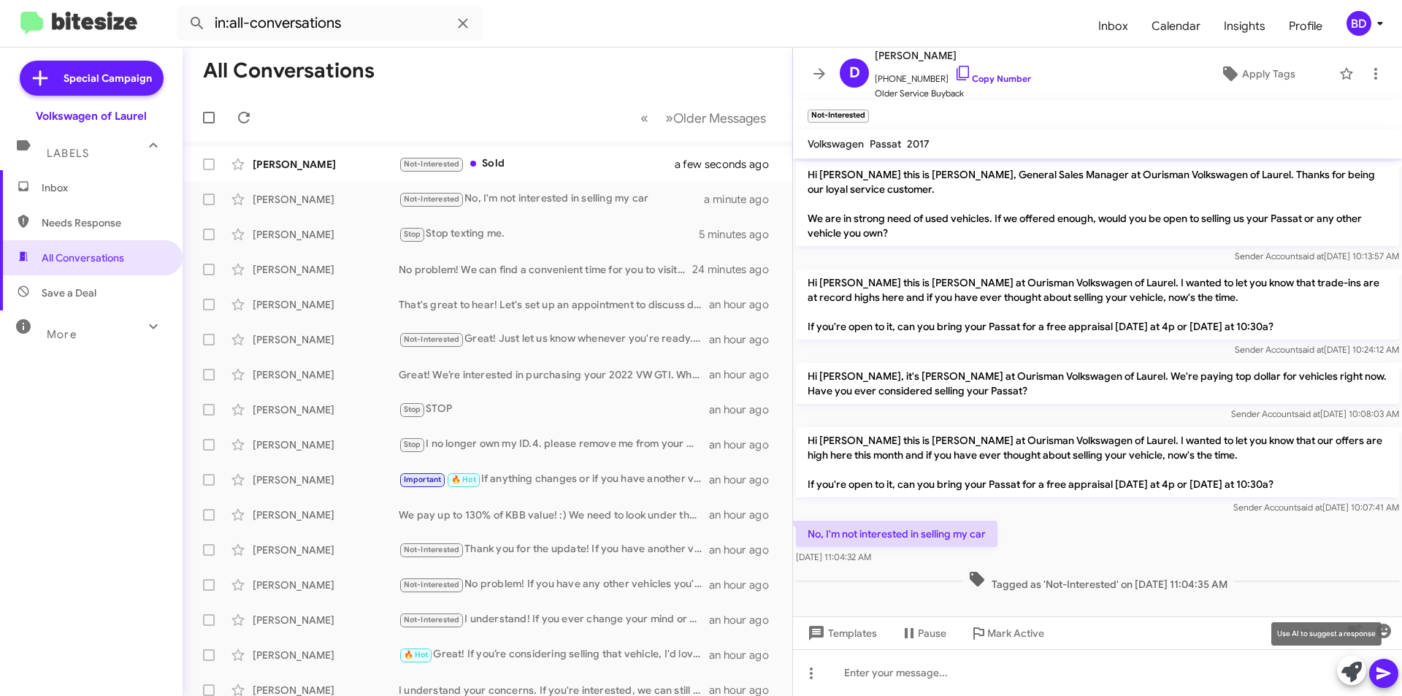
click at [1354, 669] on icon at bounding box center [1351, 672] width 20 height 20
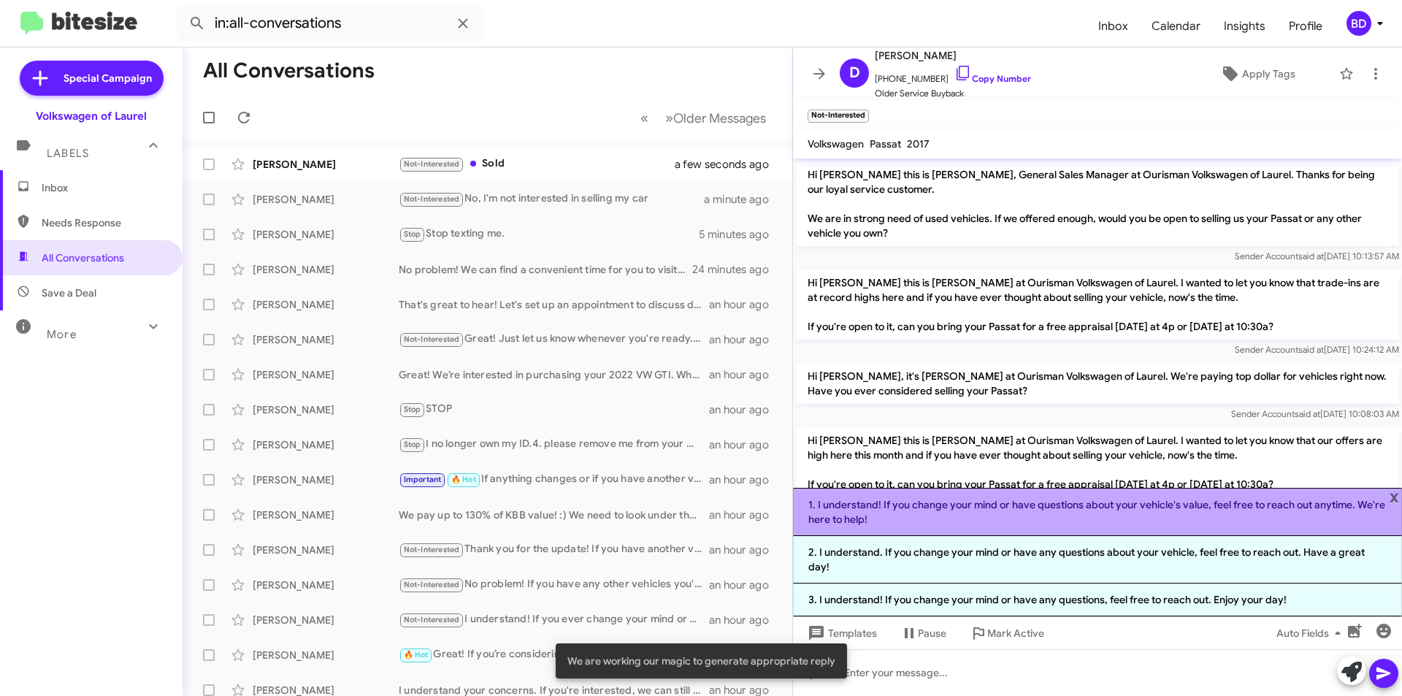
click at [1055, 529] on li "1. I understand! If you change your mind or have questions about your vehicle's…" at bounding box center [1097, 512] width 609 height 48
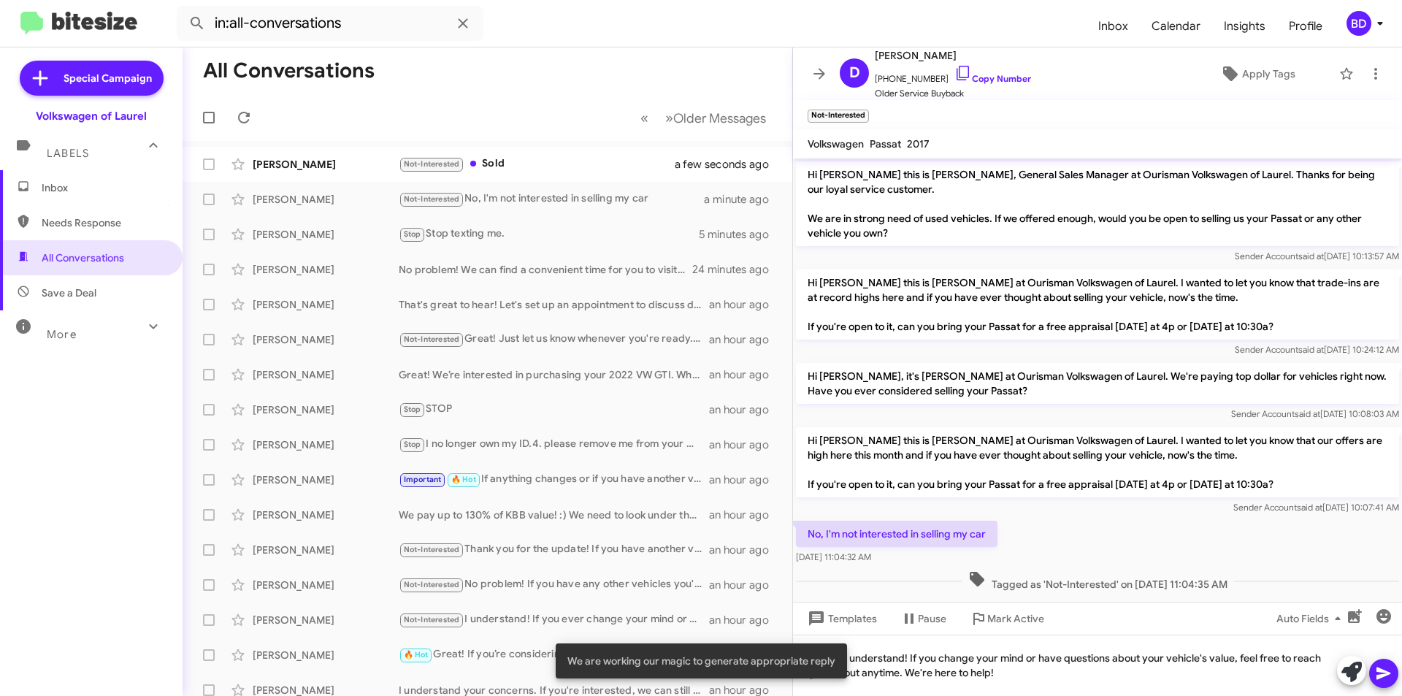
click at [1391, 673] on icon at bounding box center [1384, 673] width 18 height 18
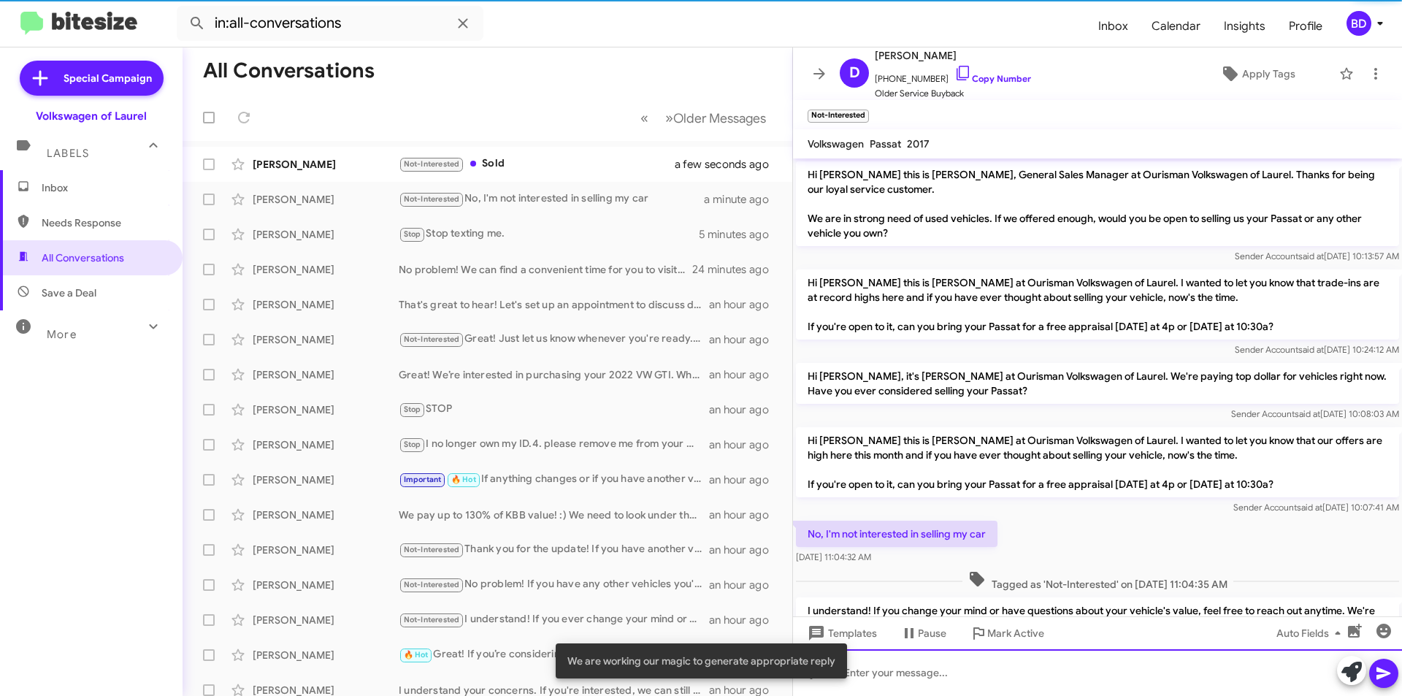
scroll to position [68, 0]
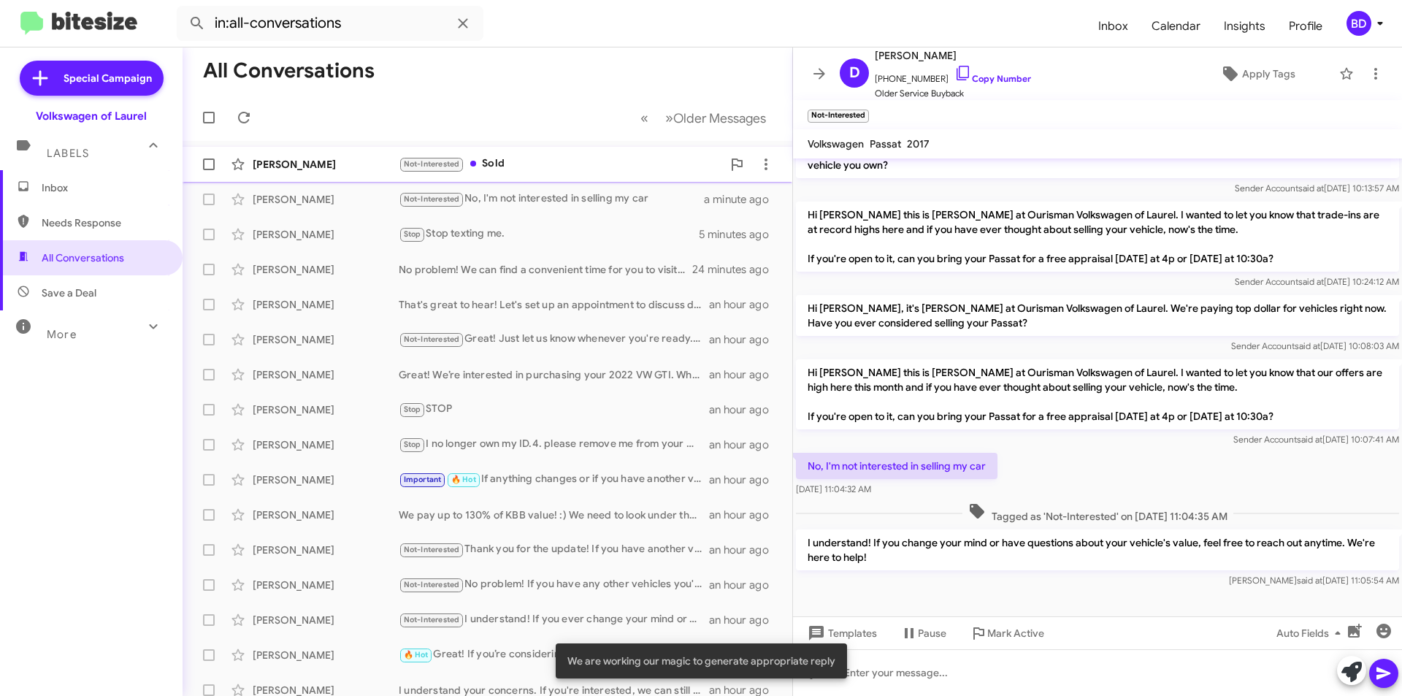
click at [582, 162] on div "Not-Interested Sold" at bounding box center [560, 164] width 323 height 17
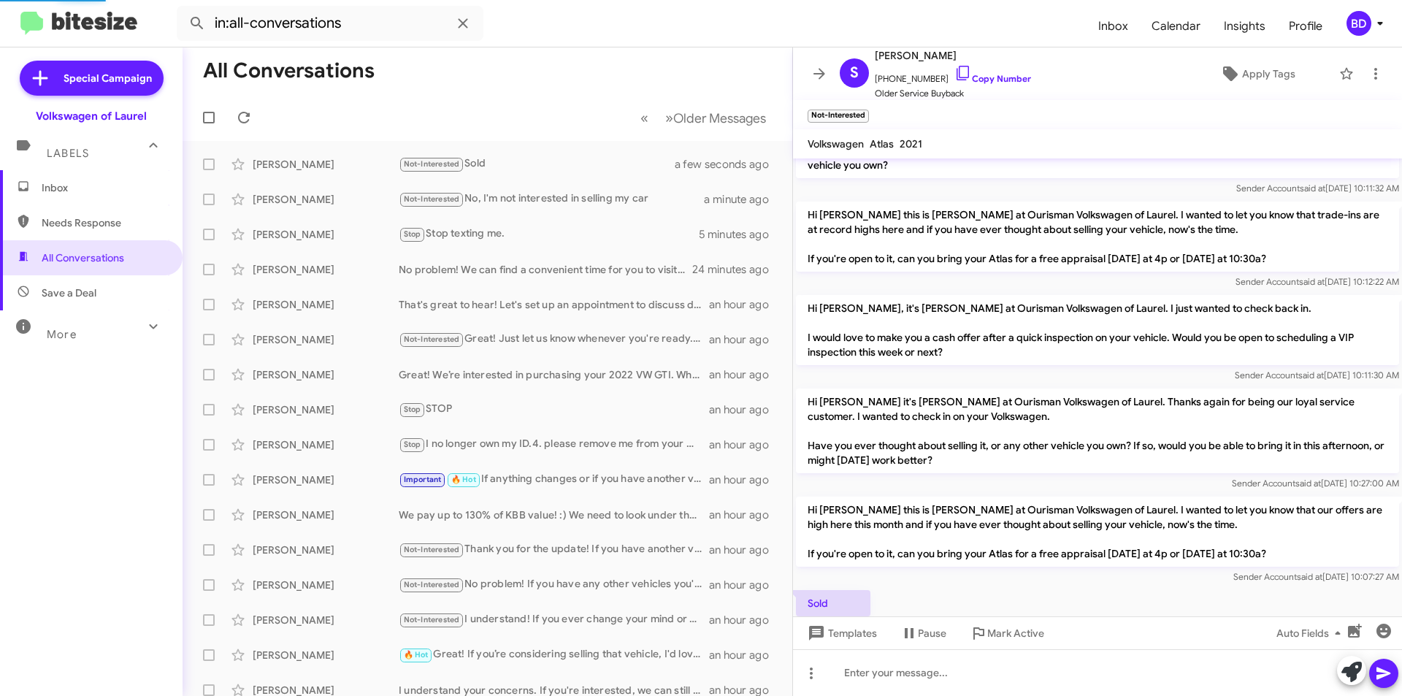
scroll to position [141, 0]
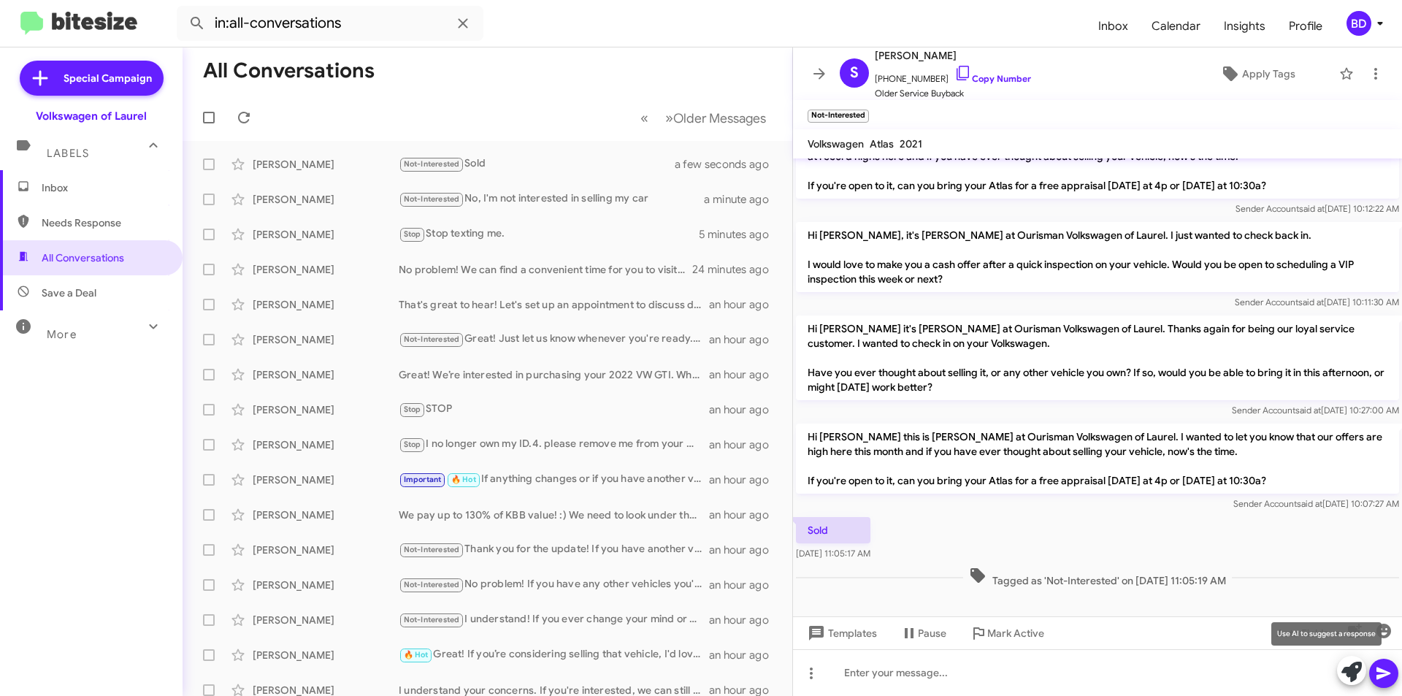
click at [1349, 667] on icon at bounding box center [1351, 672] width 20 height 20
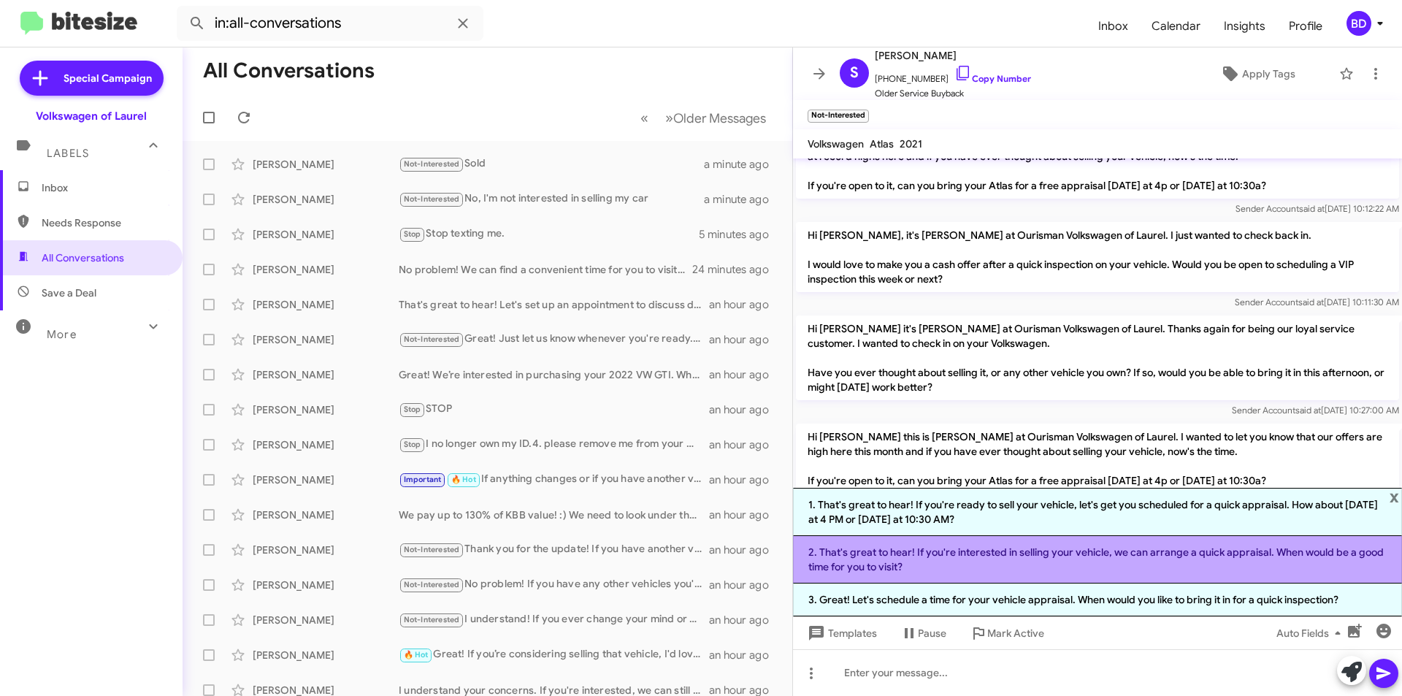
click at [968, 561] on li "2. That's great to hear! If you're interested in selling your vehicle, we can a…" at bounding box center [1097, 559] width 609 height 47
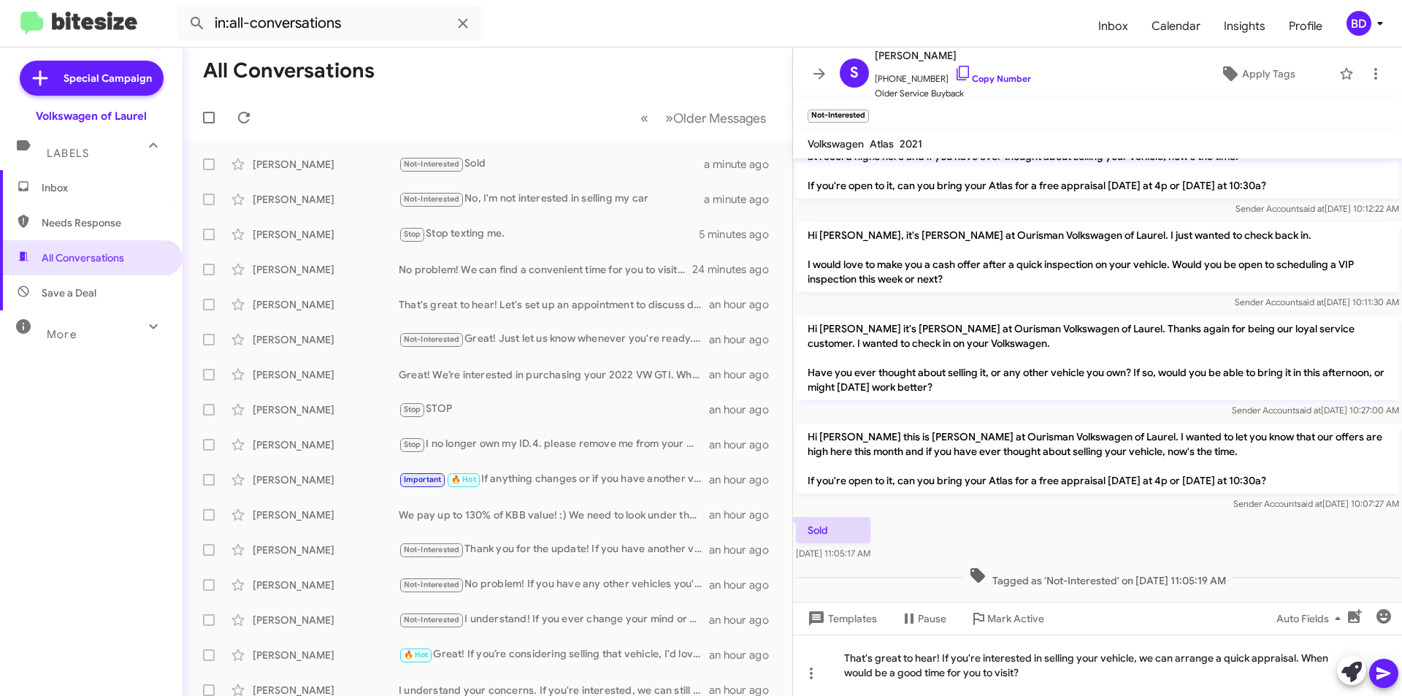
click at [1382, 681] on icon at bounding box center [1384, 673] width 18 height 18
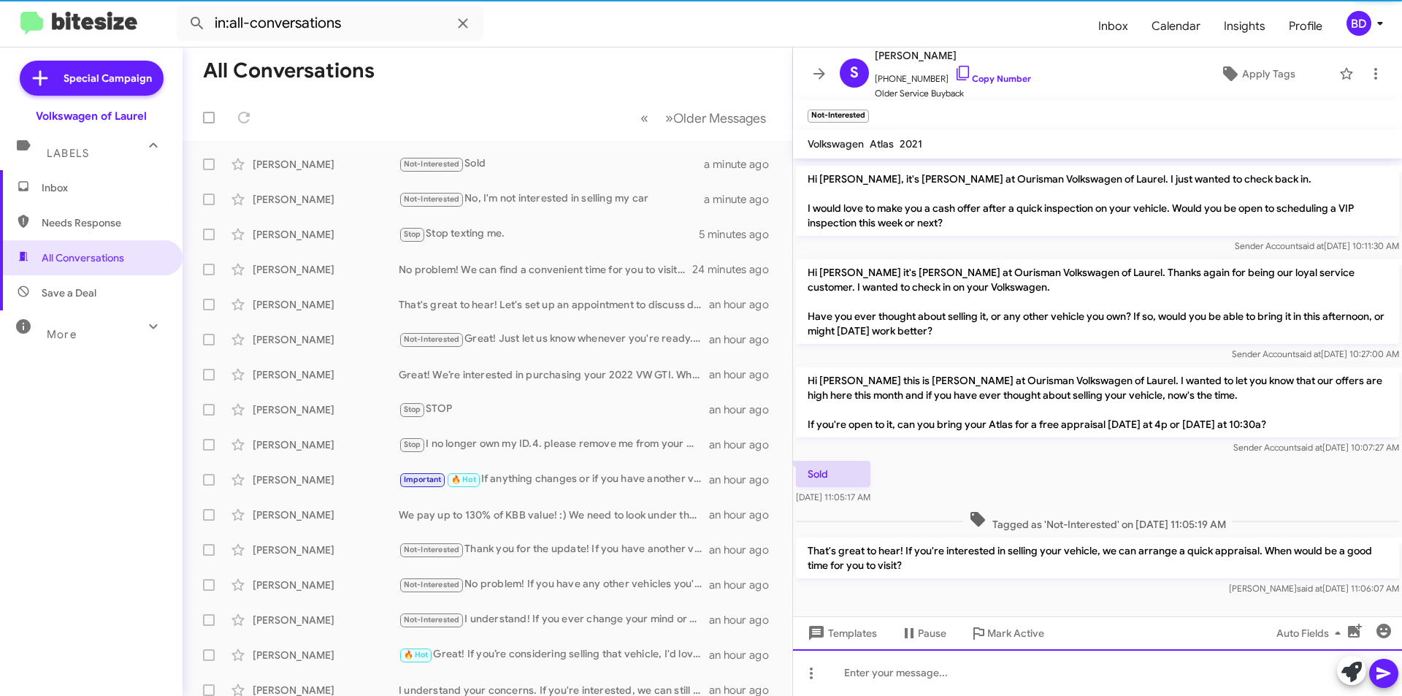
scroll to position [209, 0]
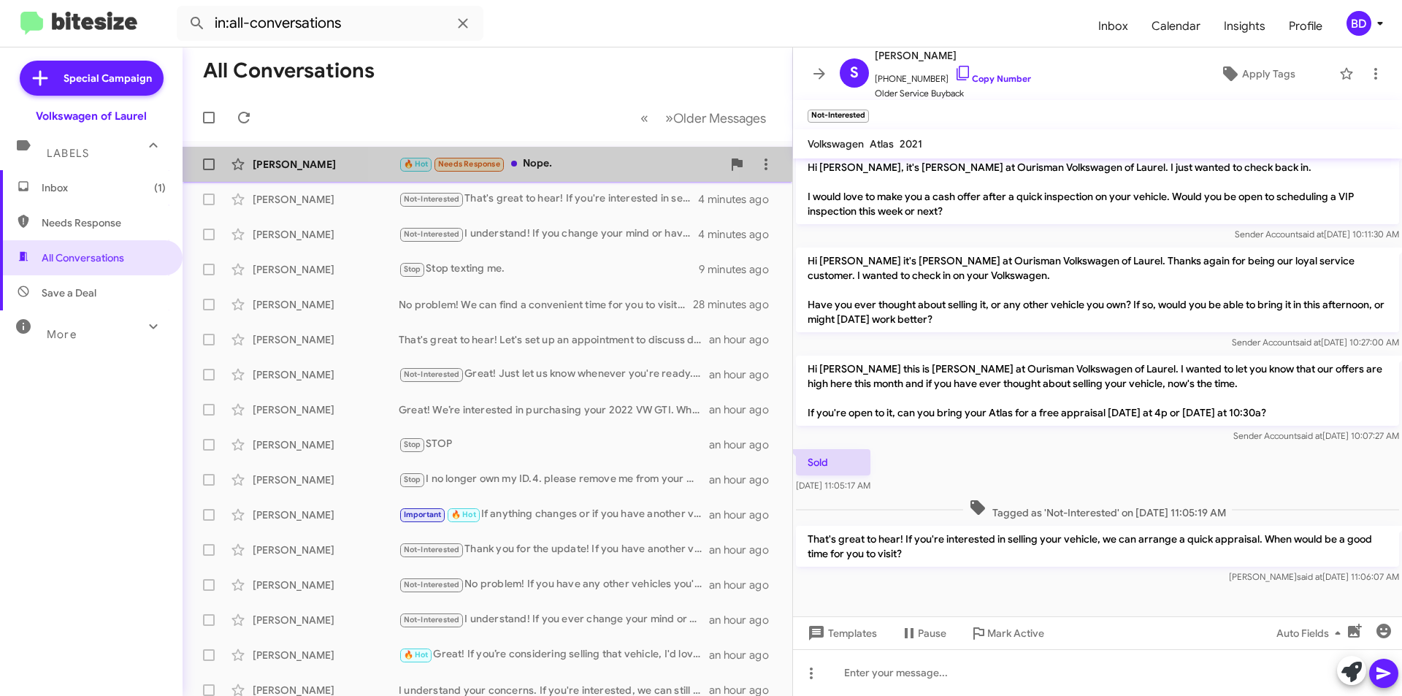
click at [556, 164] on div "🔥 Hot Needs Response Nope." at bounding box center [560, 164] width 323 height 17
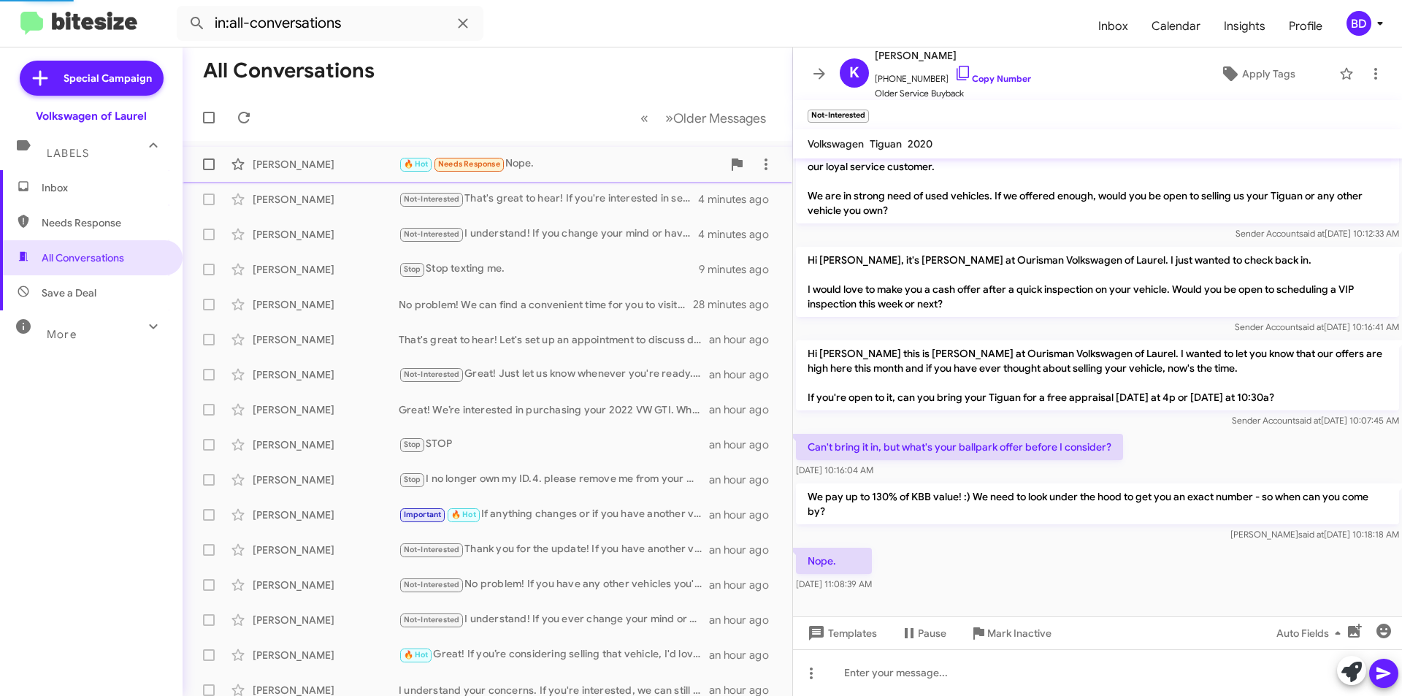
scroll to position [23, 0]
click at [1354, 670] on icon at bounding box center [1351, 672] width 20 height 20
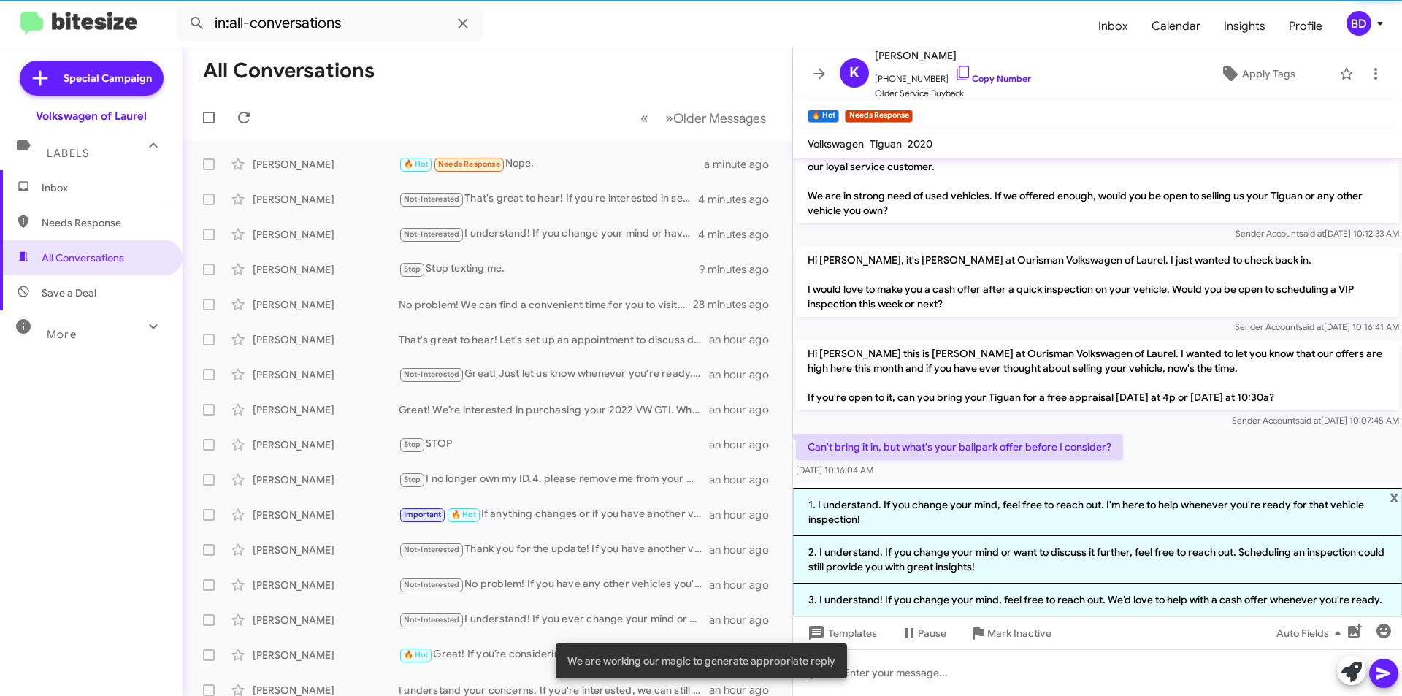
scroll to position [151, 0]
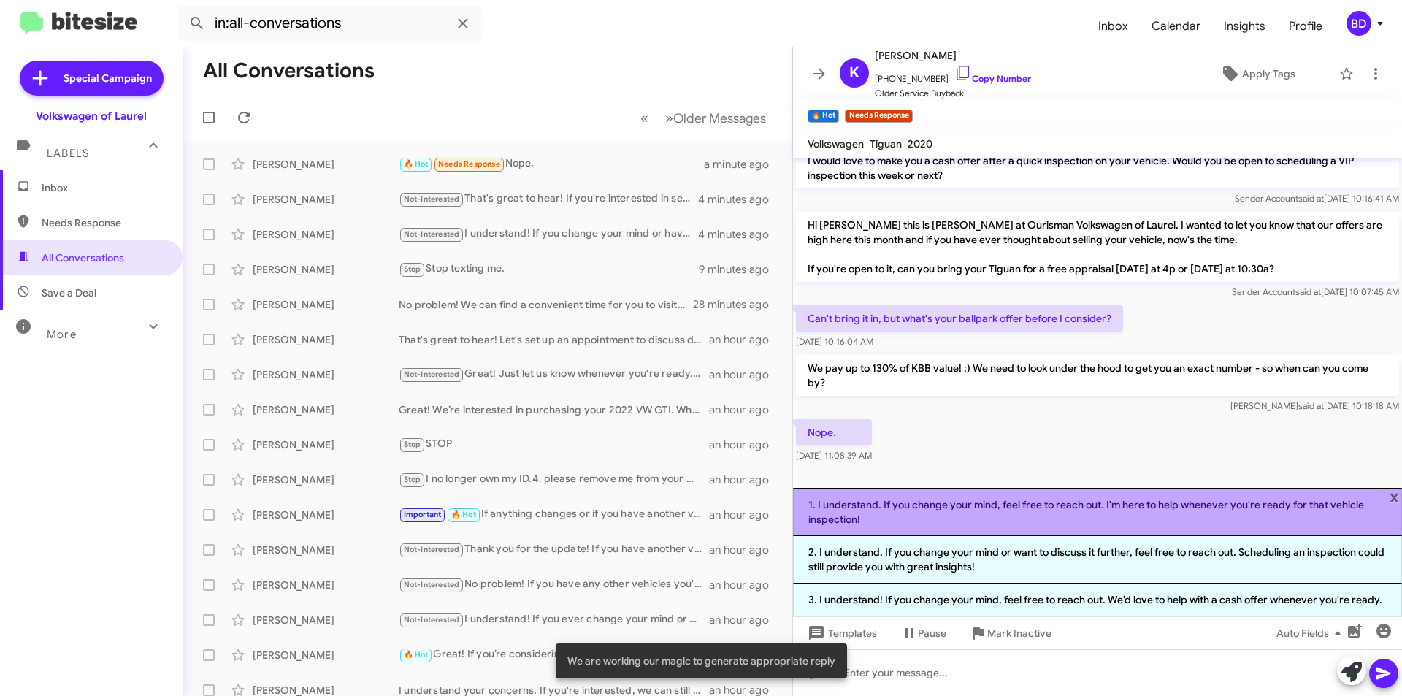
click at [1027, 511] on li "1. I understand. If you change your mind, feel free to reach out. I'm here to h…" at bounding box center [1097, 512] width 609 height 48
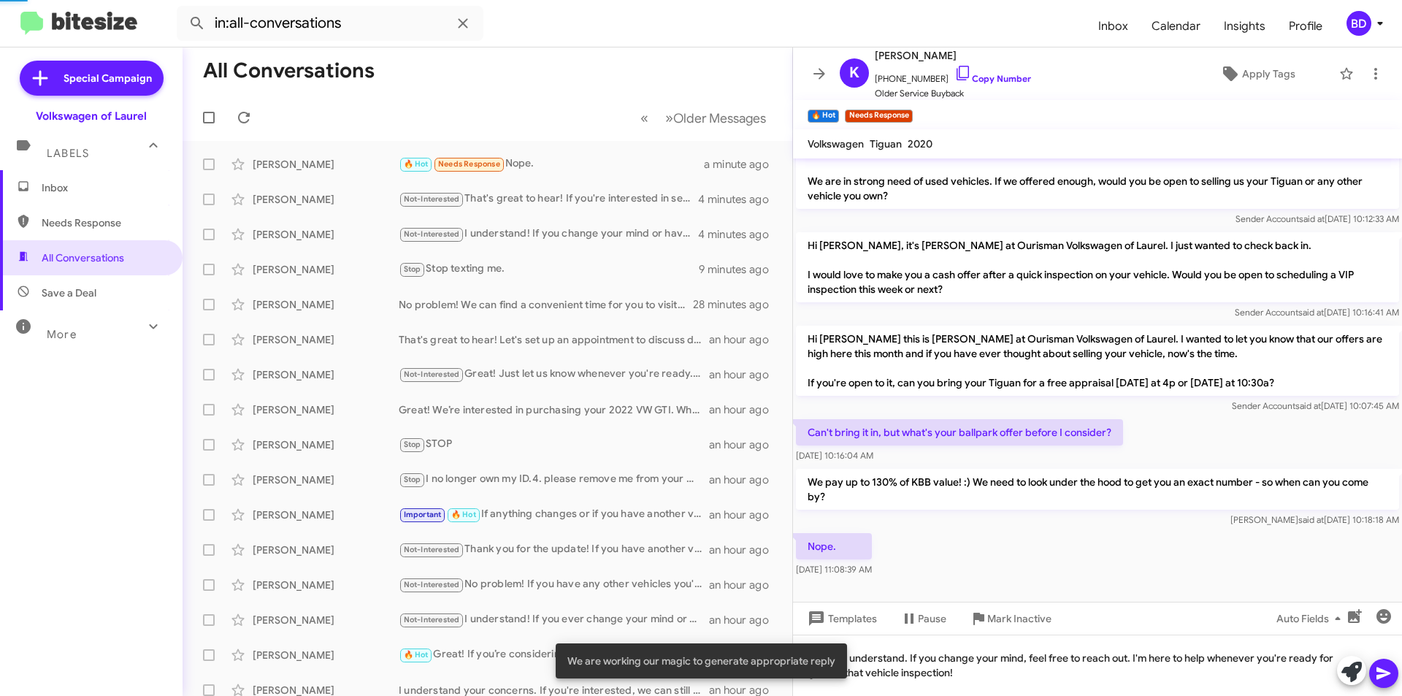
scroll to position [37, 0]
click at [1376, 671] on icon at bounding box center [1384, 673] width 18 height 18
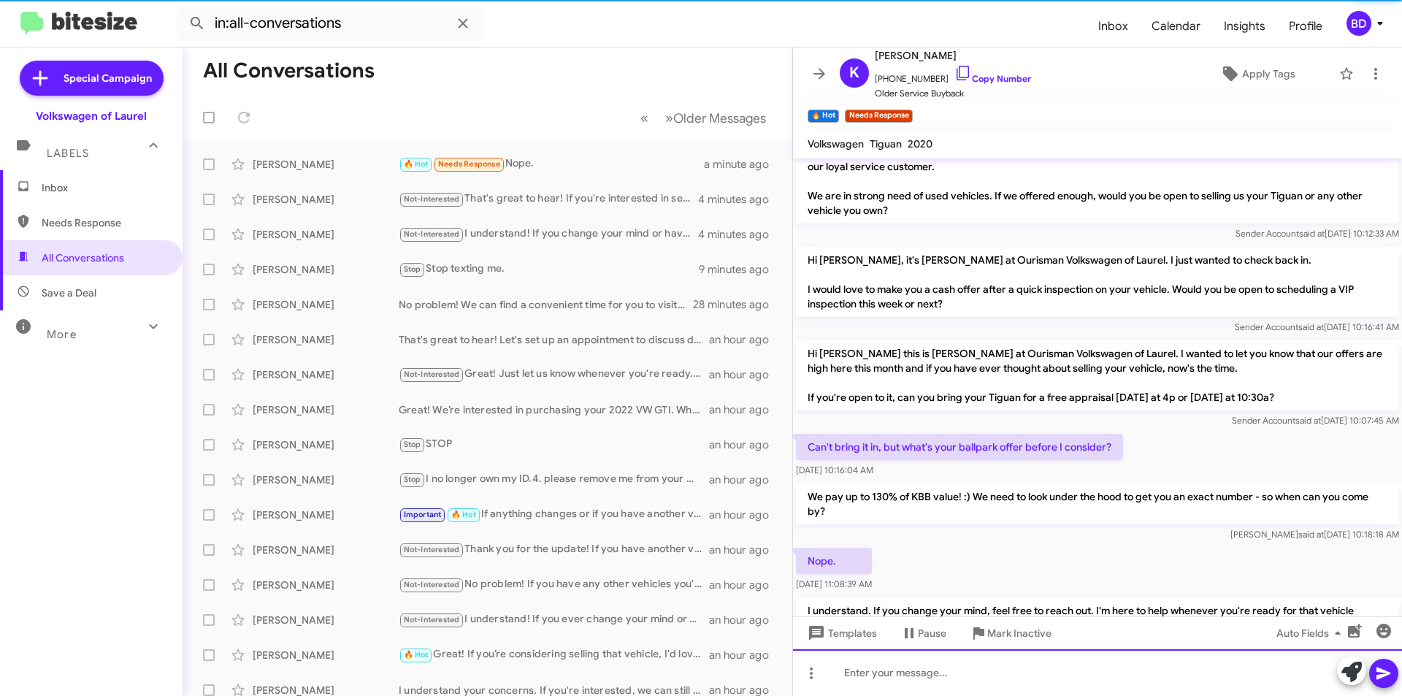
scroll to position [91, 0]
